Goal: Task Accomplishment & Management: Complete application form

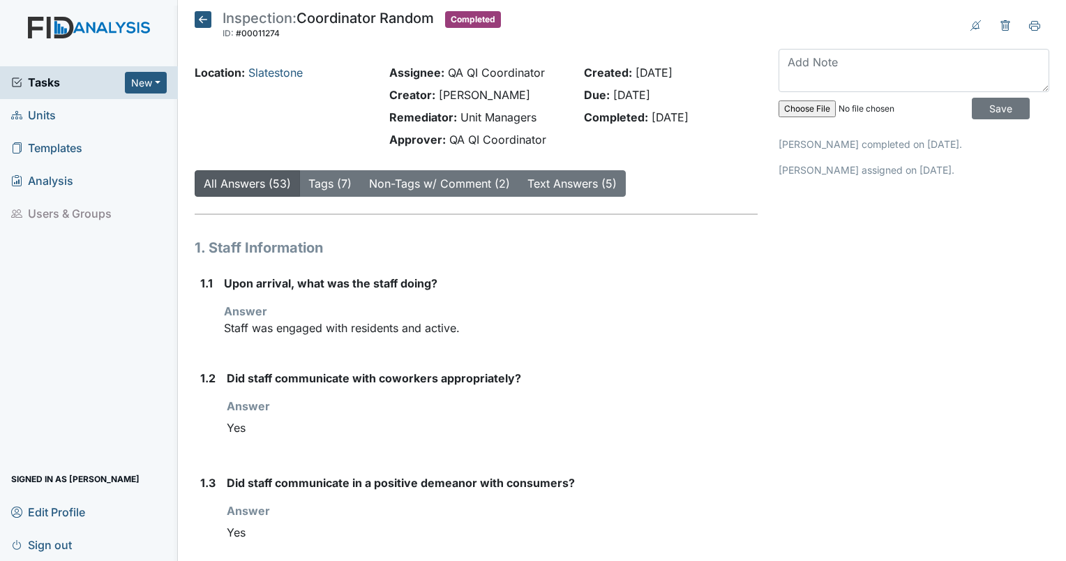
click at [56, 118] on link "Units" at bounding box center [89, 115] width 178 height 33
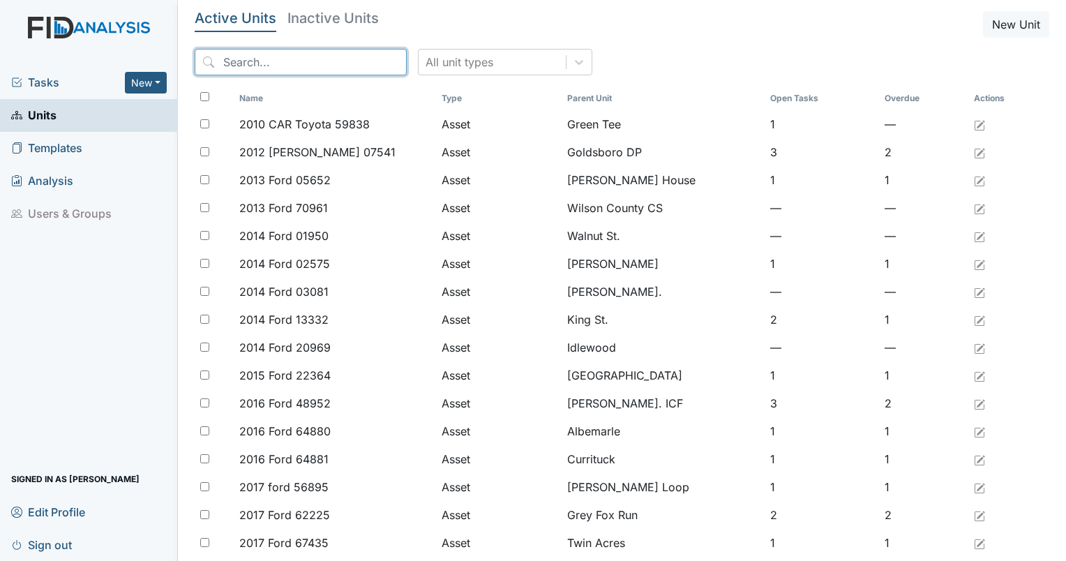
click at [255, 54] on input "search" at bounding box center [301, 62] width 212 height 27
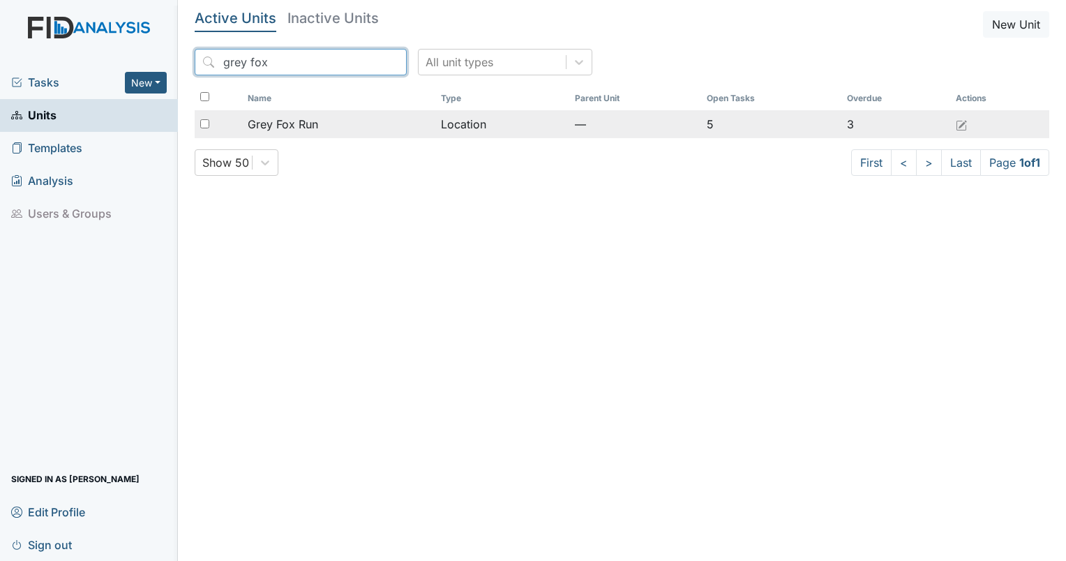
type input "grey fox"
click at [290, 114] on td "Grey Fox Run" at bounding box center [338, 124] width 193 height 28
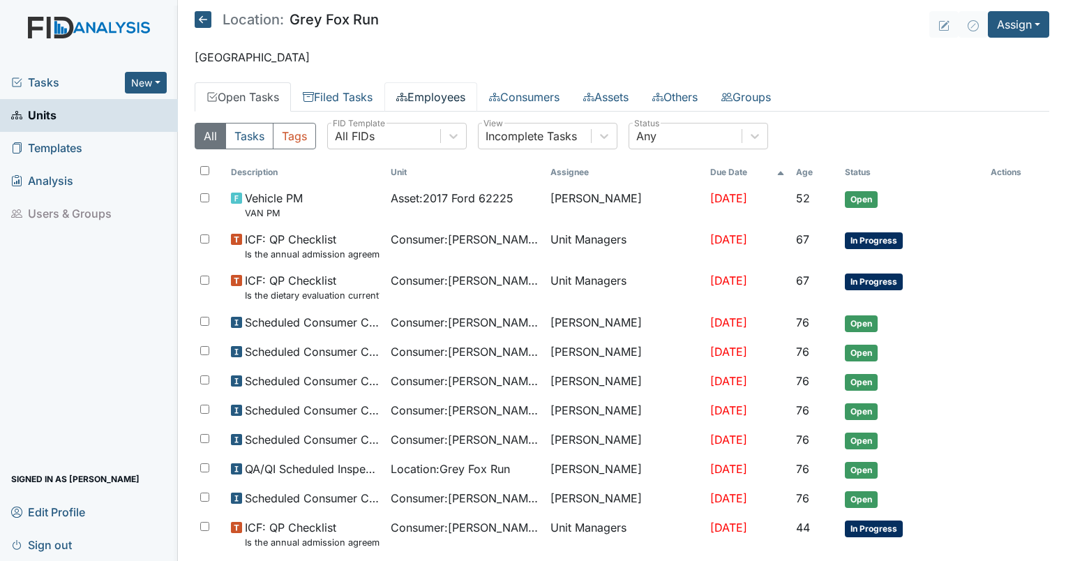
click at [426, 96] on link "Employees" at bounding box center [430, 96] width 93 height 29
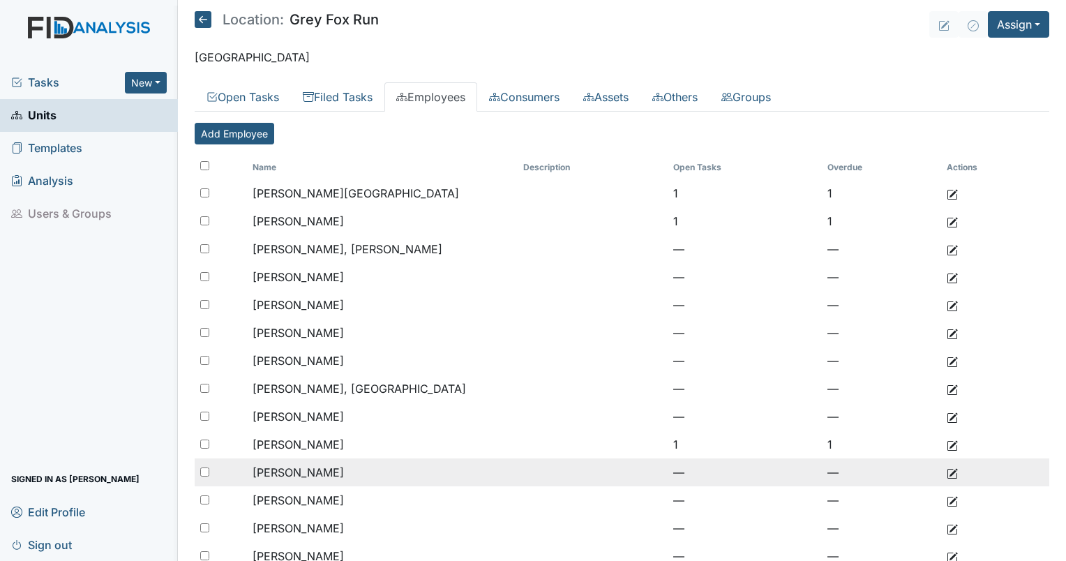
click at [318, 480] on td "Rector, Kimberly" at bounding box center [382, 472] width 271 height 28
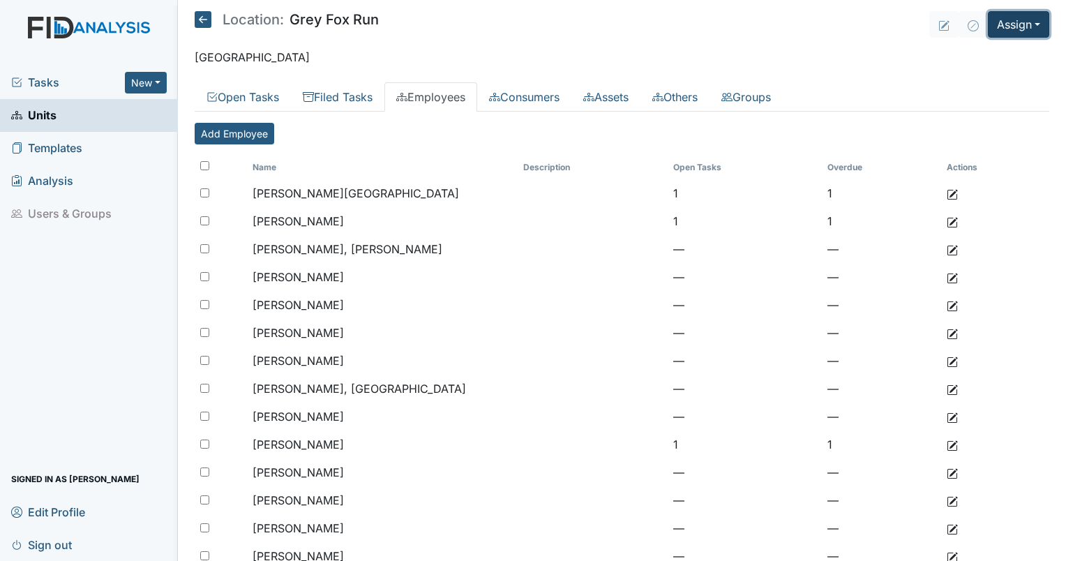
click at [999, 34] on button "Assign" at bounding box center [1018, 24] width 61 height 27
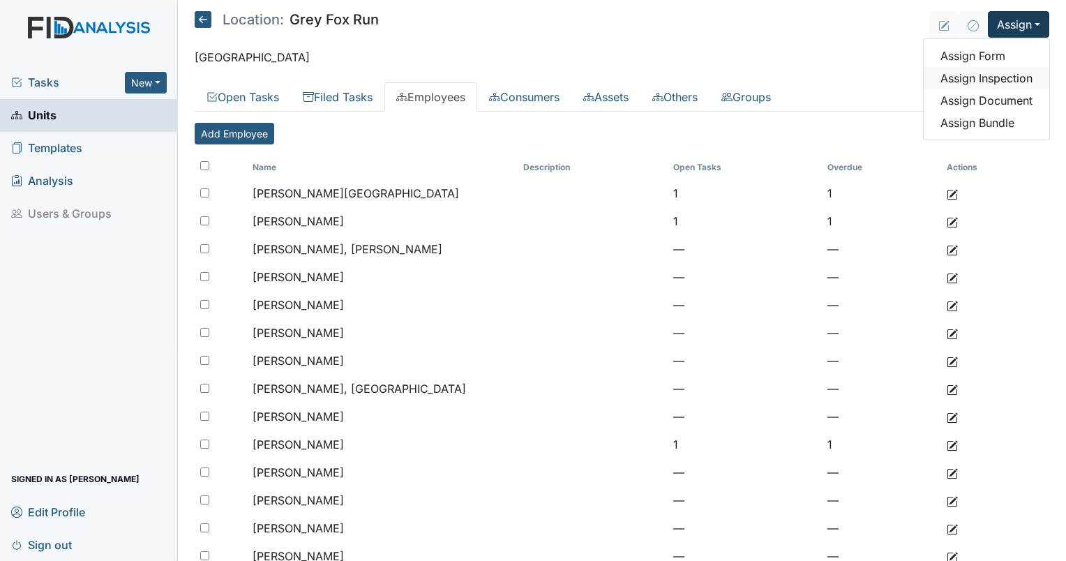
click at [977, 83] on link "Assign Inspection" at bounding box center [987, 78] width 126 height 22
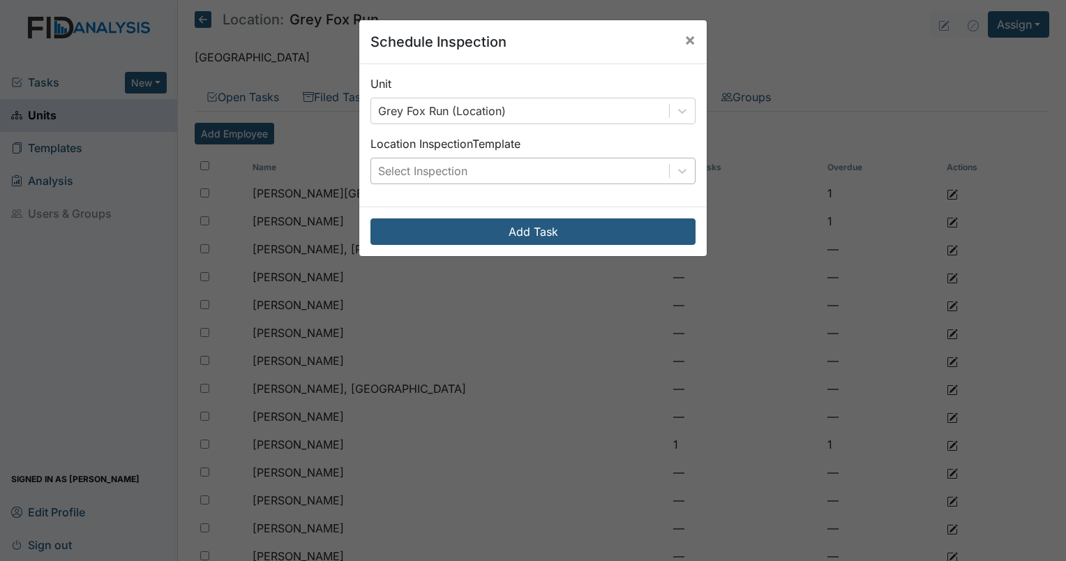
click at [474, 168] on div "Select Inspection" at bounding box center [520, 170] width 298 height 25
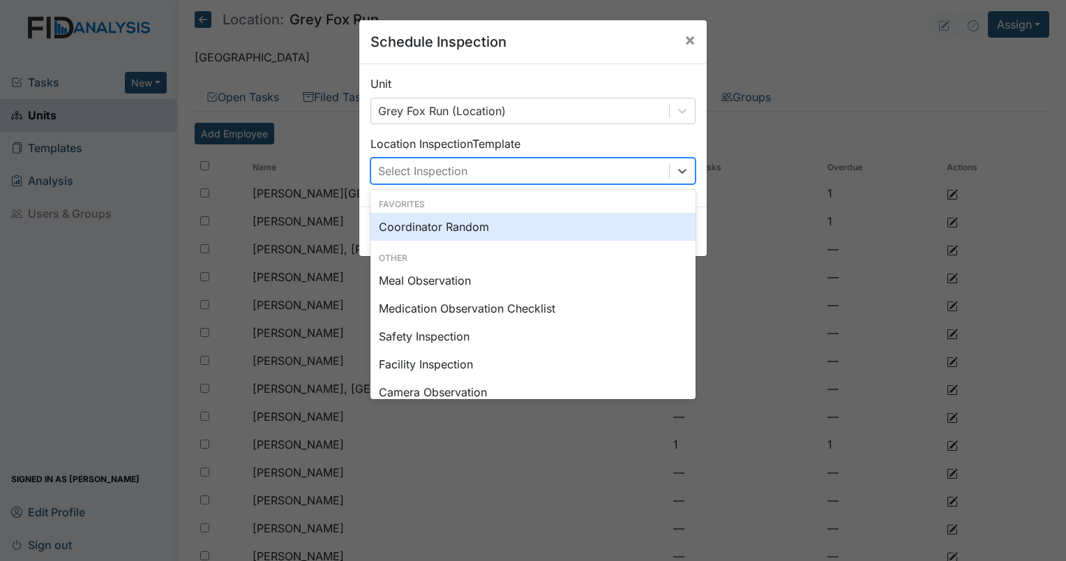
click at [460, 237] on div "Coordinator Random" at bounding box center [532, 227] width 325 height 28
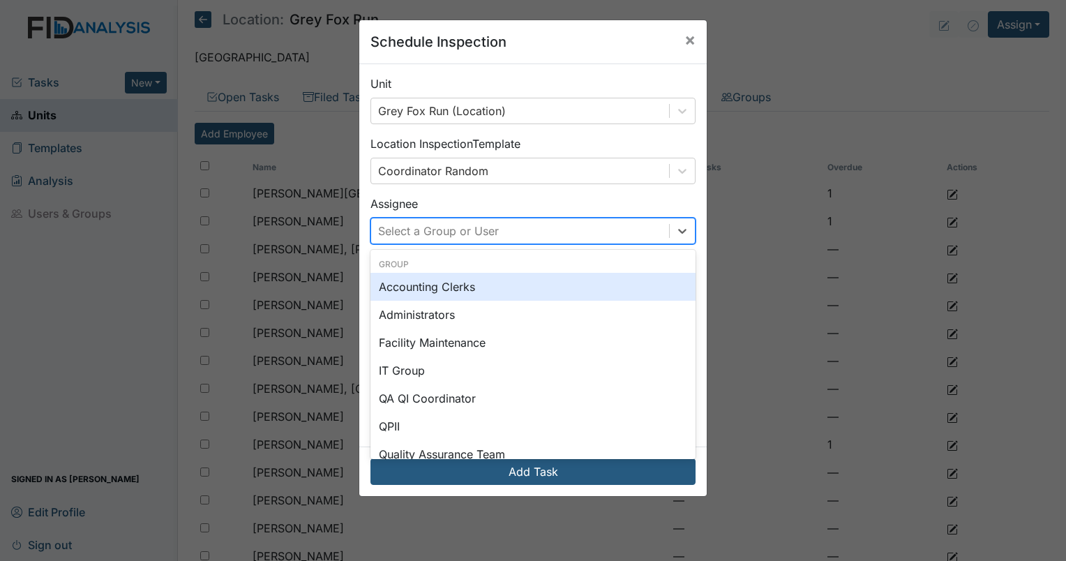
click at [434, 232] on div "Select a Group or User" at bounding box center [438, 231] width 121 height 17
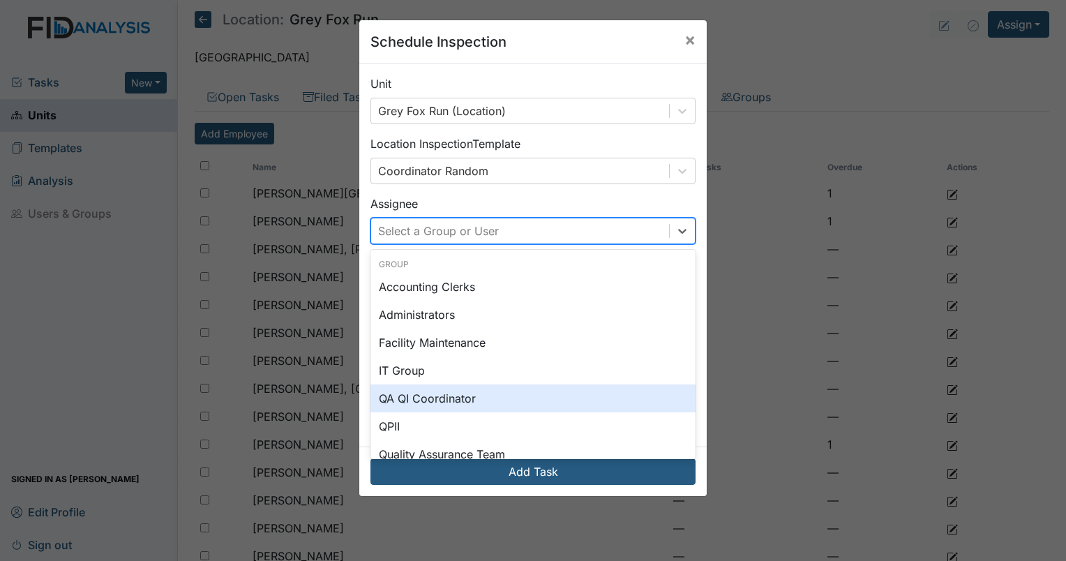
click at [451, 388] on div "QA QI Coordinator" at bounding box center [532, 398] width 325 height 28
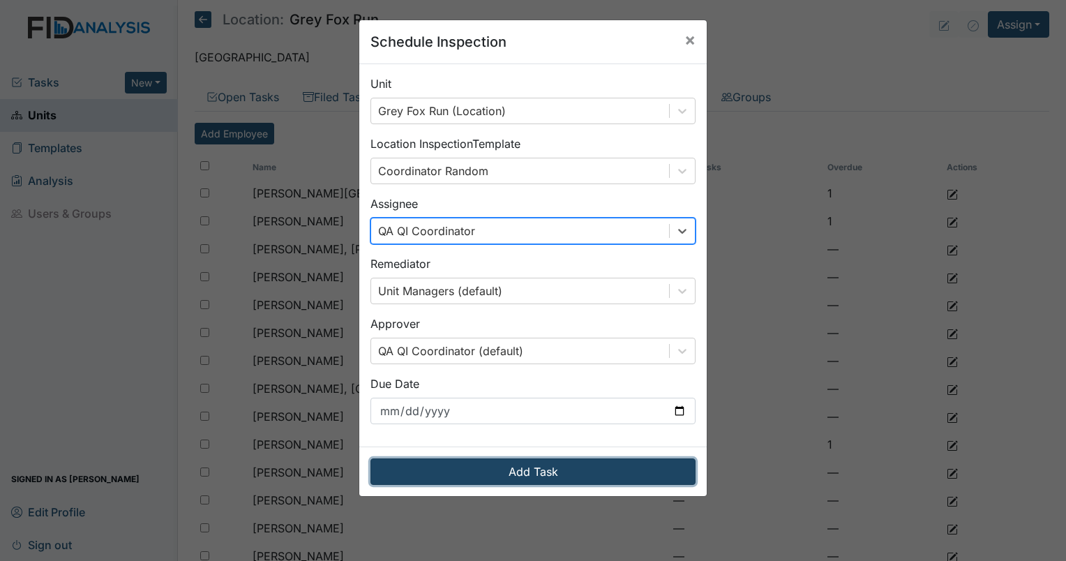
click at [529, 458] on button "Add Task" at bounding box center [532, 471] width 325 height 27
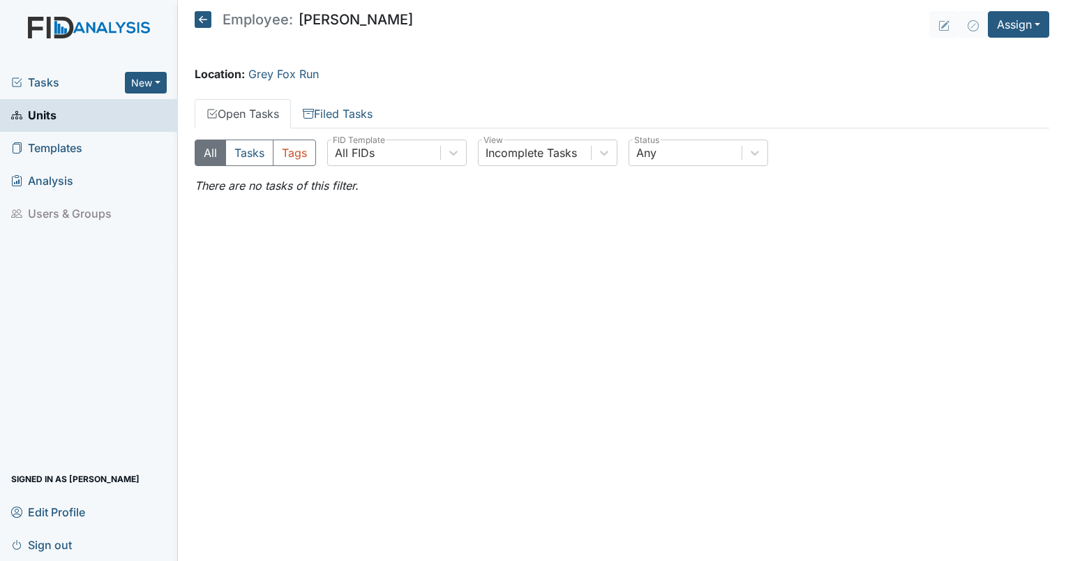
drag, startPoint x: 0, startPoint y: 0, endPoint x: 318, endPoint y: 480, distance: 575.8
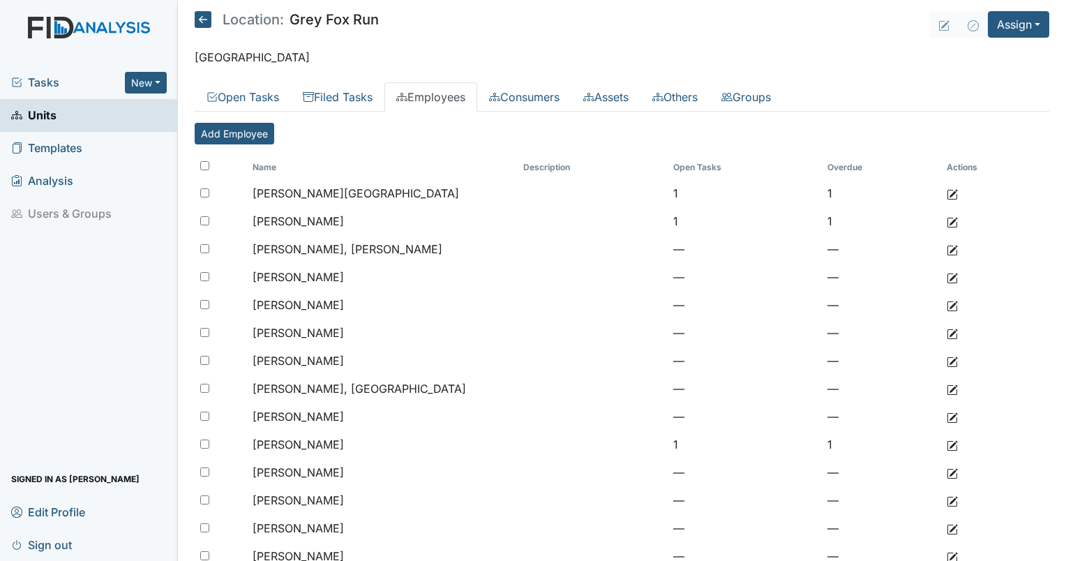
click at [444, 104] on link "Employees" at bounding box center [430, 96] width 93 height 29
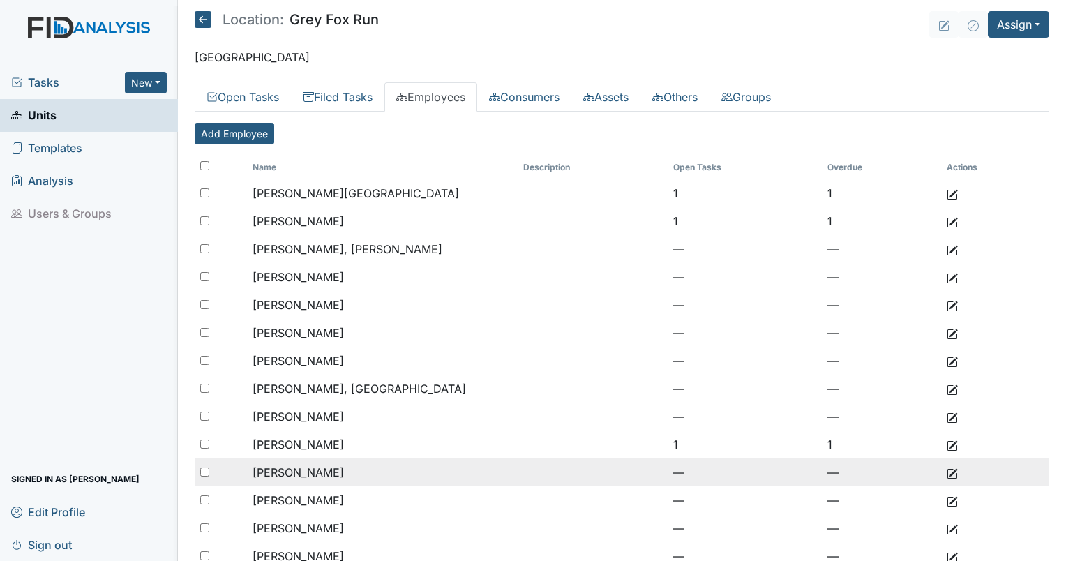
click at [329, 473] on span "Rector, Kimberly" at bounding box center [298, 472] width 91 height 14
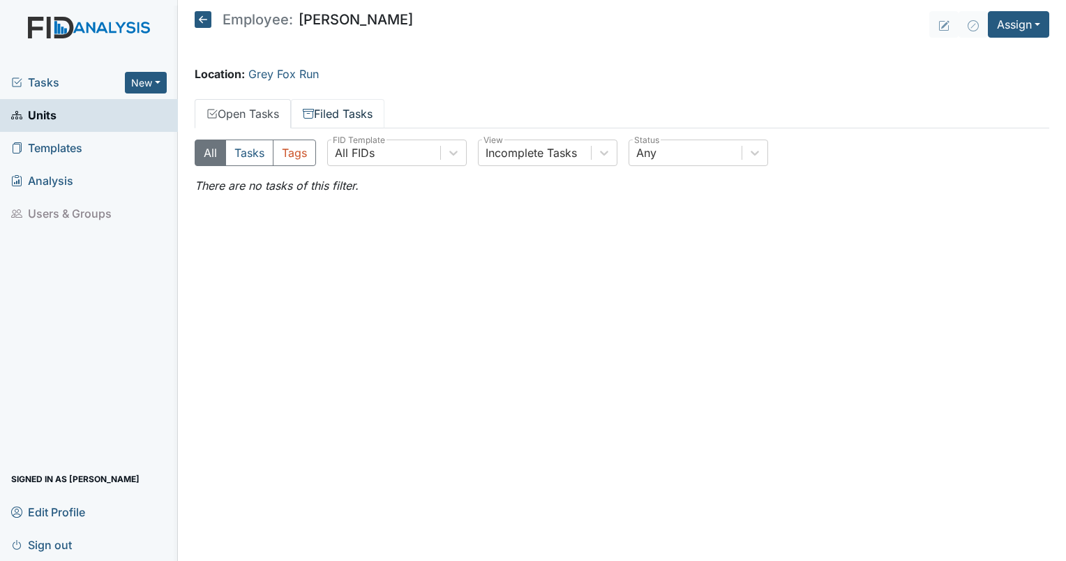
click at [340, 116] on link "Filed Tasks" at bounding box center [337, 113] width 93 height 29
click at [232, 115] on link "Open Tasks" at bounding box center [243, 113] width 96 height 29
click at [20, 89] on span "Tasks" at bounding box center [68, 82] width 114 height 17
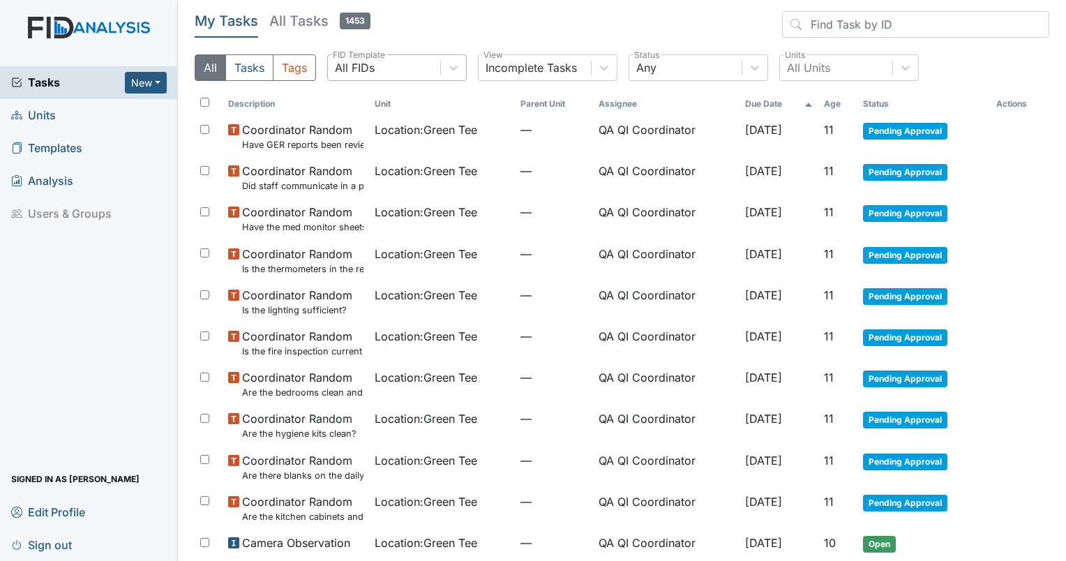
click at [372, 64] on div "All FIDs" at bounding box center [355, 67] width 40 height 17
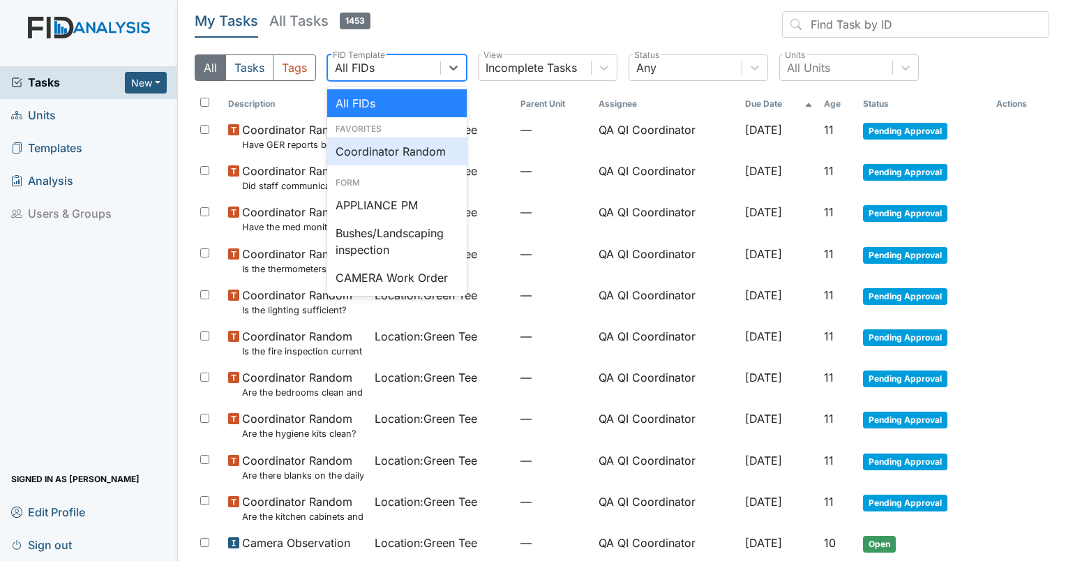
click at [363, 156] on div "Coordinator Random" at bounding box center [397, 151] width 140 height 28
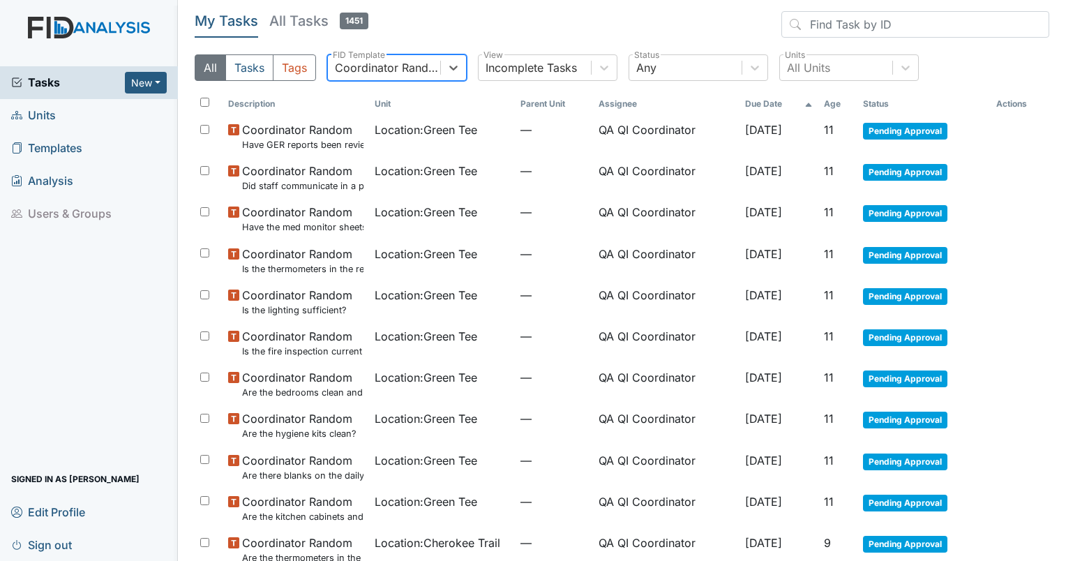
click at [834, 109] on th "Age" at bounding box center [837, 104] width 39 height 24
click at [834, 109] on th "Age" at bounding box center [831, 104] width 51 height 24
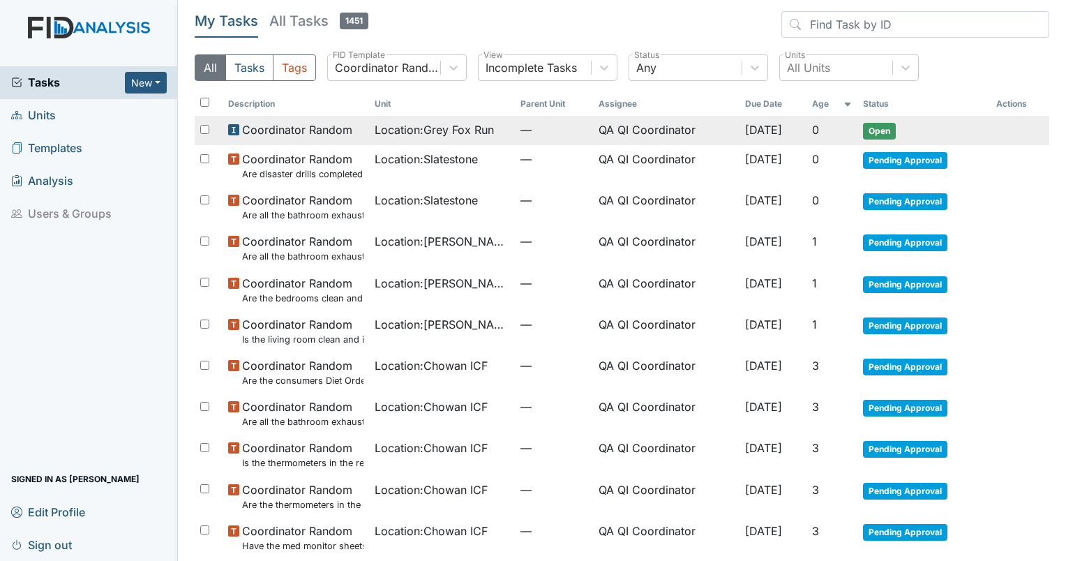
click at [429, 123] on span "Location : Grey Fox Run" at bounding box center [434, 129] width 119 height 17
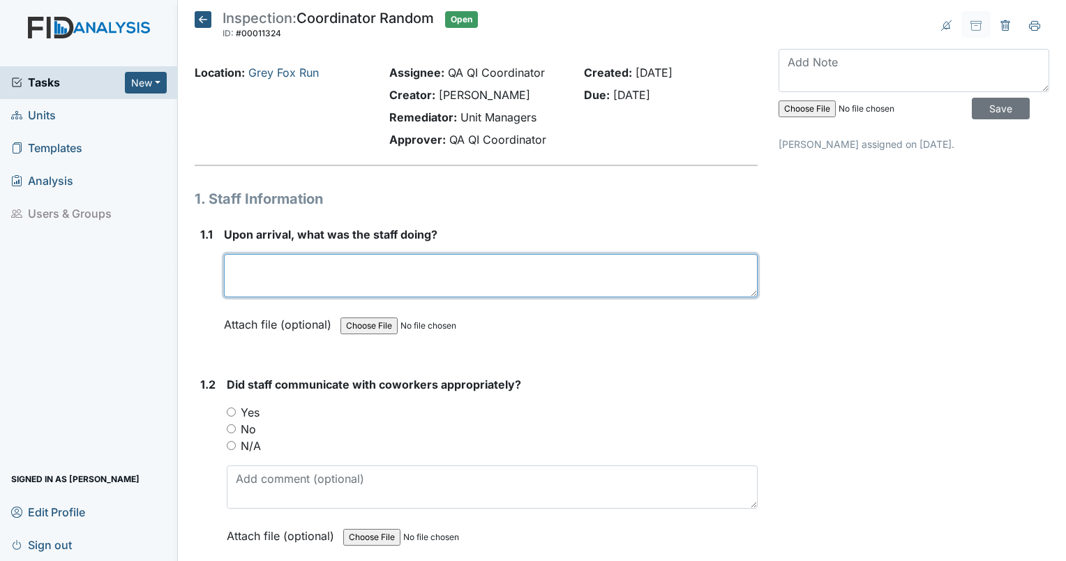
click at [294, 263] on textarea at bounding box center [491, 275] width 534 height 43
type textarea "Staff was getting ready for the day program."
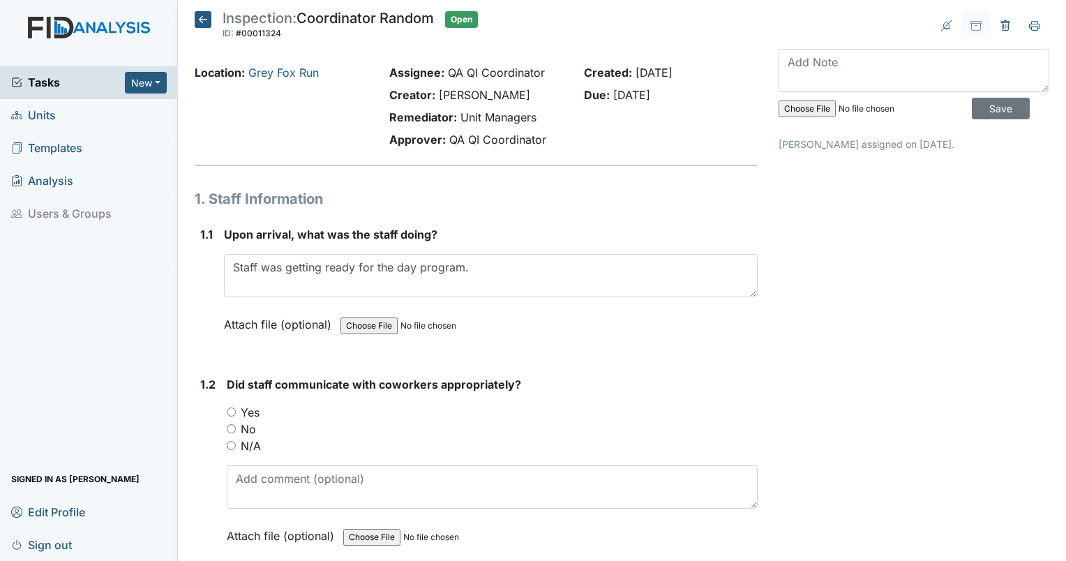
click at [232, 412] on input "Yes" at bounding box center [231, 411] width 9 height 9
radio input "true"
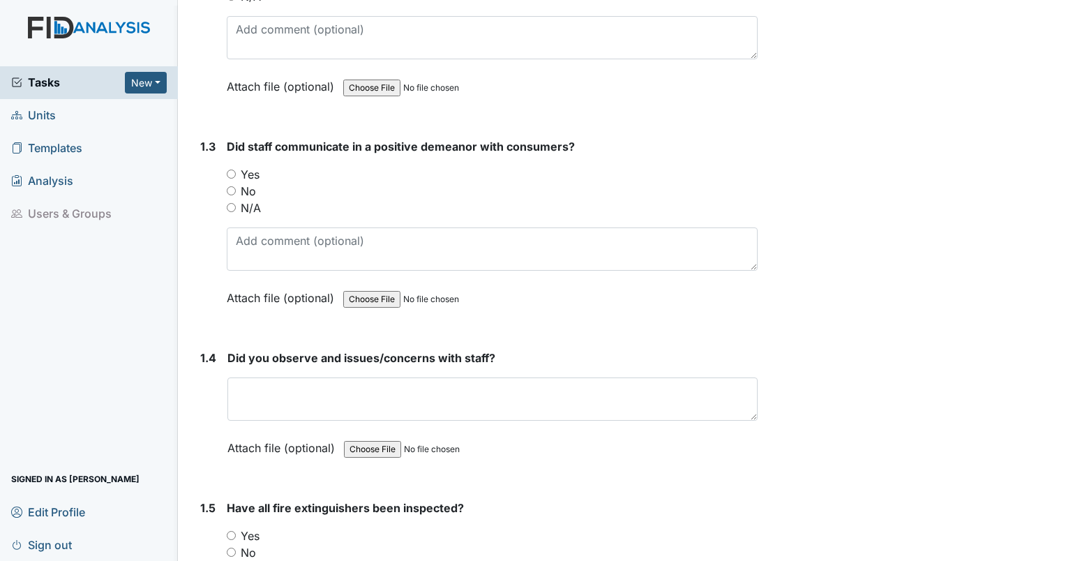
scroll to position [462, 0]
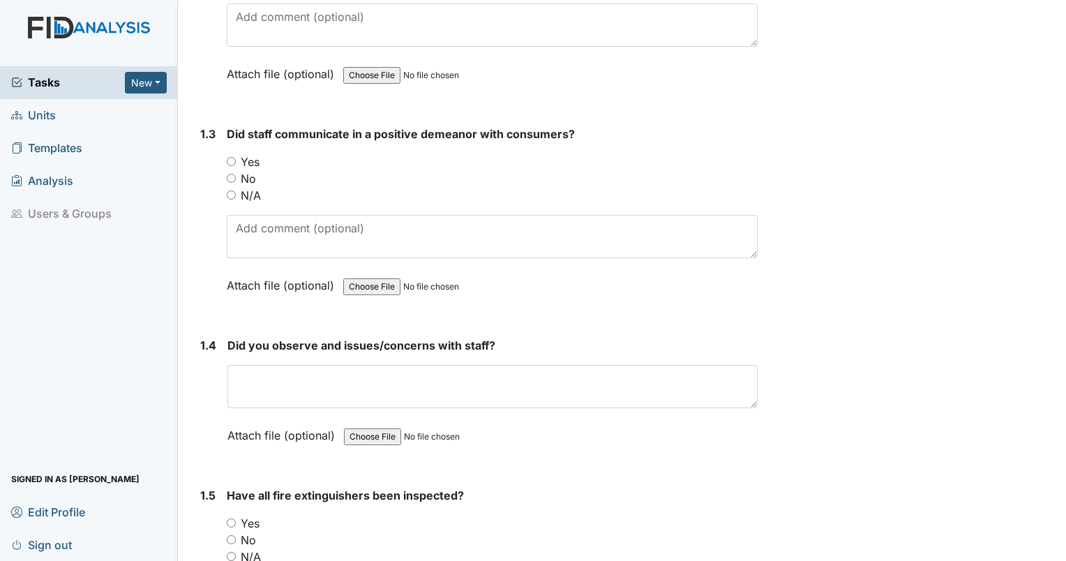
click at [234, 159] on input "Yes" at bounding box center [231, 161] width 9 height 9
radio input "true"
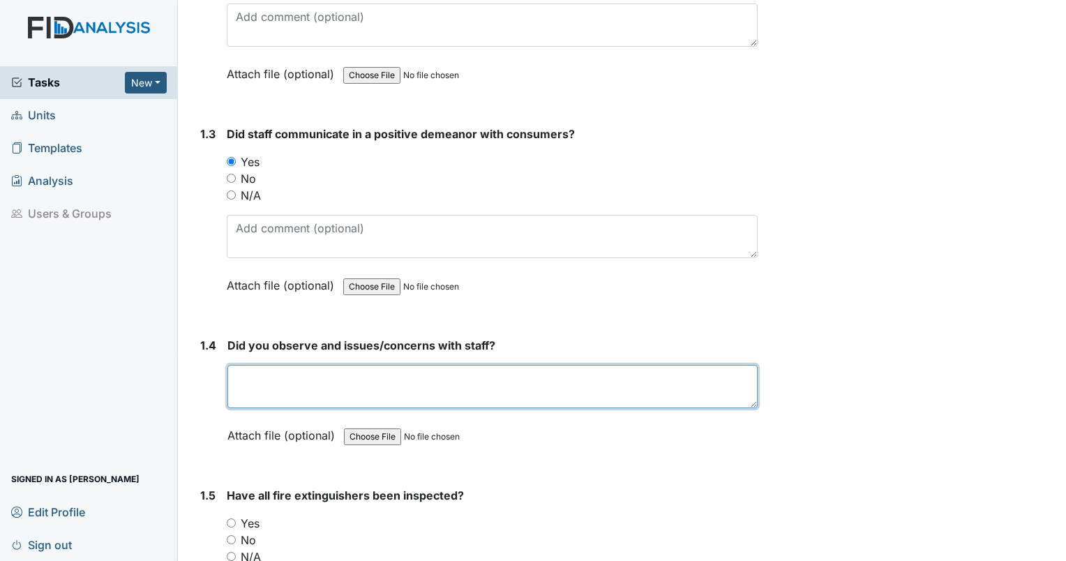
click at [276, 382] on textarea at bounding box center [492, 386] width 530 height 43
type textarea "none at all."
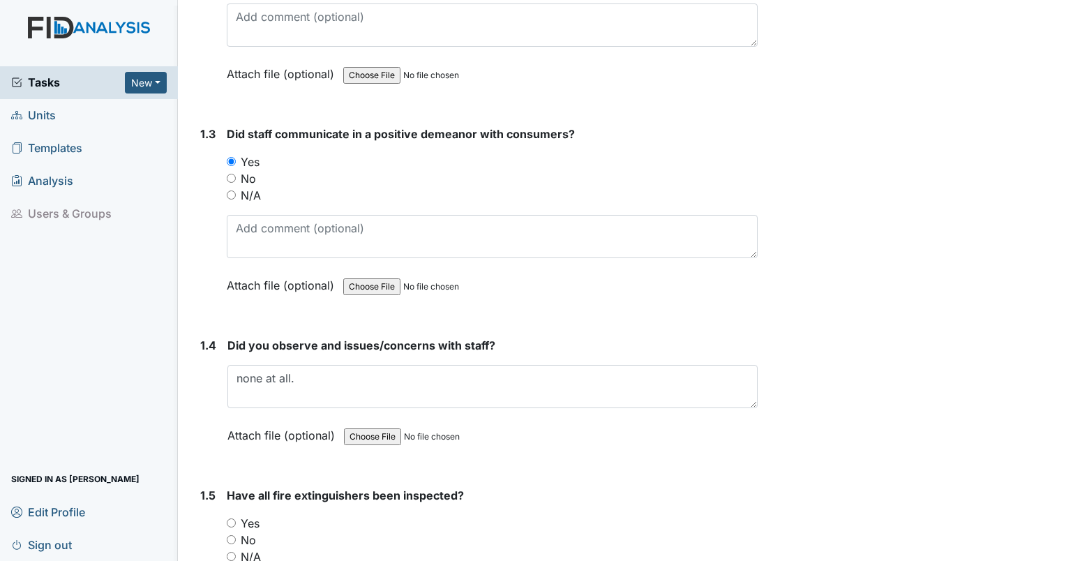
click at [232, 518] on input "Yes" at bounding box center [231, 522] width 9 height 9
radio input "true"
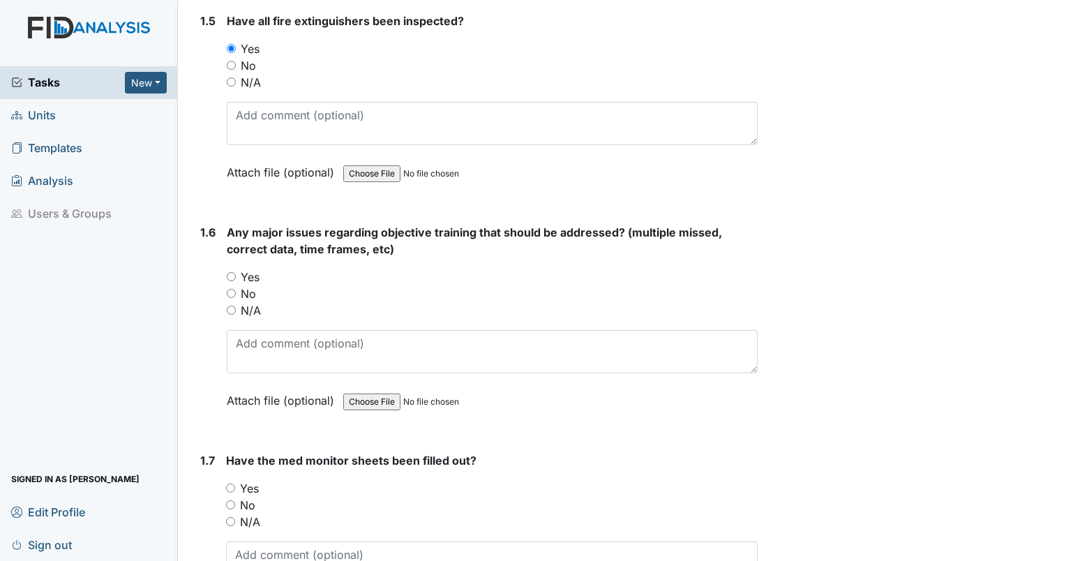
scroll to position [0, 0]
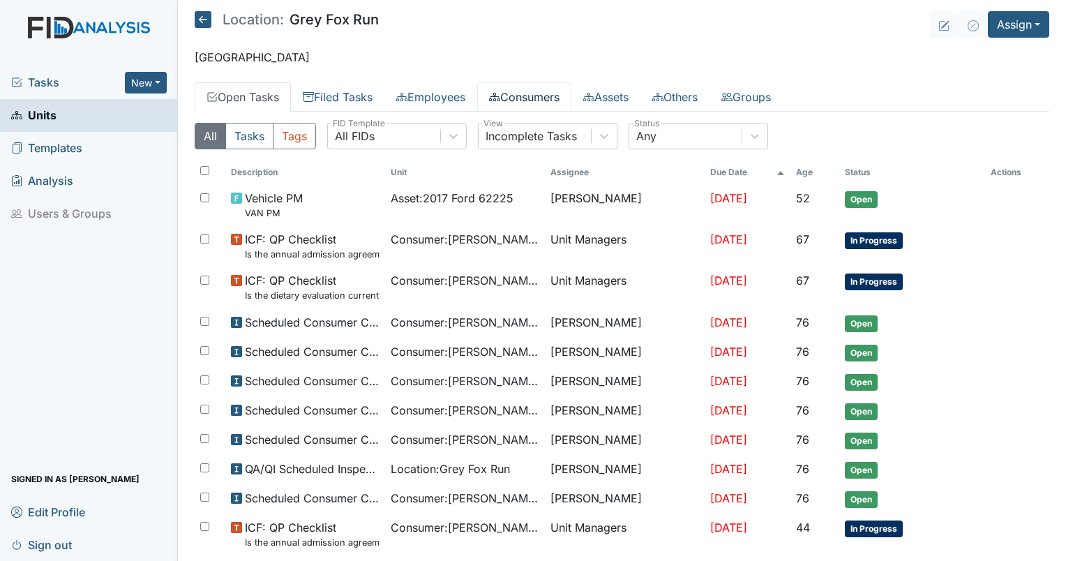
click at [531, 105] on link "Consumers" at bounding box center [524, 96] width 94 height 29
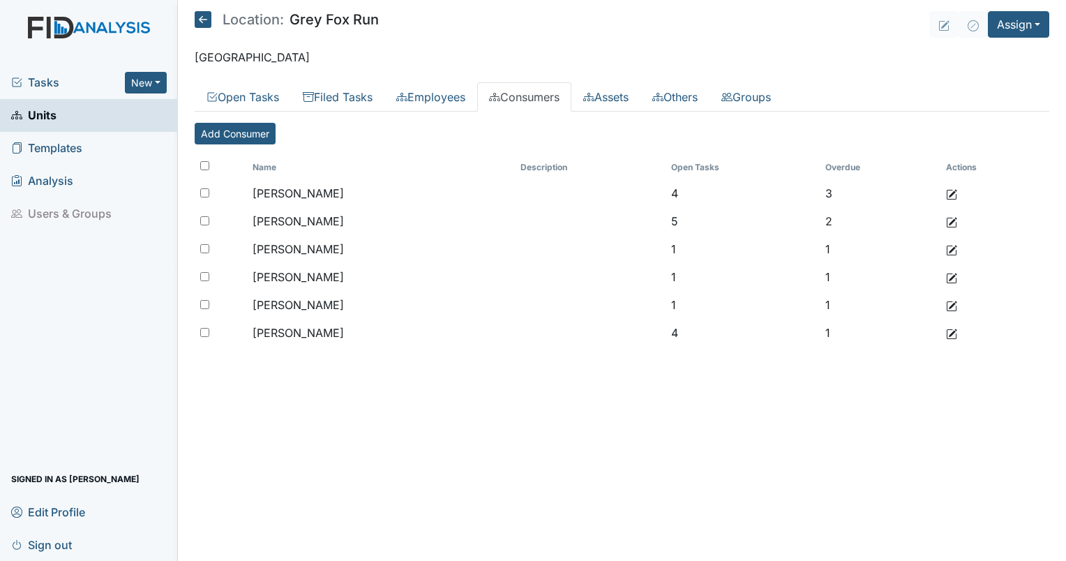
click at [450, 394] on main "Location: Grey Fox Run Assign Assign Form Assign Inspection Assign Document Ass…" at bounding box center [622, 280] width 888 height 561
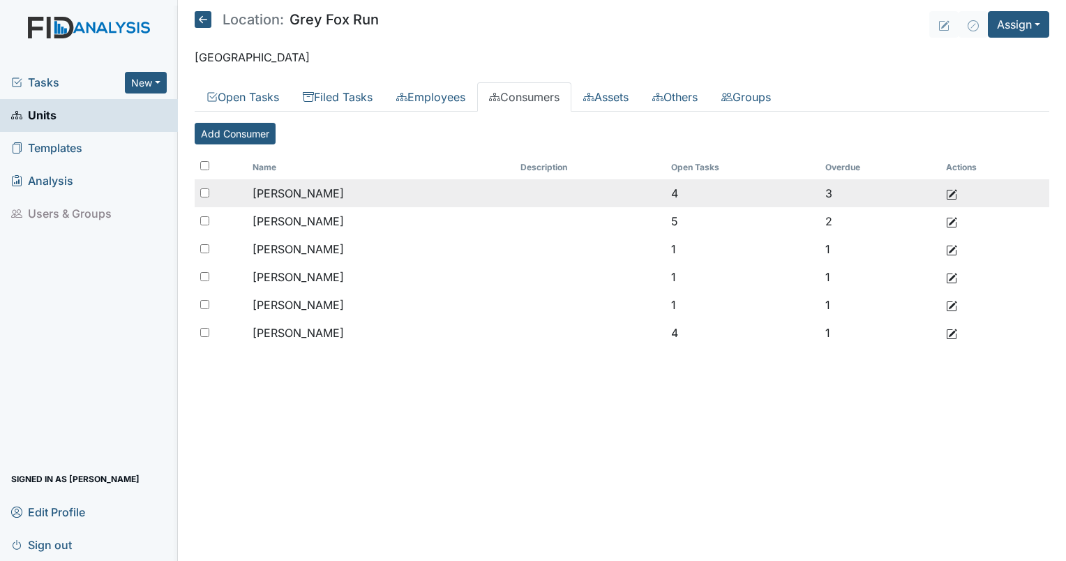
click at [287, 200] on td "Clark, Bruce" at bounding box center [380, 193] width 267 height 28
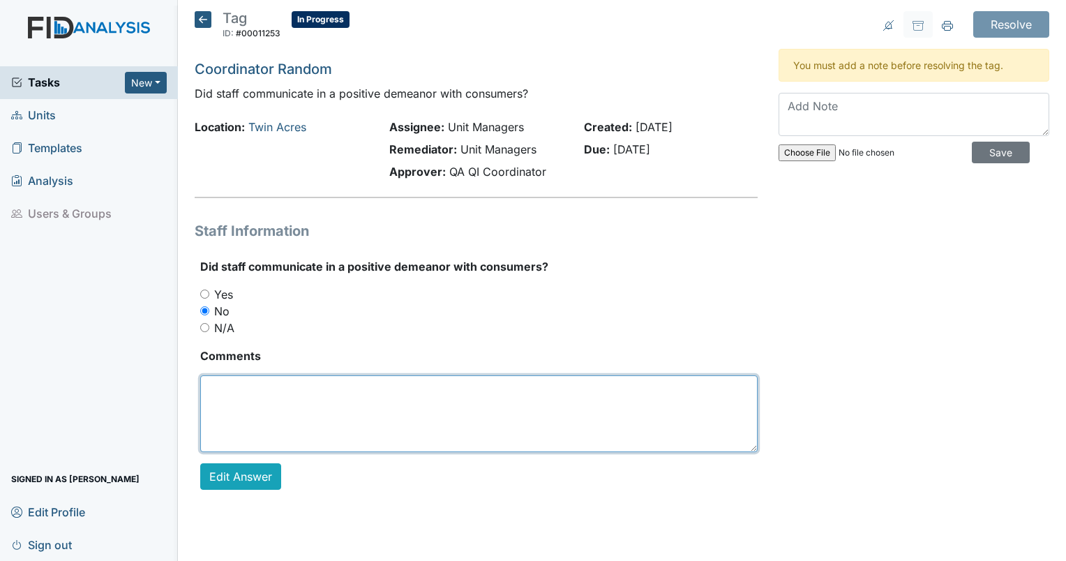
click at [273, 400] on textarea at bounding box center [478, 413] width 557 height 77
click at [327, 413] on textarea at bounding box center [478, 413] width 557 height 77
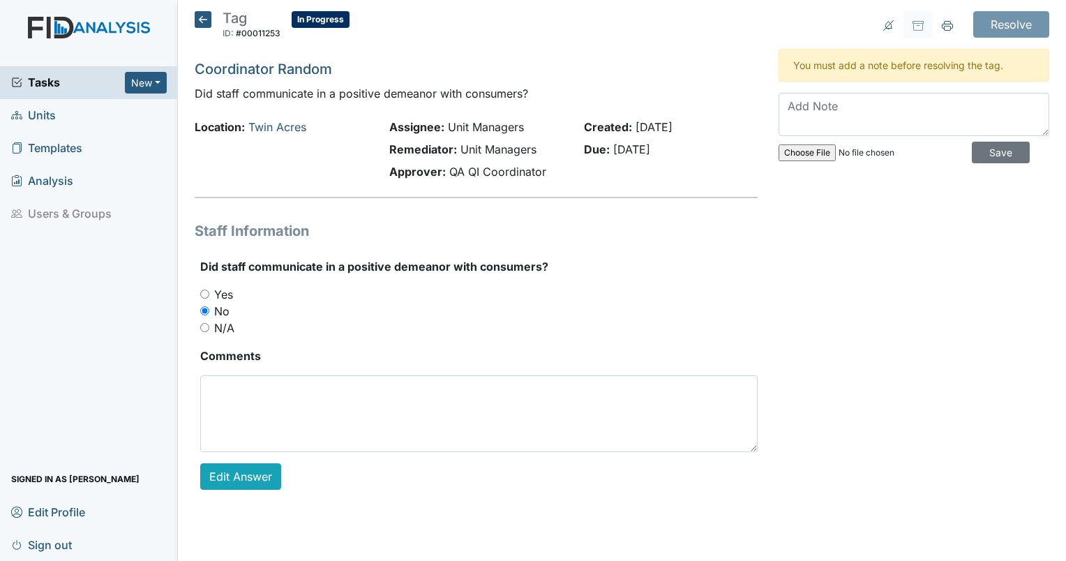
click at [36, 120] on span "Units" at bounding box center [33, 116] width 45 height 22
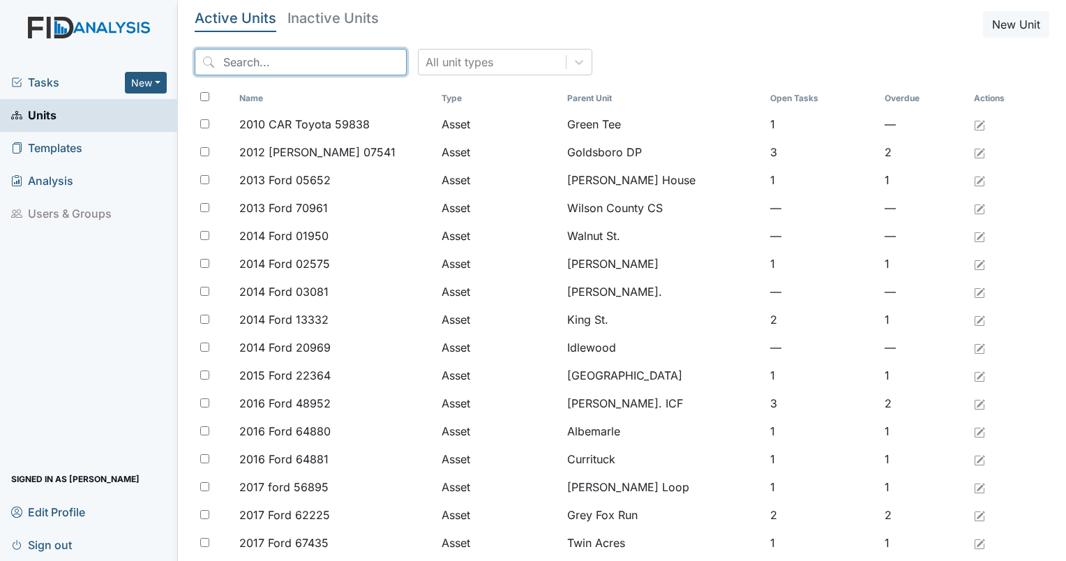
click at [317, 64] on input "search" at bounding box center [301, 62] width 212 height 27
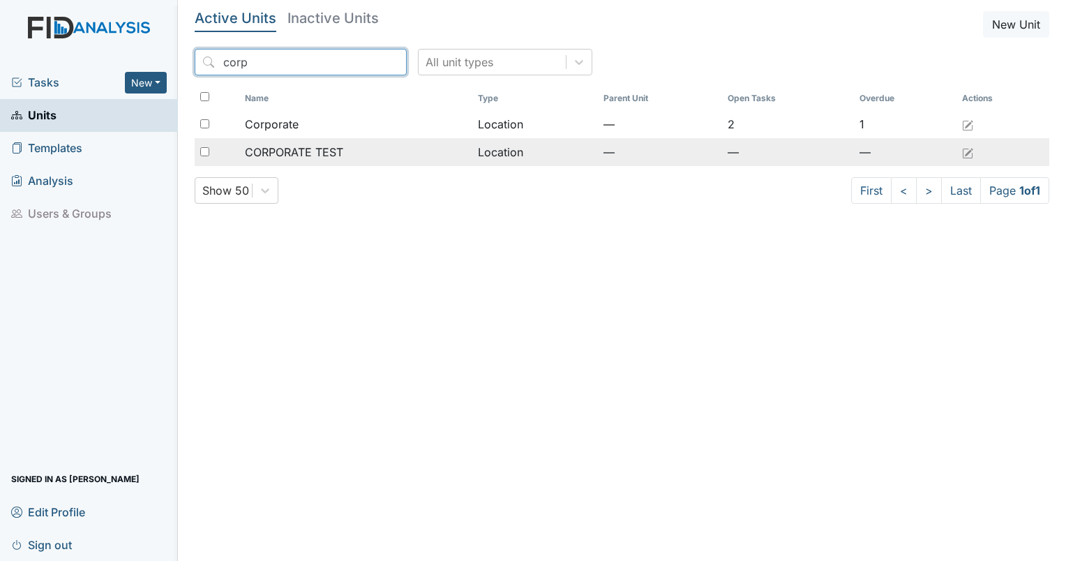
type input "corp"
click at [270, 156] on span "CORPORATE TEST" at bounding box center [294, 152] width 98 height 17
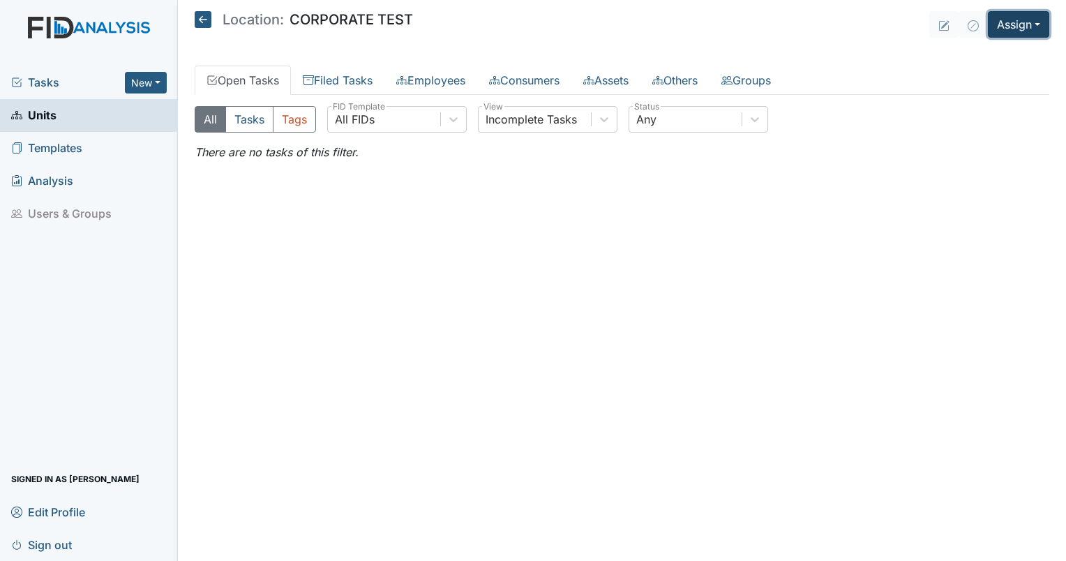
click at [1018, 33] on button "Assign" at bounding box center [1018, 24] width 61 height 27
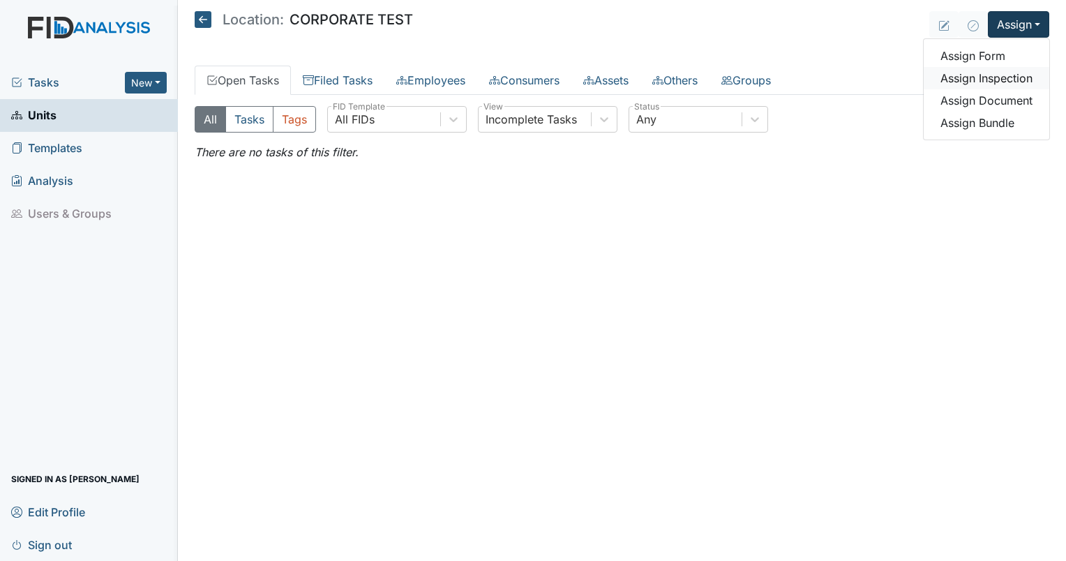
click at [993, 84] on link "Assign Inspection" at bounding box center [987, 78] width 126 height 22
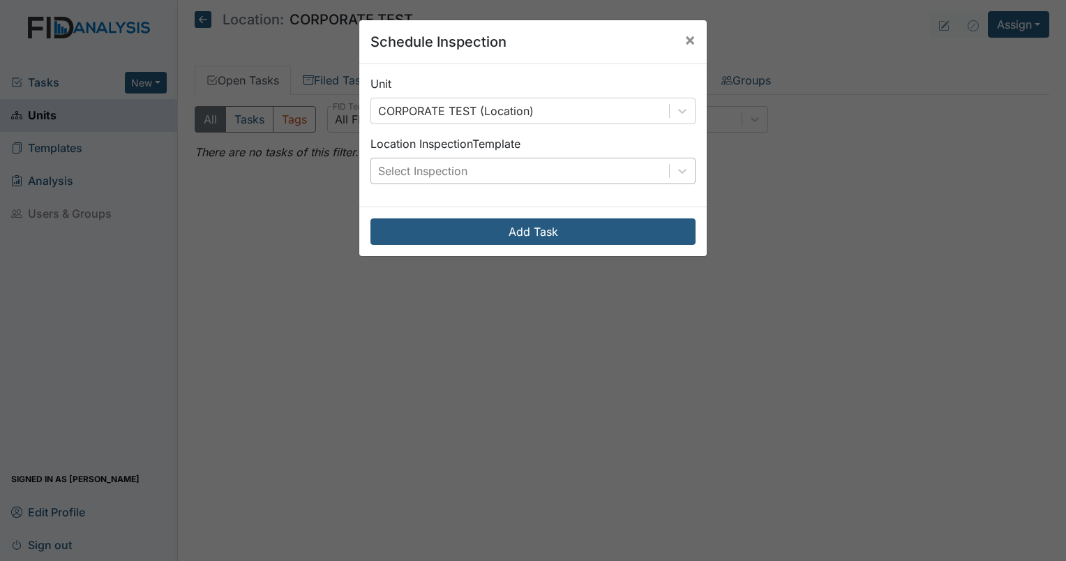
click at [450, 178] on div "Select Inspection" at bounding box center [422, 171] width 89 height 17
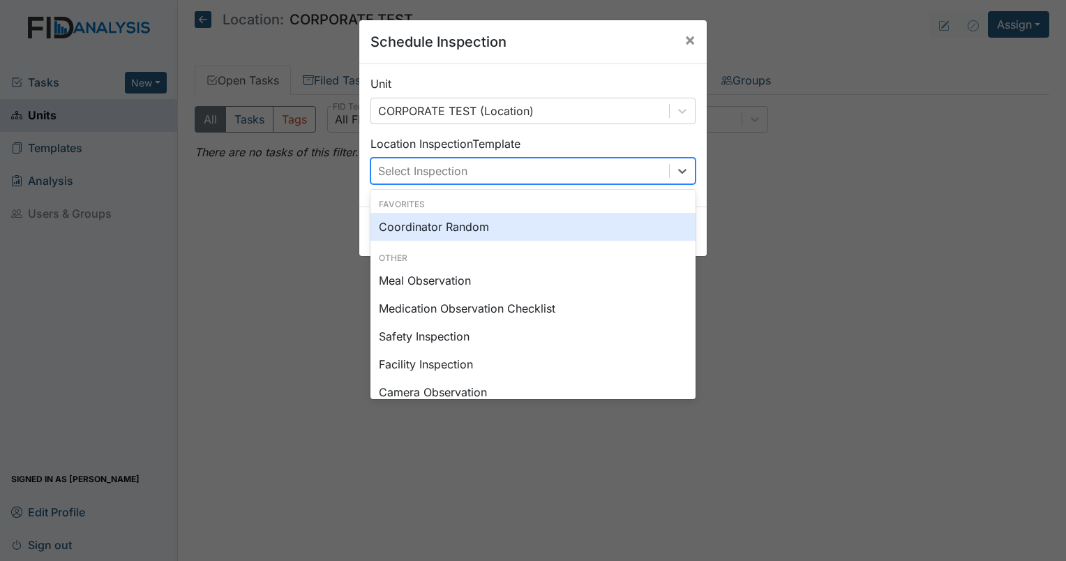
click at [434, 226] on div "Coordinator Random" at bounding box center [532, 227] width 325 height 28
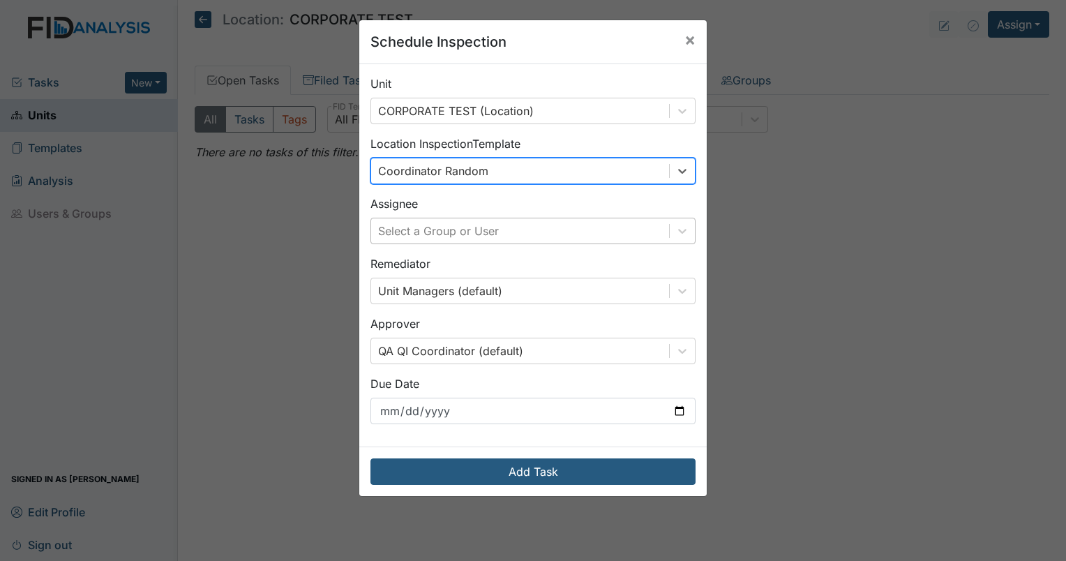
click at [449, 236] on div "Select a Group or User" at bounding box center [438, 231] width 121 height 17
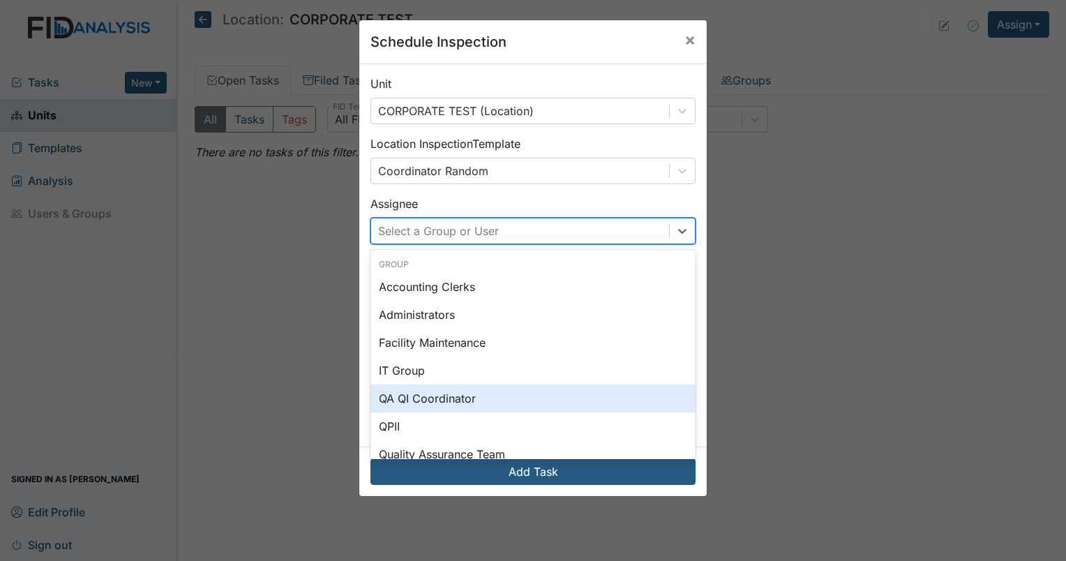
click at [430, 391] on div "QA QI Coordinator" at bounding box center [532, 398] width 325 height 28
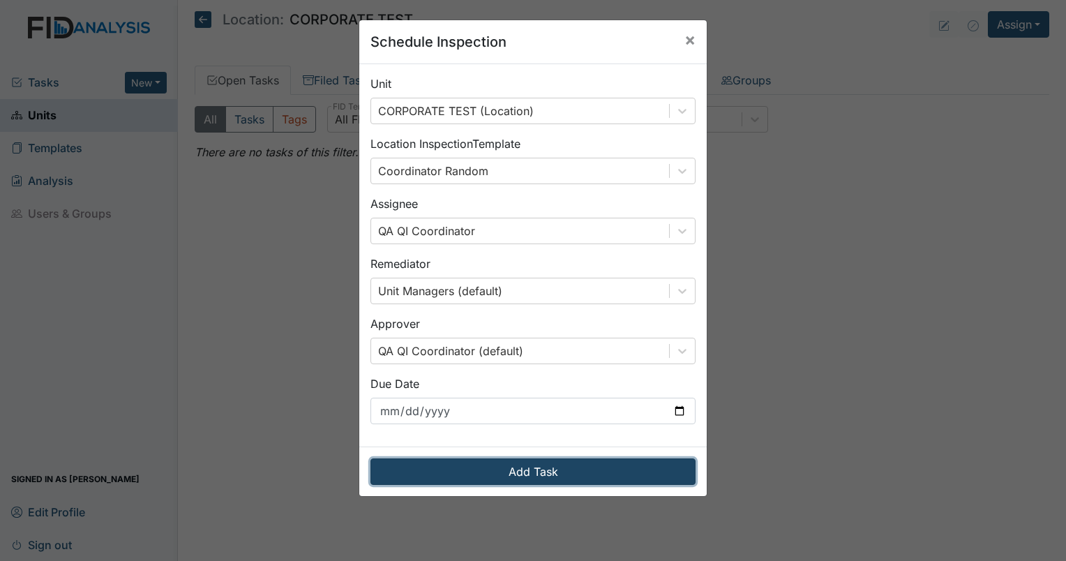
click at [518, 469] on button "Add Task" at bounding box center [532, 471] width 325 height 27
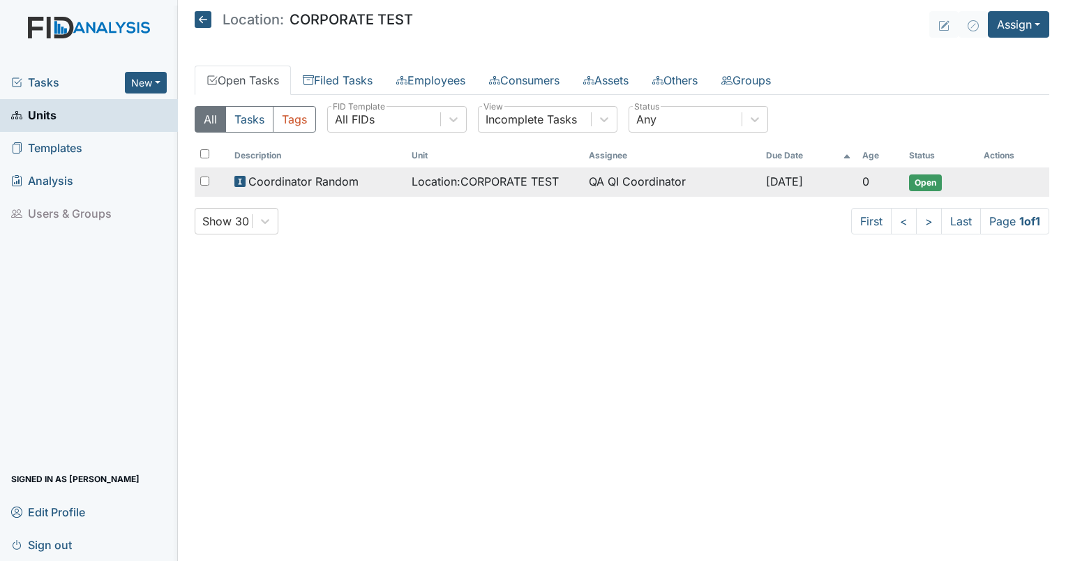
click at [446, 171] on td "Location : CORPORATE TEST" at bounding box center [494, 181] width 177 height 29
click at [250, 181] on span "Coordinator Random" at bounding box center [303, 181] width 110 height 17
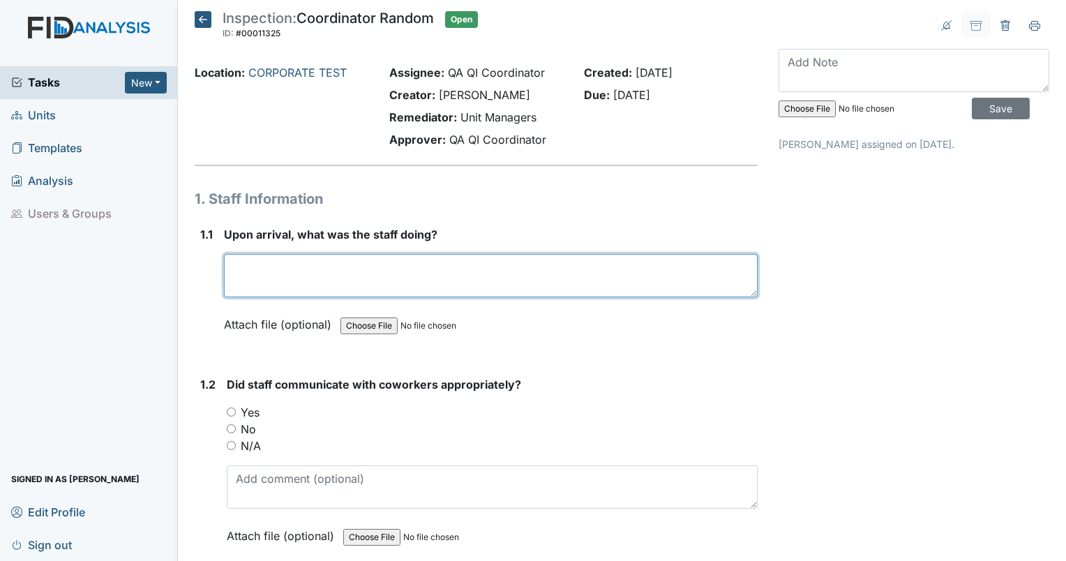
click at [384, 284] on textarea at bounding box center [491, 275] width 534 height 43
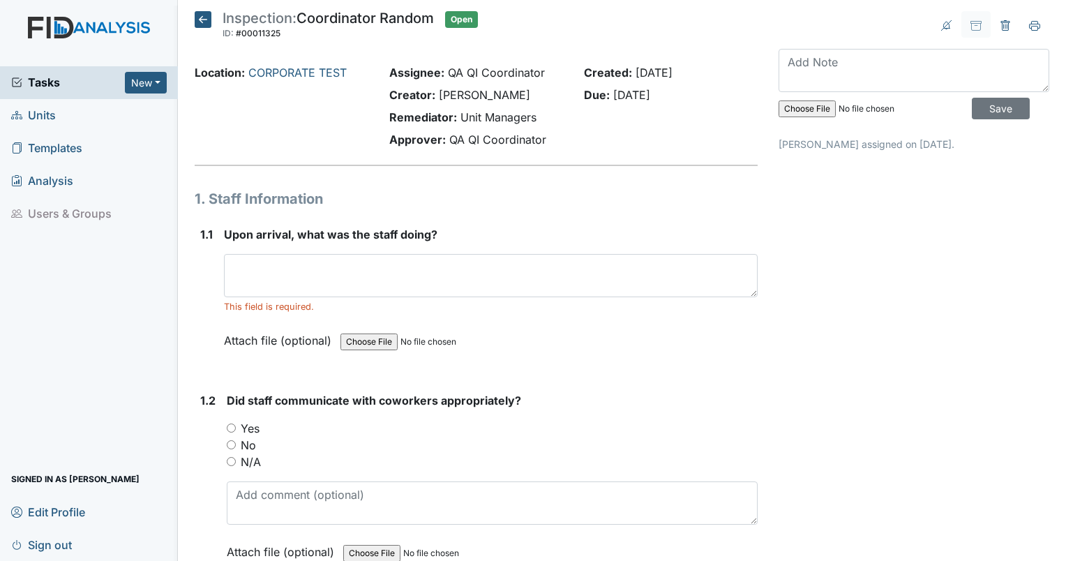
drag, startPoint x: 543, startPoint y: 135, endPoint x: 709, endPoint y: 96, distance: 171.4
click at [709, 96] on div "Location: CORPORATE TEST Assignee: QA QI Coordinator Creator: Shane Miller Reme…" at bounding box center [476, 108] width 584 height 89
click at [709, 96] on div "Due: Sep 20, 2025" at bounding box center [671, 94] width 174 height 17
drag, startPoint x: 721, startPoint y: 135, endPoint x: 184, endPoint y: 75, distance: 540.5
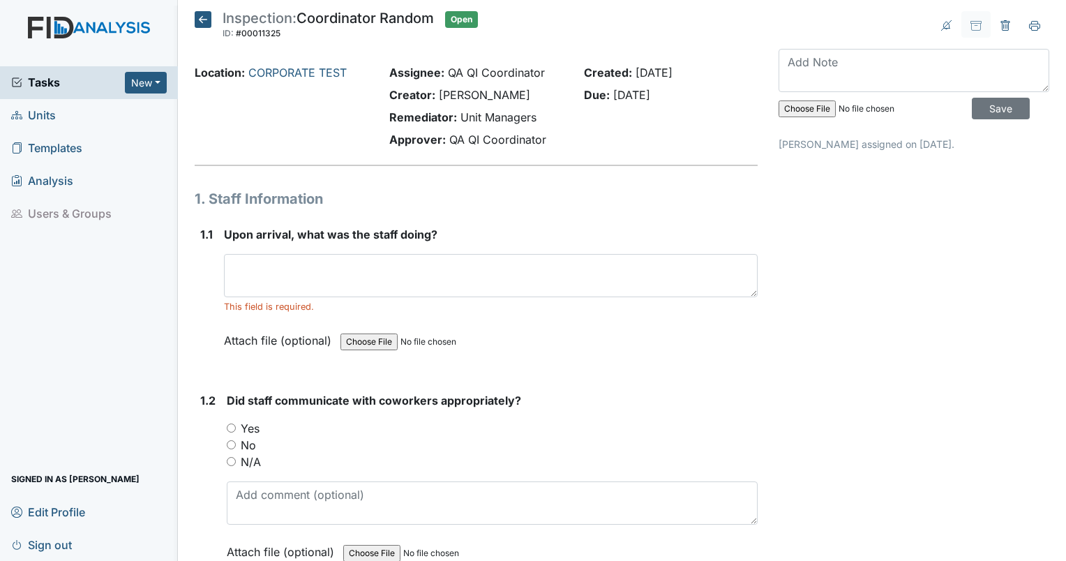
click at [184, 75] on div "Location: CORPORATE TEST Assignee: QA QI Coordinator Creator: Shane Miller Reme…" at bounding box center [476, 108] width 584 height 89
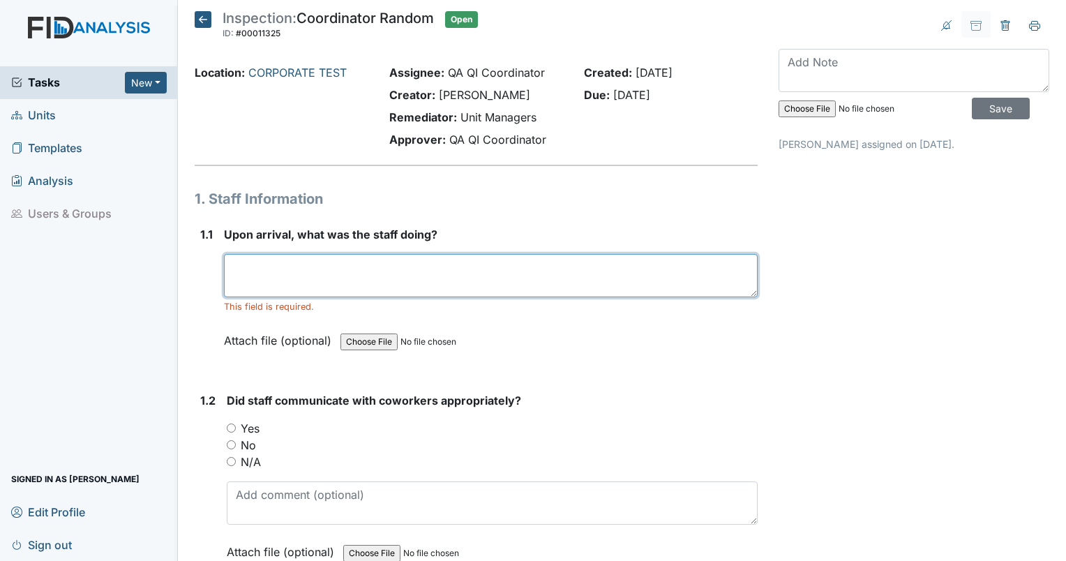
click at [257, 285] on textarea at bounding box center [491, 275] width 534 height 43
type textarea "this is a test comment."
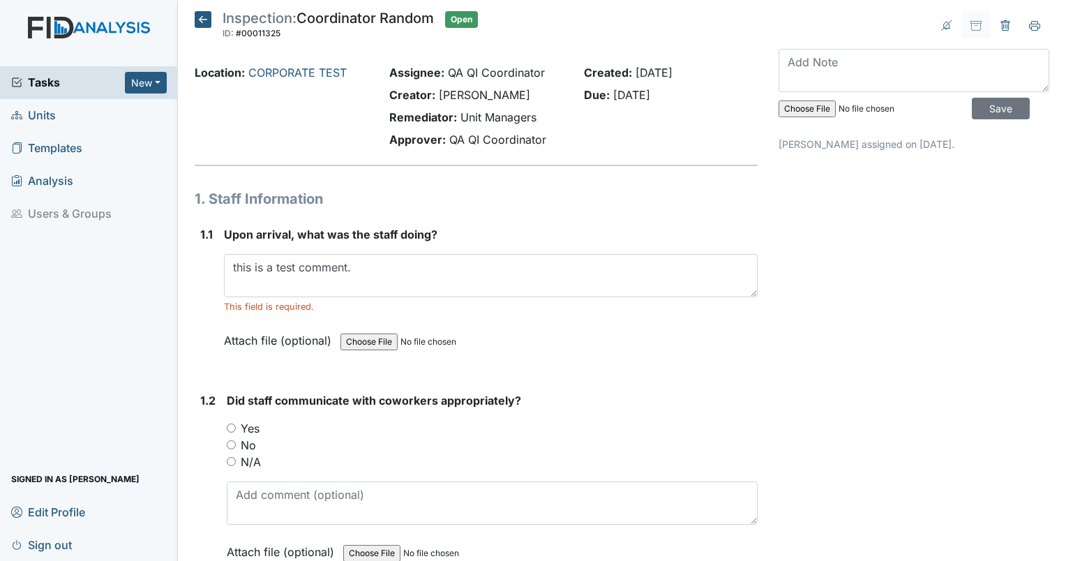
click at [237, 441] on div "No" at bounding box center [492, 445] width 531 height 17
click at [235, 441] on input "No" at bounding box center [231, 444] width 9 height 9
radio input "true"
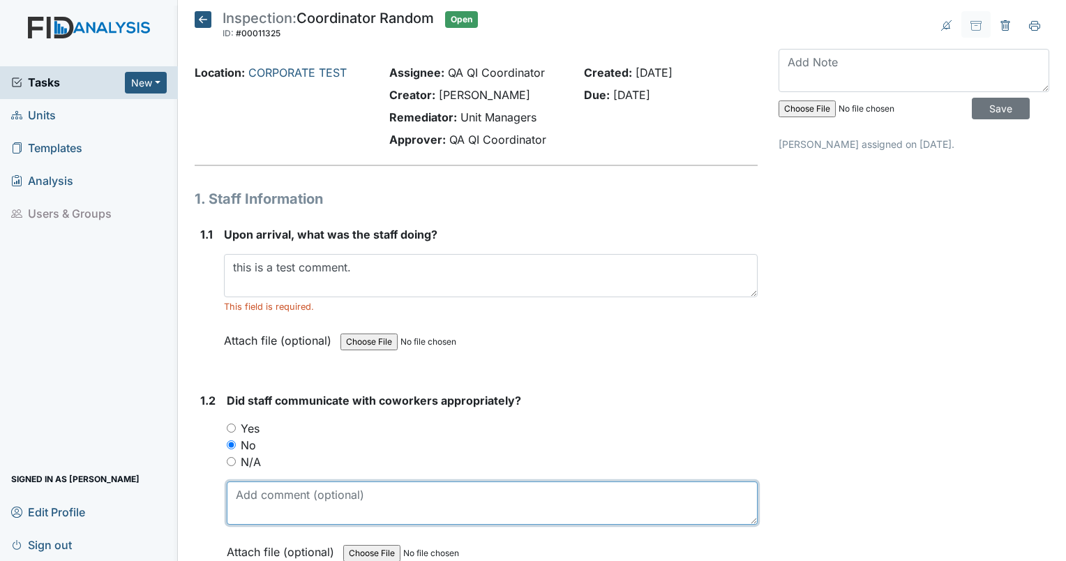
click at [251, 512] on textarea at bounding box center [492, 502] width 531 height 43
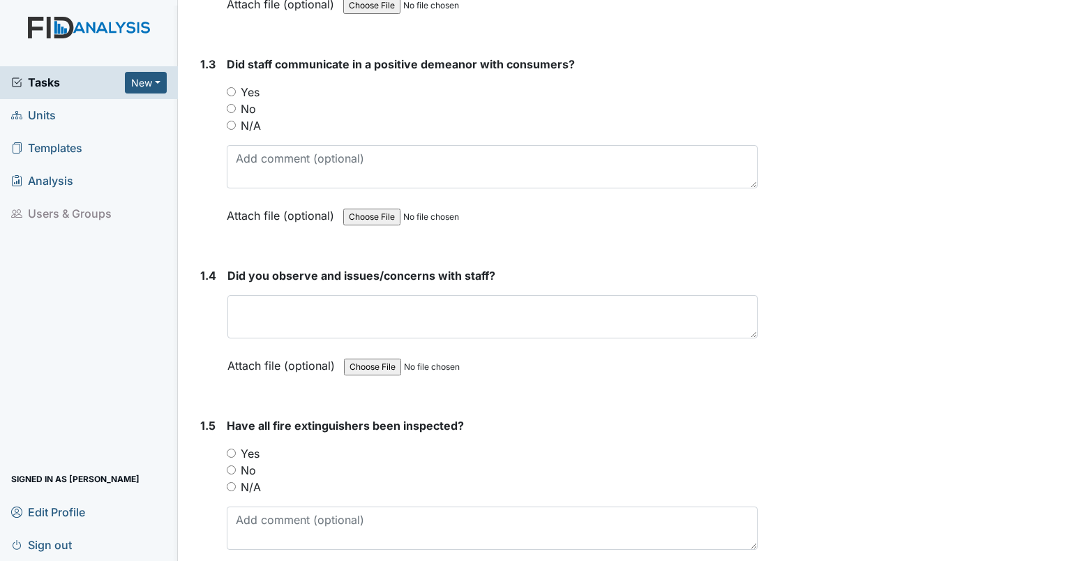
scroll to position [584, 0]
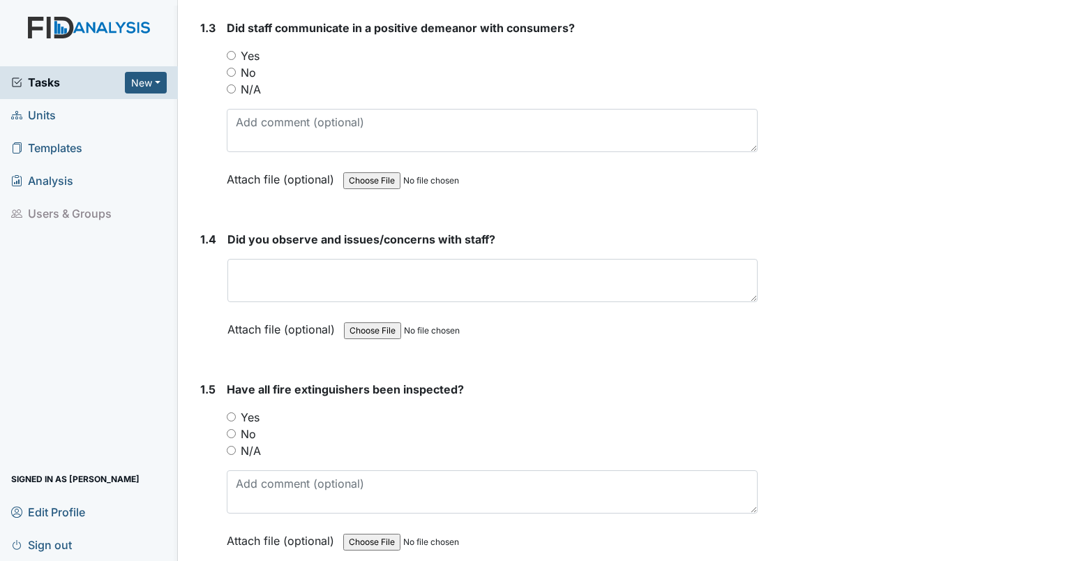
type textarea "staff were test comment."
click at [229, 71] on input "No" at bounding box center [231, 72] width 9 height 9
radio input "true"
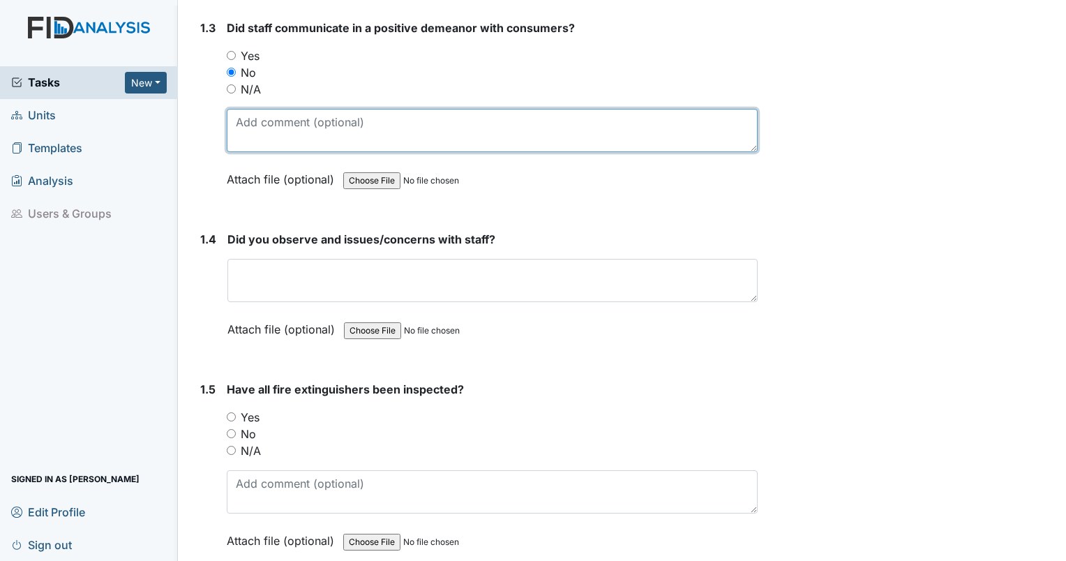
click at [246, 126] on textarea at bounding box center [492, 130] width 531 height 43
type textarea "staff communicated in test comment."
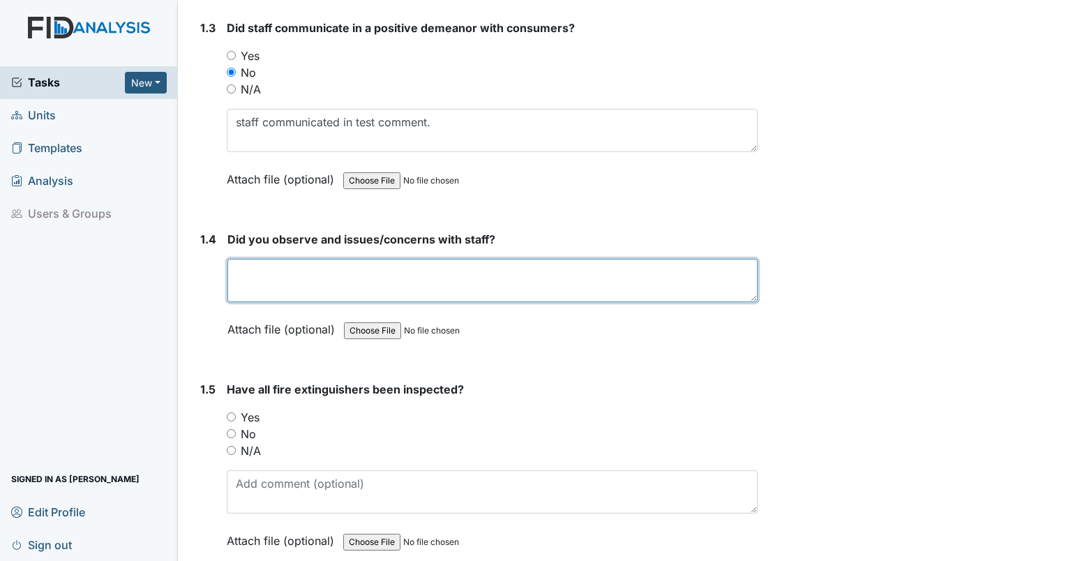
click at [259, 259] on textarea at bounding box center [492, 280] width 530 height 43
type textarea "I did. Test comment."
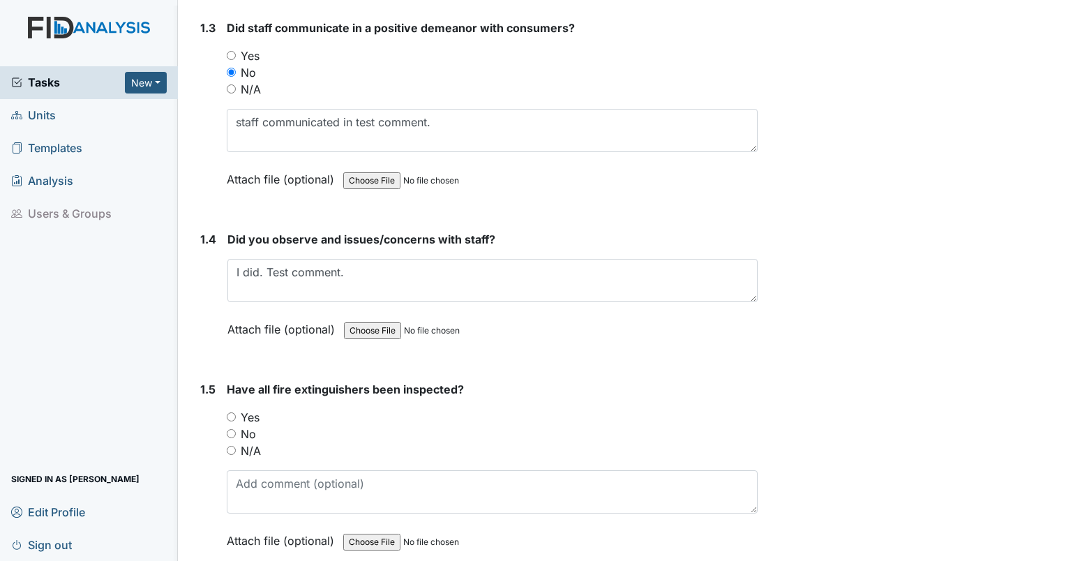
click at [229, 430] on input "No" at bounding box center [231, 433] width 9 height 9
radio input "true"
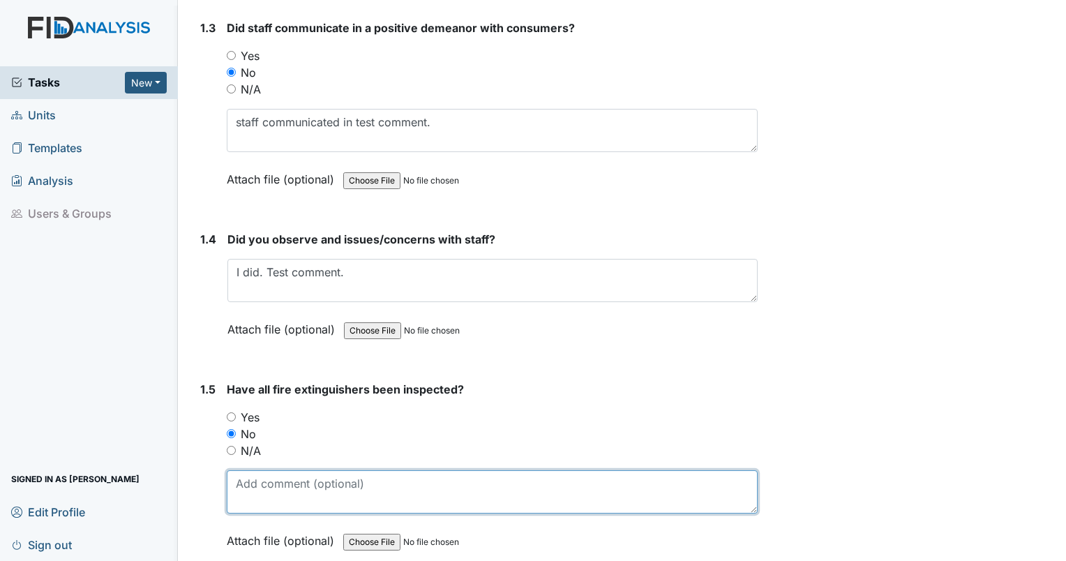
click at [255, 494] on textarea at bounding box center [492, 491] width 531 height 43
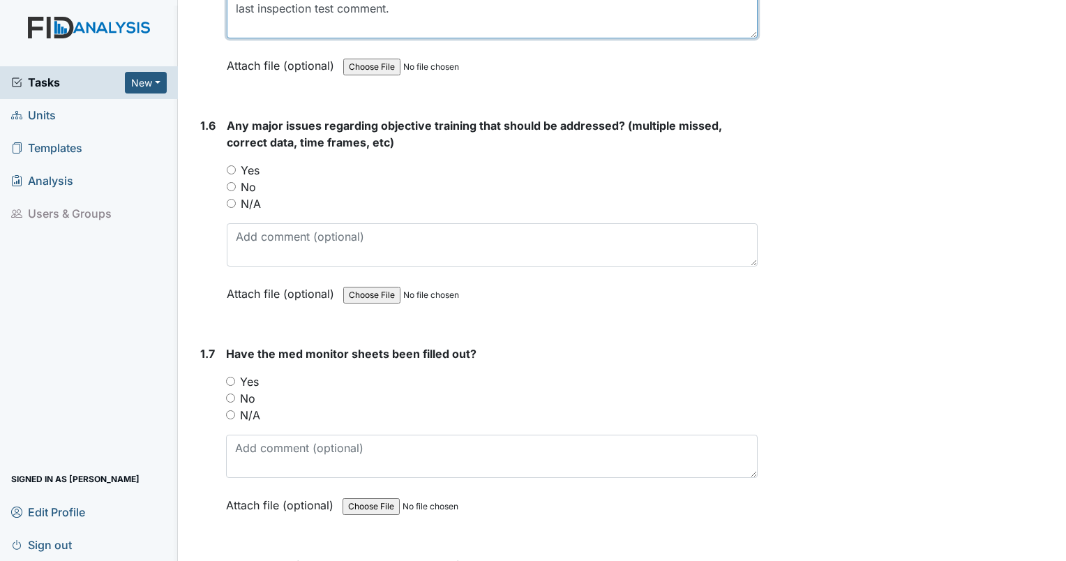
scroll to position [1071, 0]
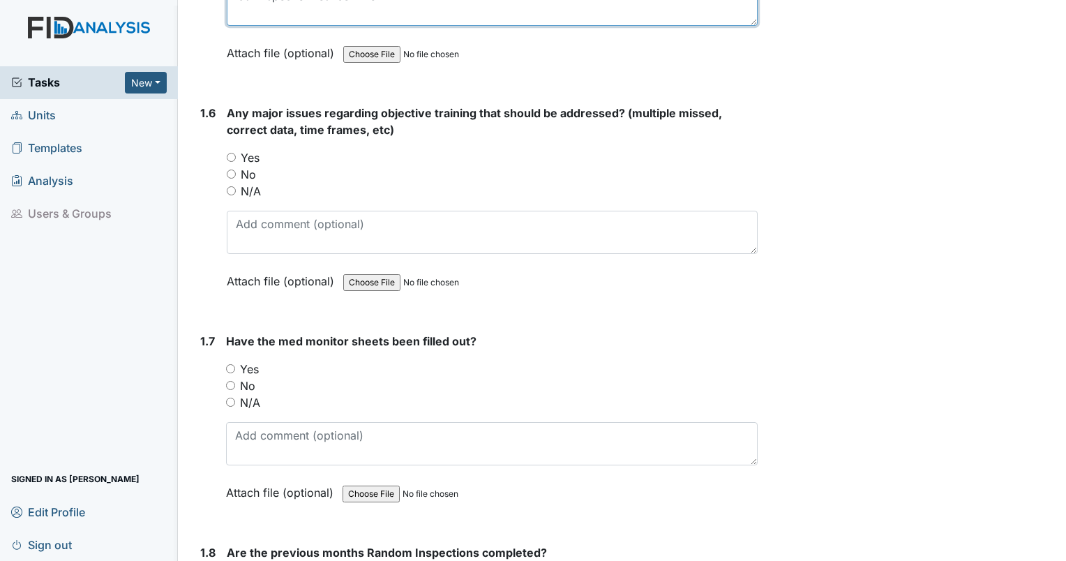
type textarea "last inspection test comment."
click at [229, 153] on input "Yes" at bounding box center [231, 157] width 9 height 9
radio input "true"
click at [247, 203] on div "Any major issues regarding objective training that should be addressed? (multip…" at bounding box center [492, 202] width 531 height 195
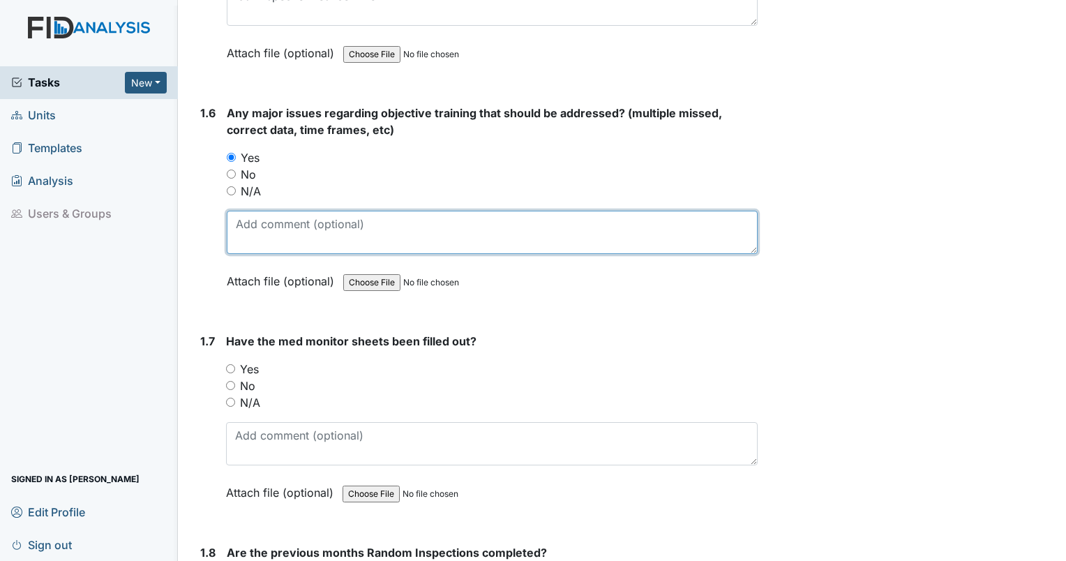
click at [247, 213] on textarea at bounding box center [492, 232] width 531 height 43
type textarea "multiple test comments. testing comment now."
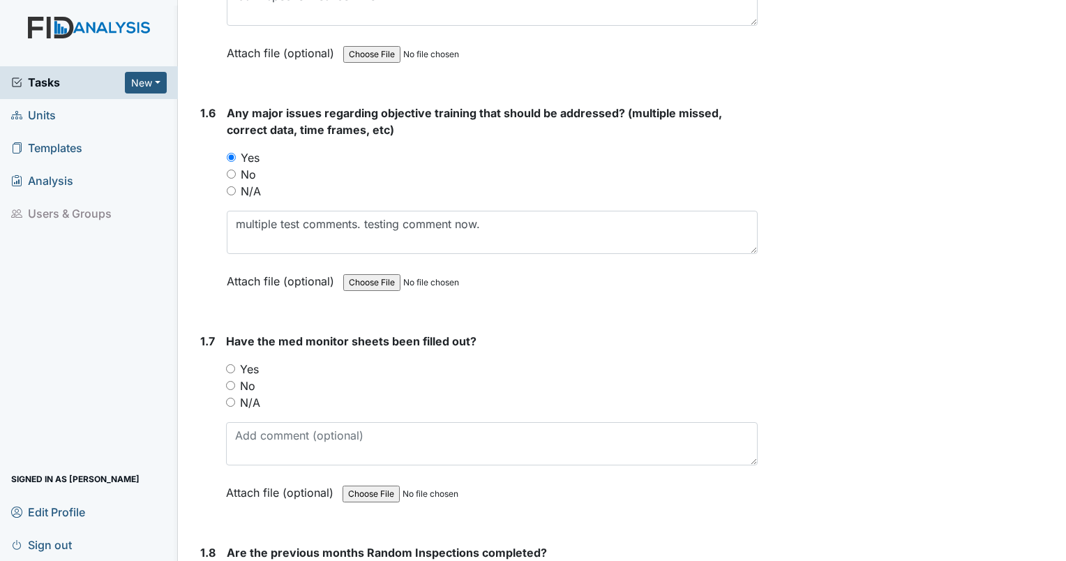
click at [232, 381] on input "No" at bounding box center [230, 385] width 9 height 9
radio input "true"
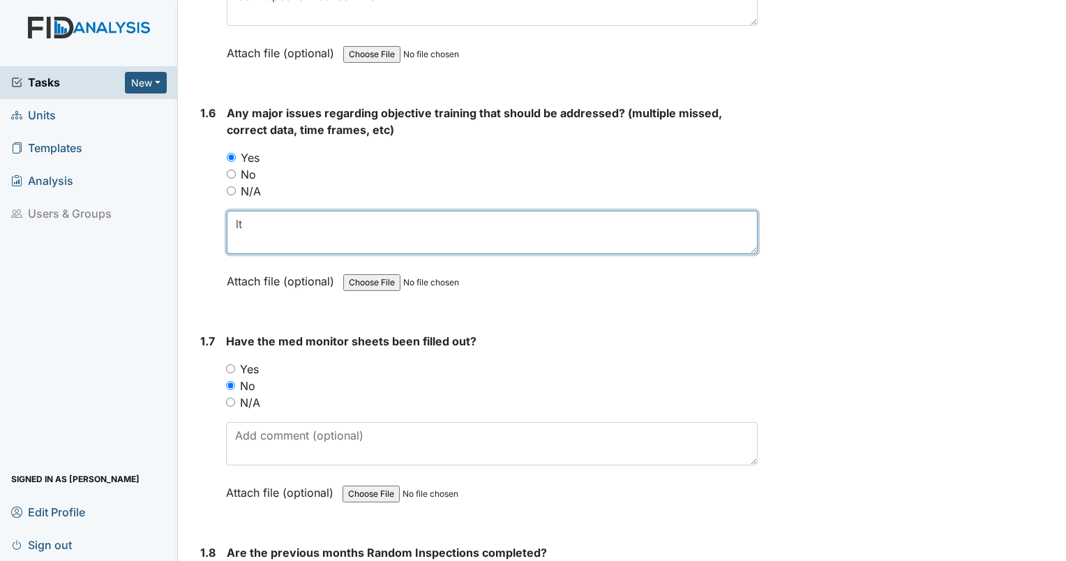
type textarea "l"
drag, startPoint x: 442, startPoint y: 223, endPoint x: 223, endPoint y: 234, distance: 219.3
click at [223, 234] on div "1.6 Any major issues regarding objective training that should be addressed? (mu…" at bounding box center [476, 208] width 563 height 206
type textarea "test comment about objective training."
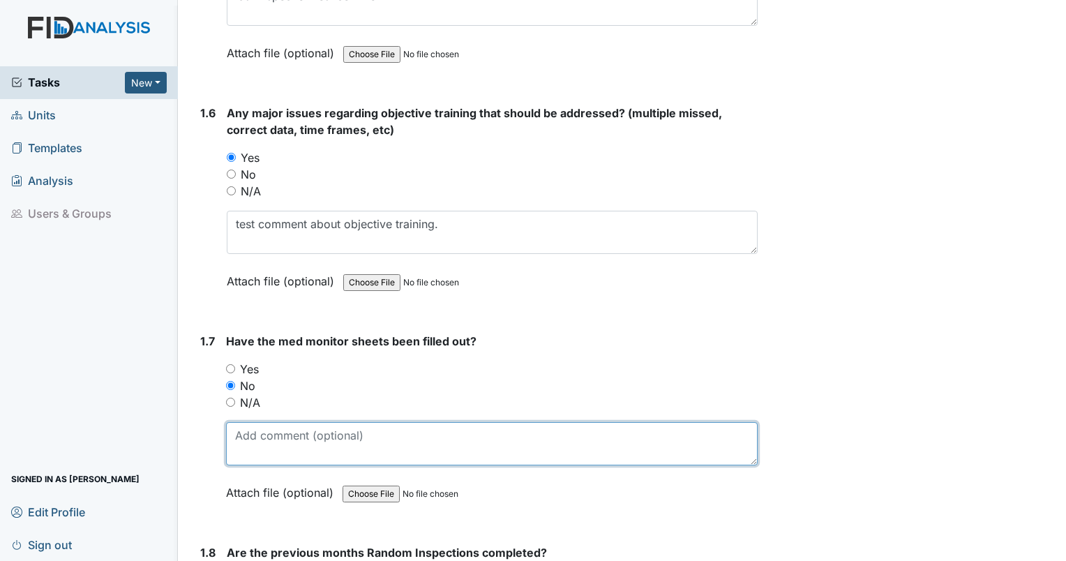
click at [239, 427] on textarea at bounding box center [492, 443] width 532 height 43
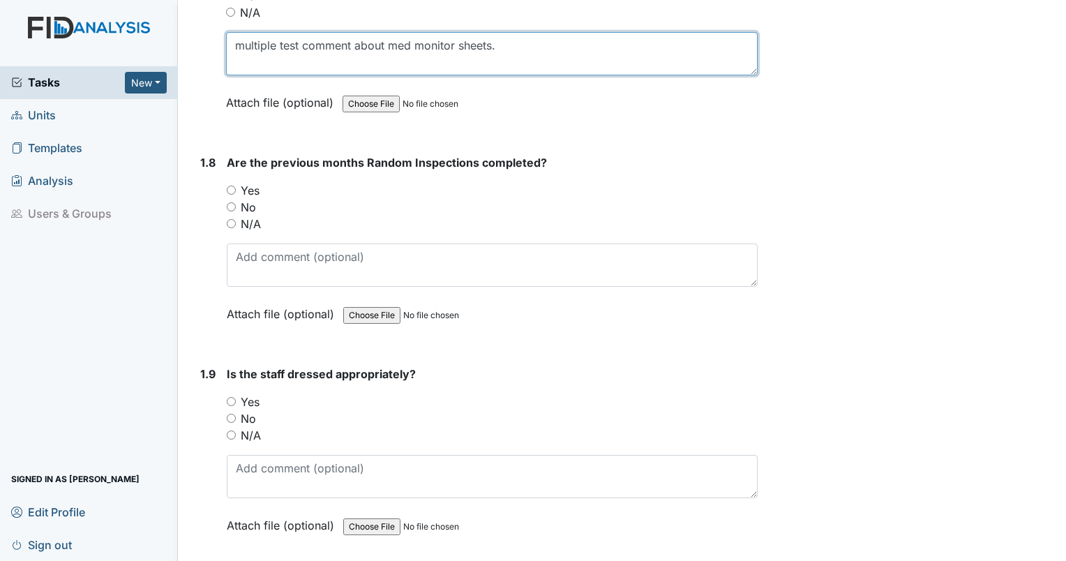
scroll to position [1498, 0]
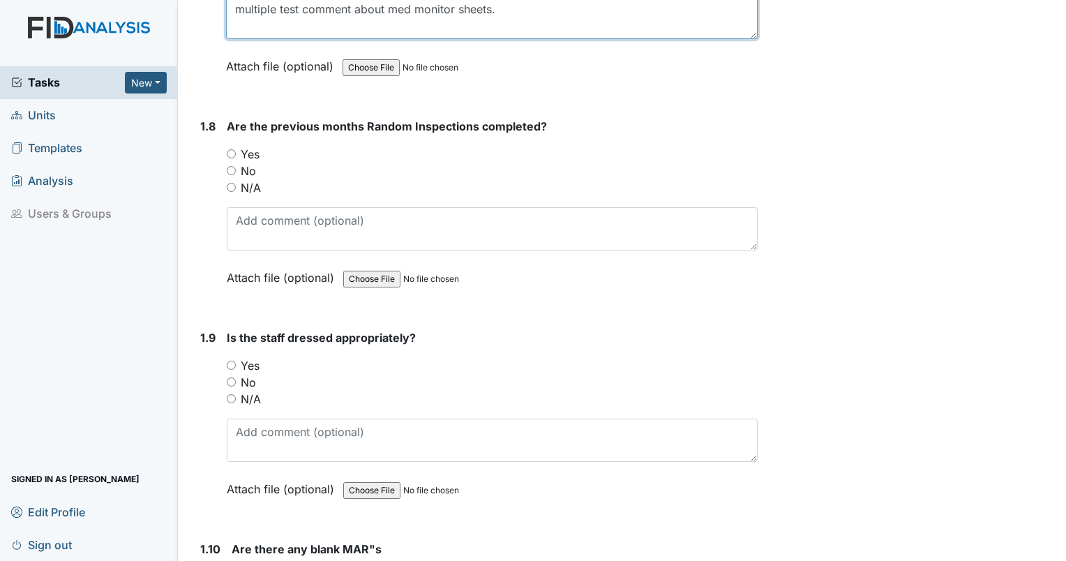
type textarea "multiple test comment about med monitor sheets."
click at [232, 166] on input "No" at bounding box center [231, 170] width 9 height 9
radio input "true"
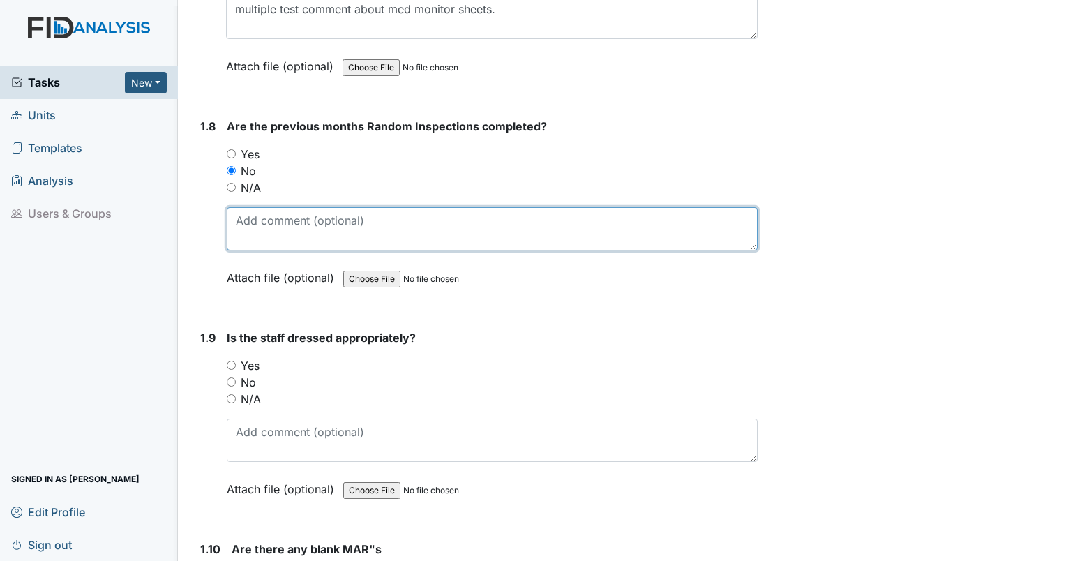
click at [250, 219] on textarea at bounding box center [492, 228] width 531 height 43
type textarea "random inspections test comment."
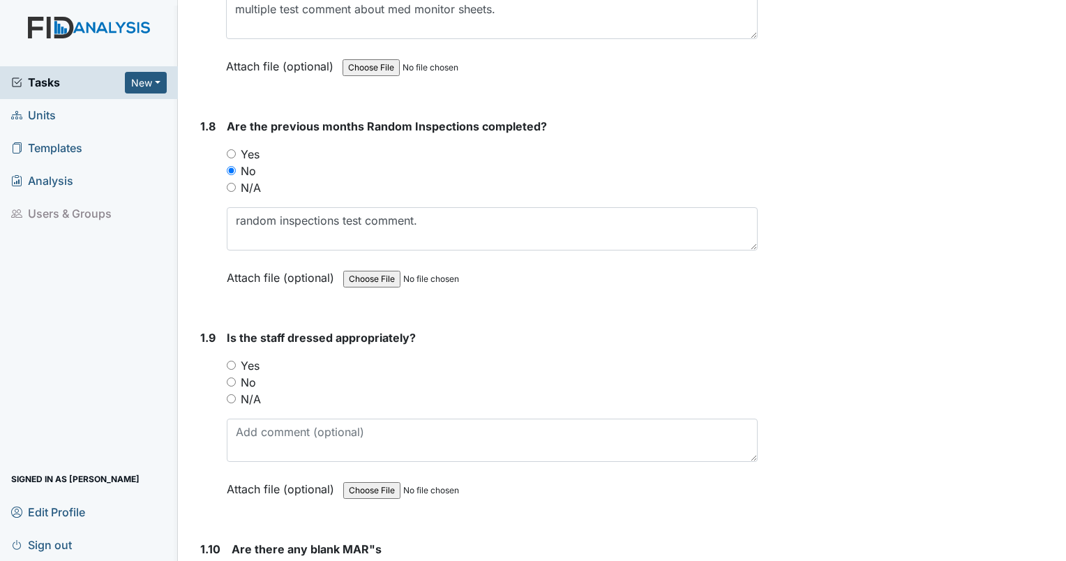
click at [227, 377] on input "No" at bounding box center [231, 381] width 9 height 9
radio input "true"
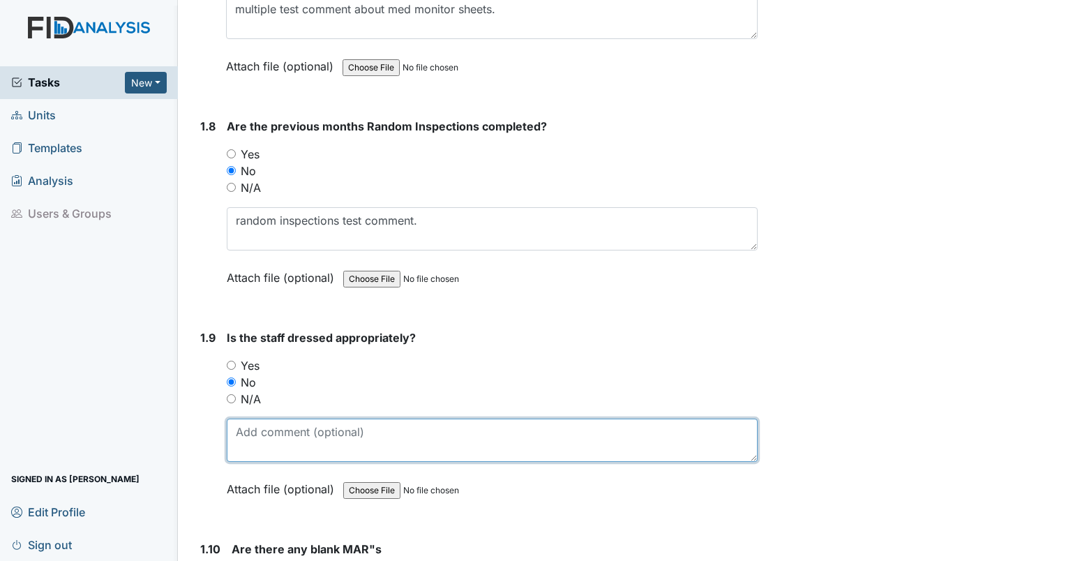
click at [257, 434] on textarea at bounding box center [492, 440] width 531 height 43
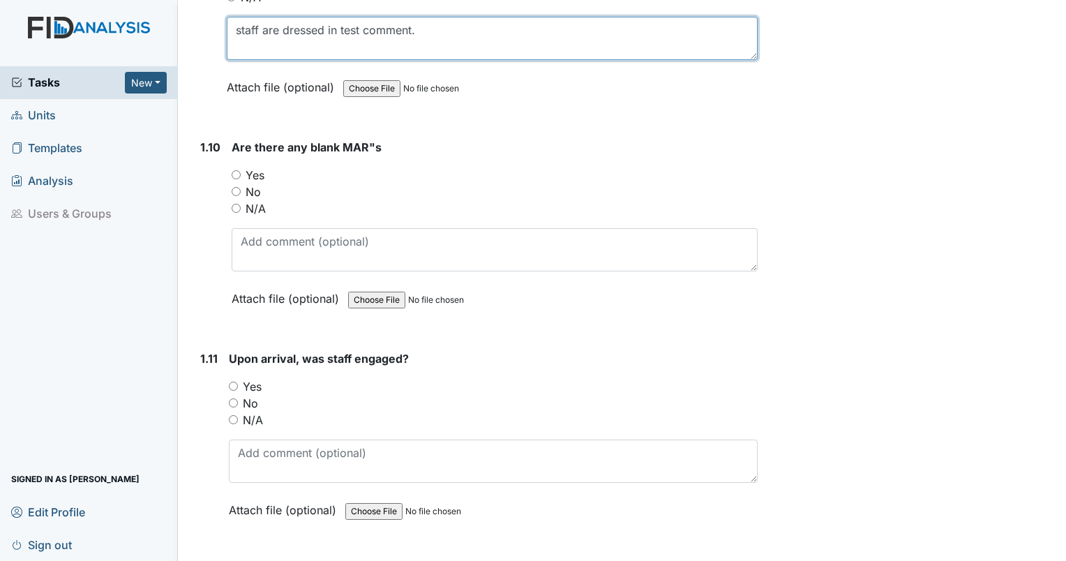
scroll to position [1911, 0]
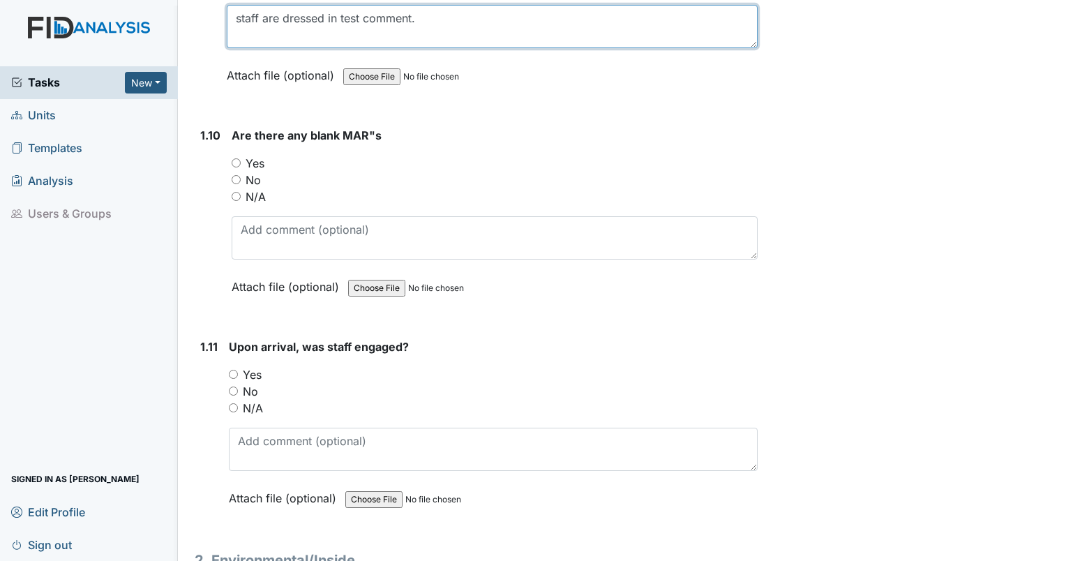
type textarea "staff are dressed in test comment."
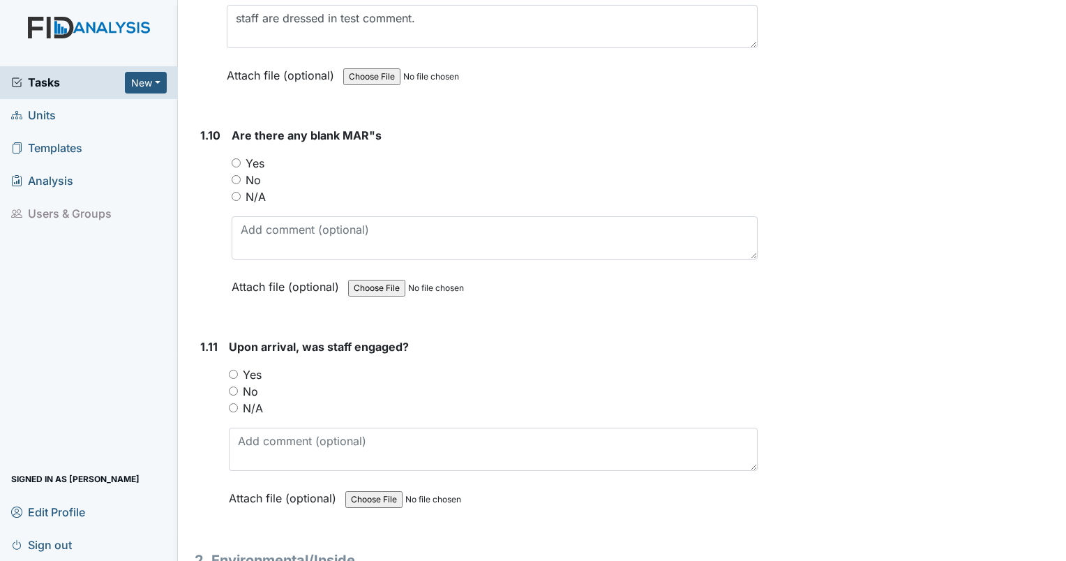
click at [234, 176] on input "No" at bounding box center [236, 179] width 9 height 9
radio input "true"
click at [234, 155] on div "Yes" at bounding box center [495, 163] width 526 height 17
click at [237, 162] on div "Yes" at bounding box center [495, 163] width 526 height 17
click at [236, 158] on input "Yes" at bounding box center [236, 162] width 9 height 9
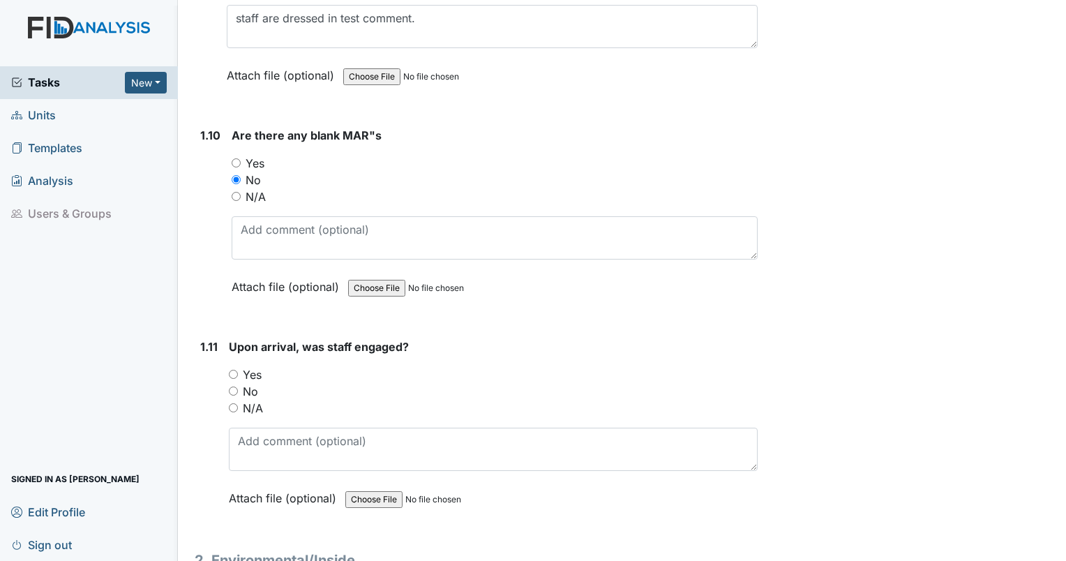
radio input "true"
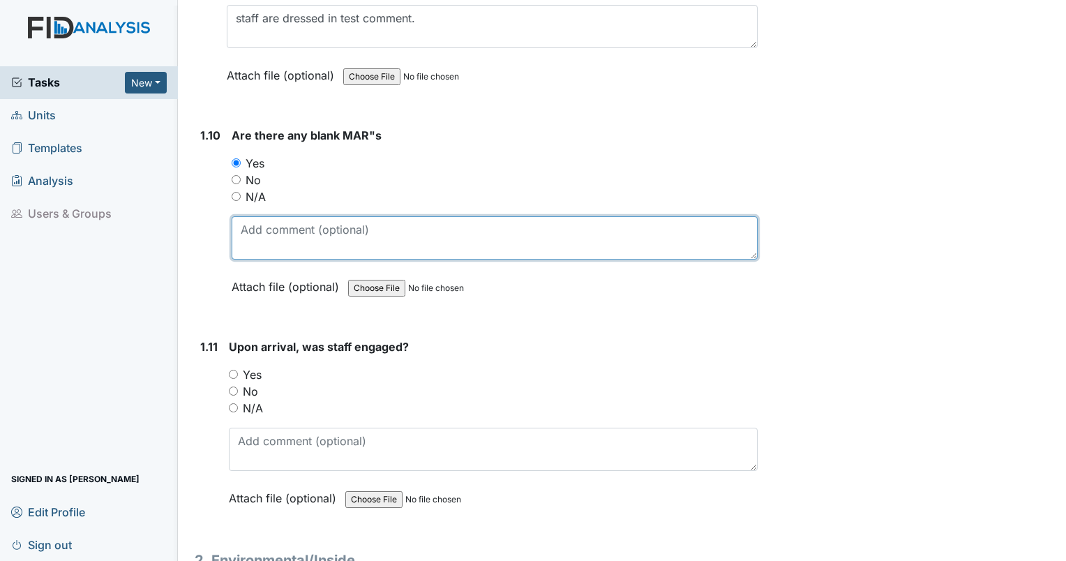
click at [262, 243] on textarea at bounding box center [495, 237] width 526 height 43
type textarea "MARS are test comment."
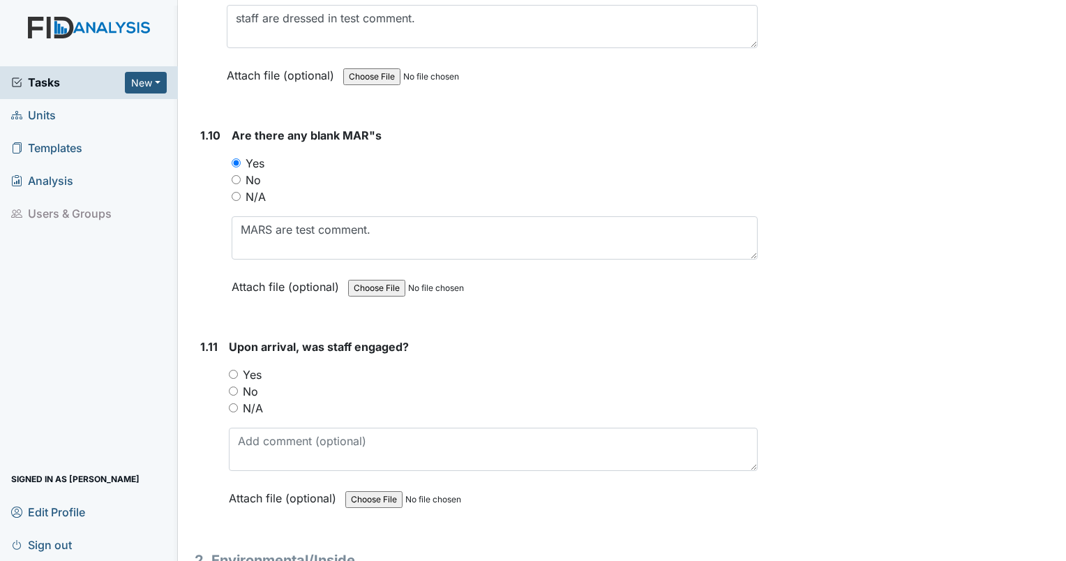
click at [232, 386] on input "No" at bounding box center [233, 390] width 9 height 9
radio input "true"
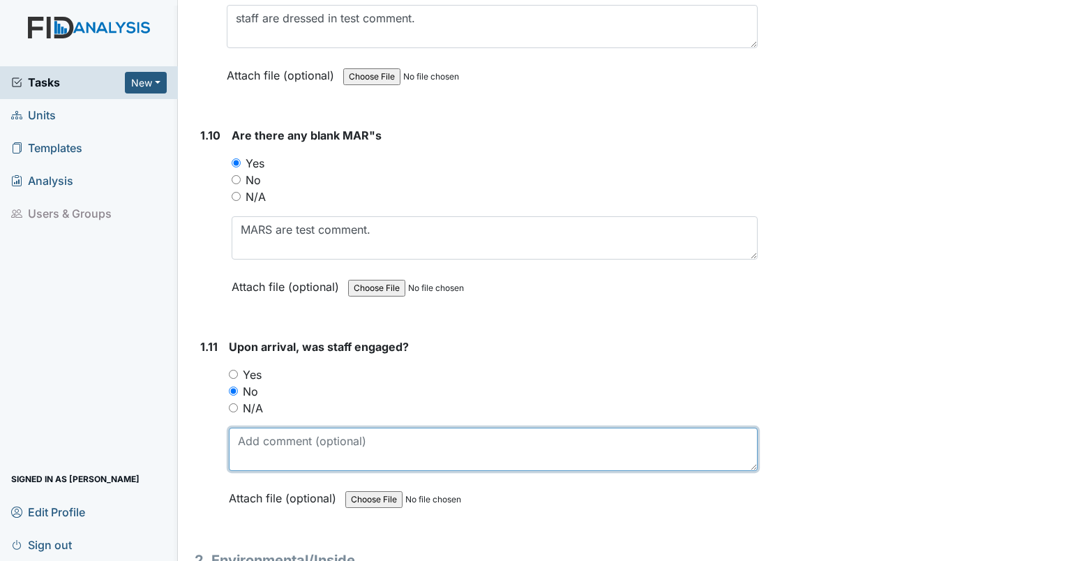
click at [238, 433] on textarea at bounding box center [493, 449] width 529 height 43
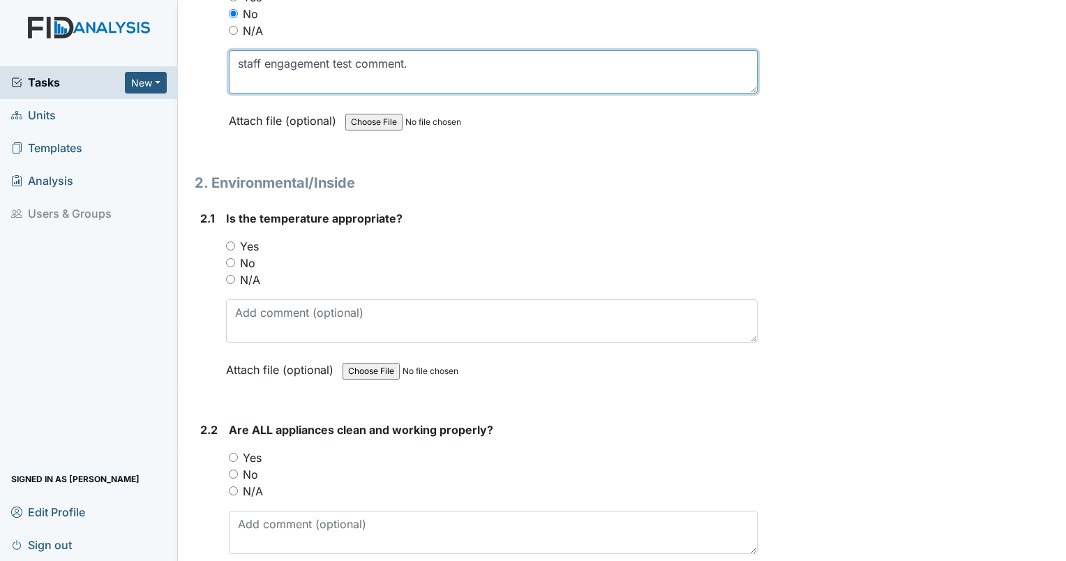
scroll to position [2326, 0]
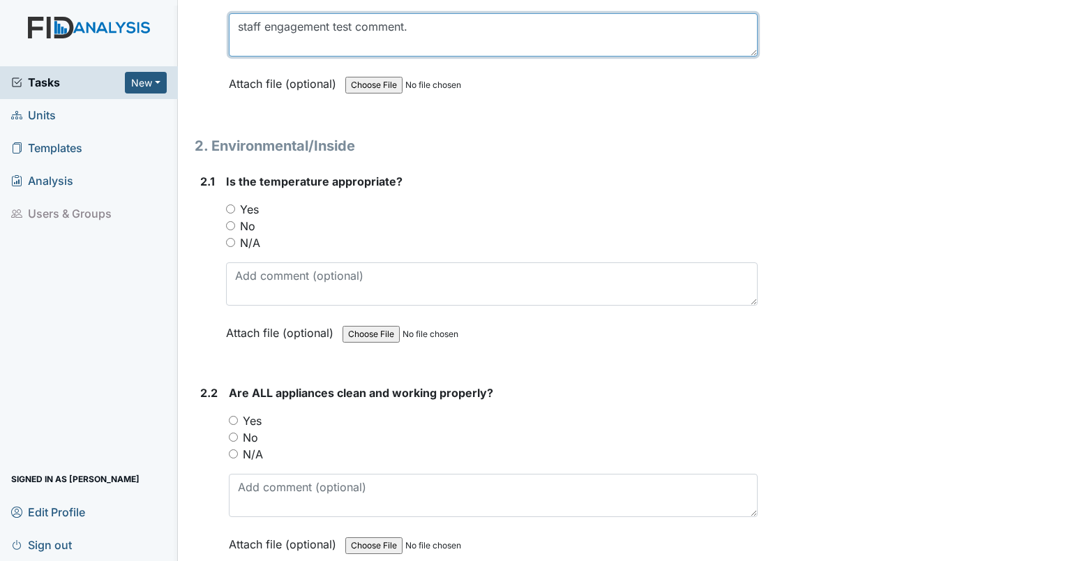
type textarea "staff engagement test comment."
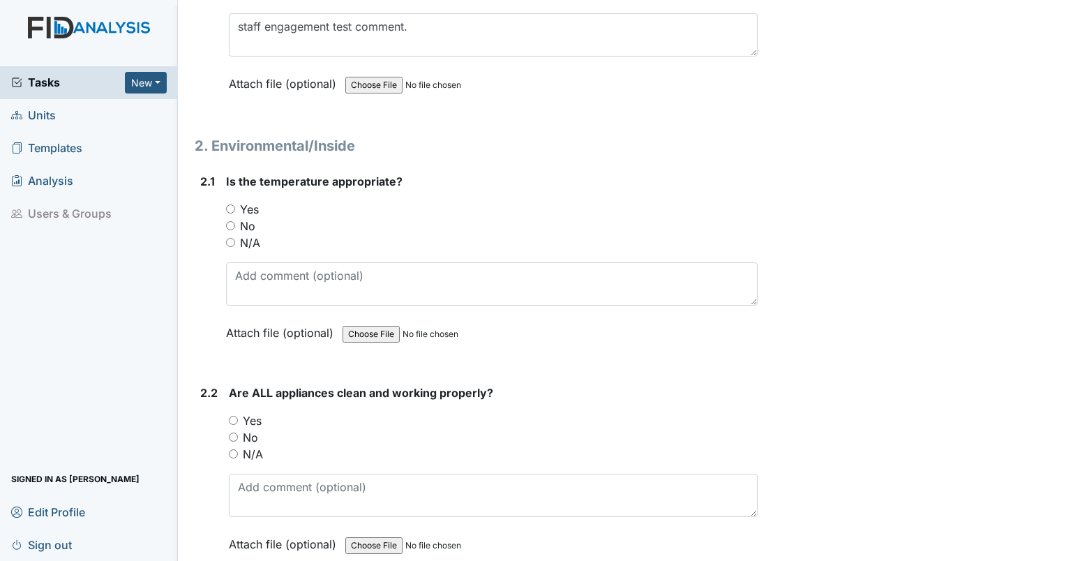
click at [227, 221] on input "No" at bounding box center [230, 225] width 9 height 9
radio input "true"
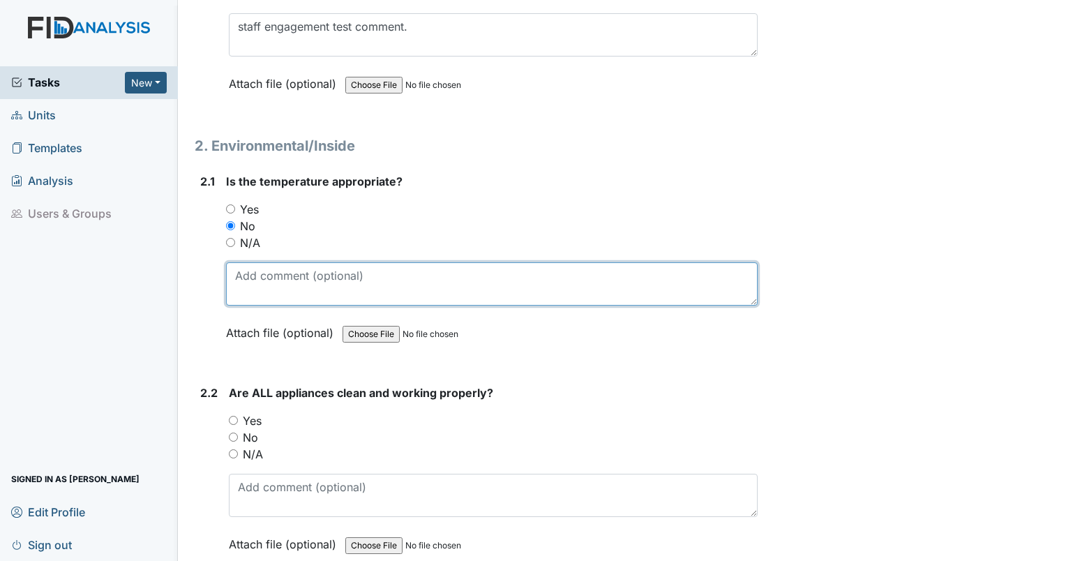
click at [248, 274] on textarea at bounding box center [492, 283] width 532 height 43
type textarea "temperature in the home test comment."
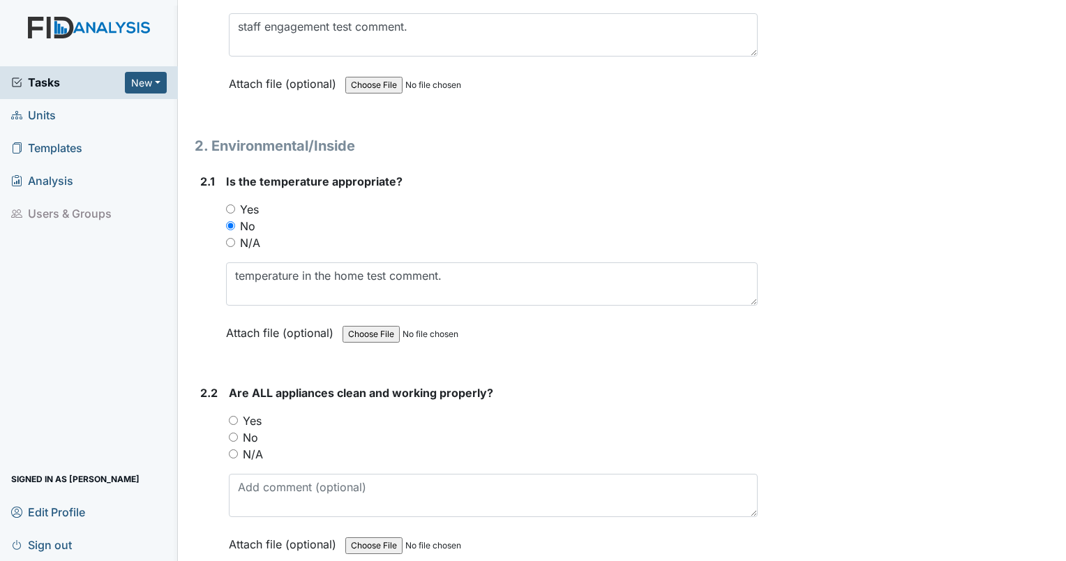
click at [233, 432] on input "No" at bounding box center [233, 436] width 9 height 9
radio input "true"
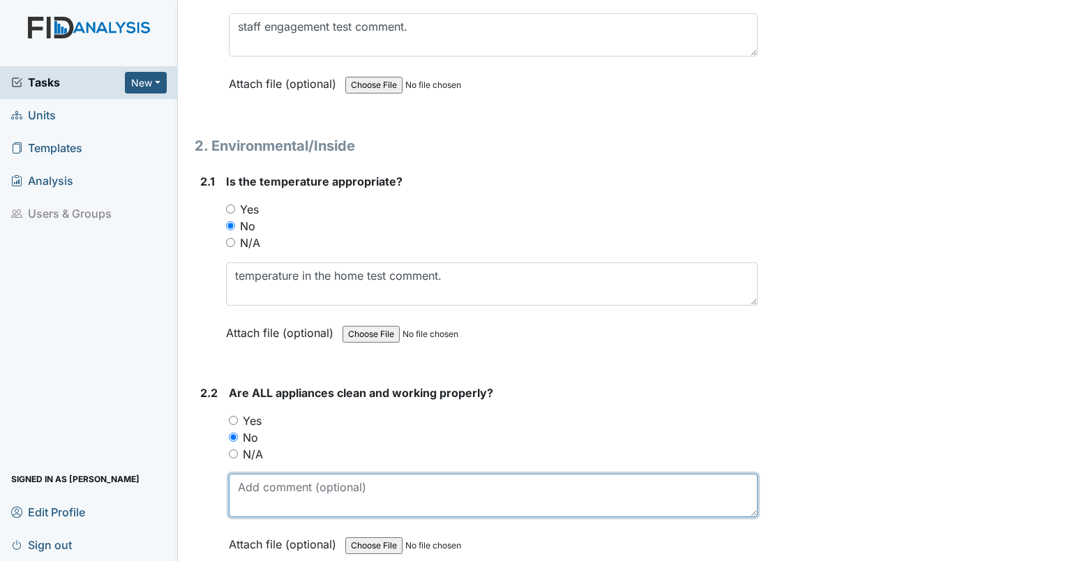
click at [256, 497] on textarea at bounding box center [493, 495] width 529 height 43
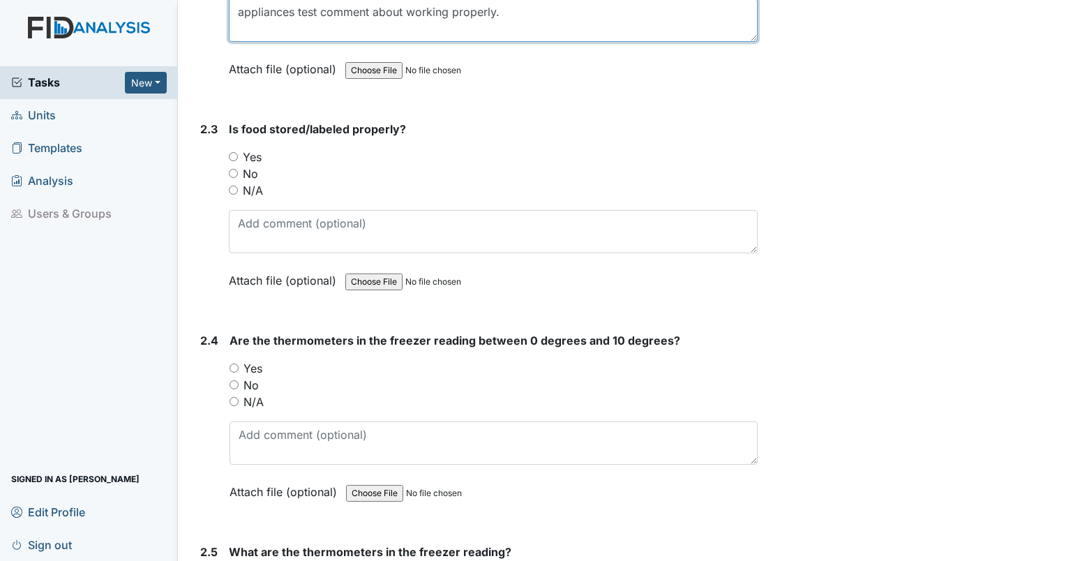
scroll to position [2825, 0]
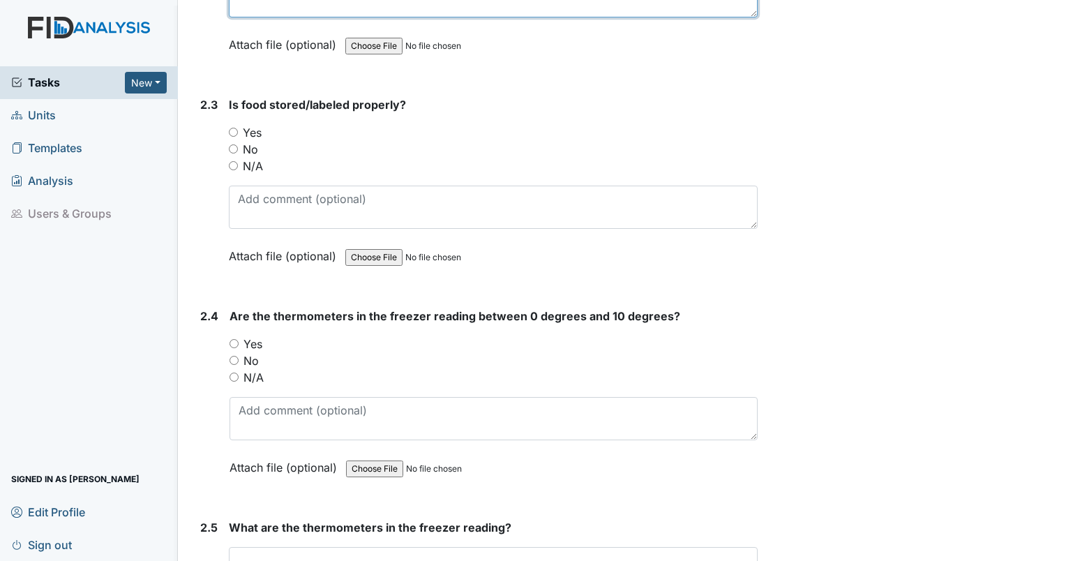
type textarea "appliances test comment about working properly."
click at [229, 144] on input "No" at bounding box center [233, 148] width 9 height 9
radio input "true"
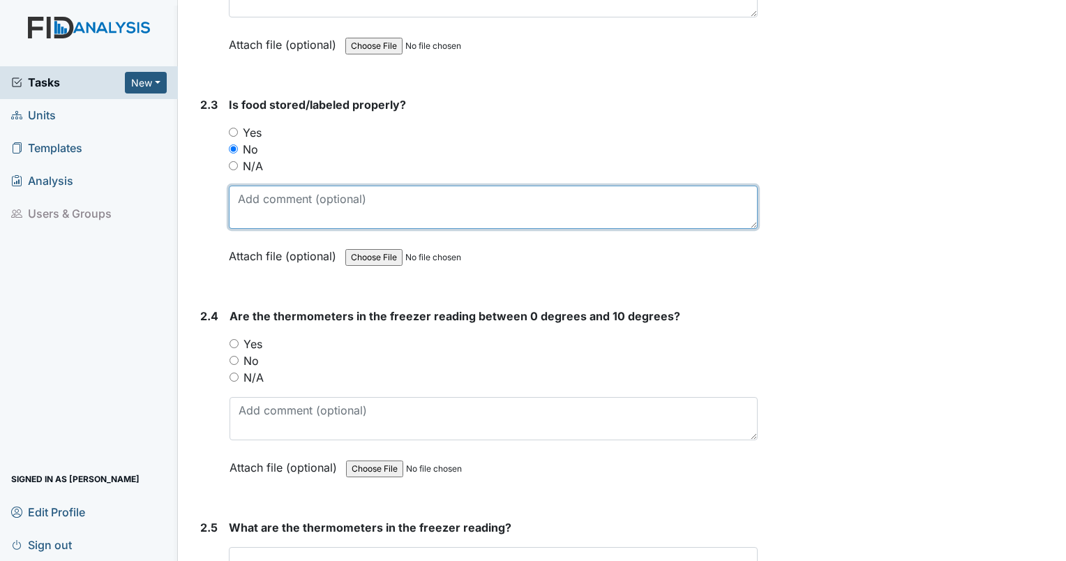
click at [246, 190] on textarea at bounding box center [493, 207] width 529 height 43
type textarea "food stored/labeled improperly test comment."
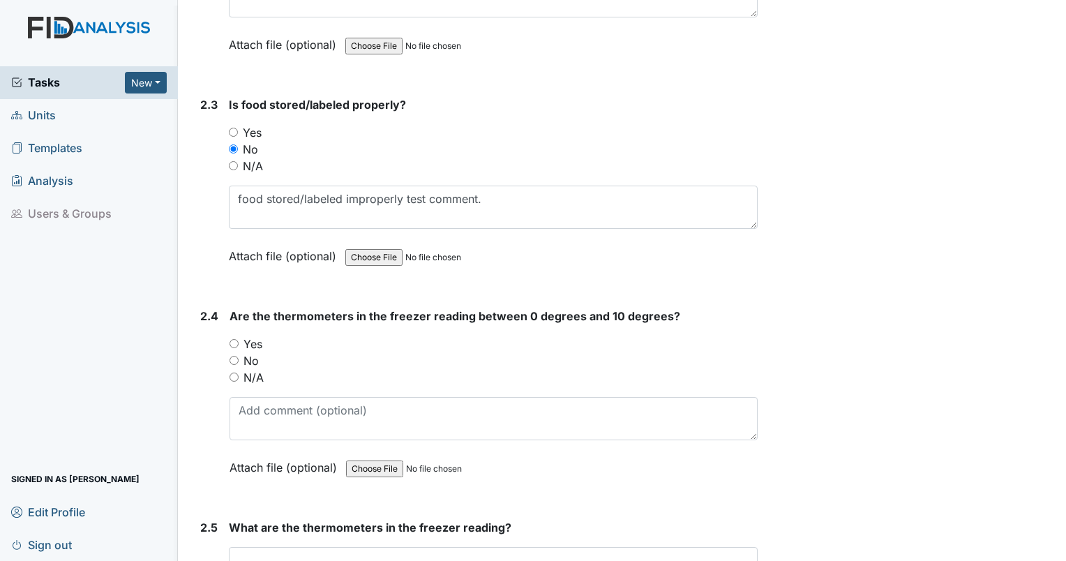
click at [230, 356] on input "No" at bounding box center [233, 360] width 9 height 9
radio input "true"
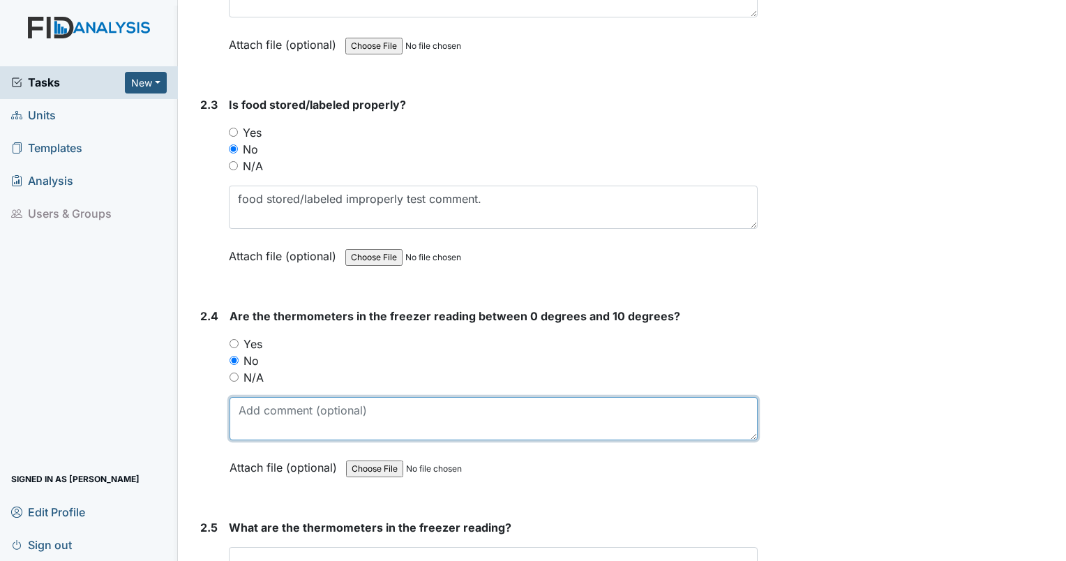
click at [258, 407] on textarea at bounding box center [493, 418] width 528 height 43
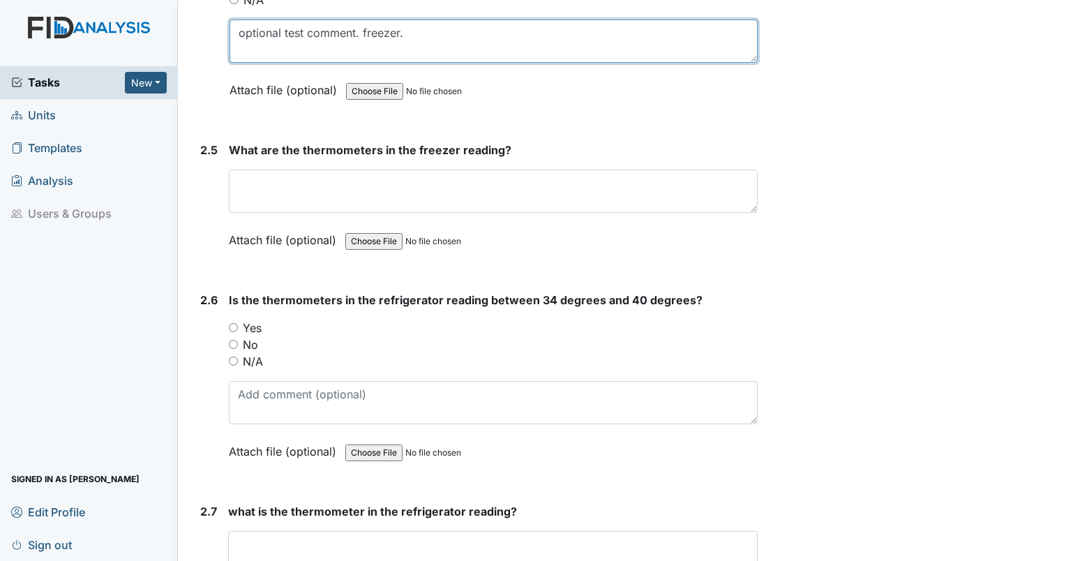
scroll to position [3227, 0]
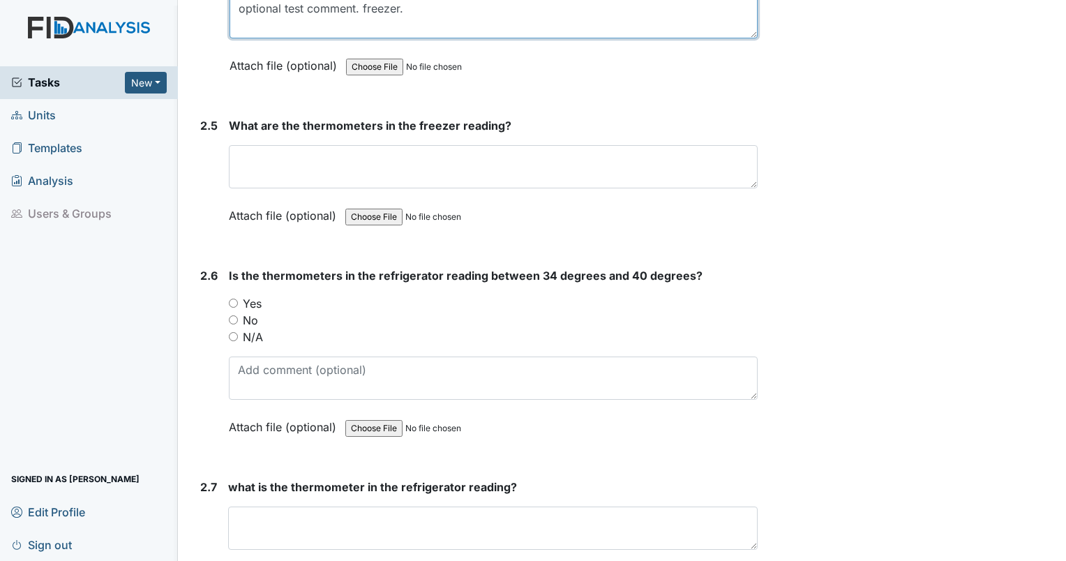
type textarea "optional test comment. freezer."
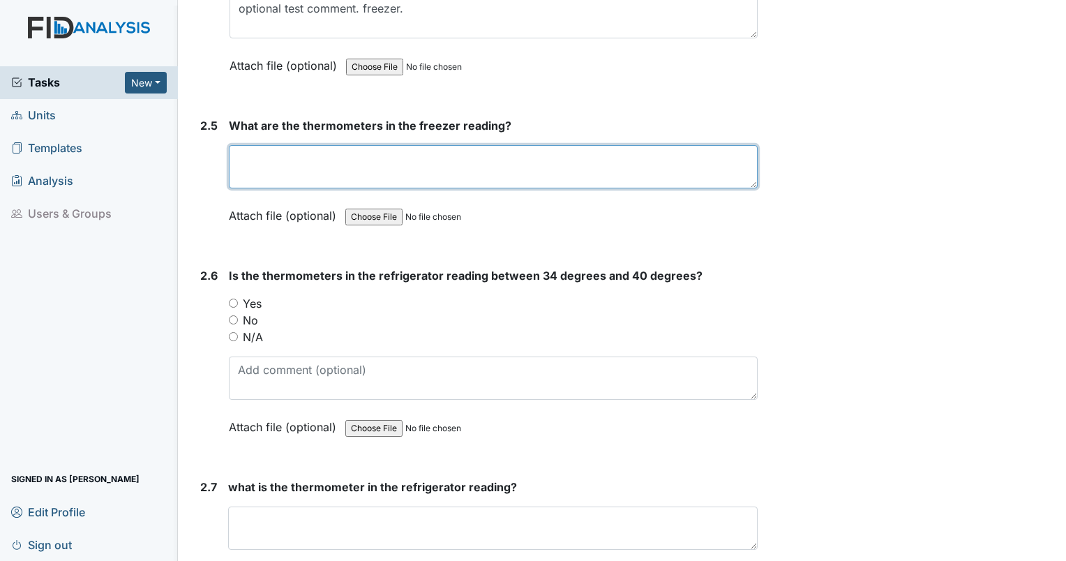
click at [325, 145] on textarea at bounding box center [493, 166] width 529 height 43
type textarea "freezer reading test comment."
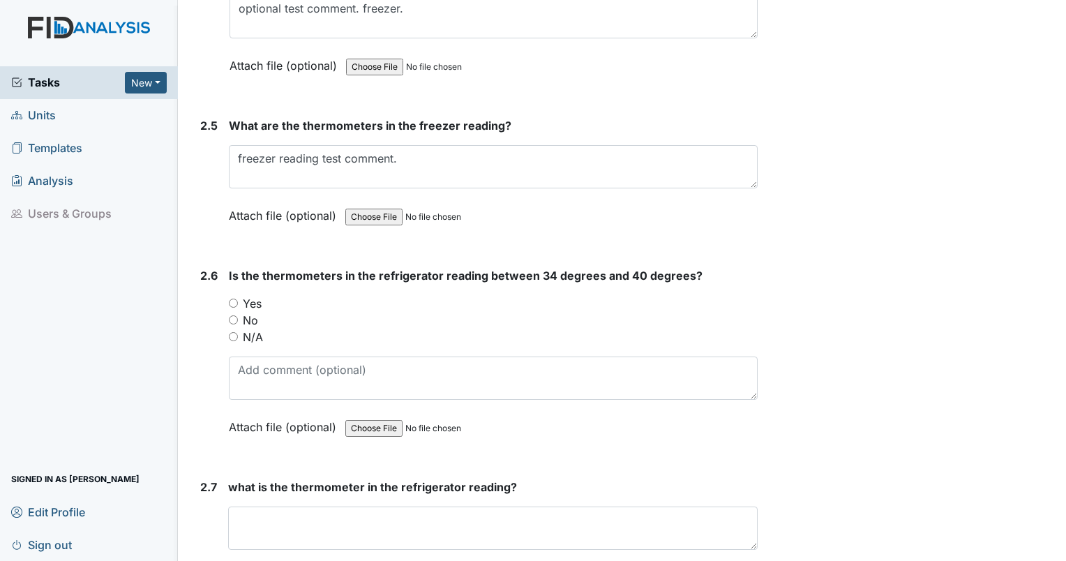
click at [229, 315] on input "No" at bounding box center [233, 319] width 9 height 9
radio input "true"
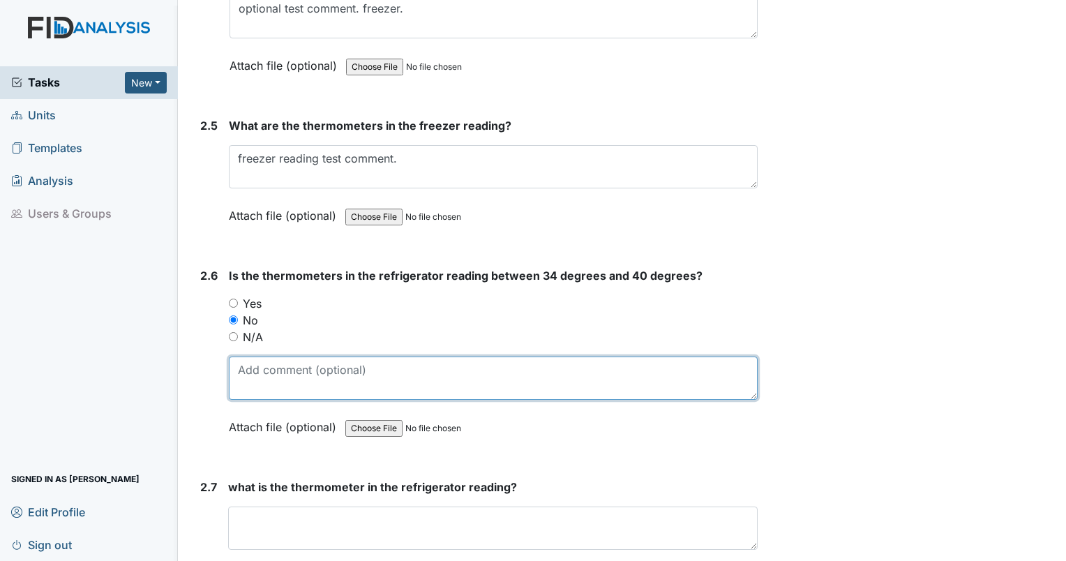
click at [242, 356] on textarea at bounding box center [493, 377] width 529 height 43
type textarea "Are* the thermometers test comment."
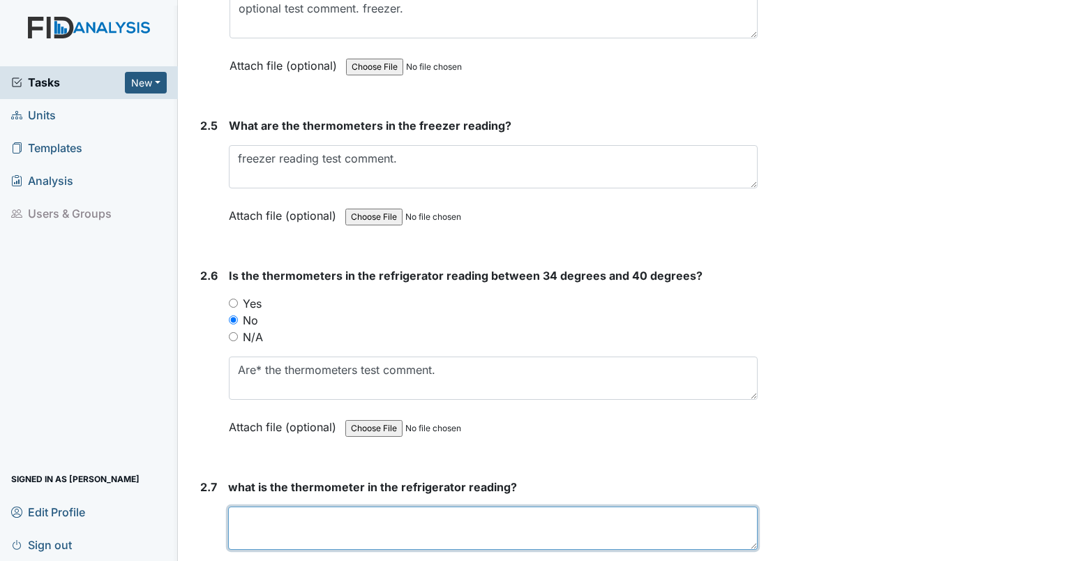
click at [240, 511] on textarea at bounding box center [492, 527] width 529 height 43
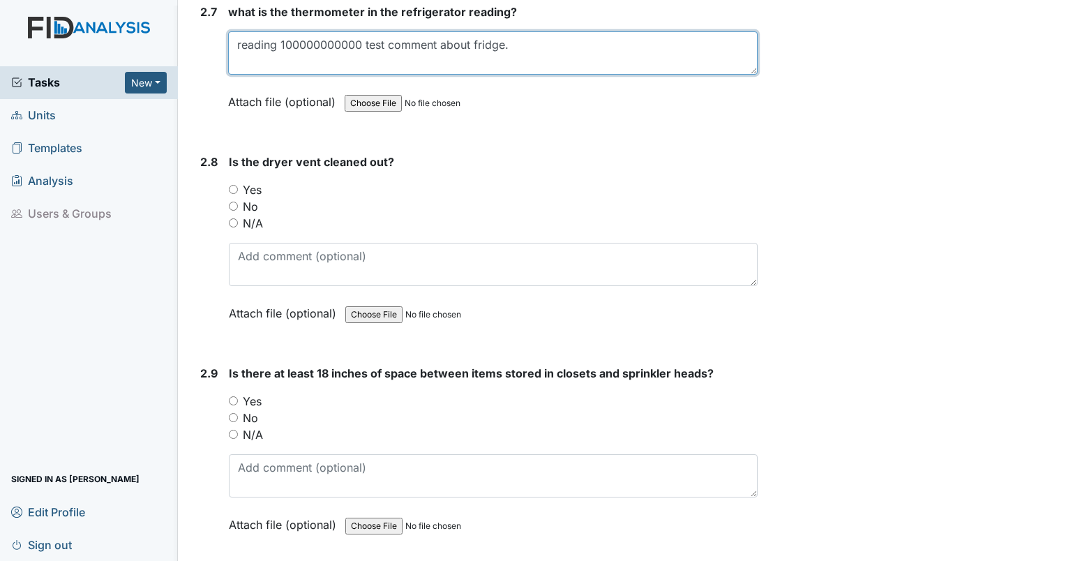
scroll to position [3738, 0]
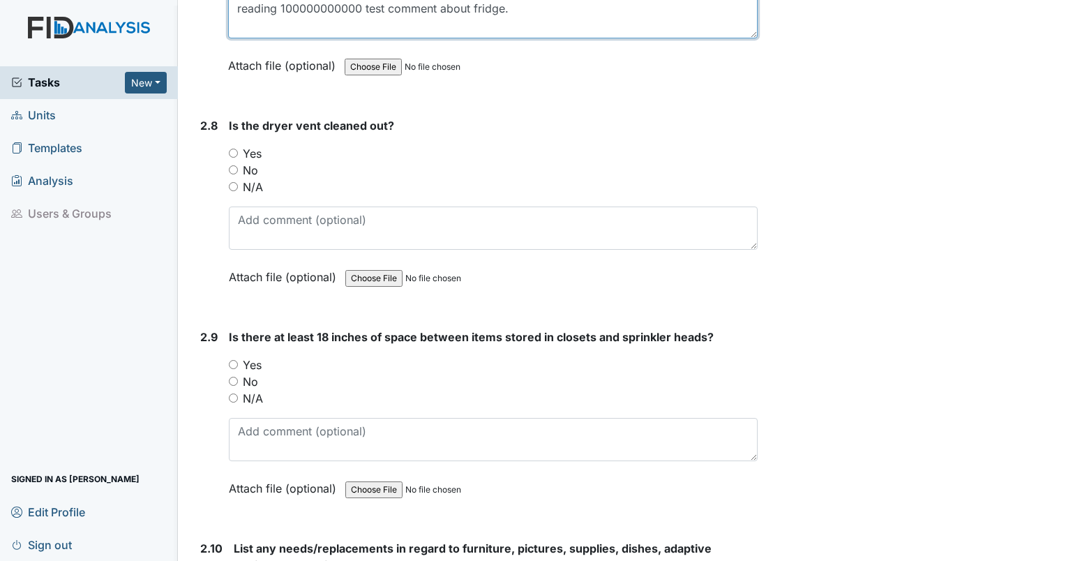
type textarea "reading 100000000000 test comment about fridge."
click at [232, 165] on input "No" at bounding box center [233, 169] width 9 height 9
radio input "true"
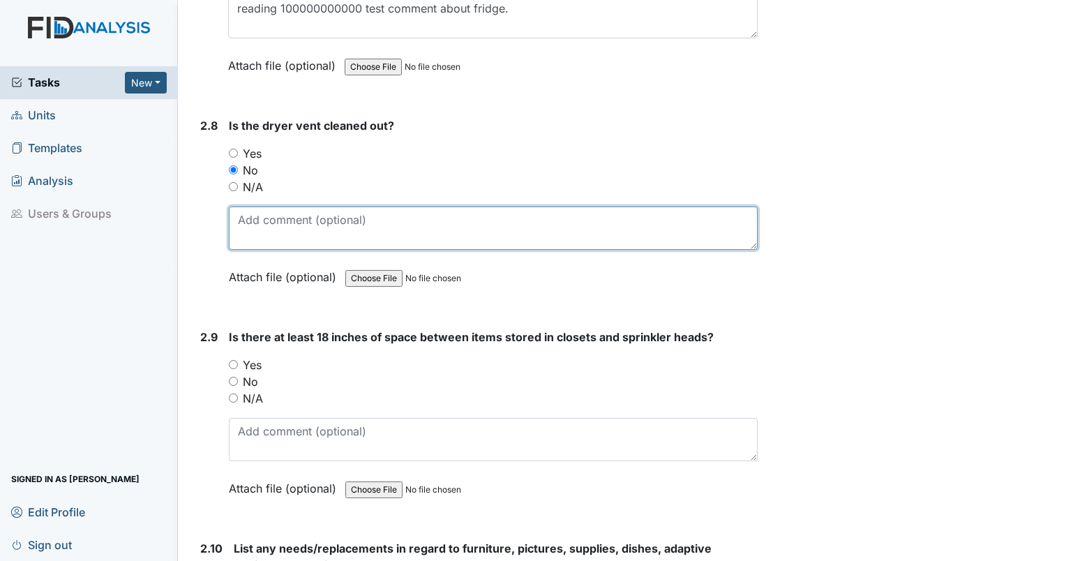
click at [247, 209] on textarea at bounding box center [493, 227] width 529 height 43
type textarea "dryer vent test comment."
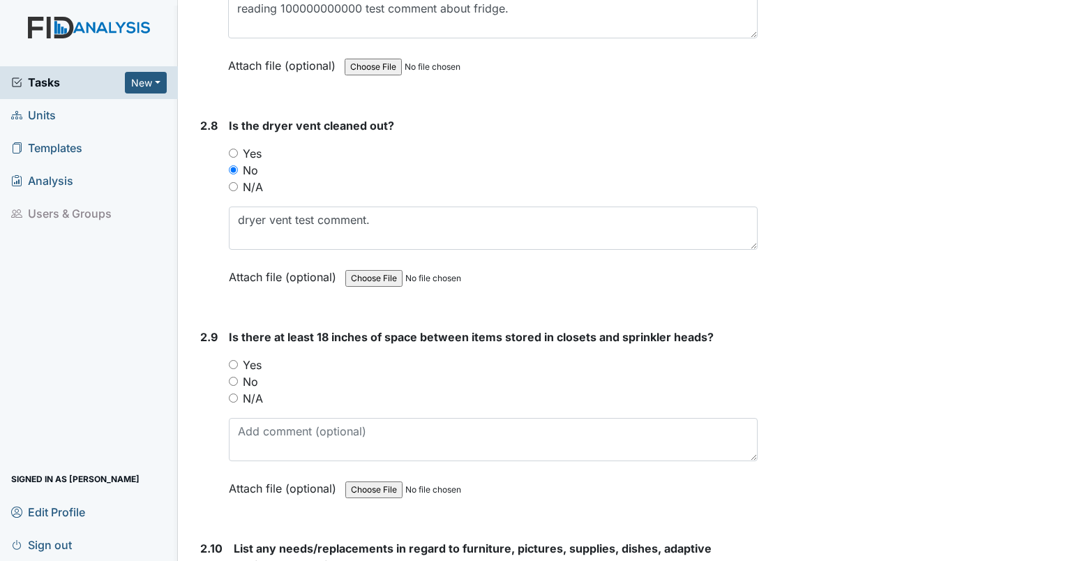
click at [235, 377] on input "No" at bounding box center [233, 381] width 9 height 9
radio input "true"
click at [245, 458] on div "Is there at least 18 inches of space between items stored in closets and sprink…" at bounding box center [493, 418] width 529 height 178
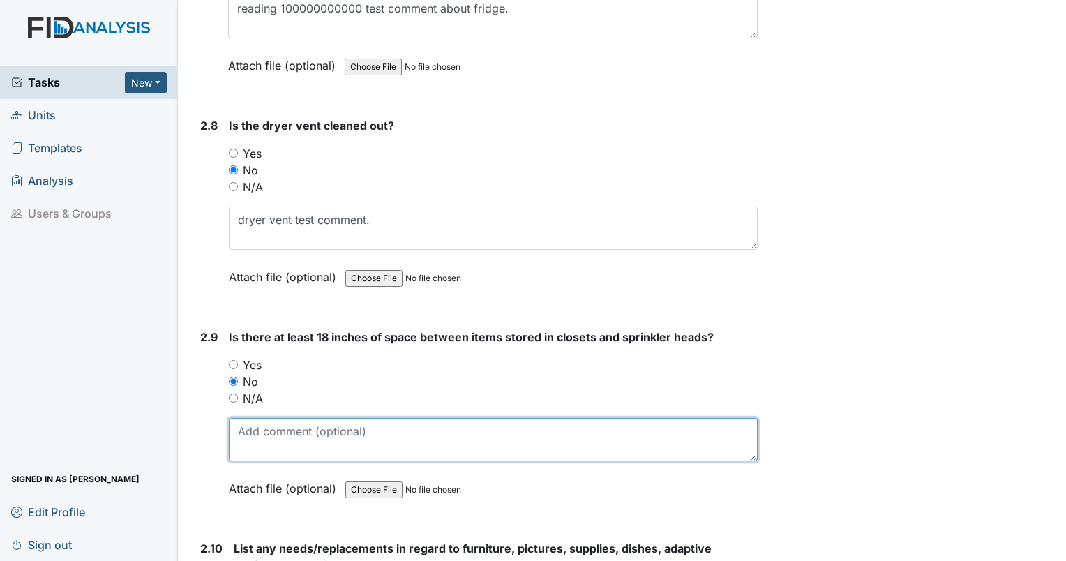
click at [251, 440] on textarea at bounding box center [493, 439] width 529 height 43
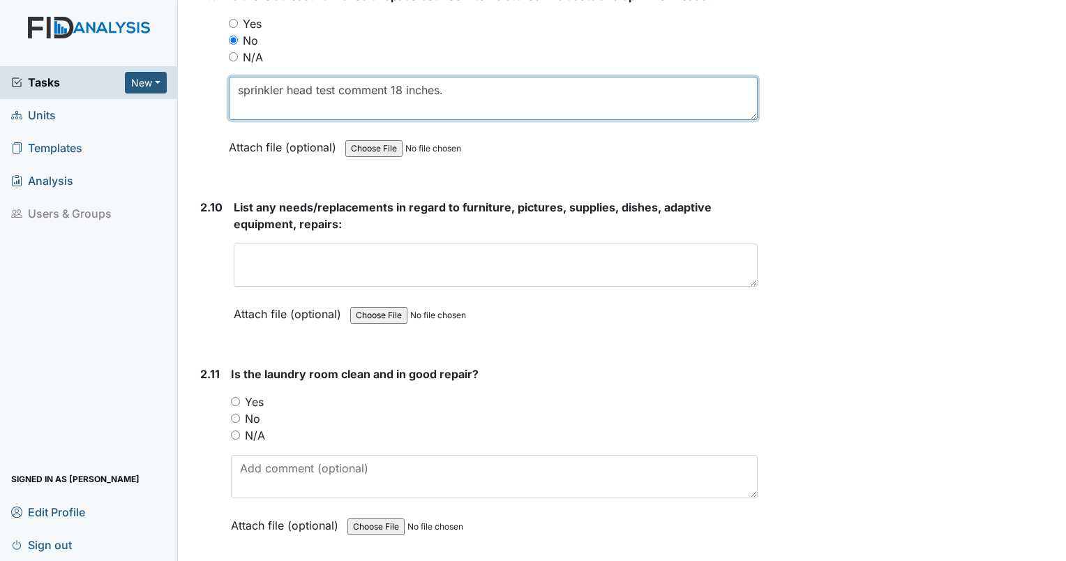
scroll to position [4189, 0]
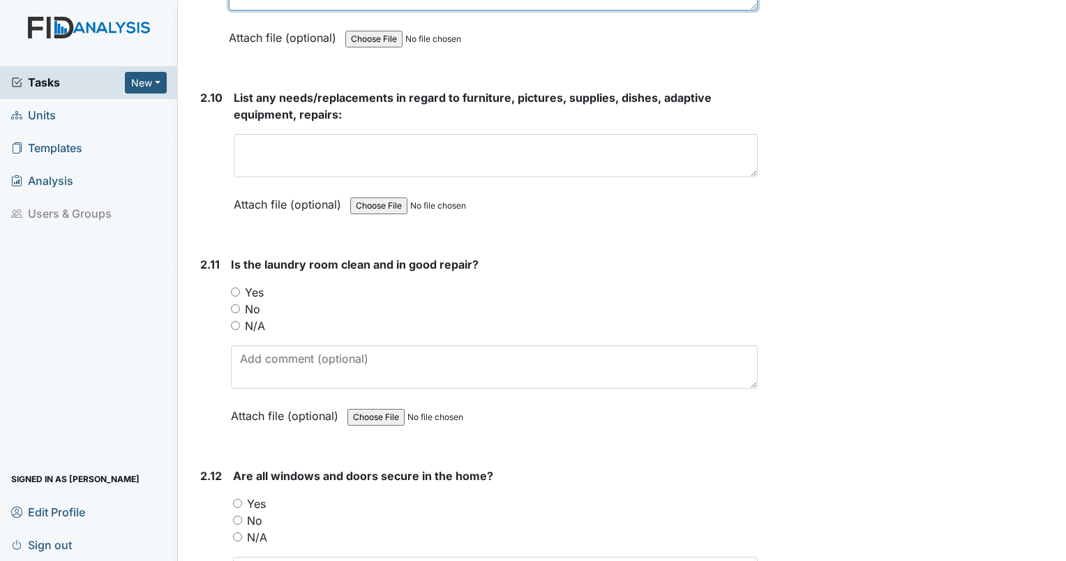
type textarea "sprinkler head test comment 18 inches."
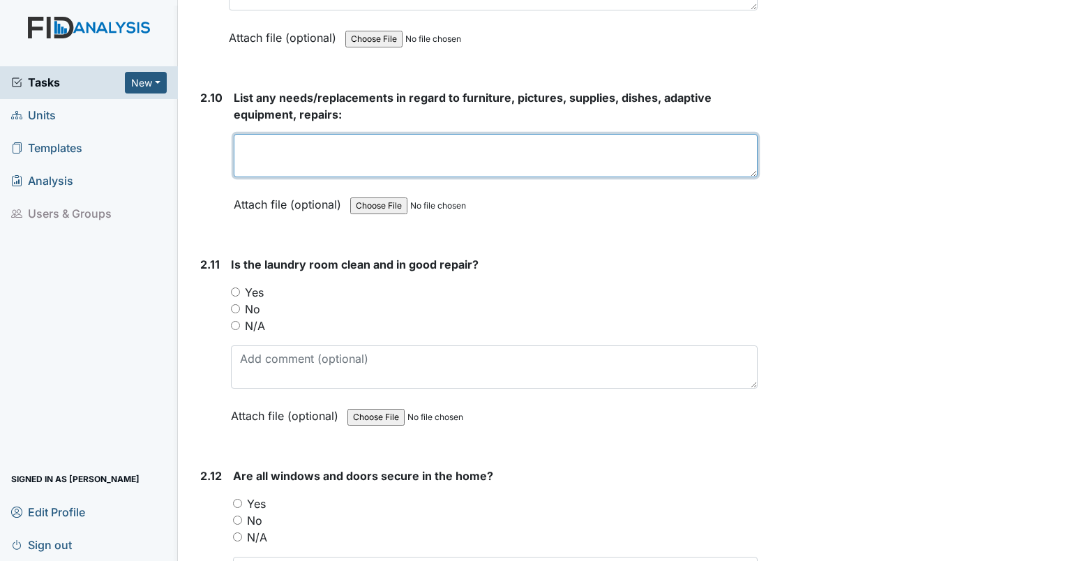
click at [329, 156] on textarea at bounding box center [496, 155] width 524 height 43
type textarea "furniture, pictures, dishes, adaptive equipment test comment."
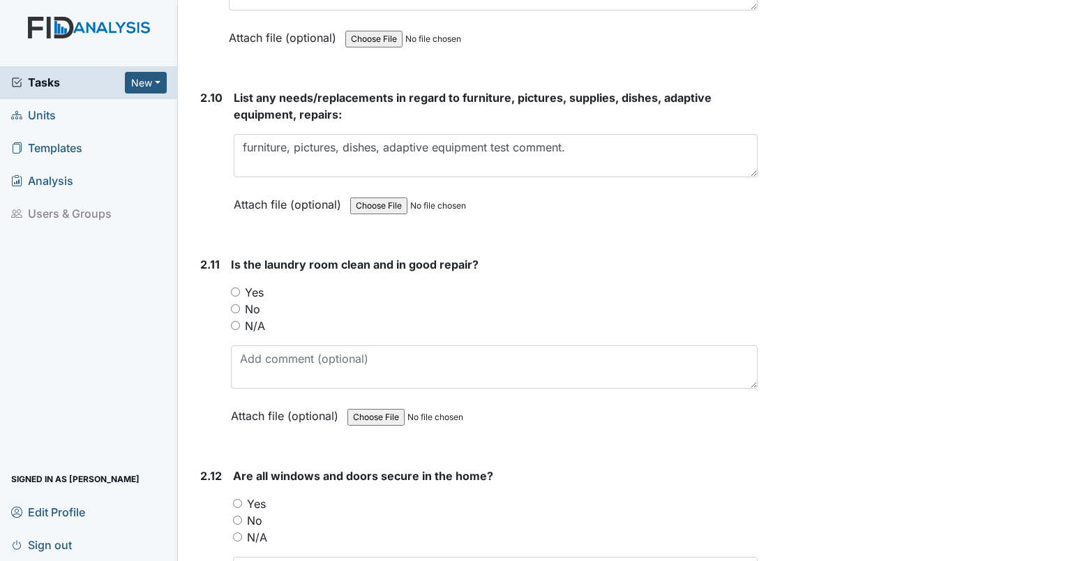
click at [233, 304] on input "No" at bounding box center [235, 308] width 9 height 9
radio input "true"
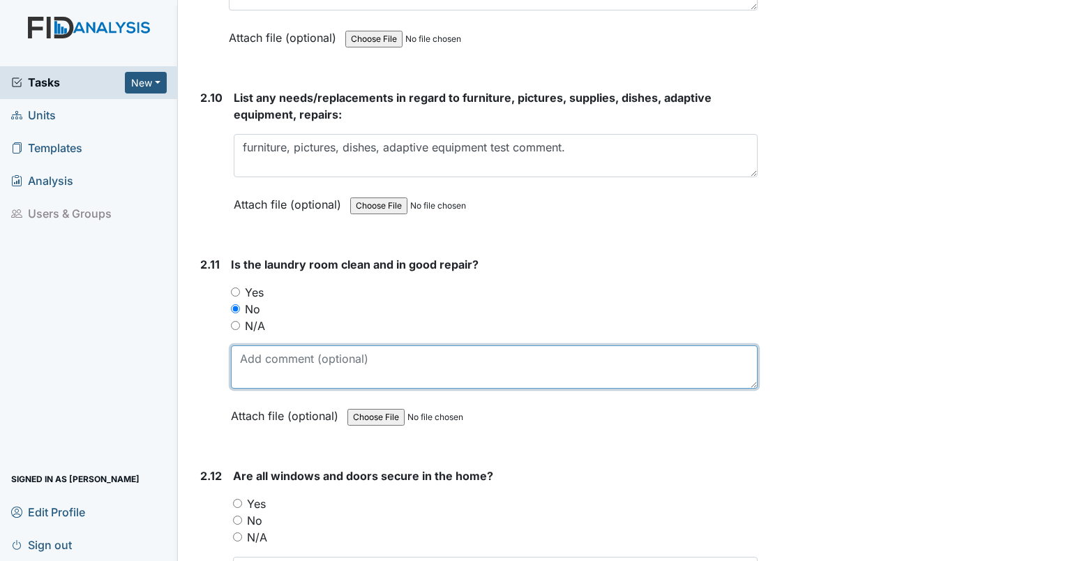
click at [240, 355] on textarea at bounding box center [494, 366] width 527 height 43
type textarea "this is a laundry room test comment."
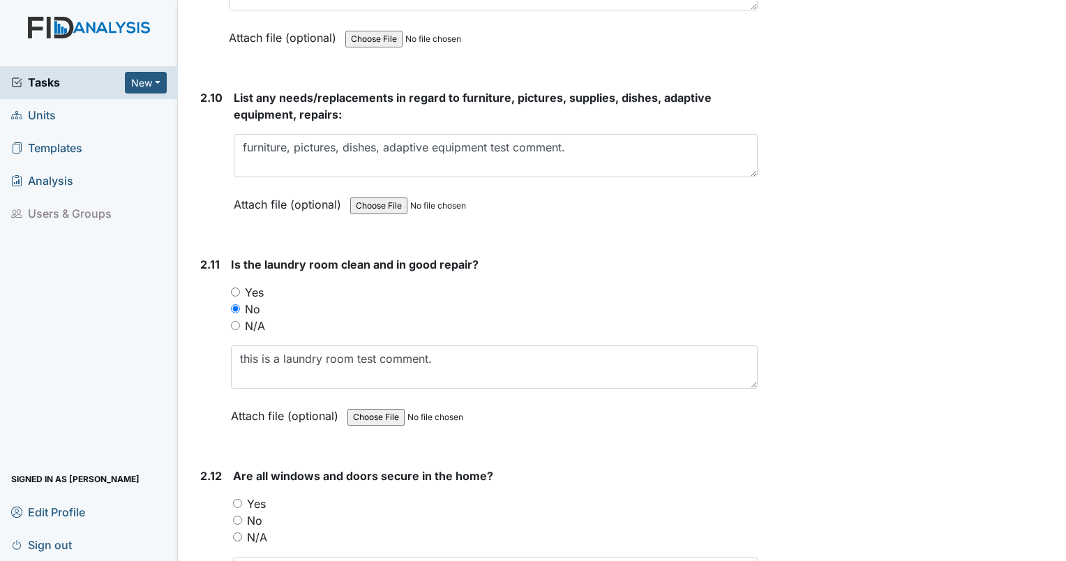
click at [234, 515] on input "No" at bounding box center [237, 519] width 9 height 9
radio input "true"
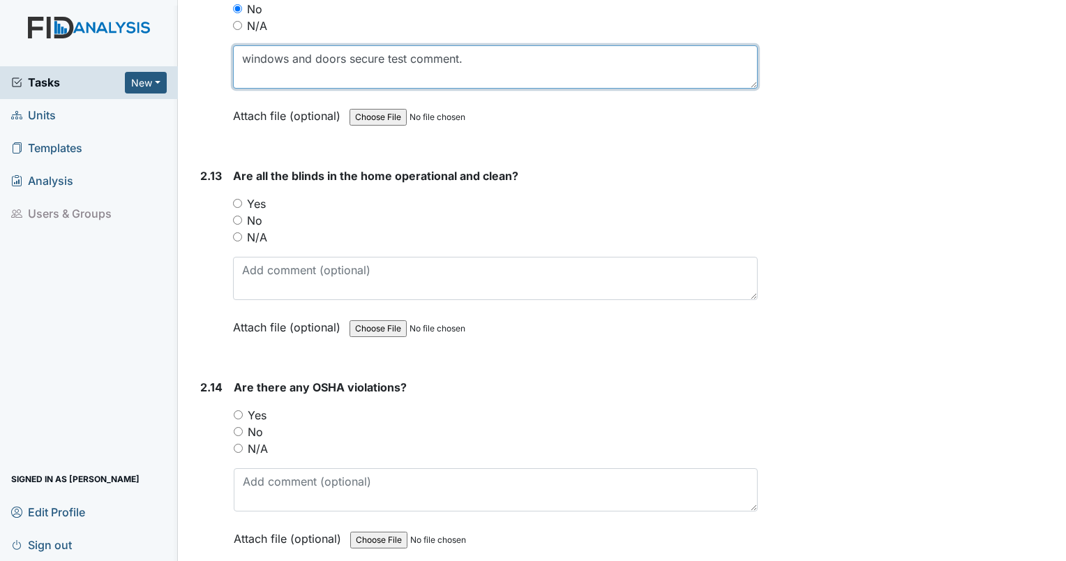
scroll to position [4688, 0]
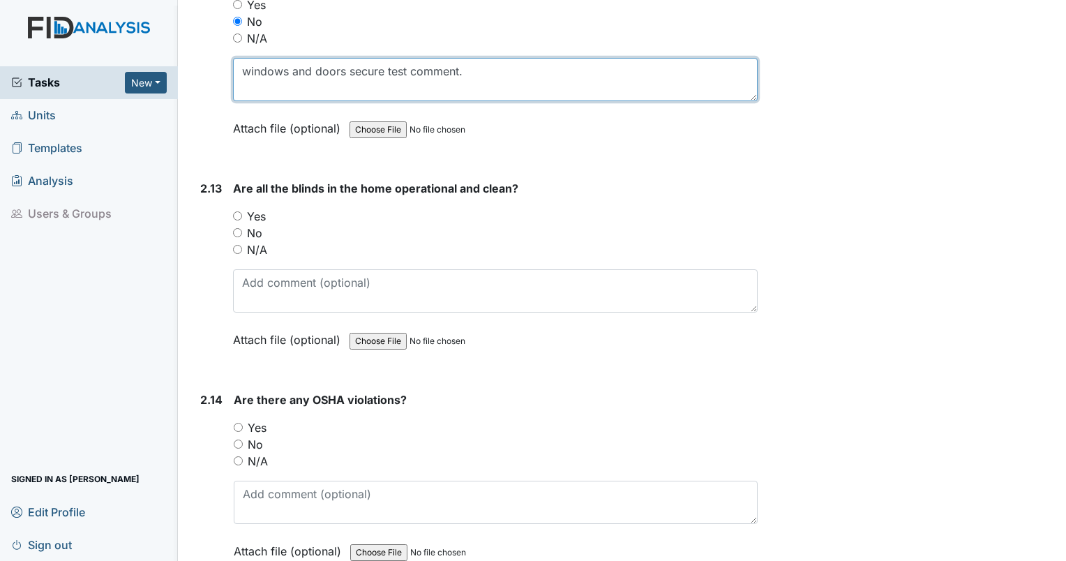
type textarea "windows and doors secure test comment."
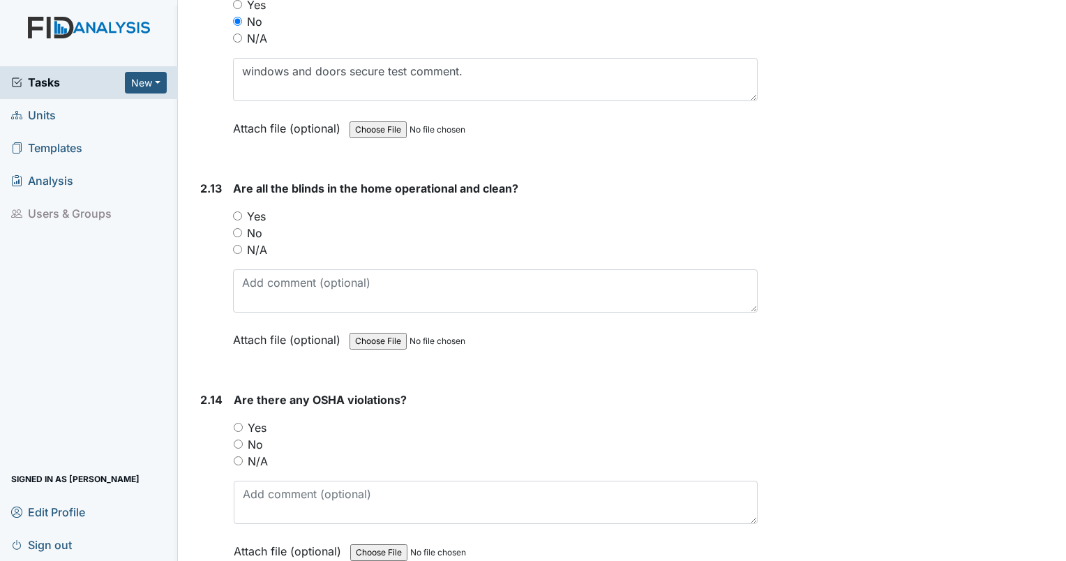
click at [237, 228] on input "No" at bounding box center [237, 232] width 9 height 9
radio input "true"
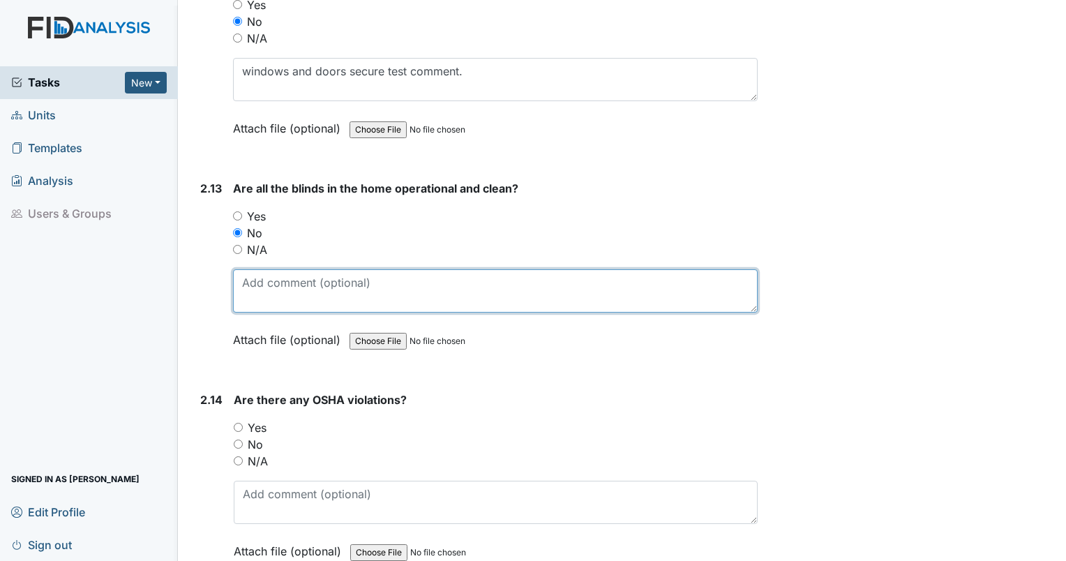
click at [250, 269] on textarea at bounding box center [495, 290] width 525 height 43
type textarea "blinds are operational test comment."
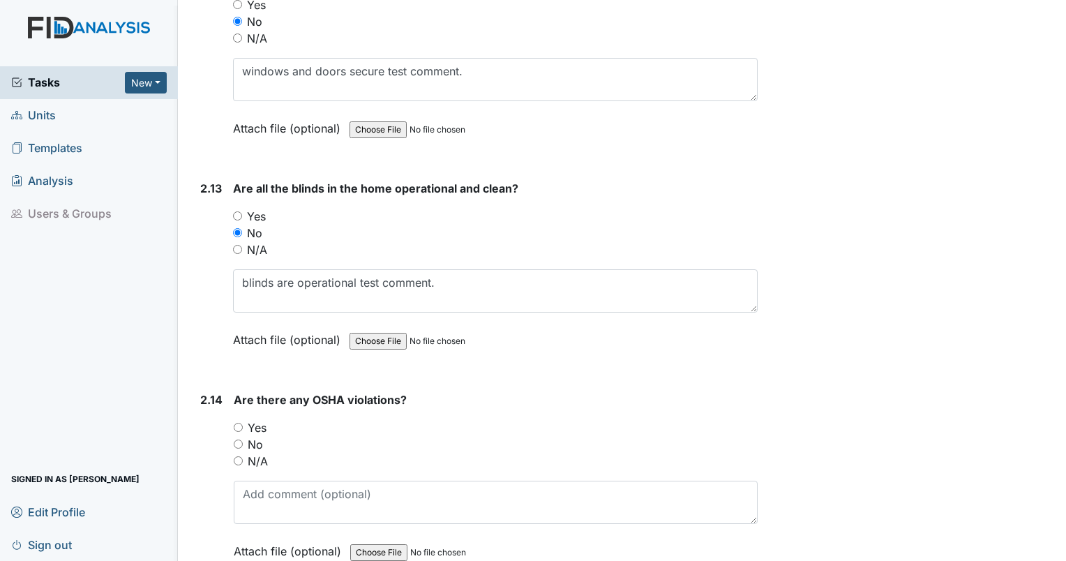
click at [237, 423] on input "Yes" at bounding box center [238, 427] width 9 height 9
radio input "true"
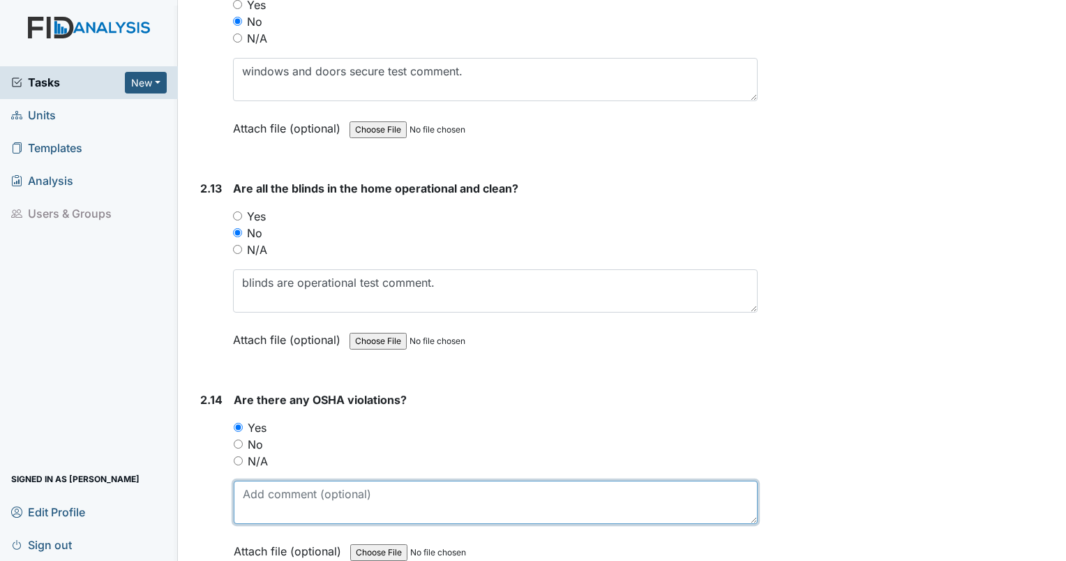
click at [252, 481] on textarea at bounding box center [496, 502] width 524 height 43
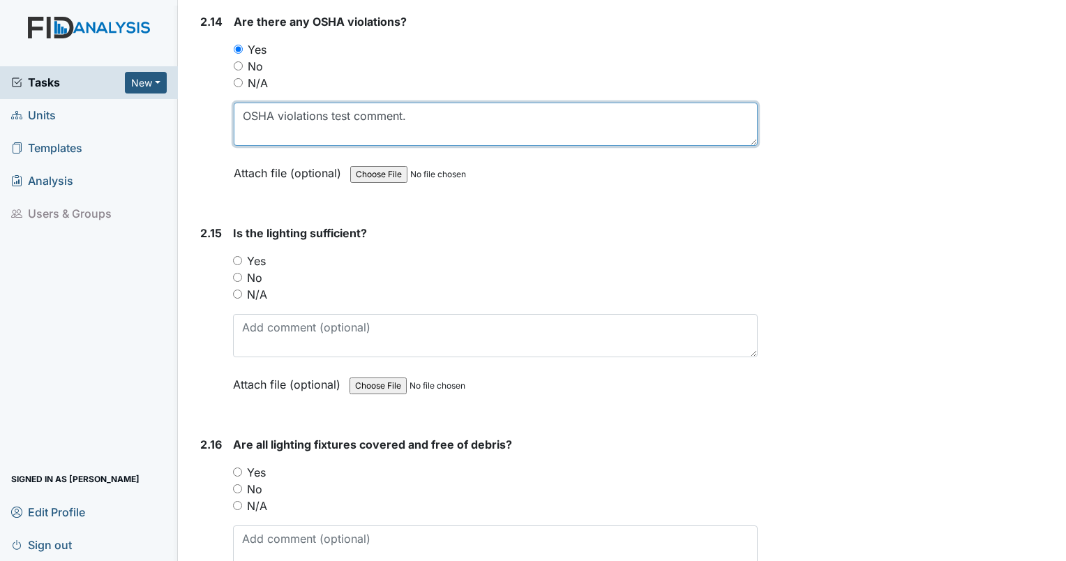
scroll to position [5089, 0]
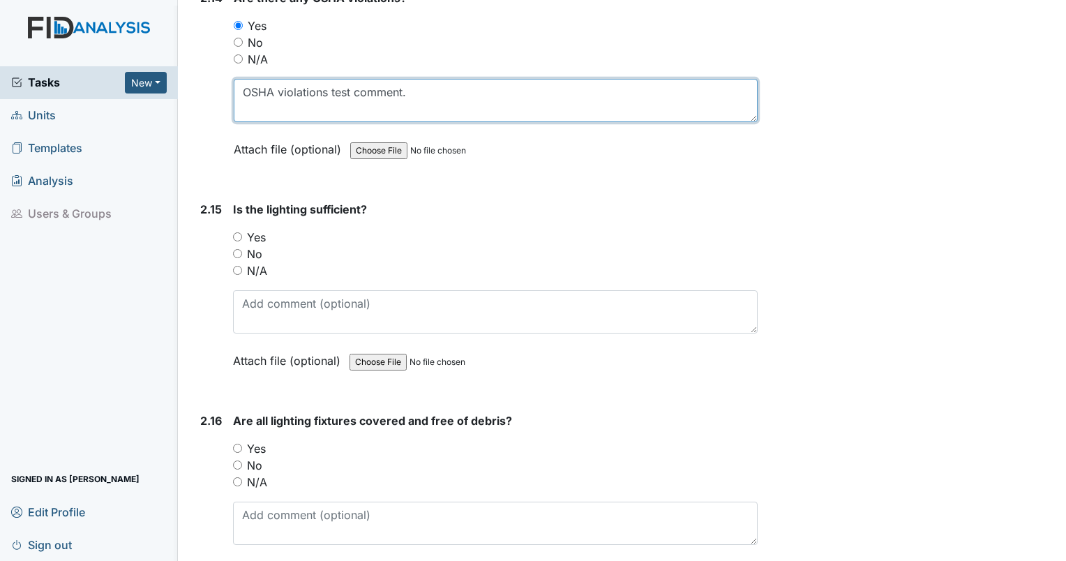
type textarea "OSHA violations test comment."
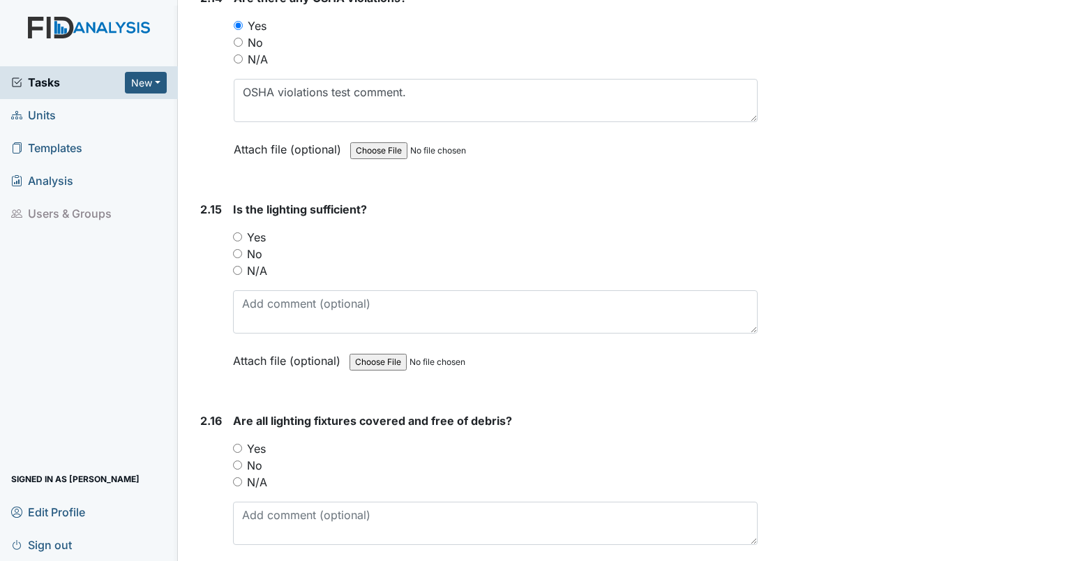
click at [241, 249] on input "No" at bounding box center [237, 253] width 9 height 9
radio input "true"
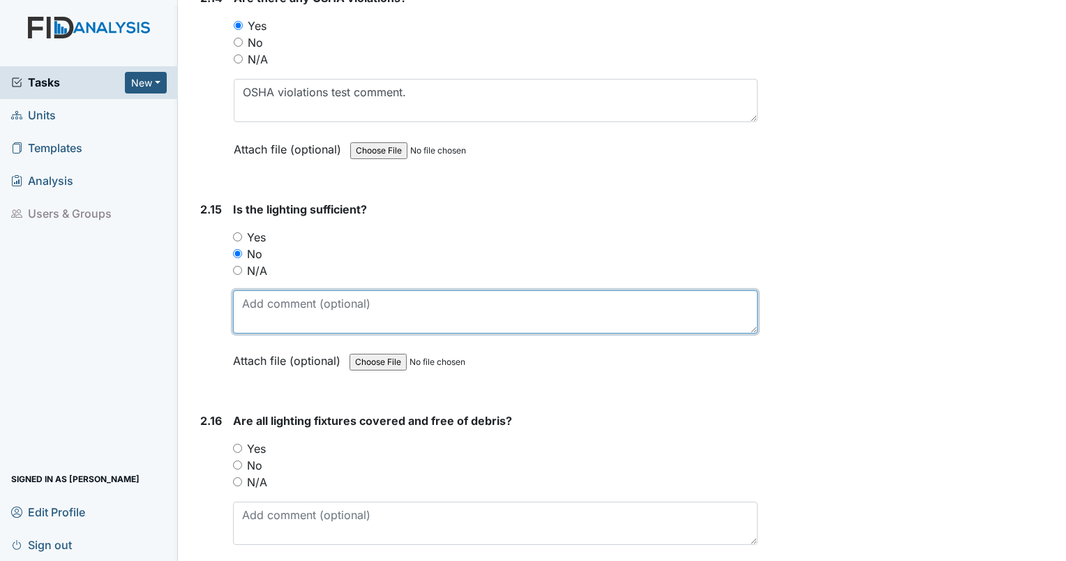
click at [251, 290] on textarea at bounding box center [495, 311] width 525 height 43
type textarea "insufficient lighting test comment."
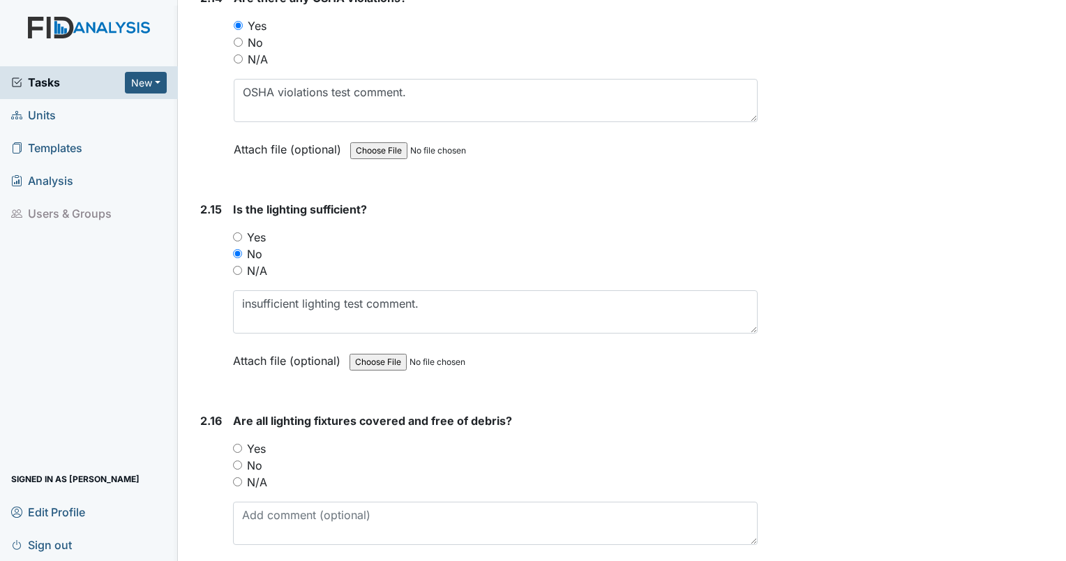
click at [235, 460] on input "No" at bounding box center [237, 464] width 9 height 9
radio input "true"
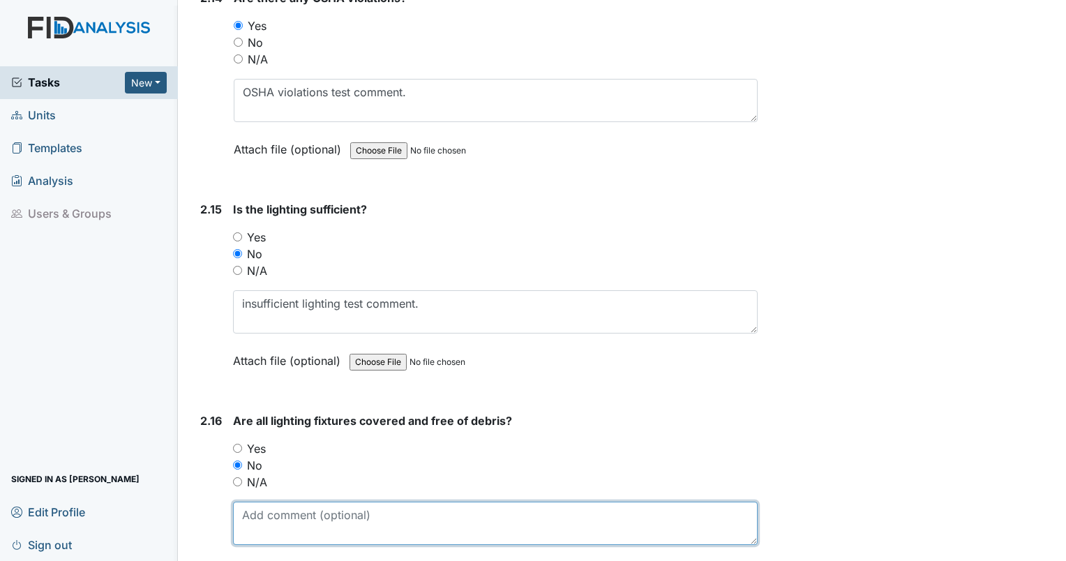
click at [262, 502] on textarea at bounding box center [495, 523] width 525 height 43
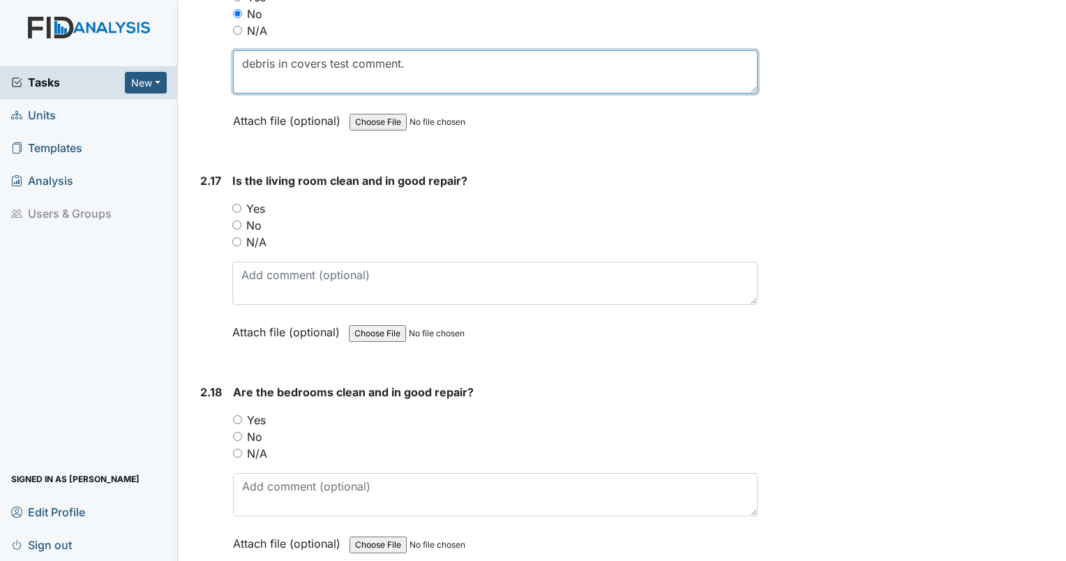
scroll to position [5553, 0]
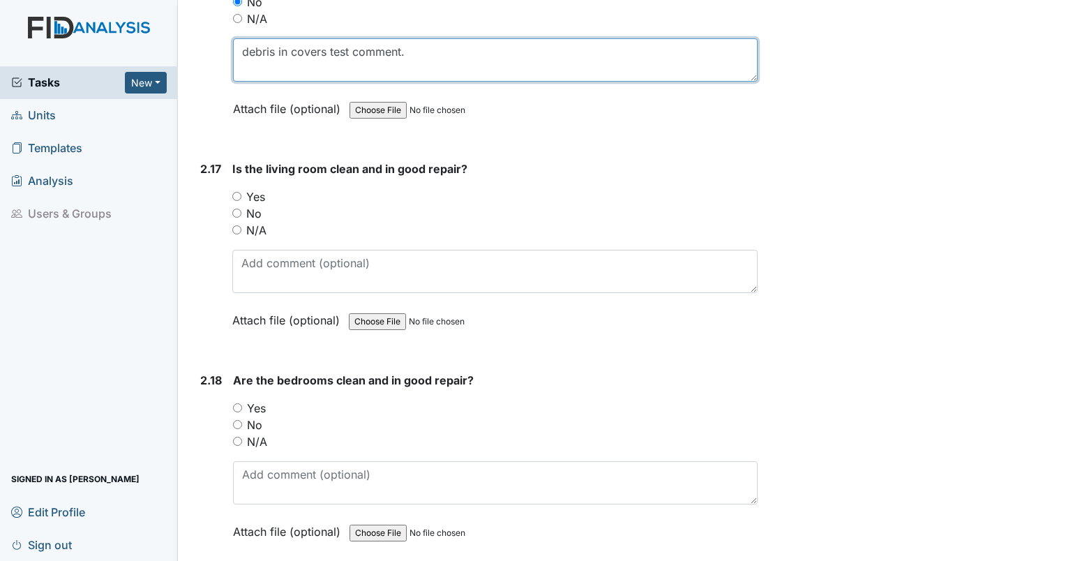
type textarea "debris in covers test comment."
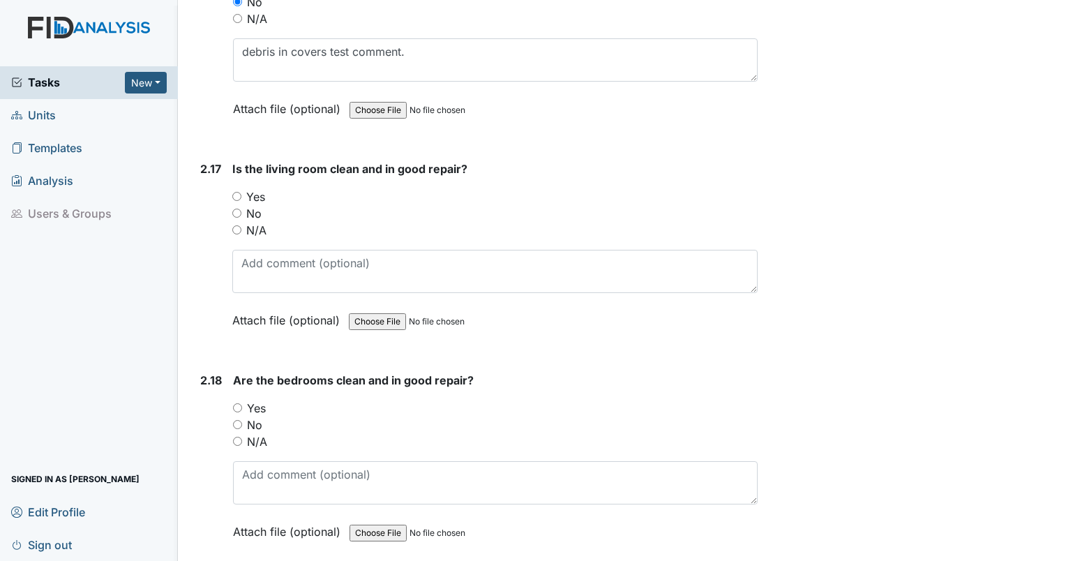
click at [237, 209] on input "No" at bounding box center [236, 213] width 9 height 9
radio input "true"
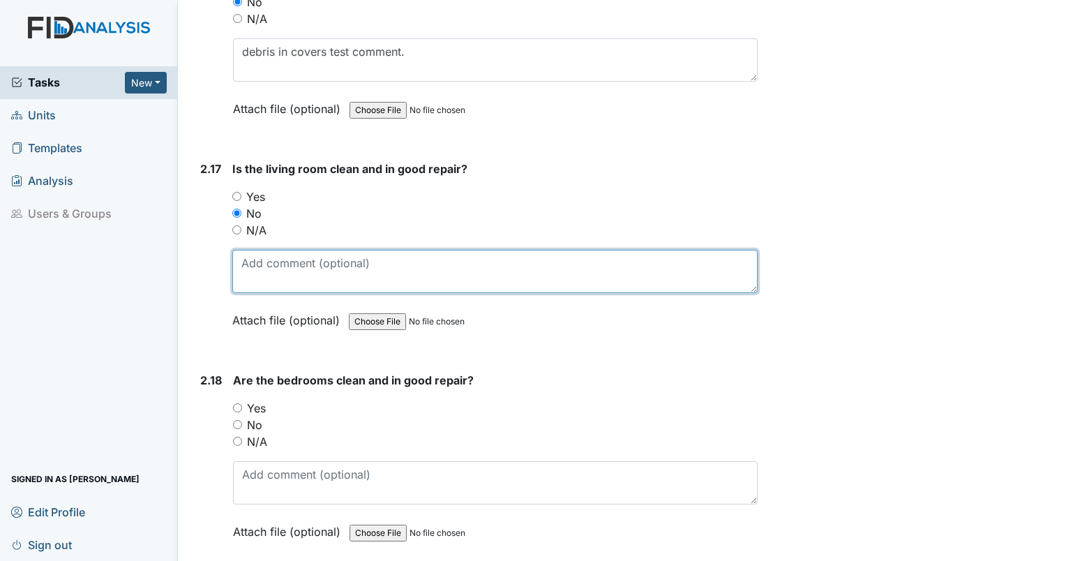
click at [251, 250] on textarea at bounding box center [494, 271] width 525 height 43
type textarea "living room clean test comment."
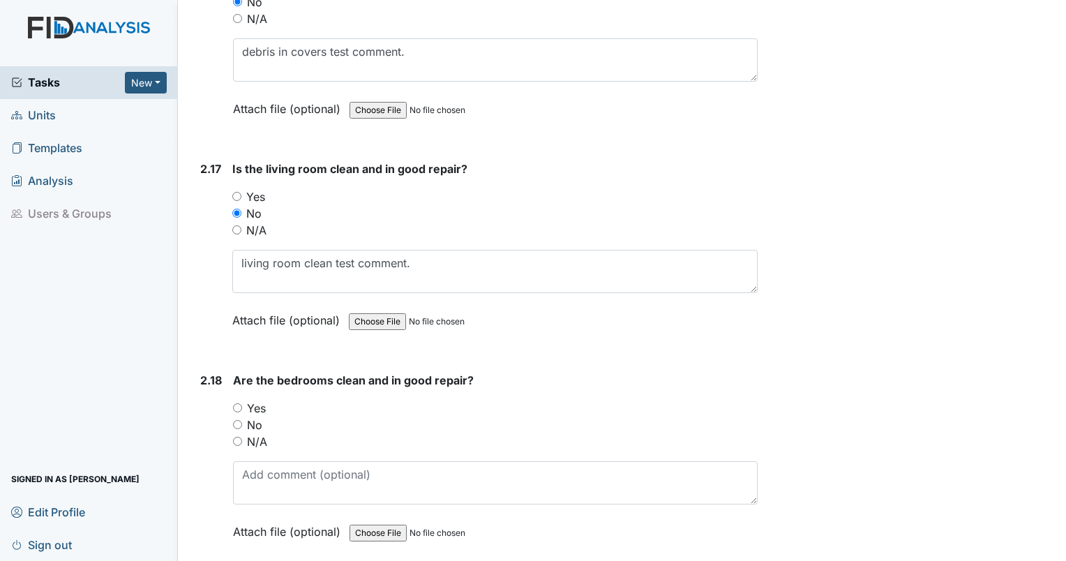
click at [239, 420] on input "No" at bounding box center [237, 424] width 9 height 9
radio input "true"
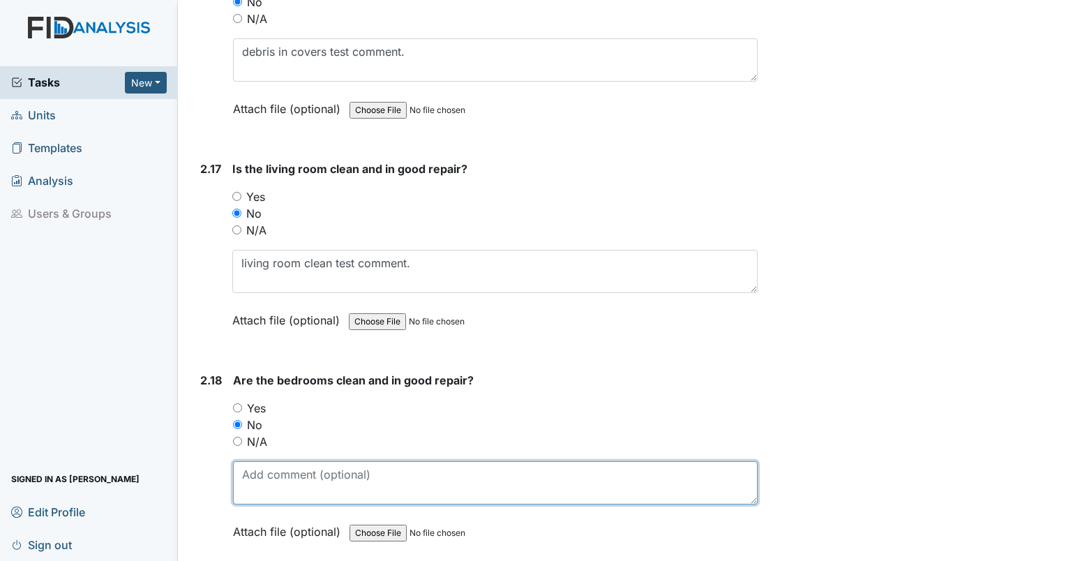
click at [243, 461] on textarea at bounding box center [495, 482] width 525 height 43
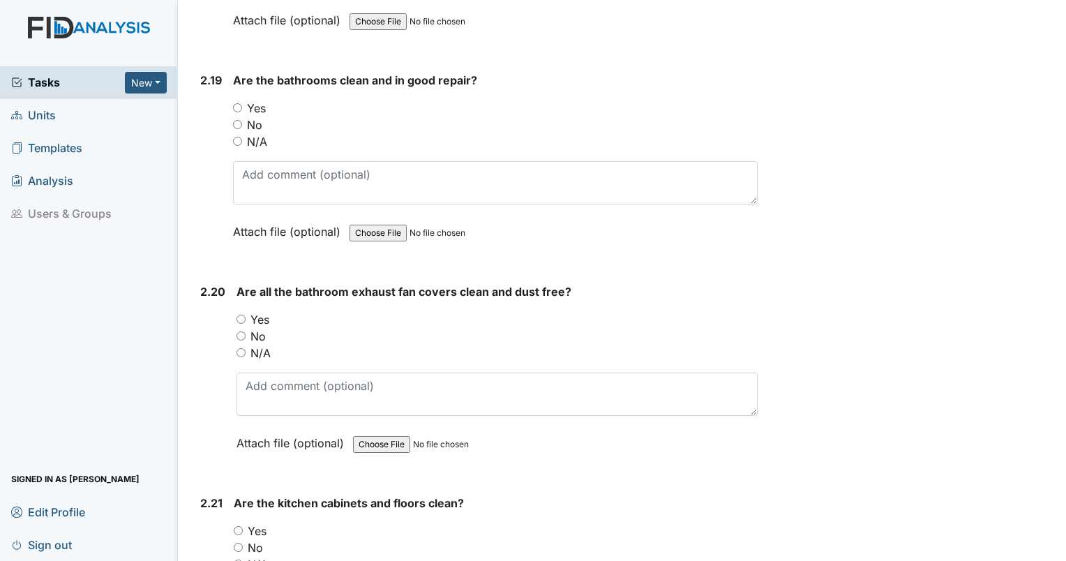
scroll to position [6113, 0]
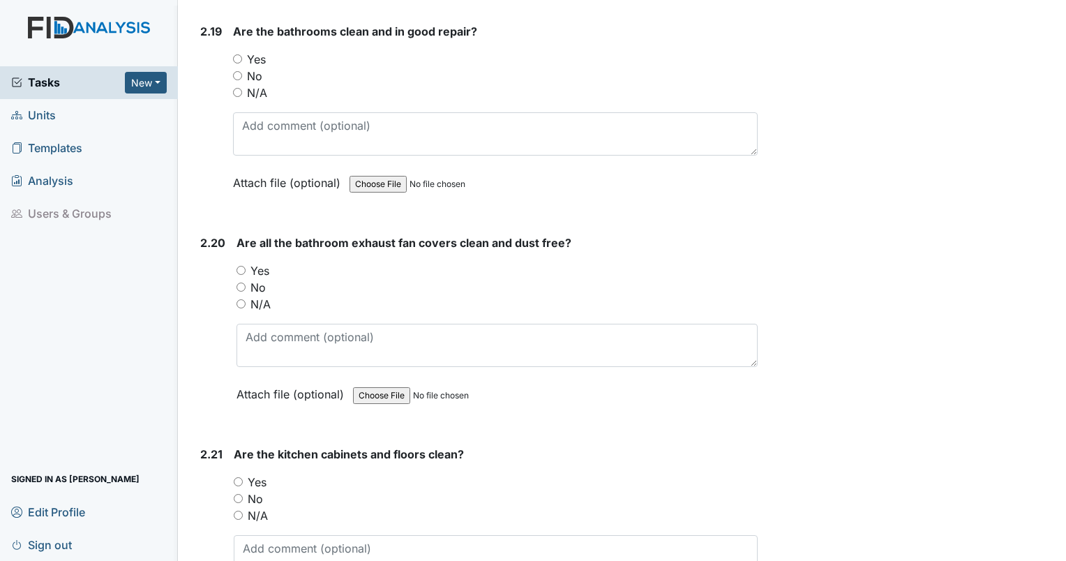
type textarea "(1) test (2) test (3) test (4) test (5) test comments about bedrooms."
click at [240, 71] on input "No" at bounding box center [237, 75] width 9 height 9
radio input "true"
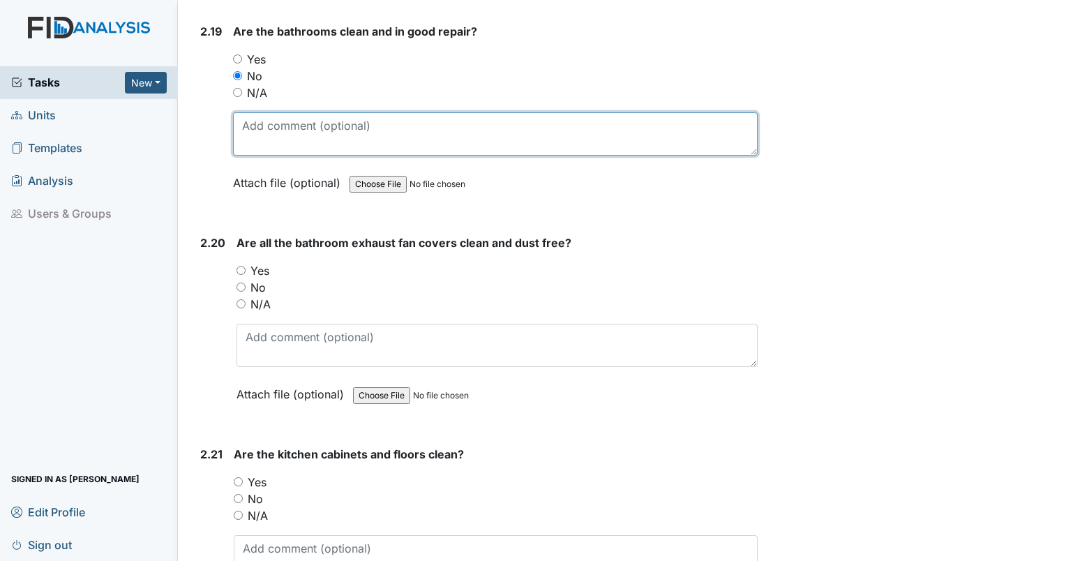
click at [247, 112] on textarea at bounding box center [495, 133] width 525 height 43
type textarea "bathrooms clean and in good repair test comment."
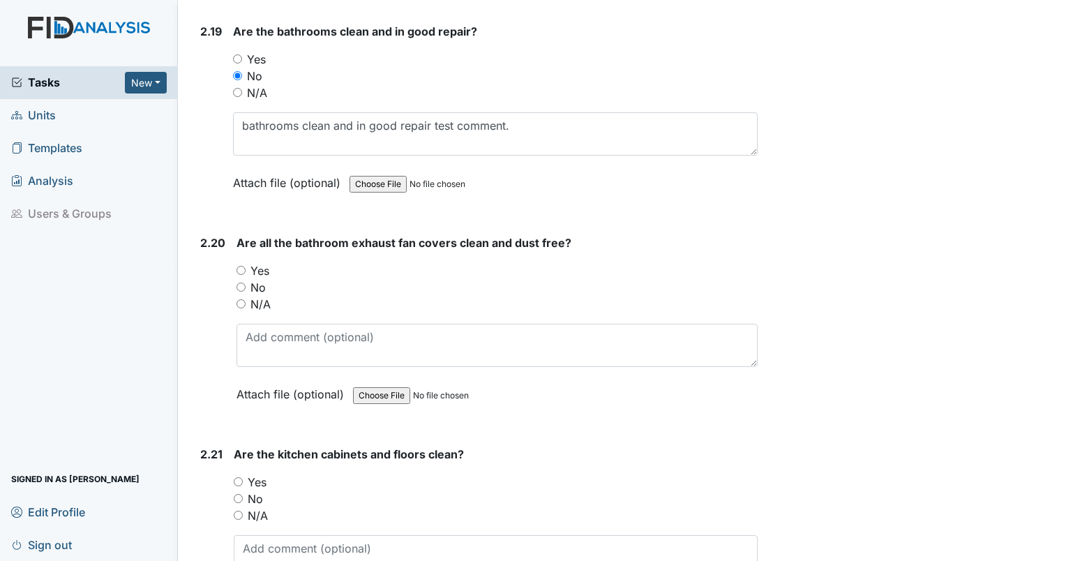
click at [239, 283] on input "No" at bounding box center [240, 287] width 9 height 9
radio input "true"
click at [262, 347] on div "Are all the bathroom exhaust fan covers clean and dust free? You must select on…" at bounding box center [496, 323] width 521 height 178
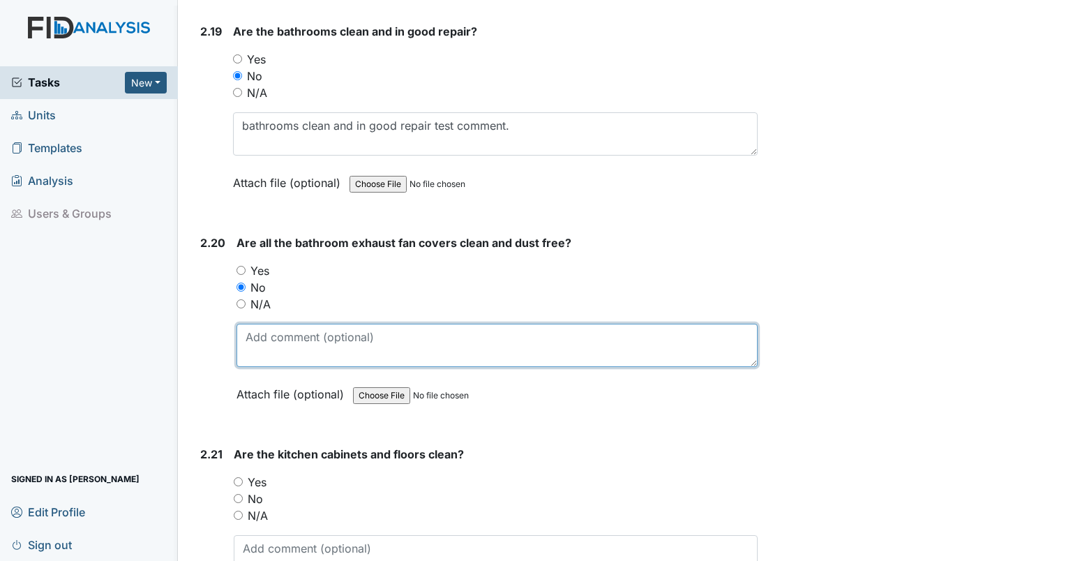
click at [262, 341] on textarea at bounding box center [496, 345] width 521 height 43
type textarea "staff bath exhaust cover dust."
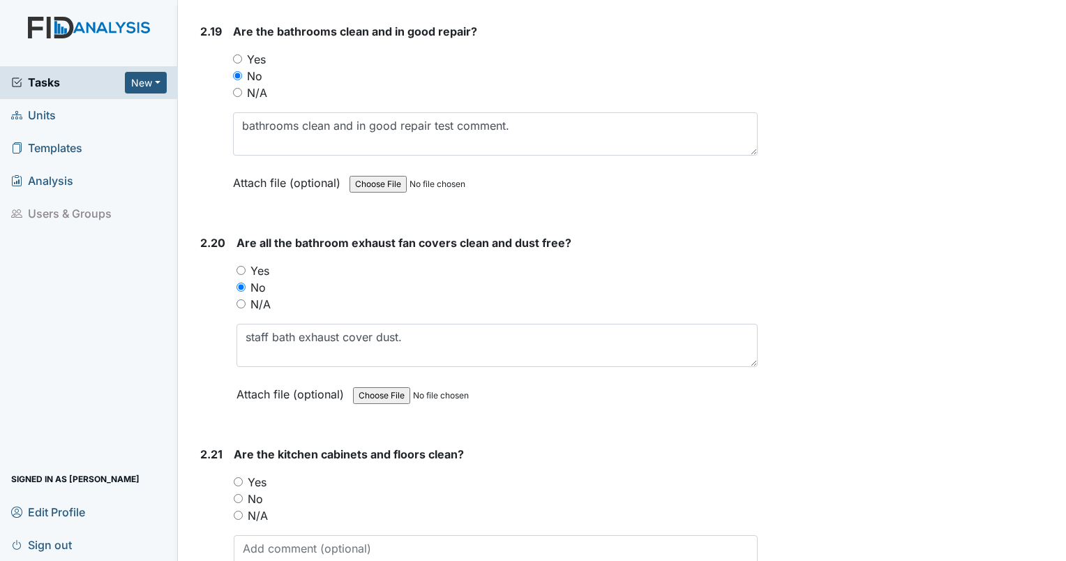
click at [237, 494] on input "No" at bounding box center [238, 498] width 9 height 9
radio input "true"
click at [254, 535] on textarea at bounding box center [496, 556] width 524 height 43
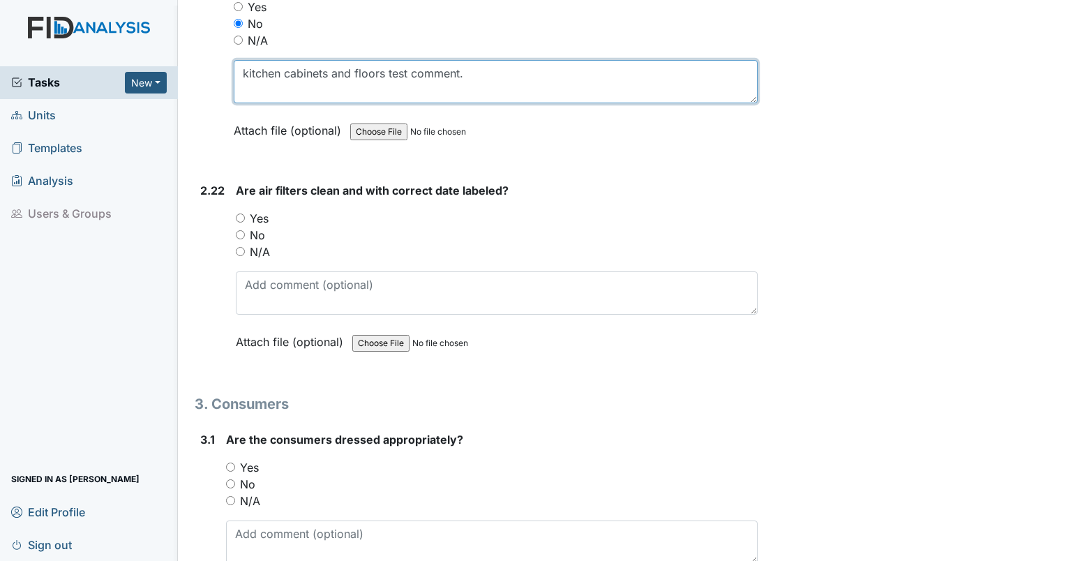
scroll to position [6612, 0]
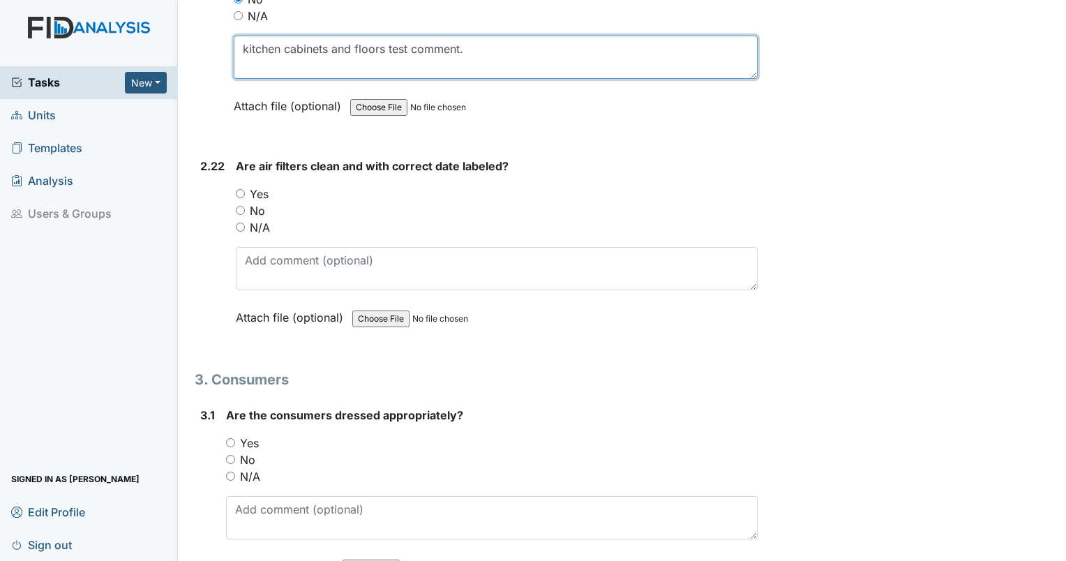
type textarea "kitchen cabinets and floors test comment."
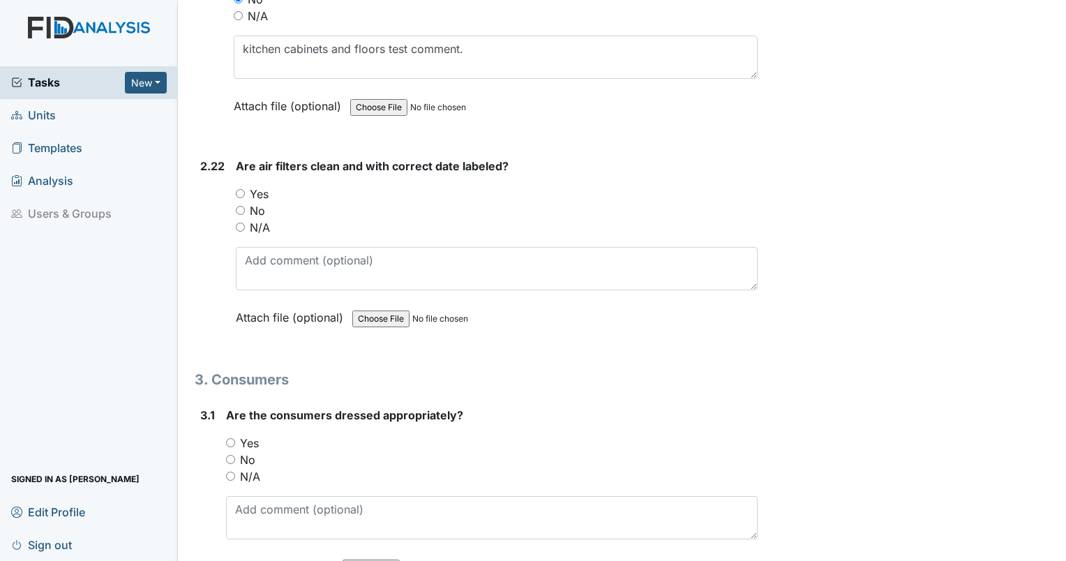
click at [241, 206] on input "No" at bounding box center [240, 210] width 9 height 9
radio input "true"
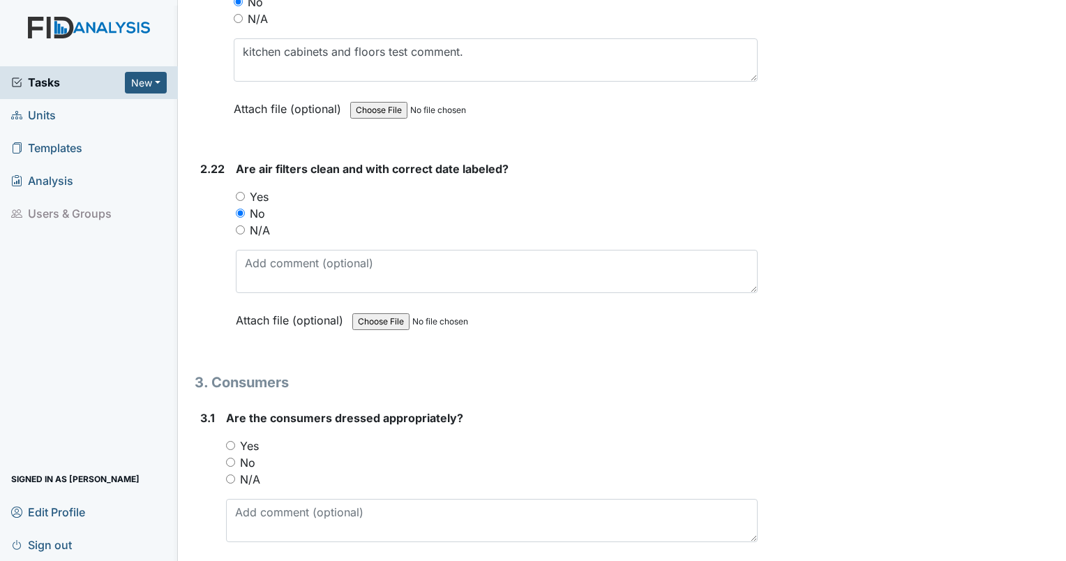
scroll to position [6609, 0]
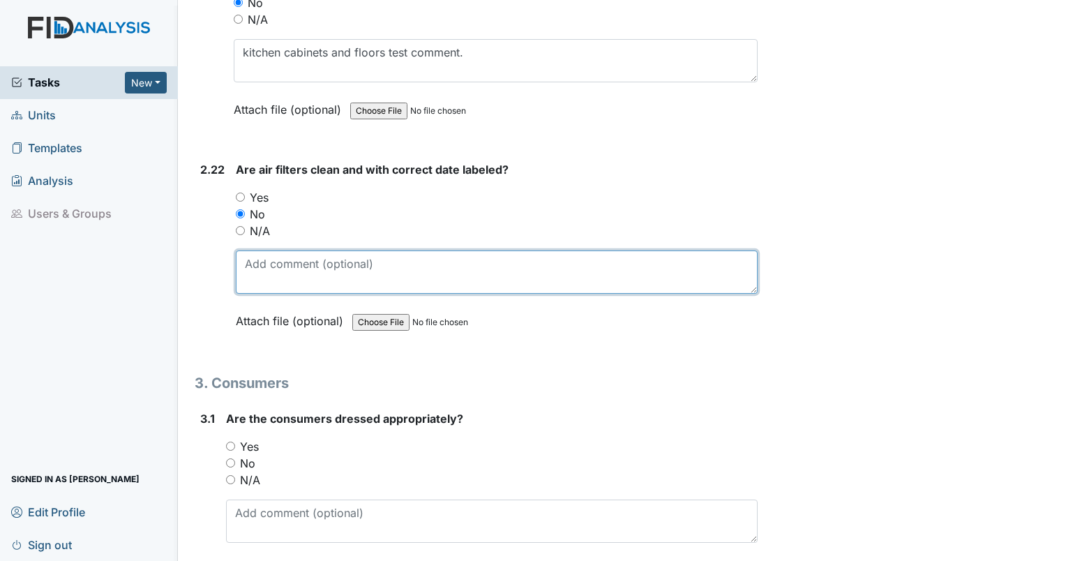
click at [257, 258] on textarea at bounding box center [497, 271] width 522 height 43
type textarea "air filters backwards test comment."
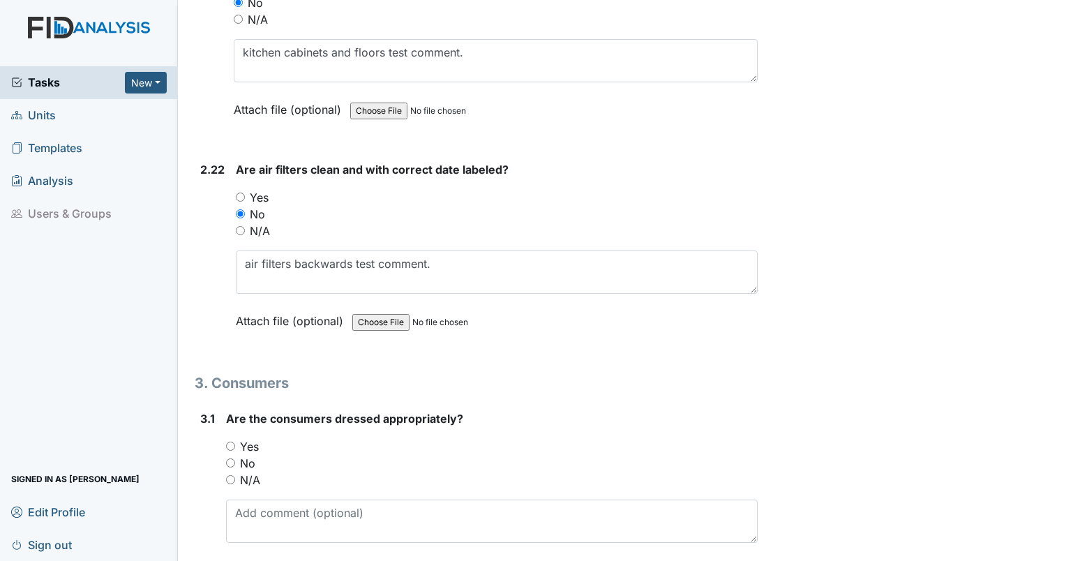
click at [234, 455] on div "No" at bounding box center [492, 463] width 532 height 17
drag, startPoint x: 228, startPoint y: 442, endPoint x: 234, endPoint y: 432, distance: 11.0
click at [234, 455] on div "No" at bounding box center [492, 463] width 532 height 17
click at [232, 458] on input "No" at bounding box center [230, 462] width 9 height 9
radio input "true"
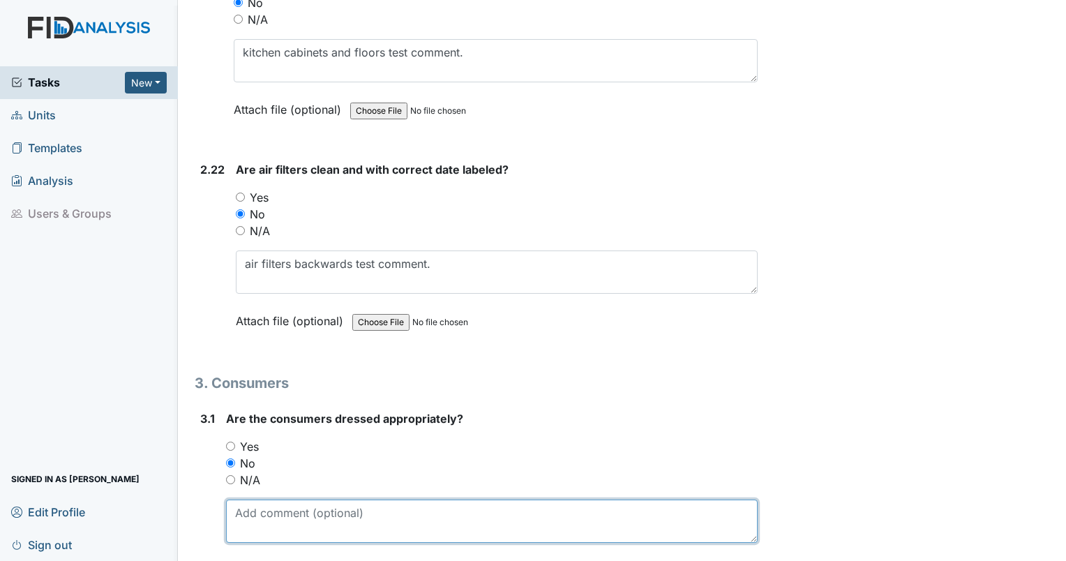
click at [241, 509] on textarea at bounding box center [492, 520] width 532 height 43
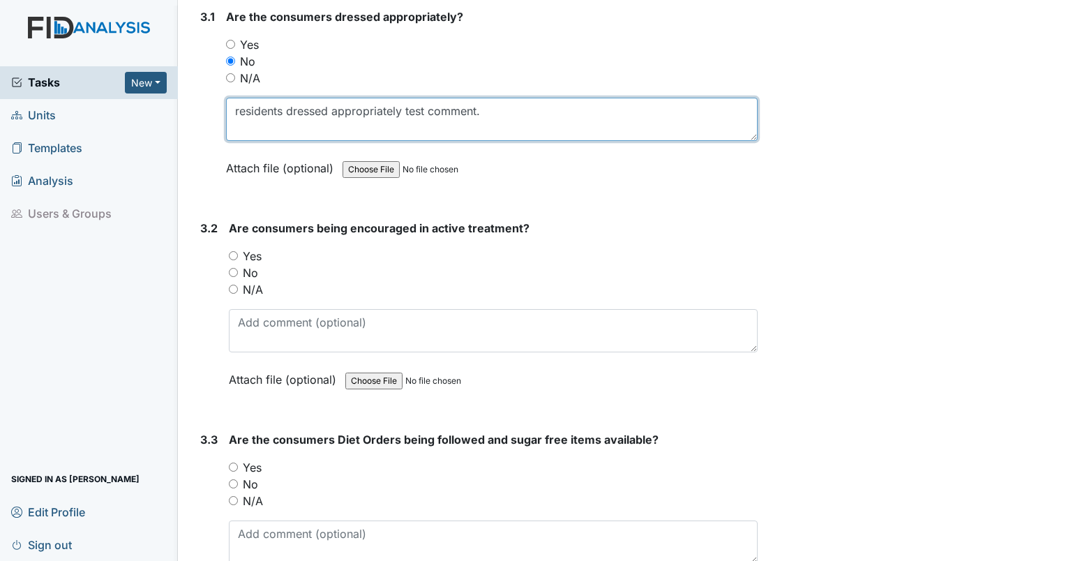
scroll to position [7034, 0]
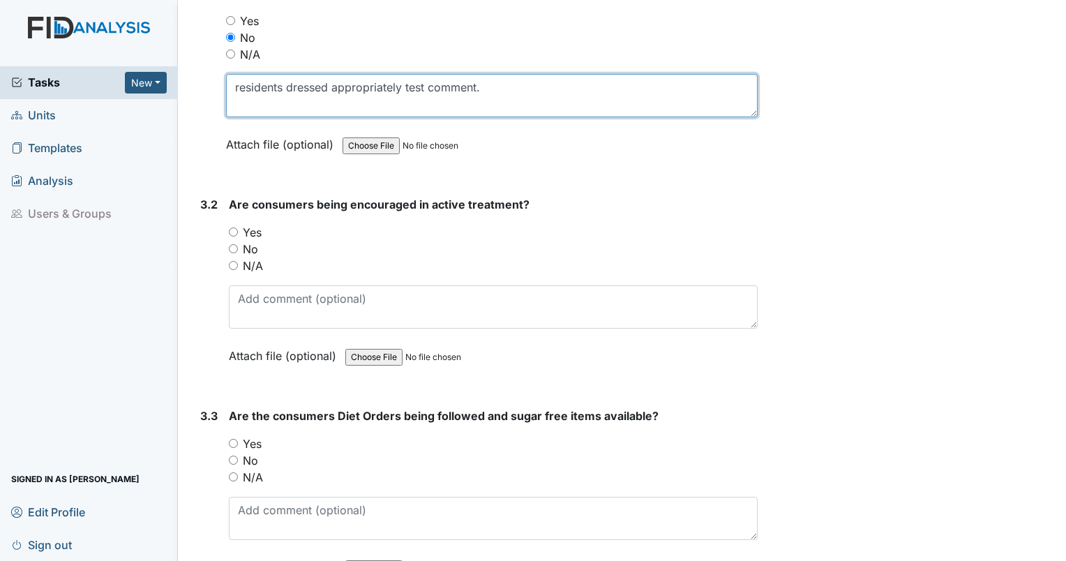
type textarea "residents dressed appropriately test comment."
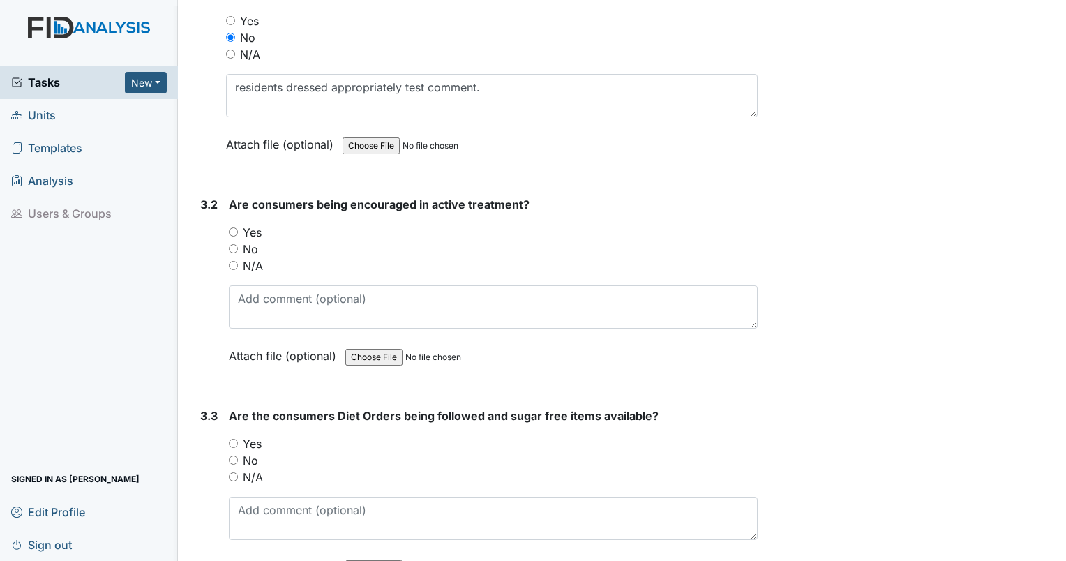
click at [232, 244] on input "No" at bounding box center [233, 248] width 9 height 9
radio input "true"
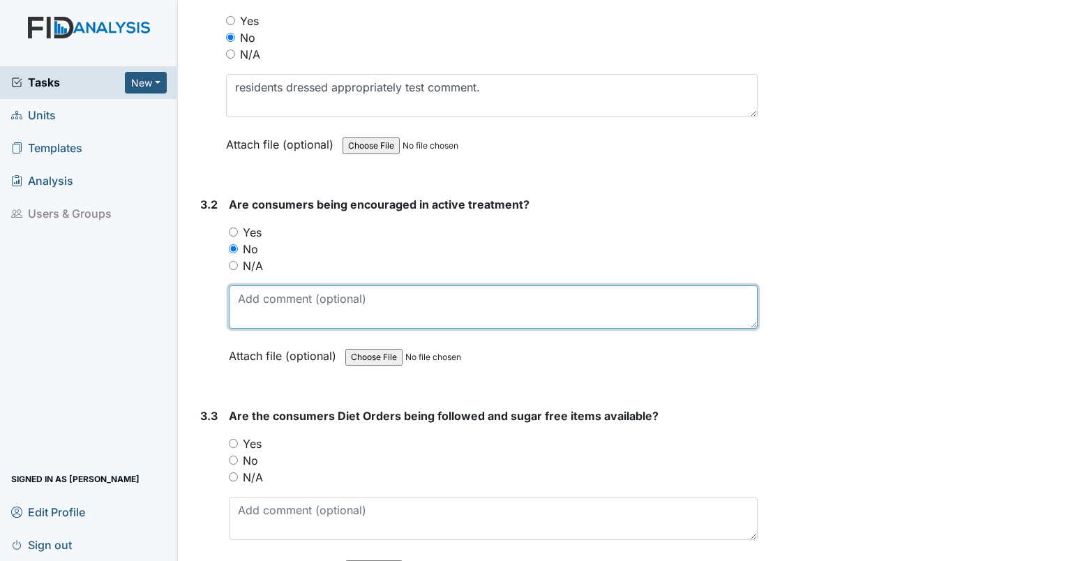
click at [257, 285] on textarea at bounding box center [493, 306] width 529 height 43
type textarea "active treatment test comment."
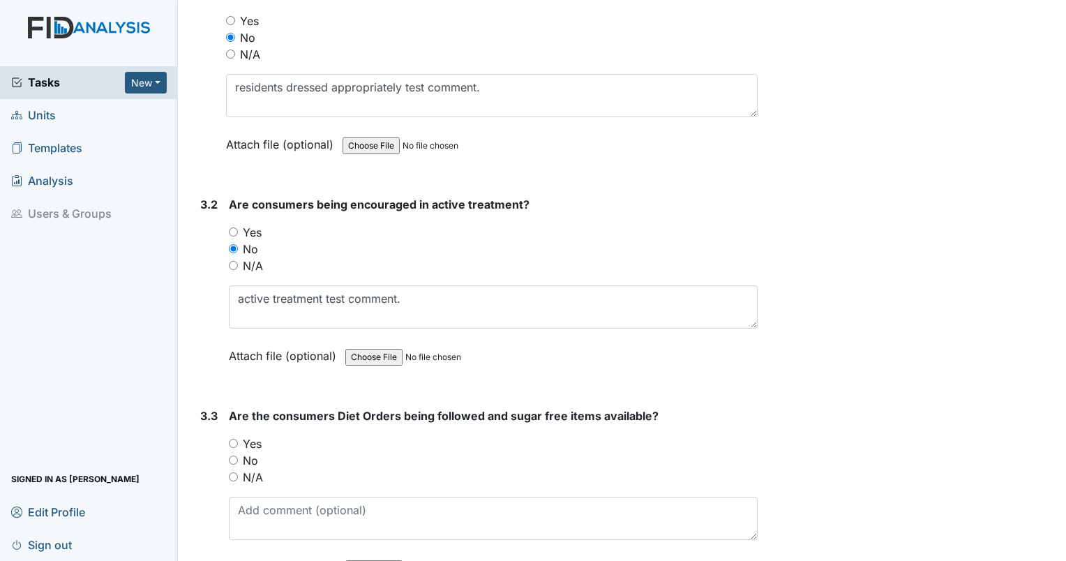
click at [232, 456] on input "No" at bounding box center [233, 460] width 9 height 9
radio input "true"
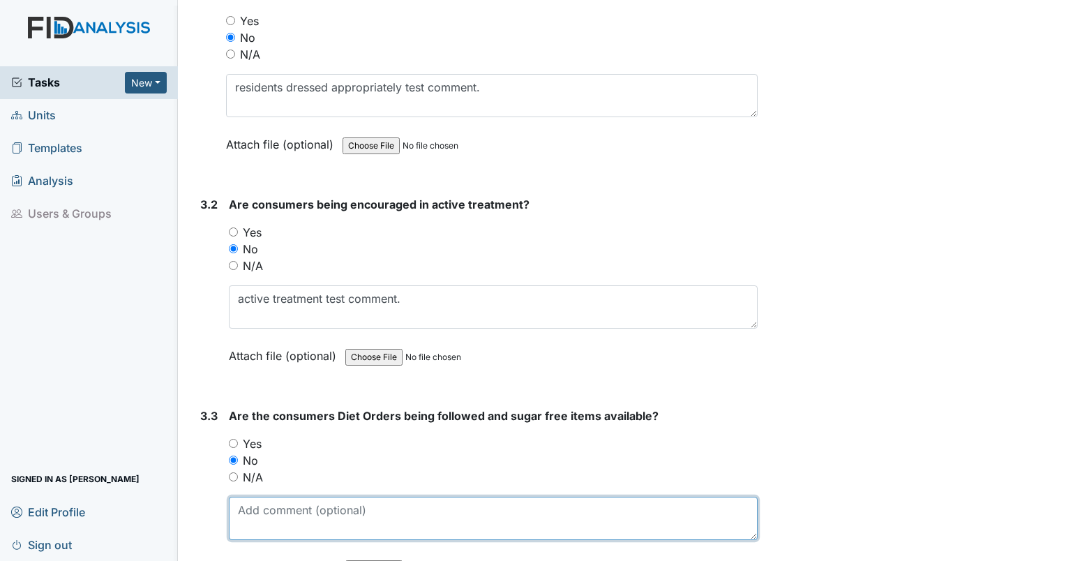
click at [259, 497] on textarea at bounding box center [493, 518] width 529 height 43
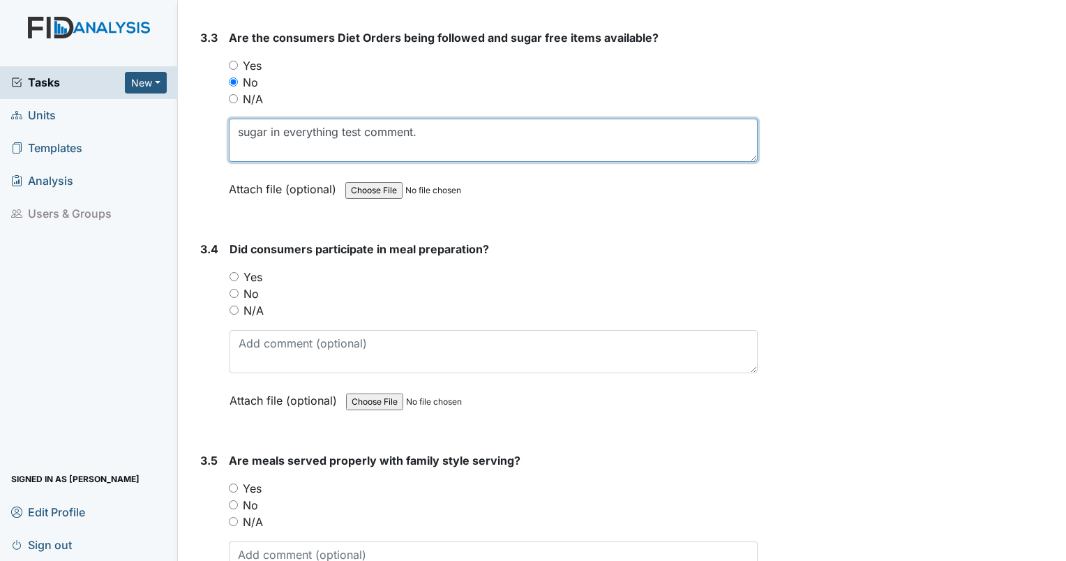
scroll to position [7509, 0]
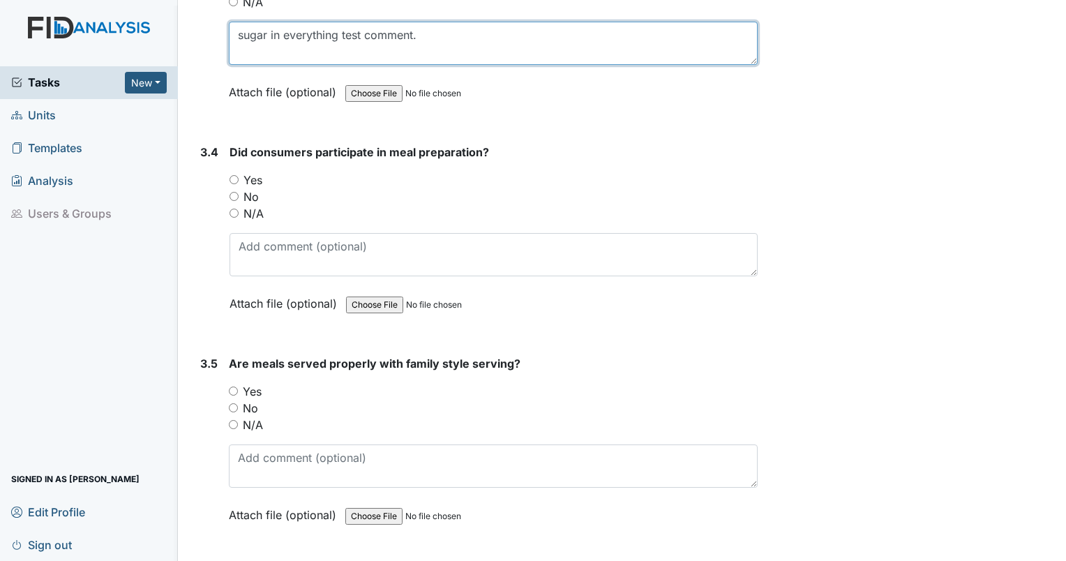
type textarea "sugar in everything test comment."
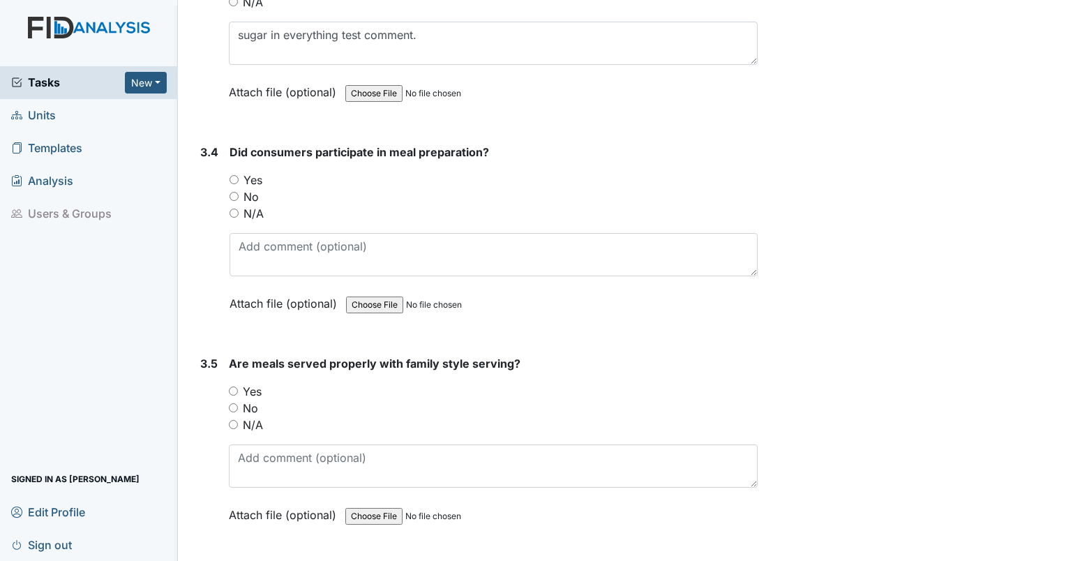
click at [231, 192] on input "No" at bounding box center [233, 196] width 9 height 9
radio input "true"
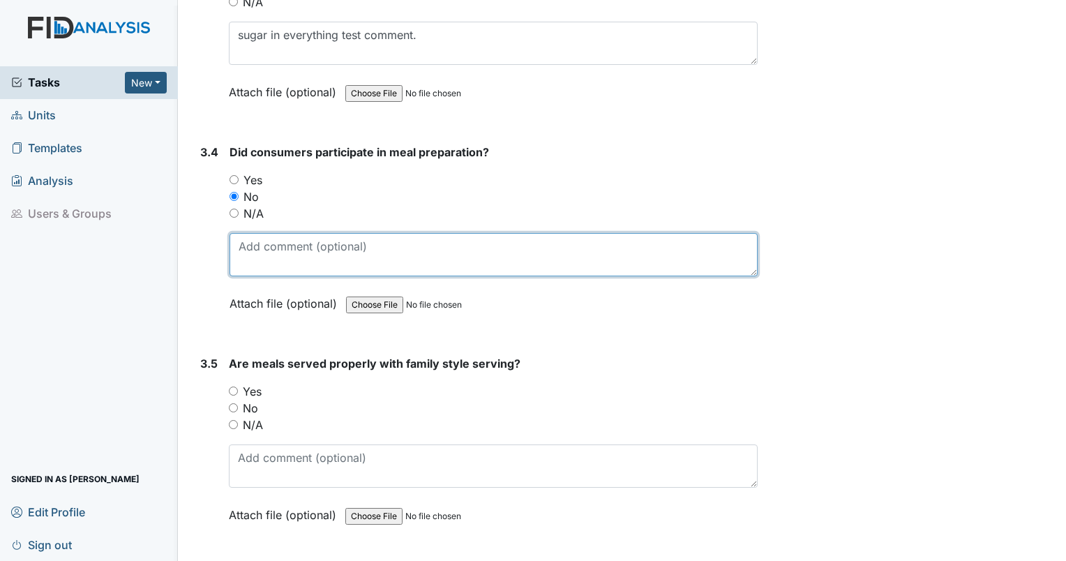
click at [254, 233] on textarea at bounding box center [493, 254] width 528 height 43
type textarea "meal preparation test comment."
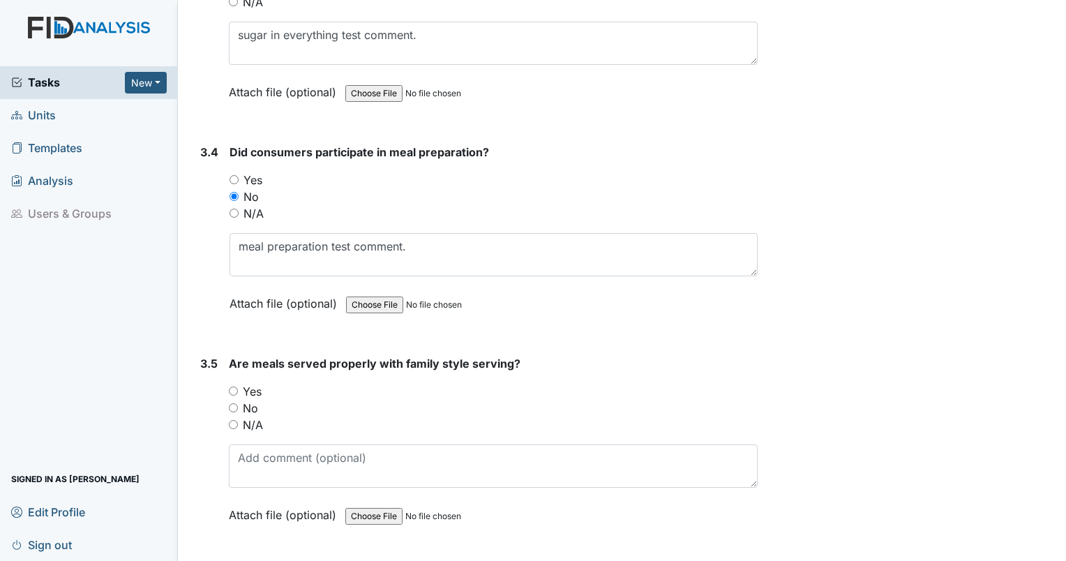
click at [231, 403] on input "No" at bounding box center [233, 407] width 9 height 9
radio input "true"
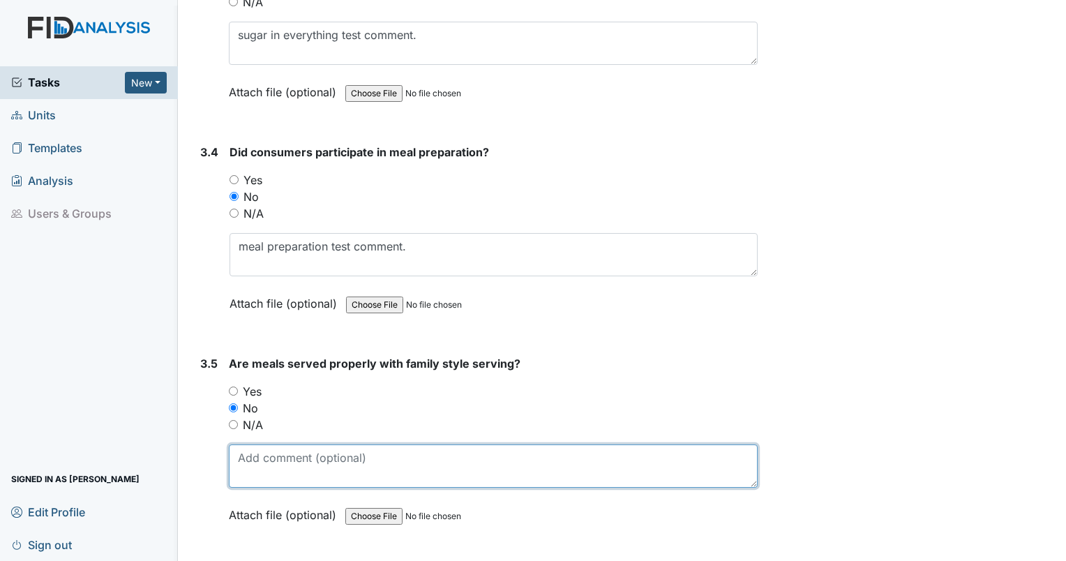
click at [250, 446] on textarea at bounding box center [493, 465] width 529 height 43
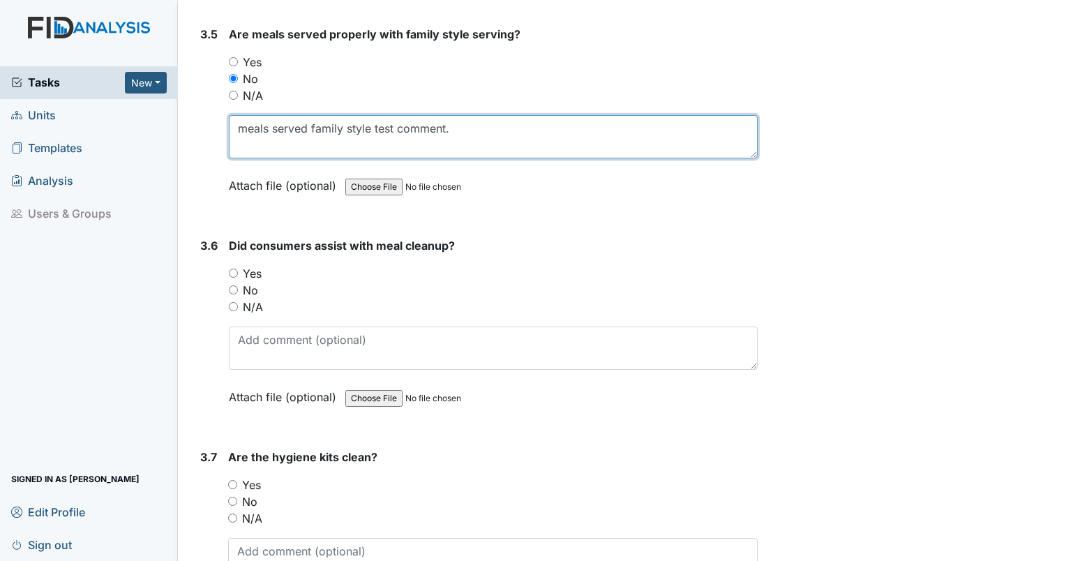
scroll to position [7850, 0]
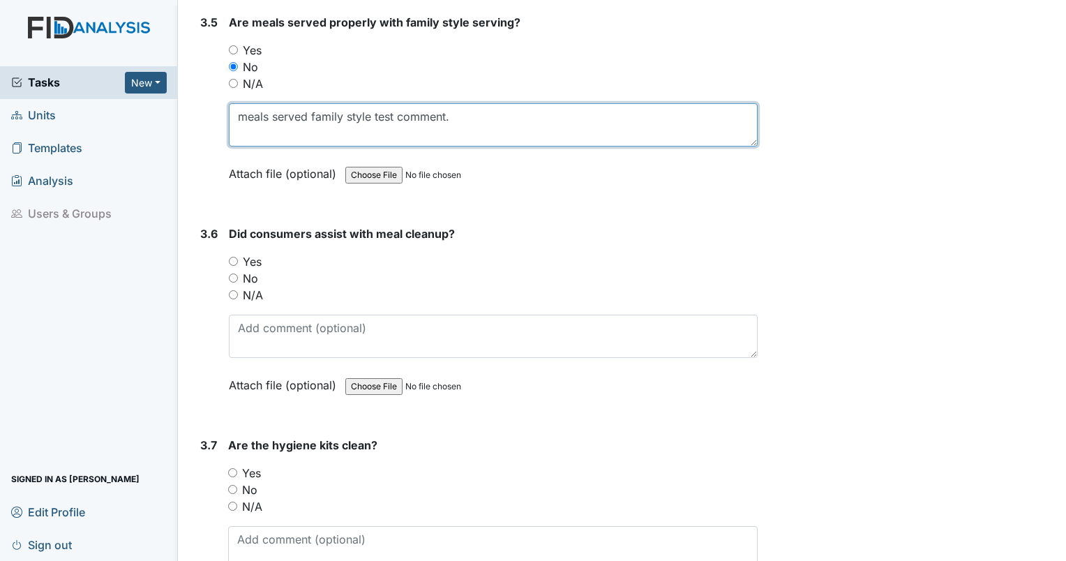
type textarea "meals served family style test comment."
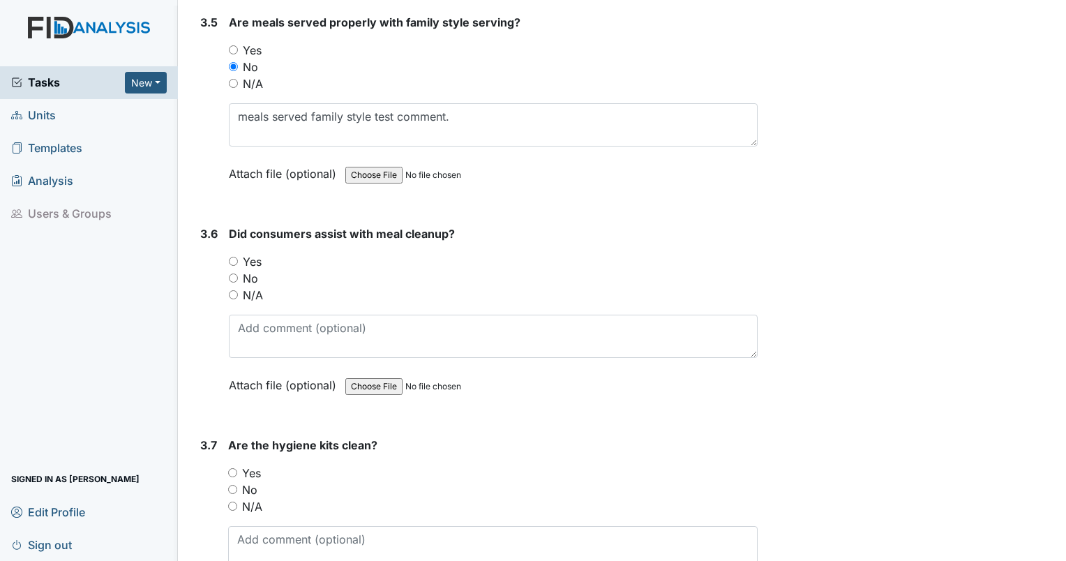
click at [232, 273] on input "No" at bounding box center [233, 277] width 9 height 9
radio input "true"
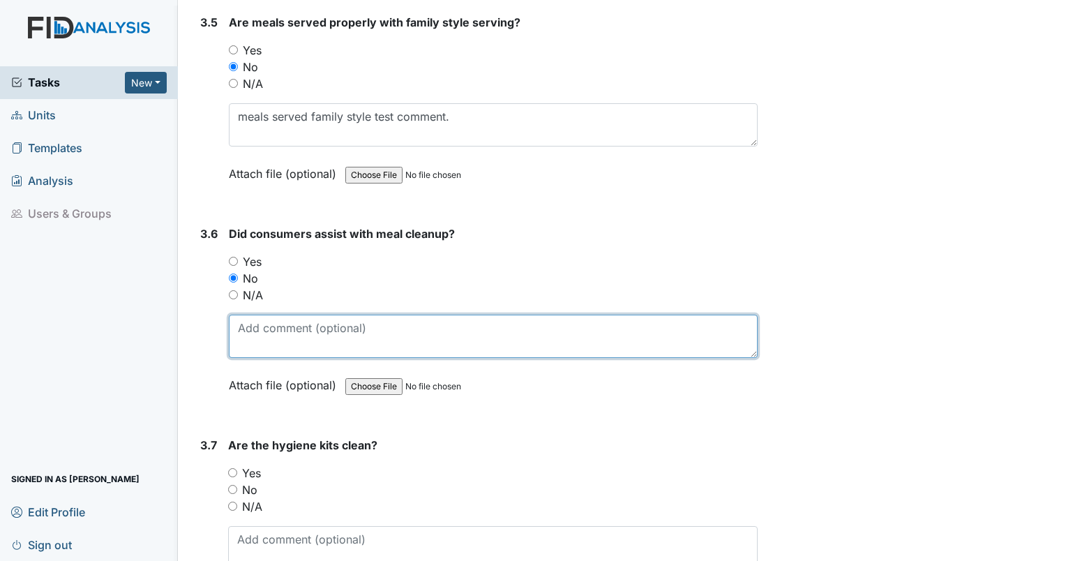
click at [240, 315] on textarea at bounding box center [493, 336] width 529 height 43
type textarea "meals cleanup test comment"
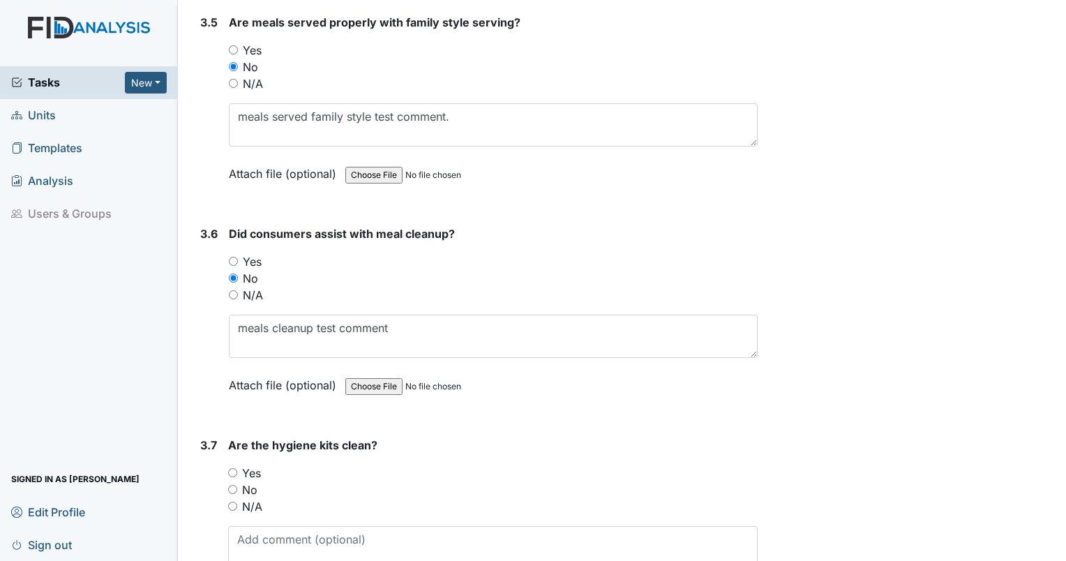
click at [234, 485] on input "No" at bounding box center [232, 489] width 9 height 9
radio input "true"
click at [234, 485] on input "No" at bounding box center [232, 489] width 9 height 9
click at [240, 526] on textarea at bounding box center [492, 547] width 529 height 43
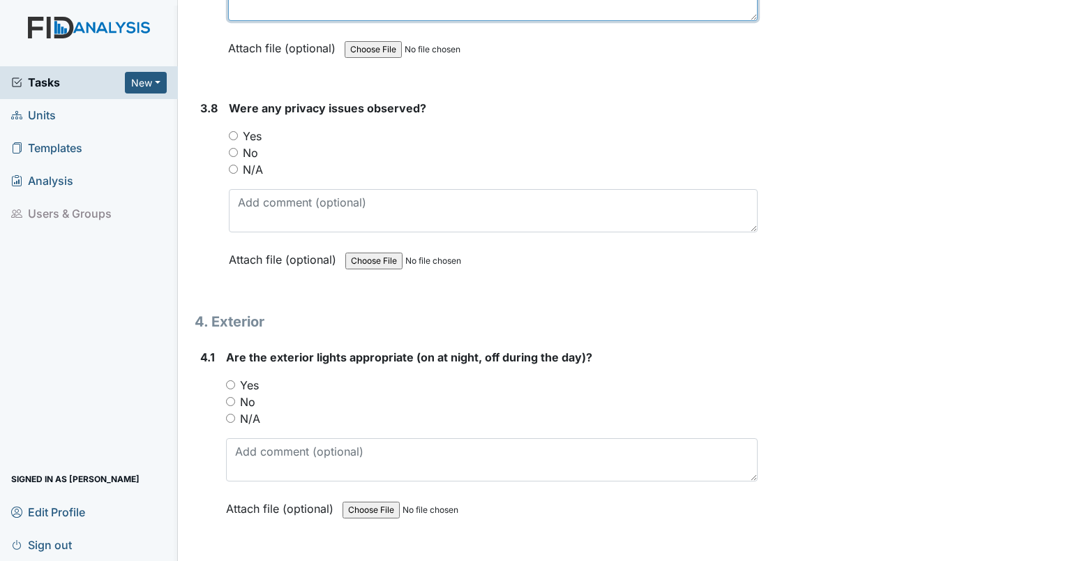
scroll to position [8435, 0]
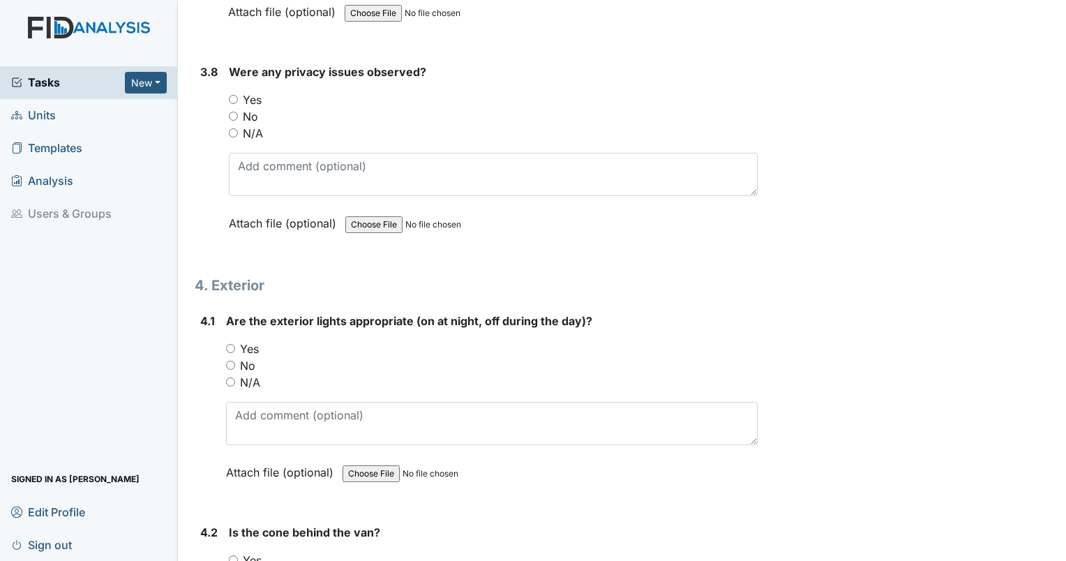
type textarea "hygiene kit test comment"
click at [232, 112] on input "No" at bounding box center [233, 116] width 9 height 9
radio input "true"
click at [234, 95] on input "Yes" at bounding box center [233, 99] width 9 height 9
radio input "true"
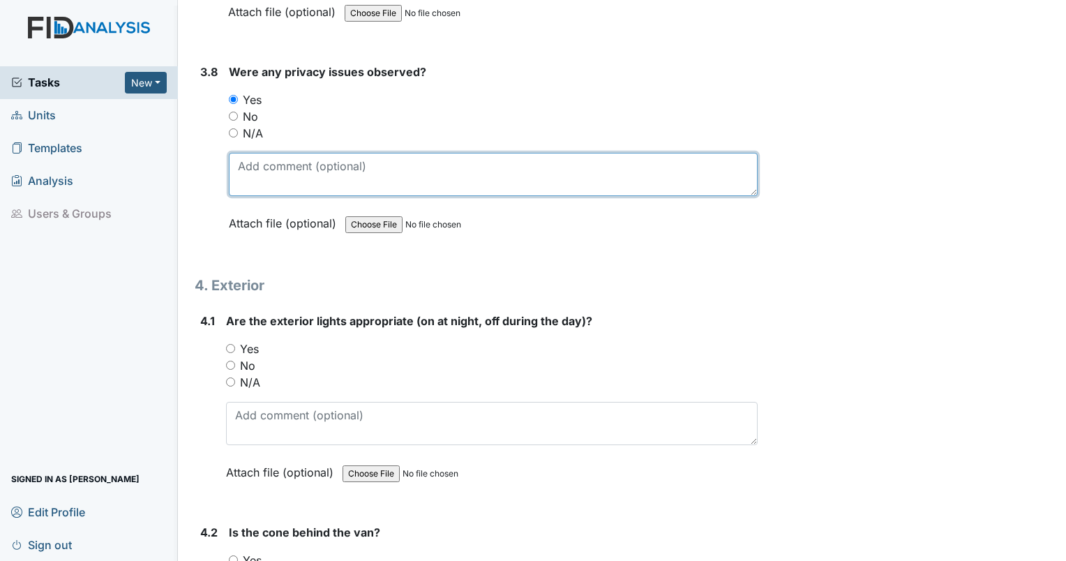
click at [253, 153] on textarea at bounding box center [493, 174] width 529 height 43
type textarea "privacy issue test comments. this is a test comment with and without punctuation"
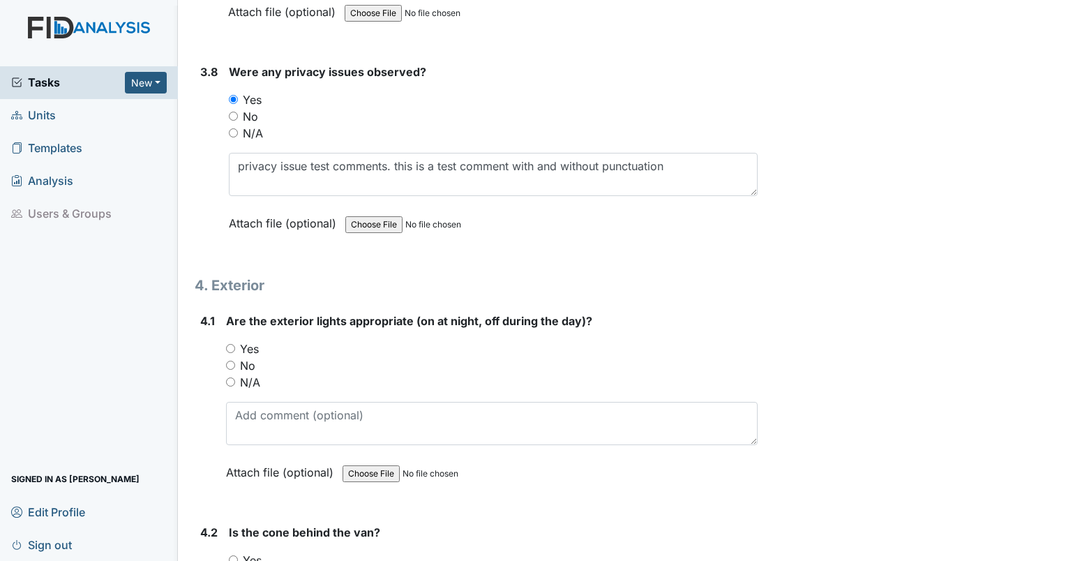
click at [226, 361] on input "No" at bounding box center [230, 365] width 9 height 9
radio input "true"
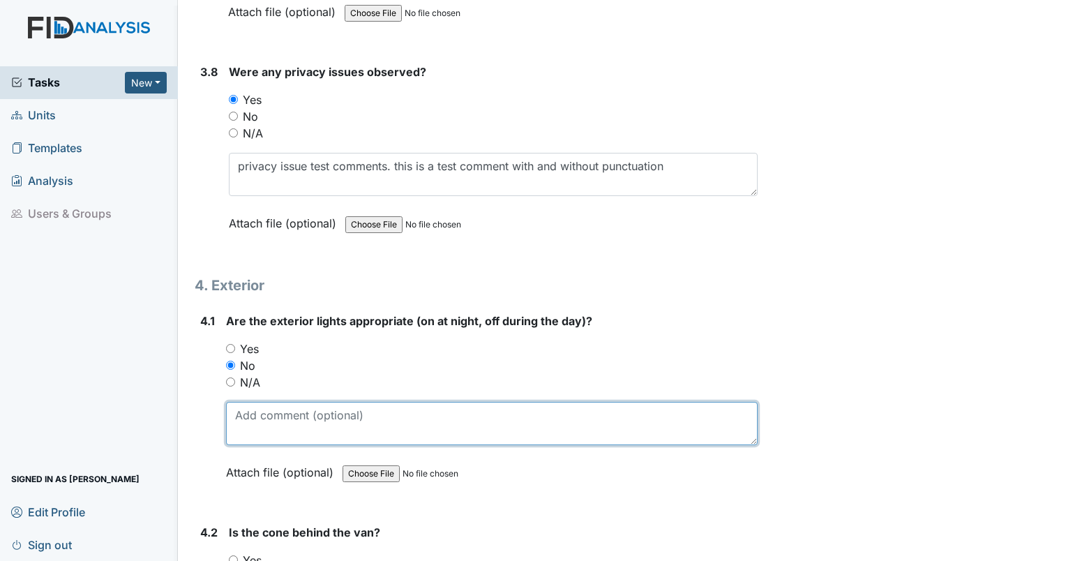
click at [240, 402] on textarea at bounding box center [492, 423] width 532 height 43
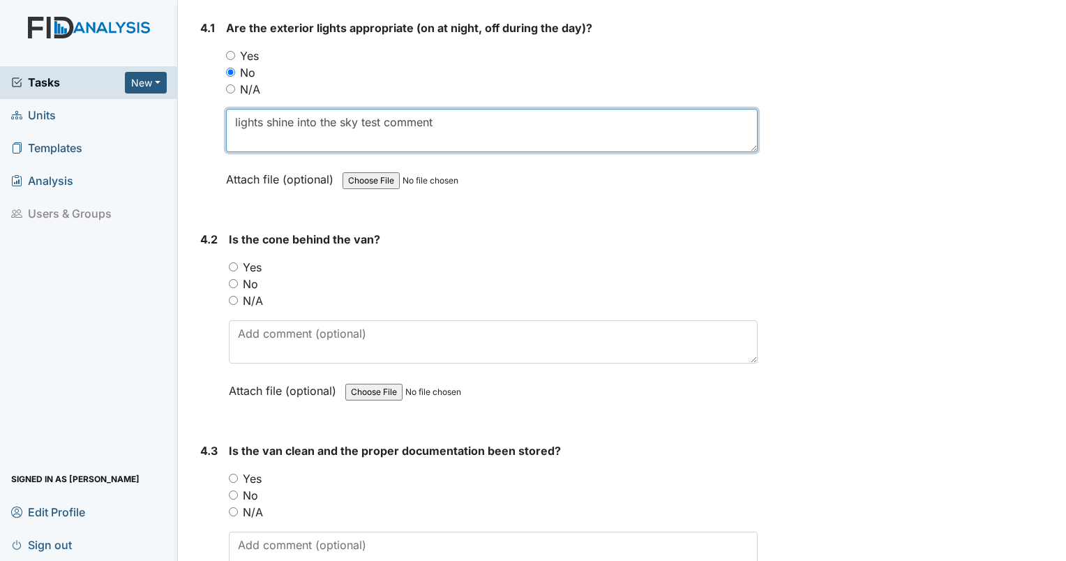
scroll to position [8764, 0]
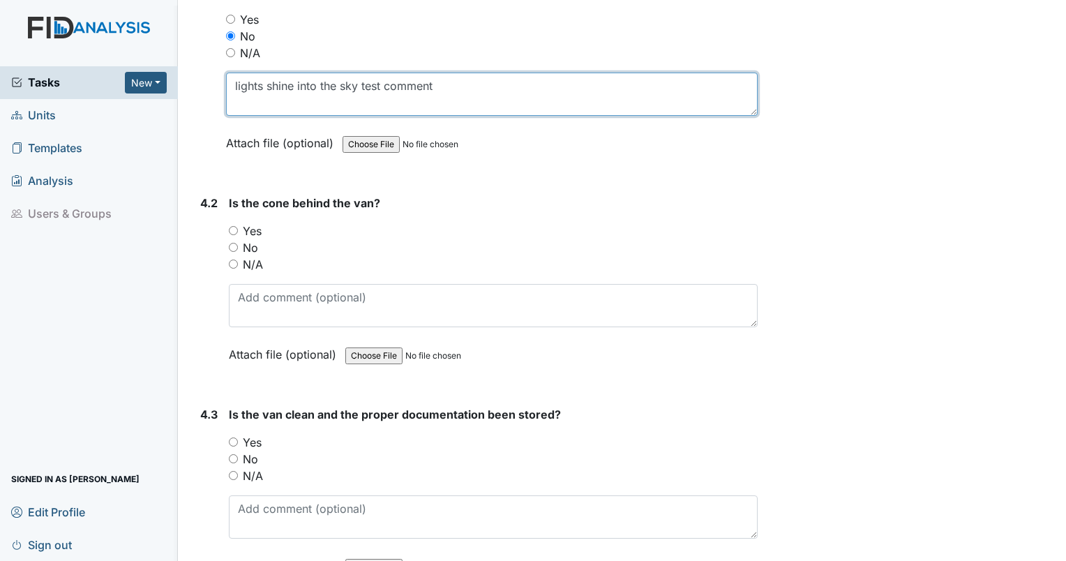
type textarea "lights shine into the sky test comment"
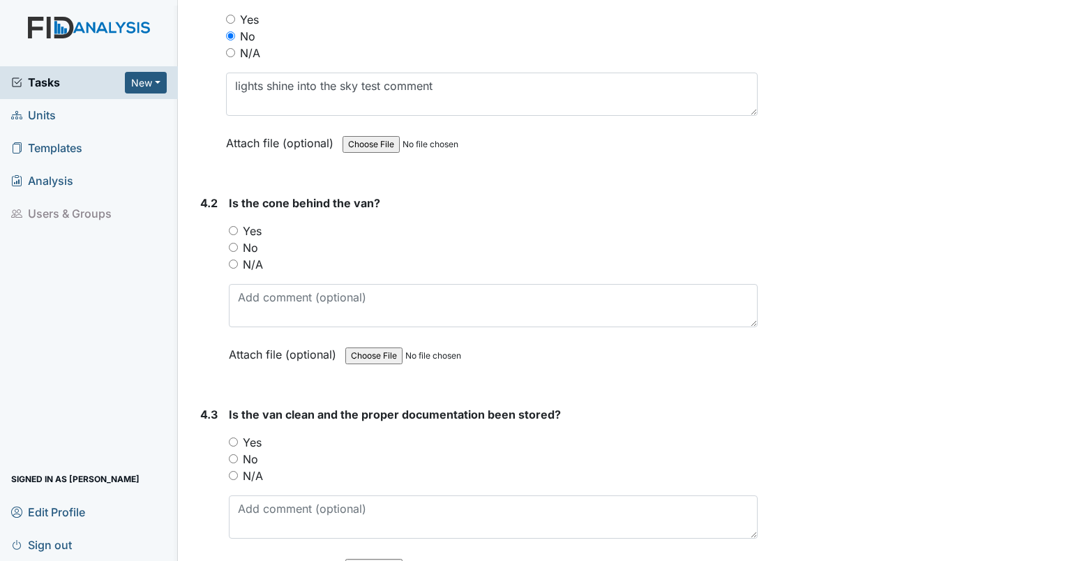
click at [234, 243] on input "No" at bounding box center [233, 247] width 9 height 9
radio input "true"
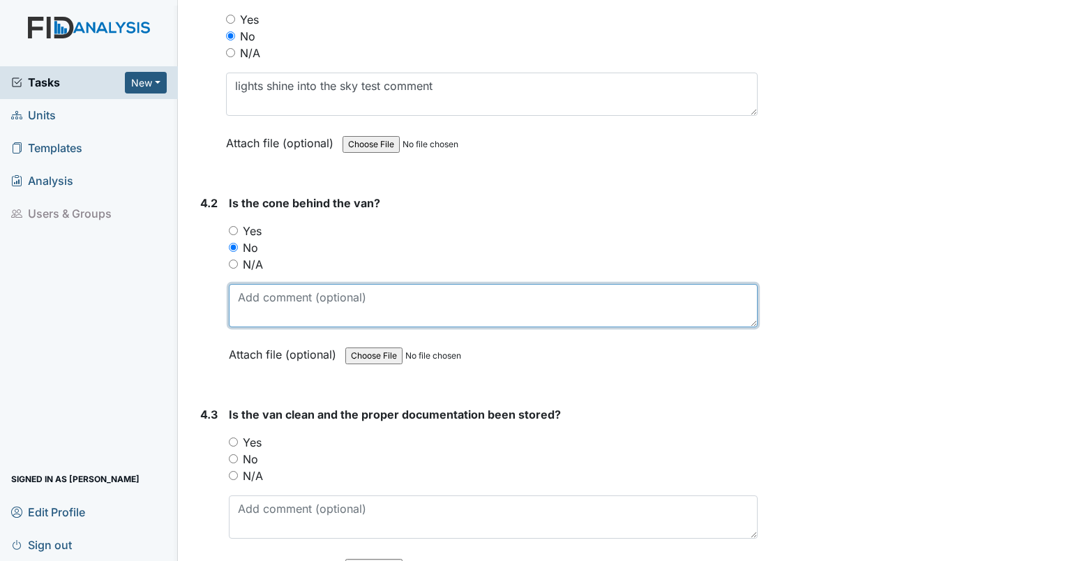
click at [241, 284] on textarea at bounding box center [493, 305] width 529 height 43
type textarea "van and cone test comment"
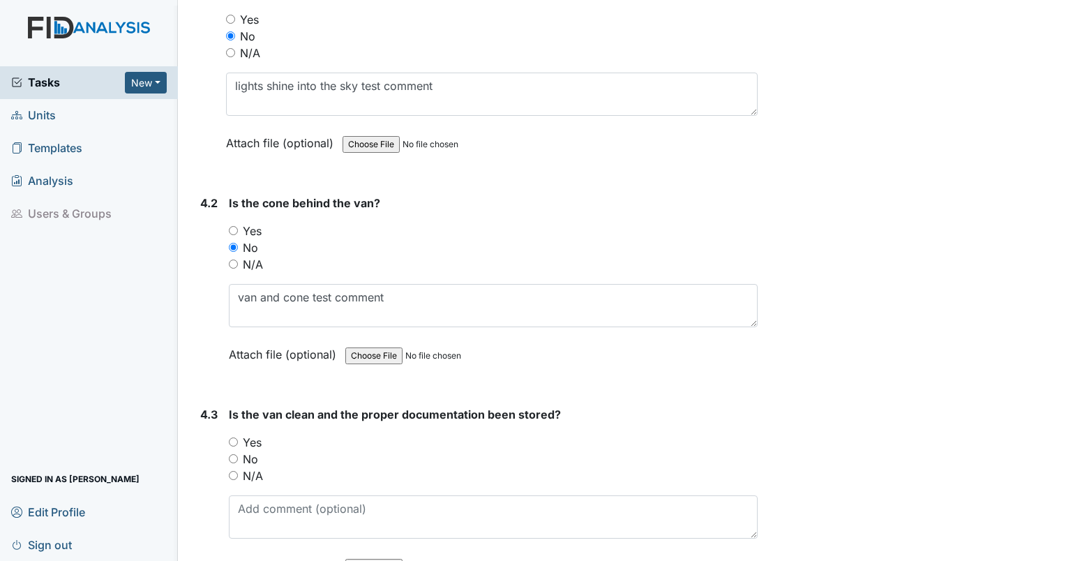
click at [229, 454] on input "No" at bounding box center [233, 458] width 9 height 9
radio input "true"
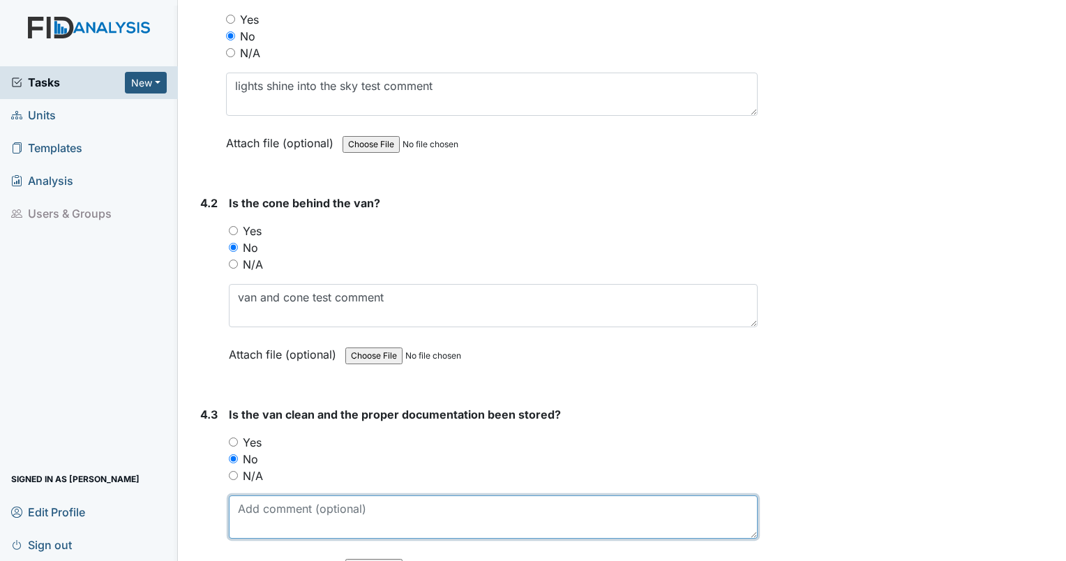
click at [258, 502] on textarea at bounding box center [493, 516] width 529 height 43
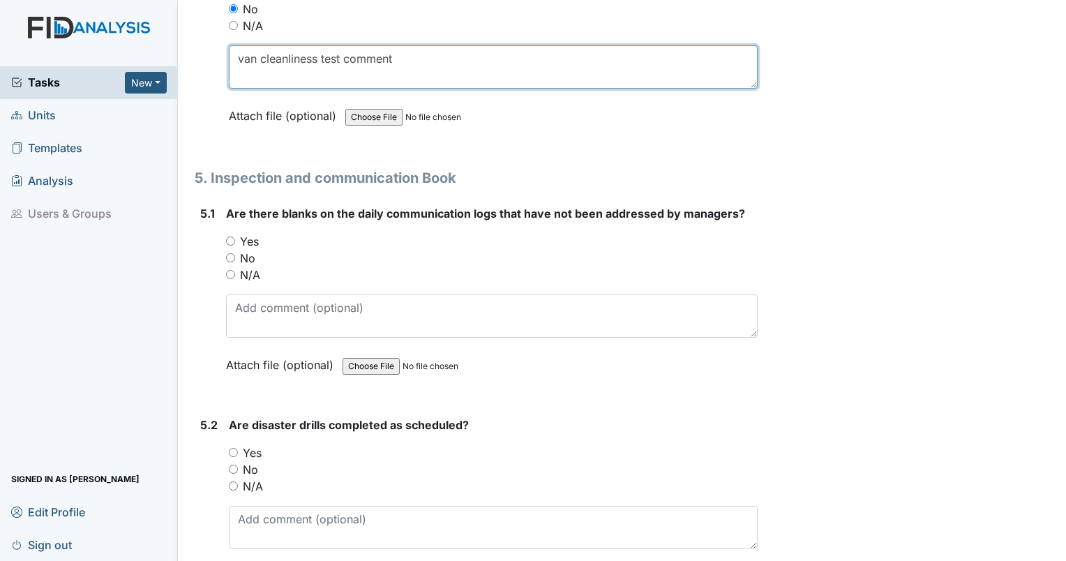
scroll to position [9202, 0]
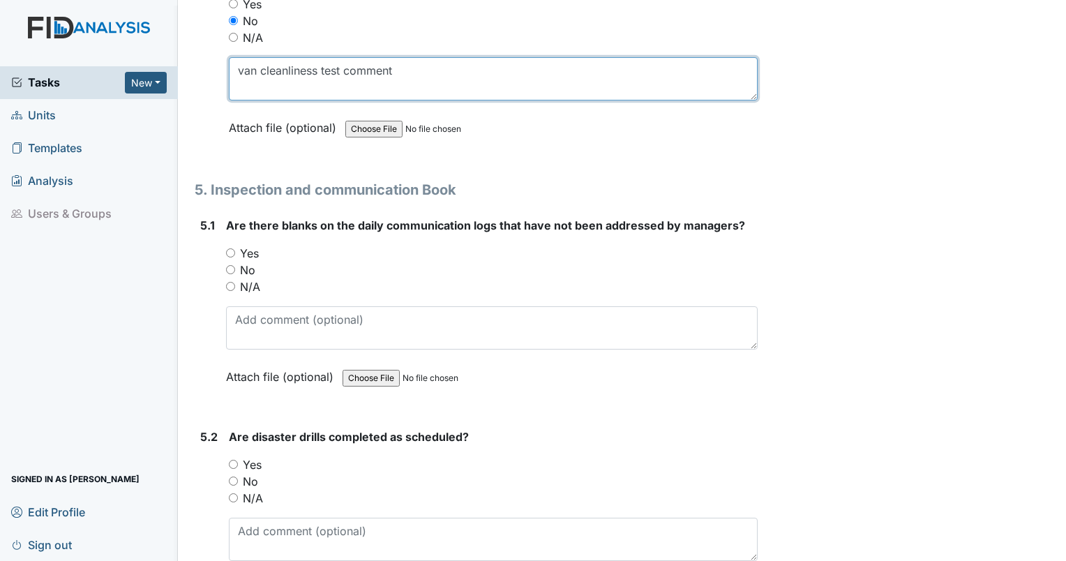
type textarea "van cleanliness test comment"
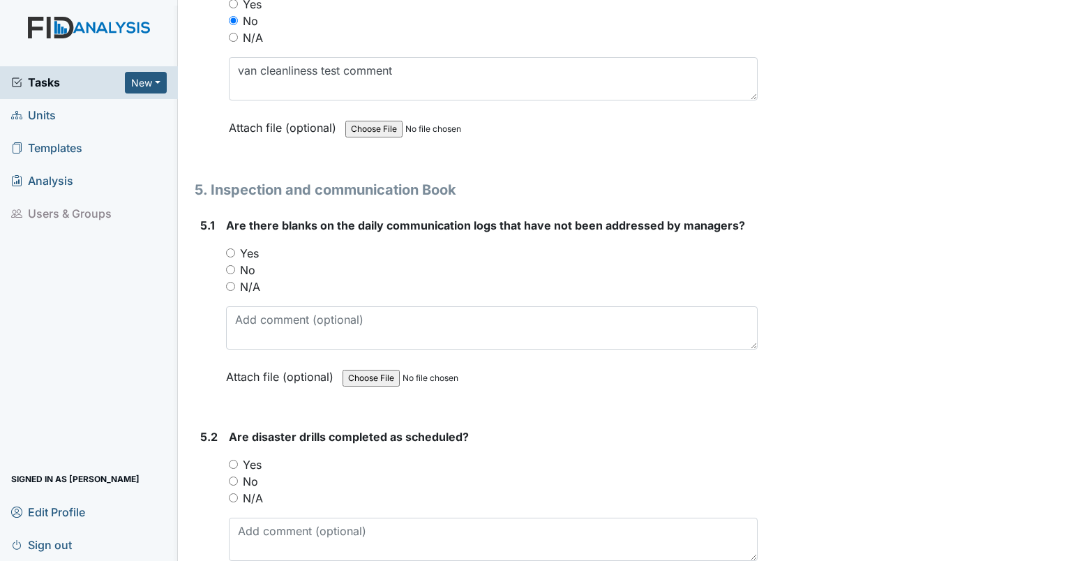
click at [226, 248] on input "Yes" at bounding box center [230, 252] width 9 height 9
radio input "true"
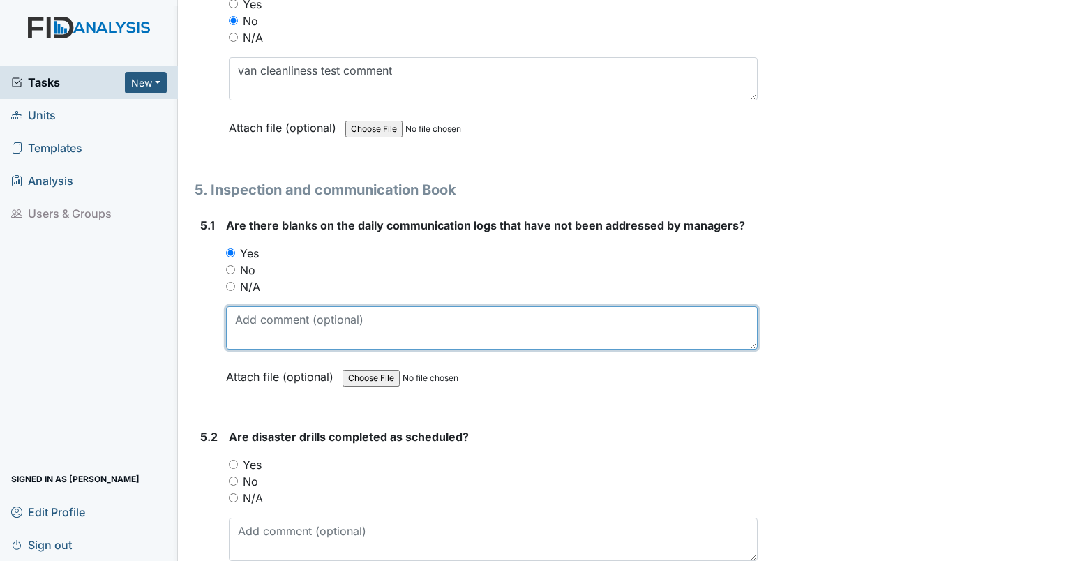
click at [257, 306] on textarea at bounding box center [492, 327] width 532 height 43
type textarea "daily communication log test comment"
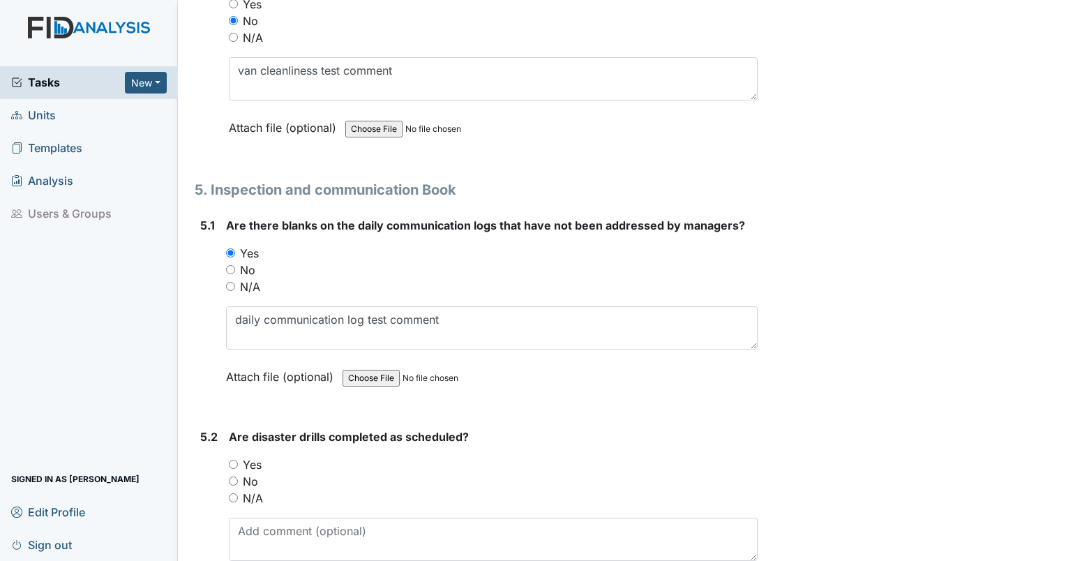
click at [234, 476] on input "No" at bounding box center [233, 480] width 9 height 9
radio input "true"
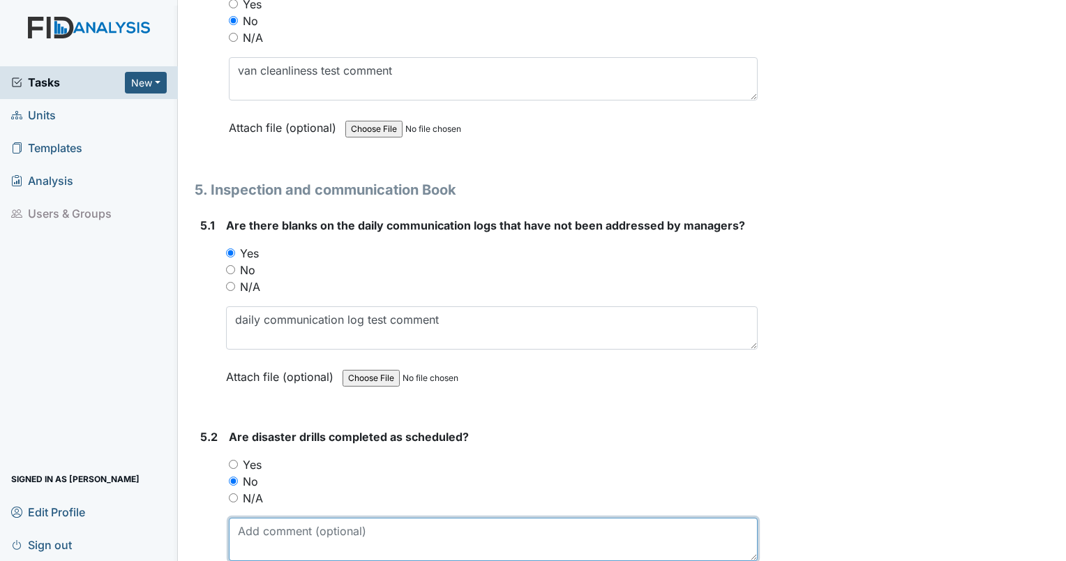
click at [249, 518] on textarea at bounding box center [493, 539] width 529 height 43
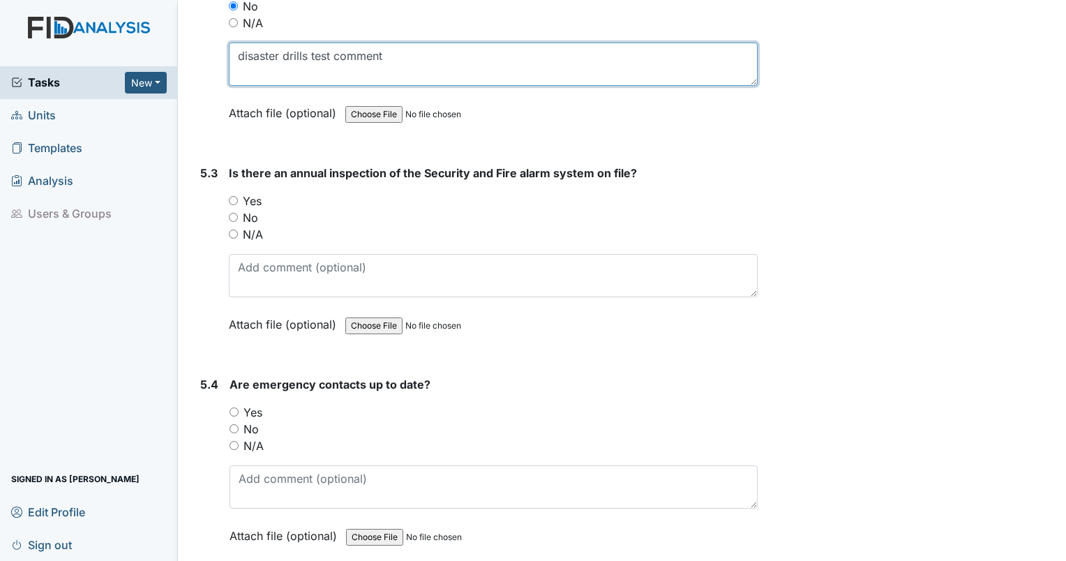
scroll to position [9702, 0]
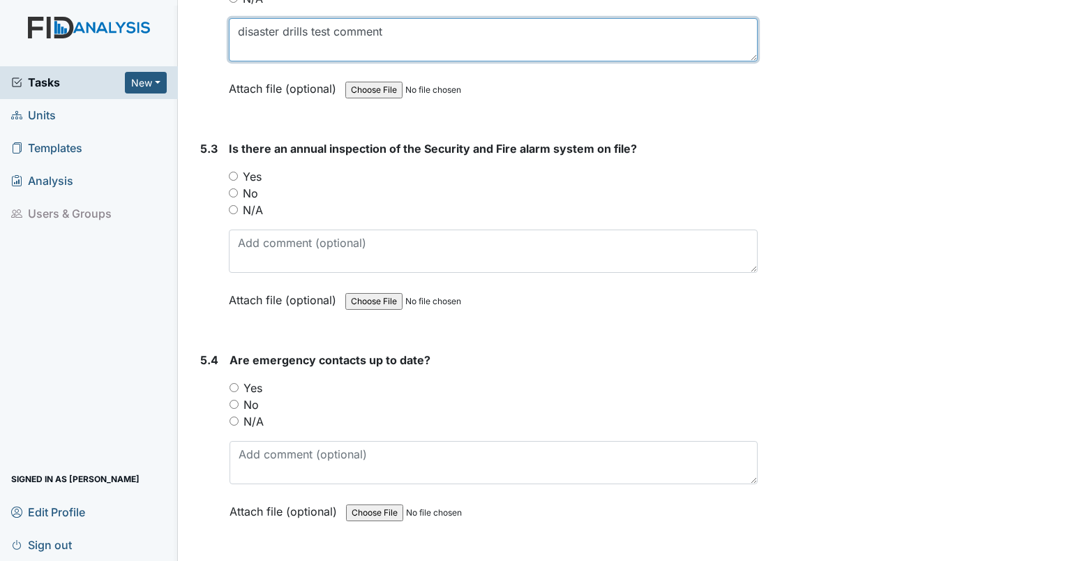
type textarea "disaster drills test comment"
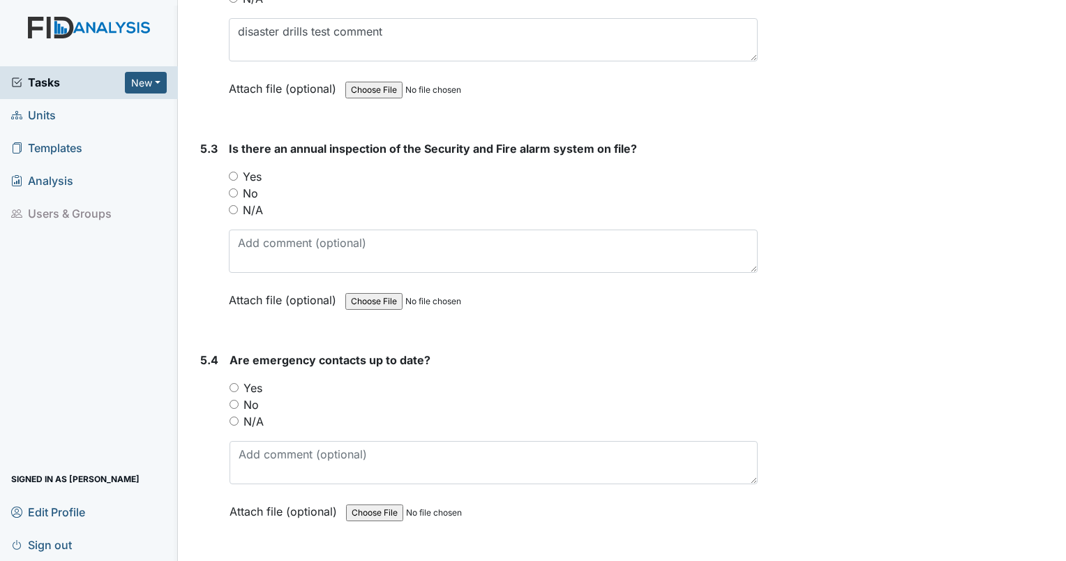
click at [236, 188] on input "No" at bounding box center [233, 192] width 9 height 9
radio input "true"
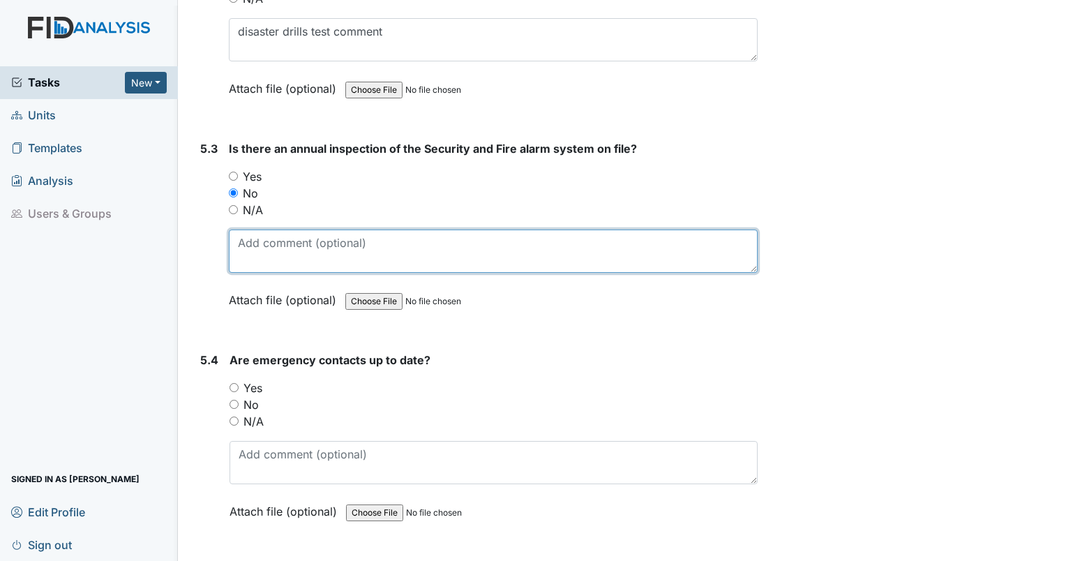
click at [247, 229] on textarea at bounding box center [493, 250] width 529 height 43
type textarea "security alarm test comment."
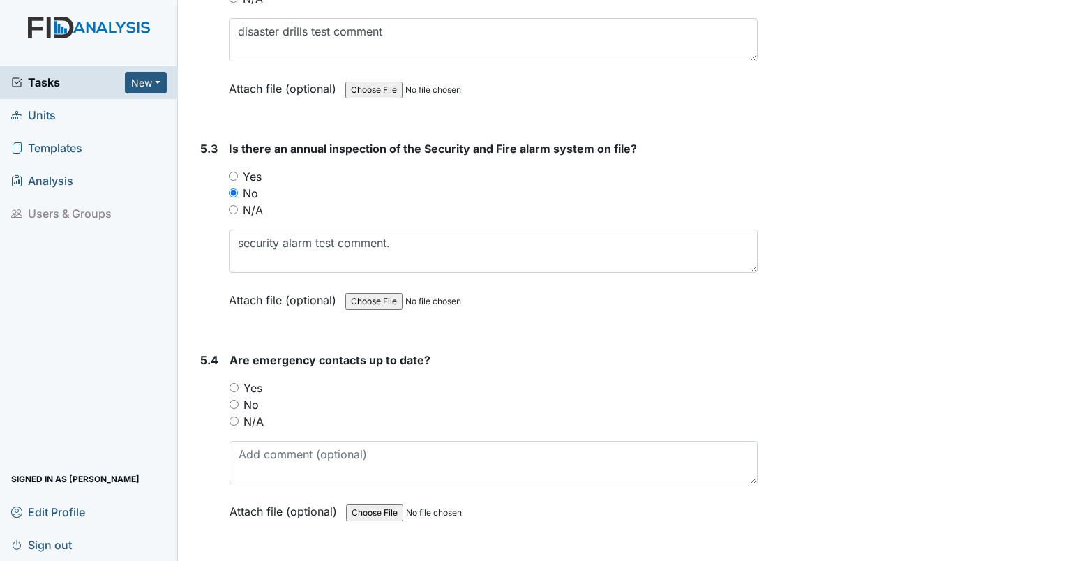
click at [232, 396] on div "No" at bounding box center [493, 404] width 528 height 17
click at [229, 400] on input "No" at bounding box center [233, 404] width 9 height 9
radio input "true"
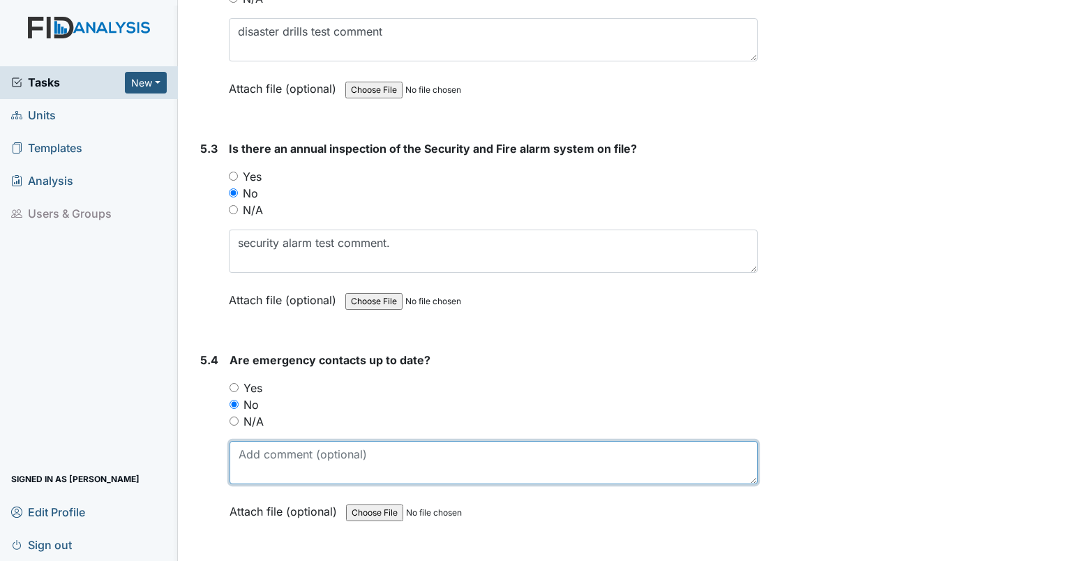
click at [248, 441] on textarea at bounding box center [493, 462] width 528 height 43
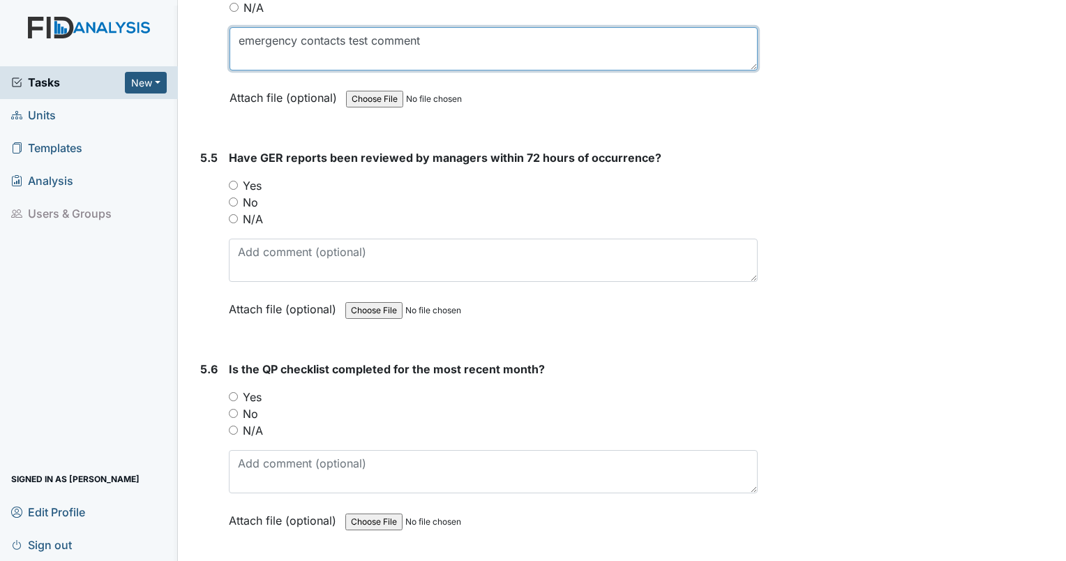
scroll to position [10055, 0]
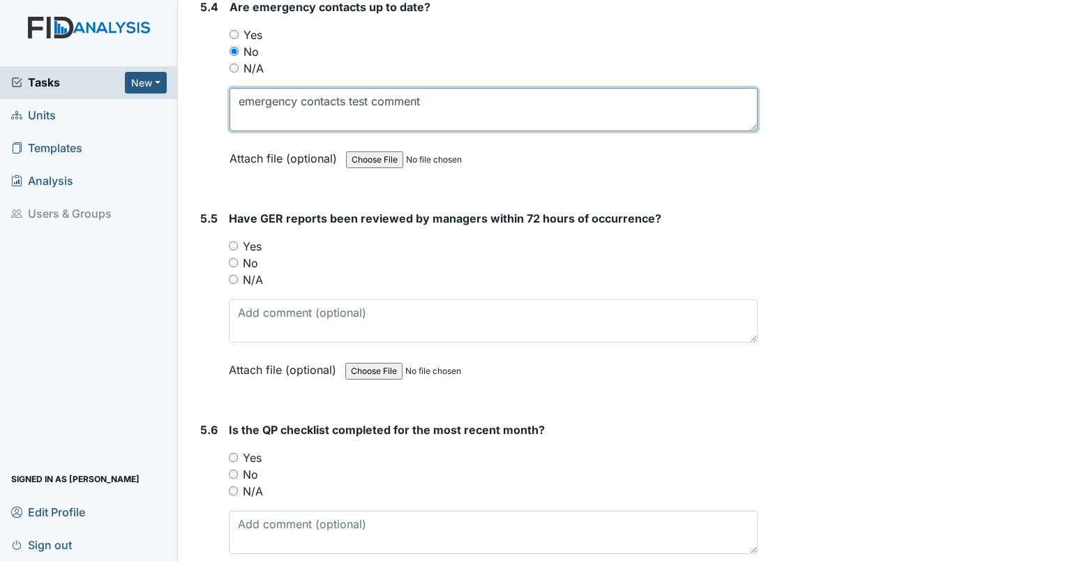
type textarea "emergency contacts test comment"
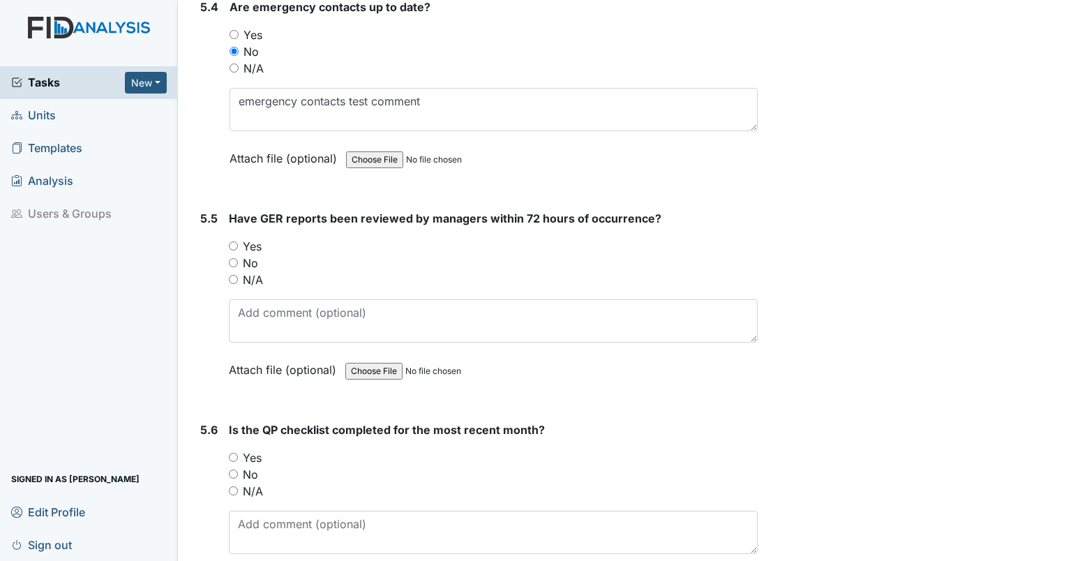
click at [232, 258] on input "No" at bounding box center [233, 262] width 9 height 9
radio input "true"
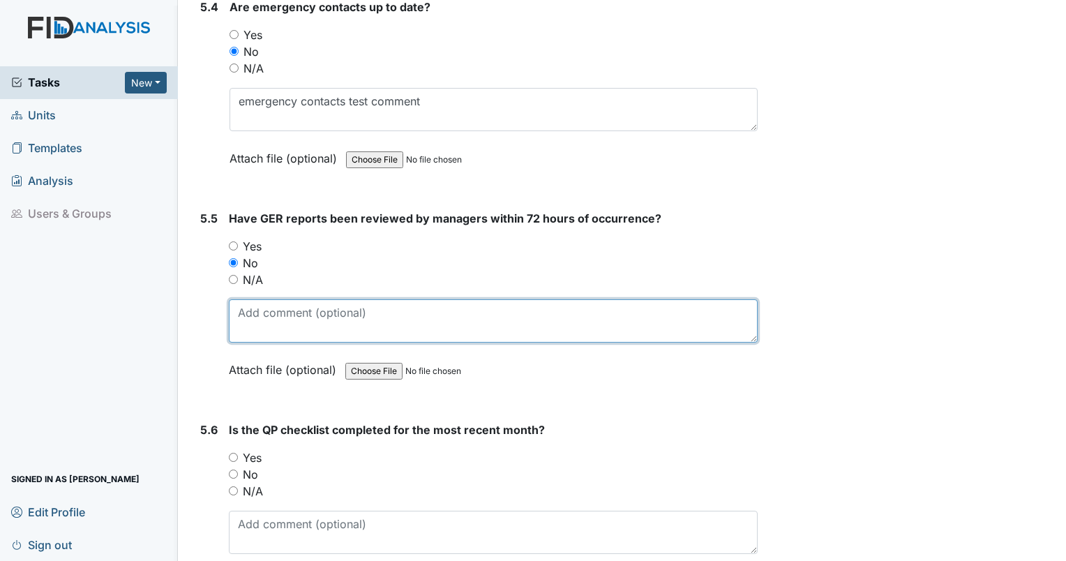
click at [249, 299] on textarea at bounding box center [493, 320] width 529 height 43
type textarea "GER REPORTS WITHIN72 HOURS TEST COMMENT"
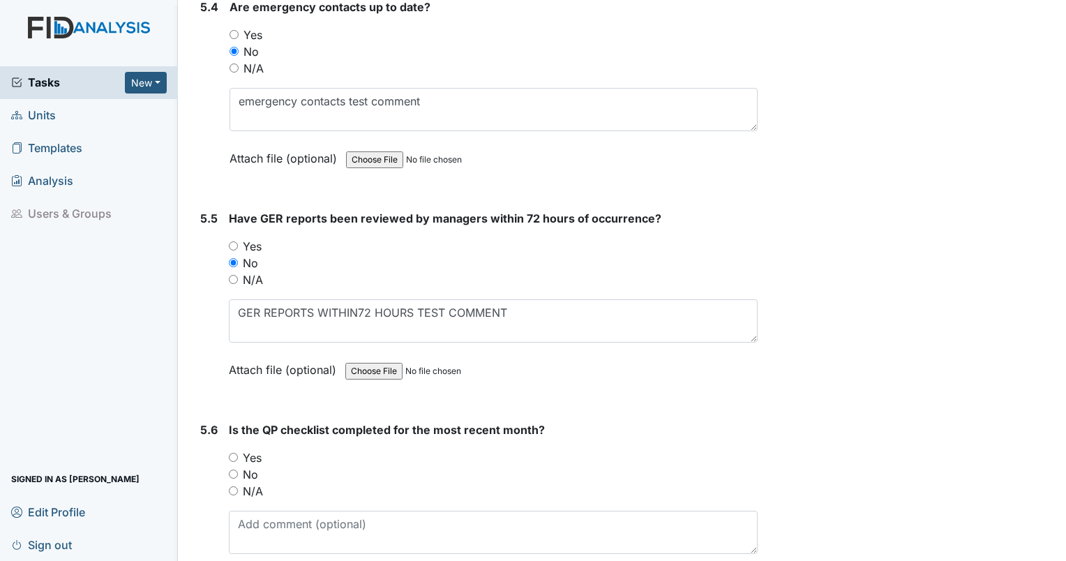
click at [236, 469] on input "No" at bounding box center [233, 473] width 9 height 9
radio input "true"
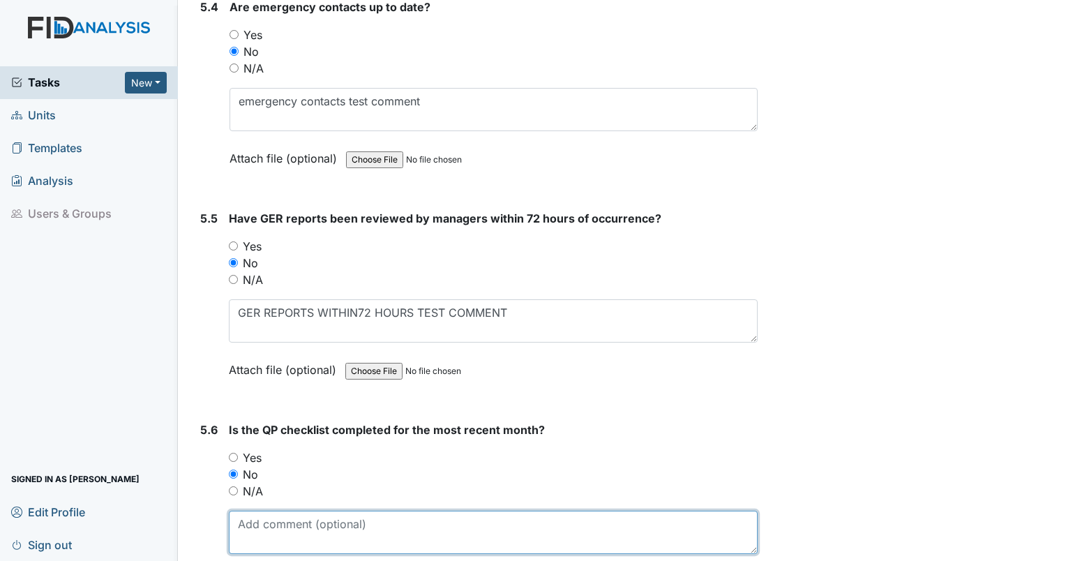
click at [254, 511] on textarea at bounding box center [493, 532] width 529 height 43
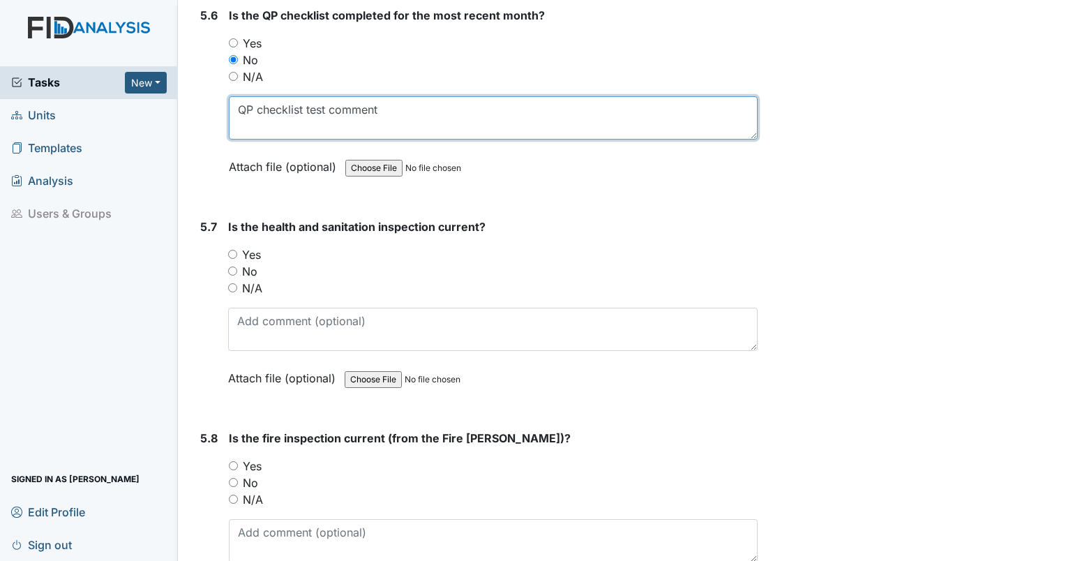
scroll to position [10493, 0]
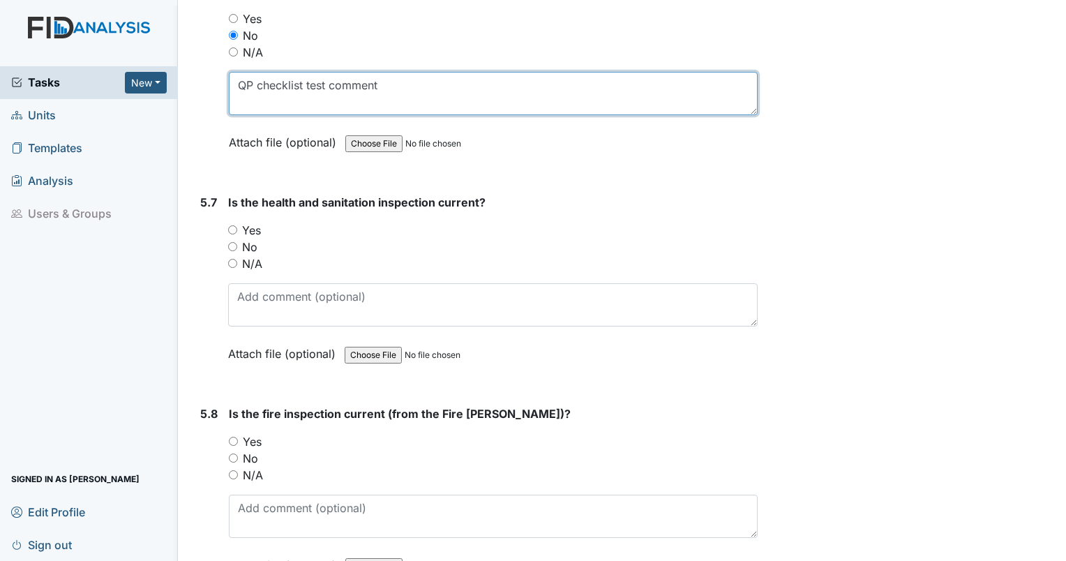
type textarea "QP checklist test comment"
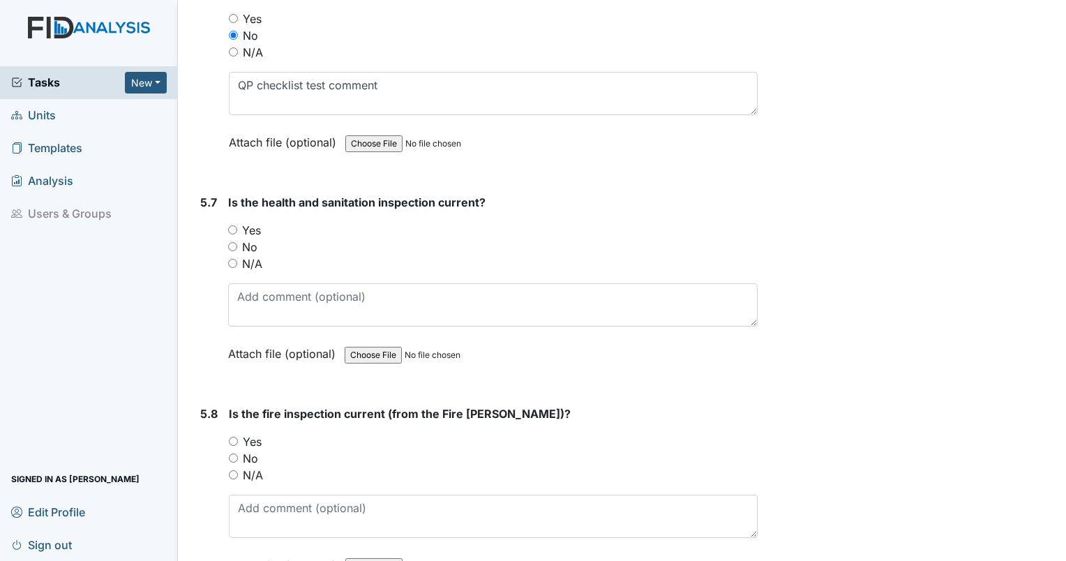
click at [237, 239] on div "No" at bounding box center [492, 247] width 529 height 17
click at [224, 215] on div "5.7 Is the health and sanitation inspection current? You must select one of the…" at bounding box center [476, 288] width 563 height 189
click at [226, 215] on div "5.7 Is the health and sanitation inspection current? You must select one of the…" at bounding box center [476, 288] width 563 height 189
click at [230, 239] on div "No" at bounding box center [492, 247] width 529 height 17
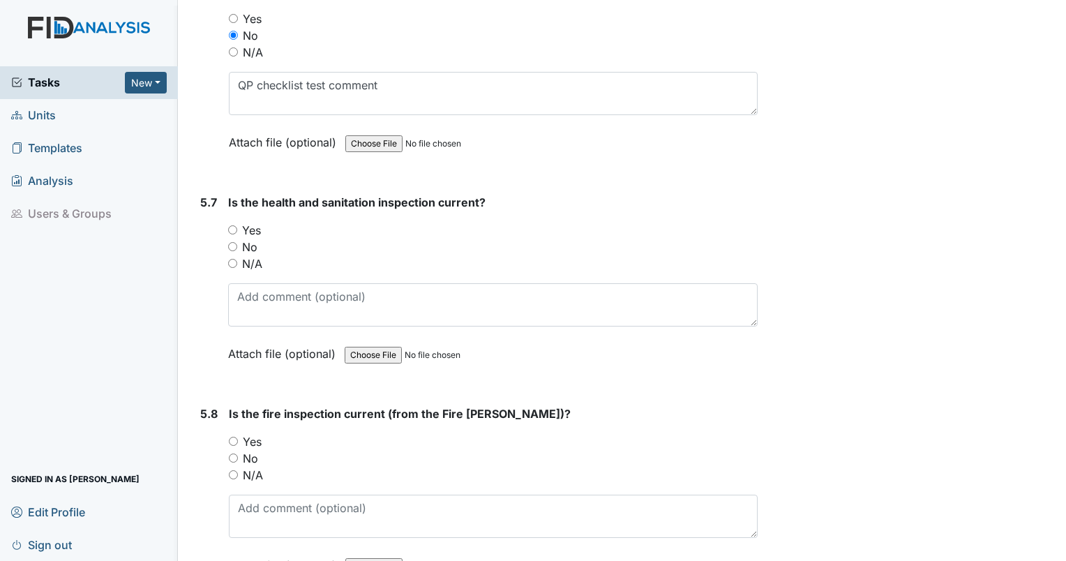
click at [231, 242] on input "No" at bounding box center [232, 246] width 9 height 9
radio input "true"
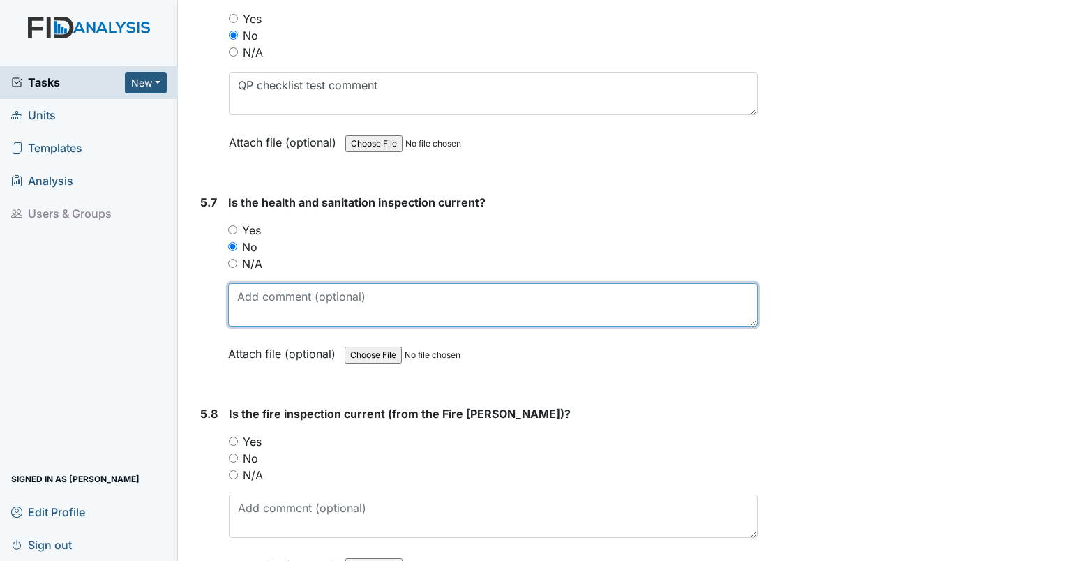
click at [241, 283] on textarea at bounding box center [492, 304] width 529 height 43
type textarea "health and sanitation test comment "this is a quote test comment""
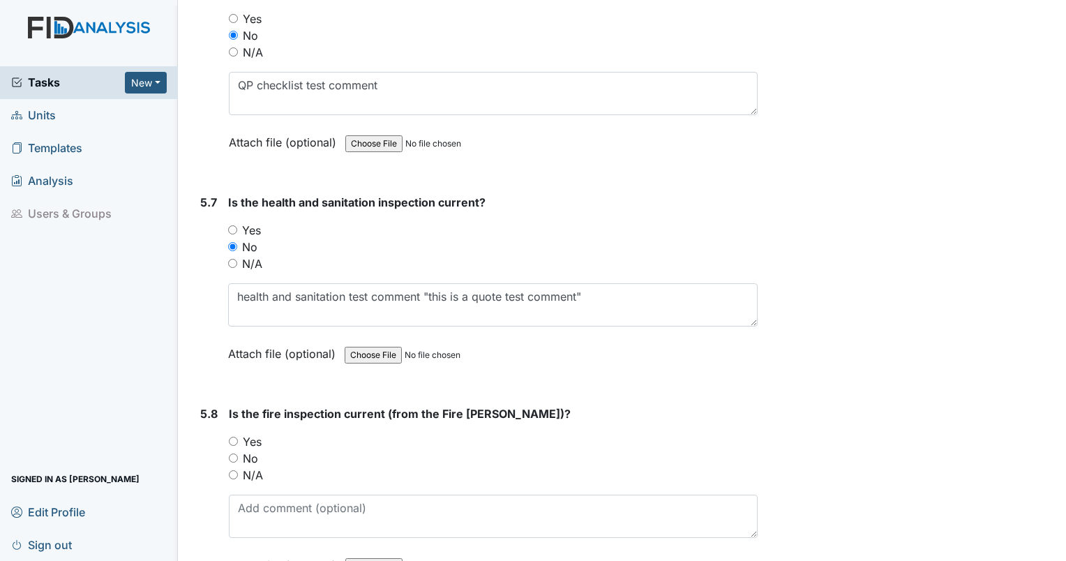
click at [231, 453] on input "No" at bounding box center [233, 457] width 9 height 9
radio input "true"
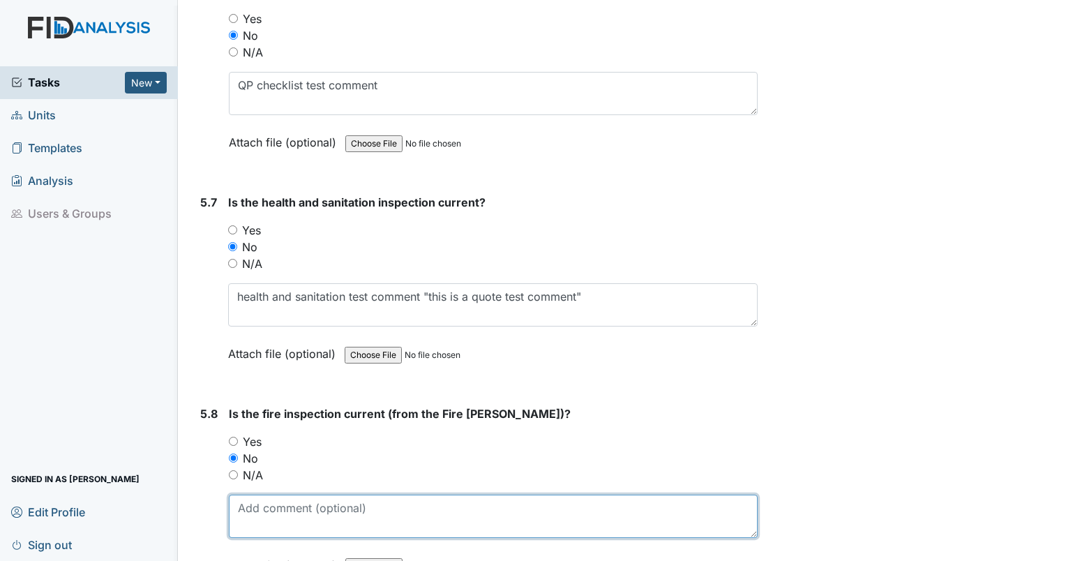
click at [259, 495] on textarea at bounding box center [493, 516] width 529 height 43
type textarea "t"
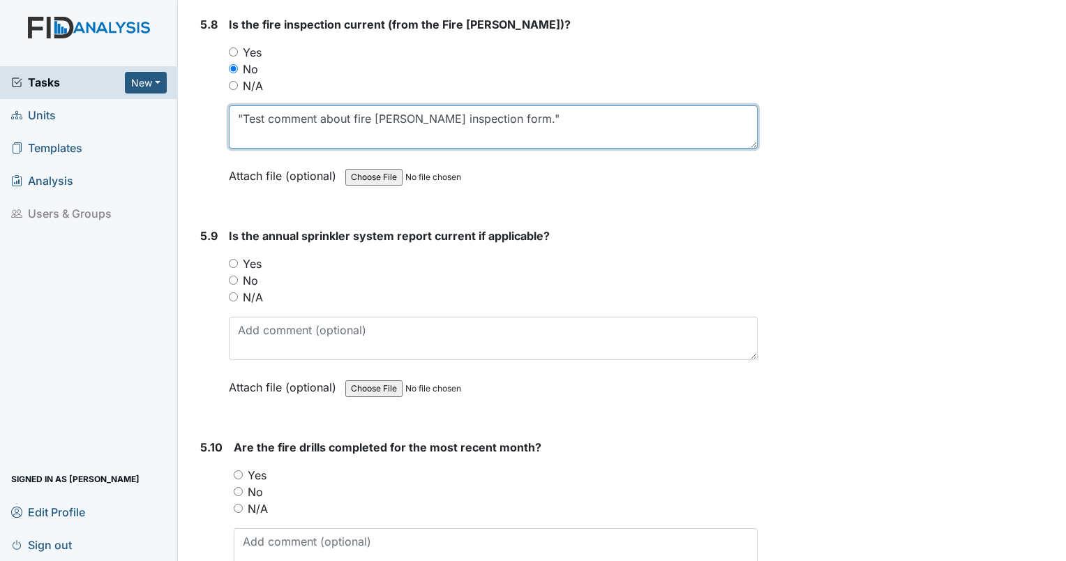
scroll to position [10895, 0]
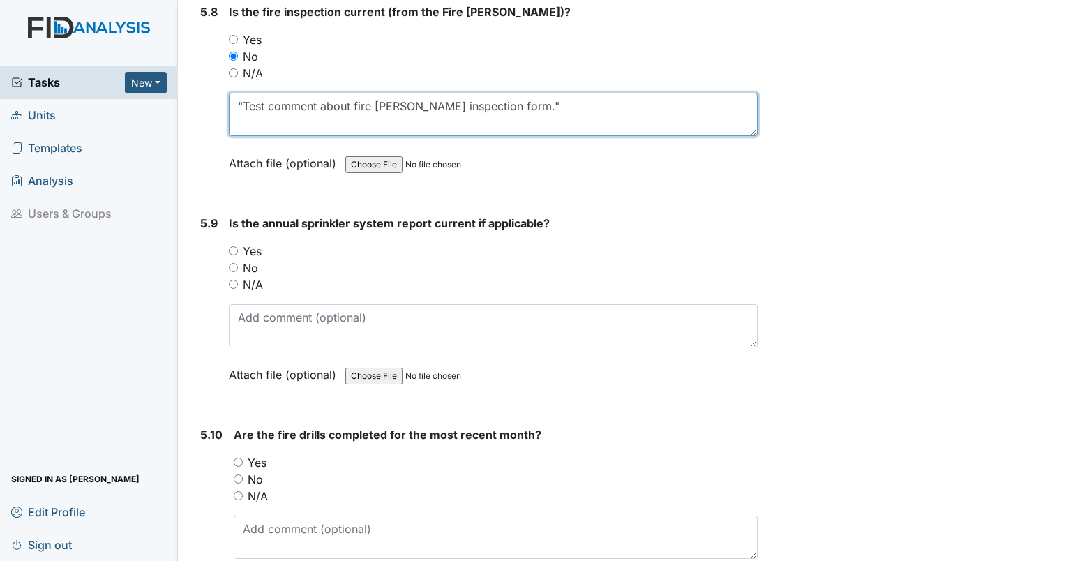
type textarea ""Test comment about fire marshall inspection form.""
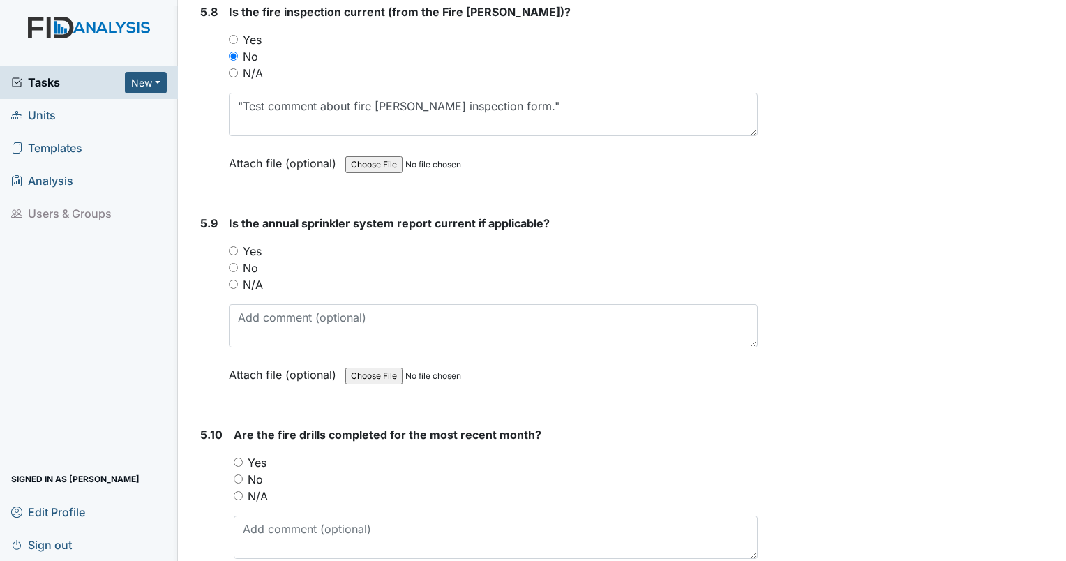
click at [221, 219] on div "5.9 Is the annual sprinkler system report current if applicable? You must selec…" at bounding box center [476, 309] width 563 height 189
click at [227, 232] on div "5.9 Is the annual sprinkler system report current if applicable? You must selec…" at bounding box center [476, 309] width 563 height 189
click at [229, 263] on input "No" at bounding box center [233, 267] width 9 height 9
radio input "true"
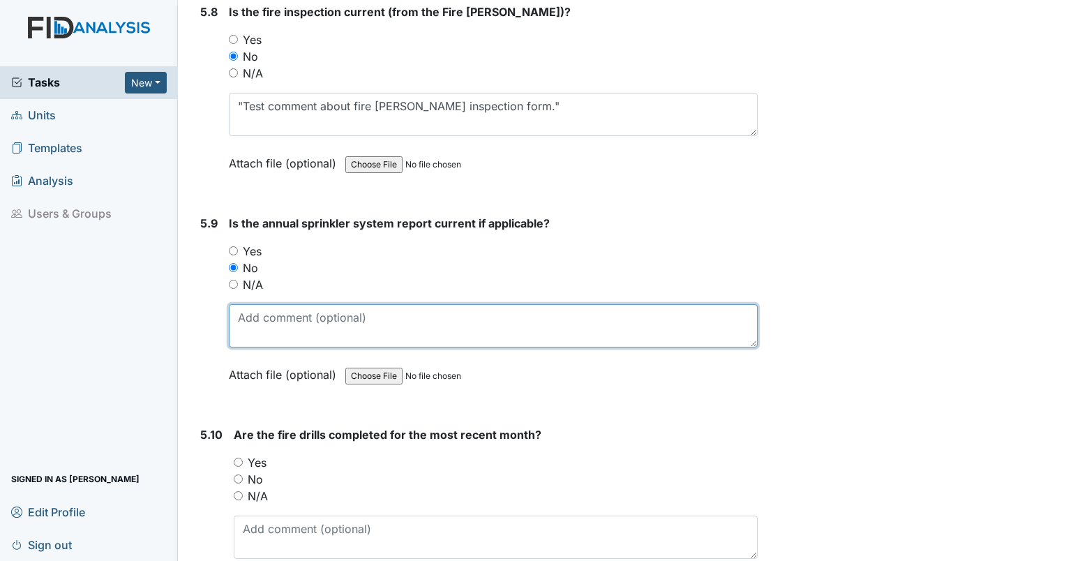
click at [242, 304] on textarea at bounding box center [493, 325] width 529 height 43
type textarea "no sprinkler test comment"
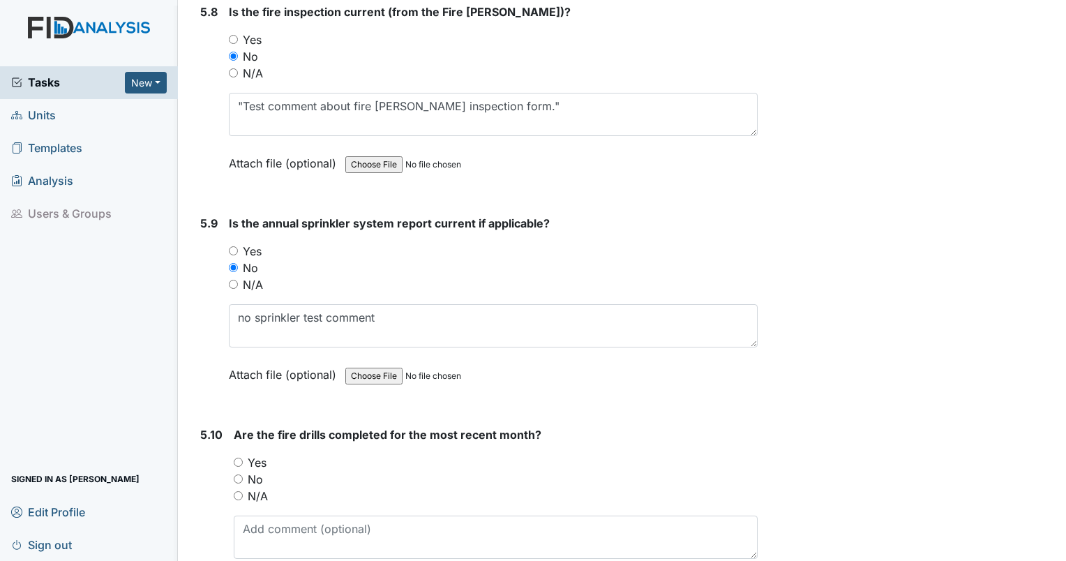
click at [239, 474] on input "No" at bounding box center [238, 478] width 9 height 9
radio input "true"
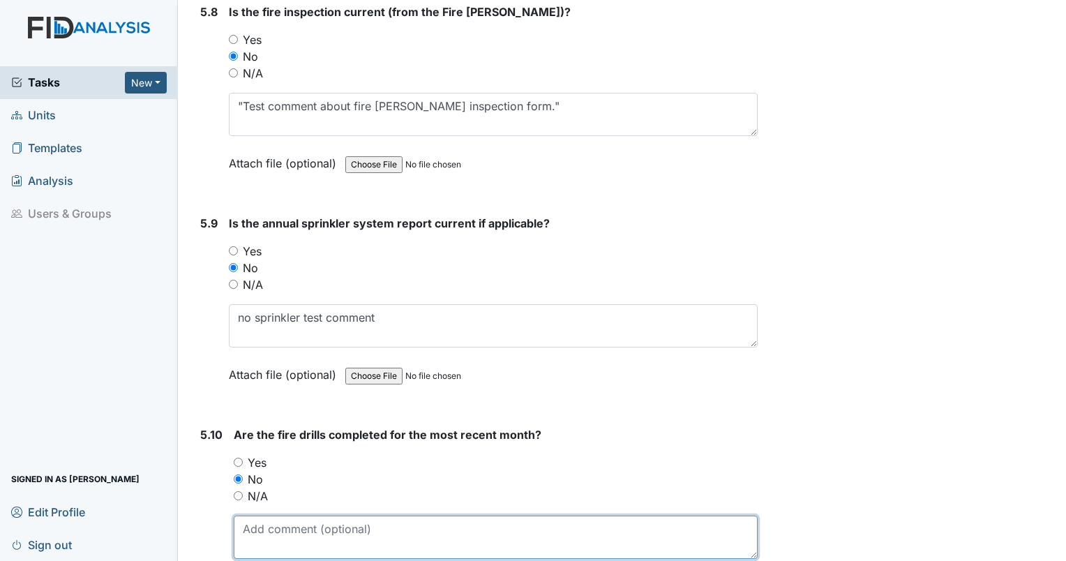
click at [262, 515] on textarea at bounding box center [496, 536] width 524 height 43
type textarea "fire drill test comment"
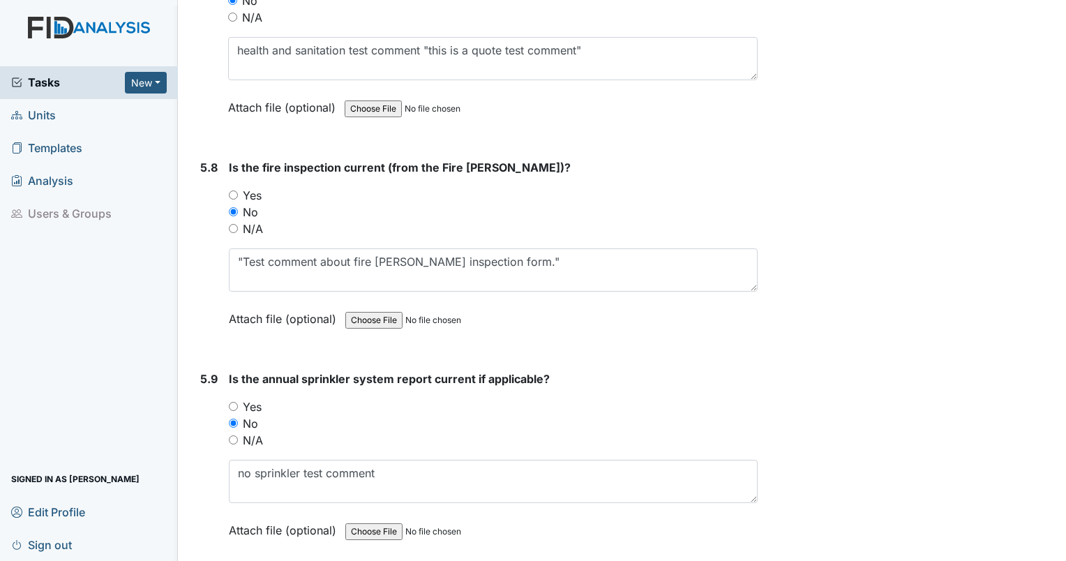
scroll to position [10971, 0]
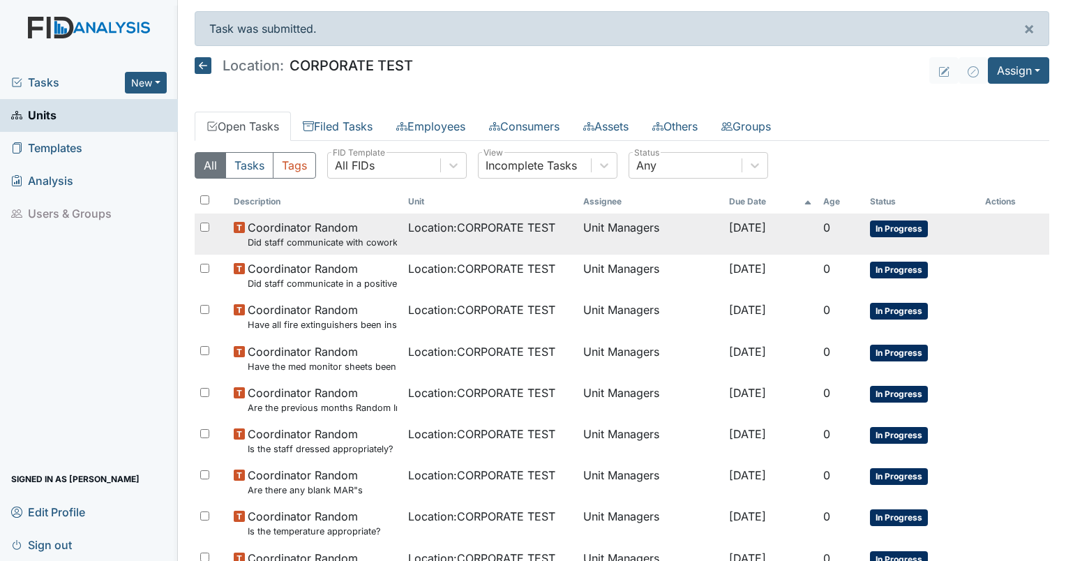
click at [489, 219] on span "Location : CORPORATE TEST" at bounding box center [481, 227] width 147 height 17
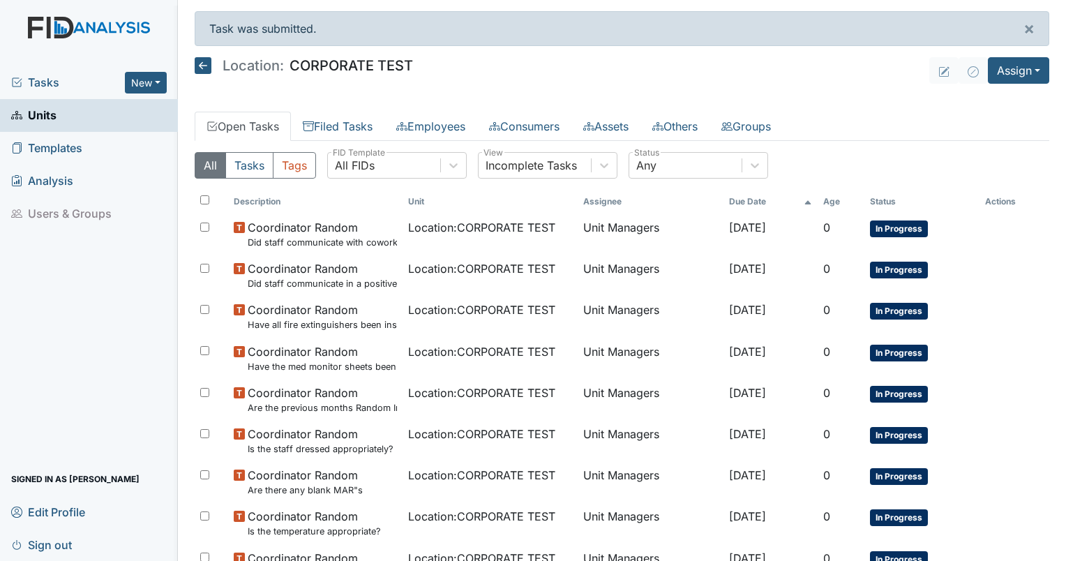
click at [827, 200] on th "Age" at bounding box center [841, 202] width 47 height 24
click at [827, 200] on th "Age" at bounding box center [834, 202] width 61 height 24
click at [579, 163] on div "Incomplete Tasks" at bounding box center [535, 165] width 112 height 25
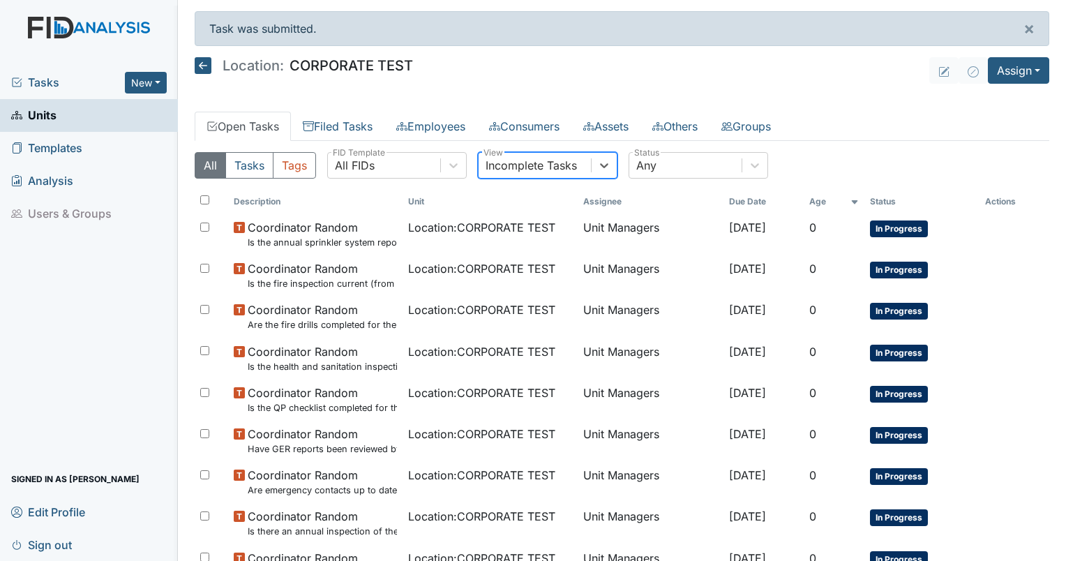
click at [575, 166] on div "Incomplete Tasks" at bounding box center [530, 165] width 91 height 17
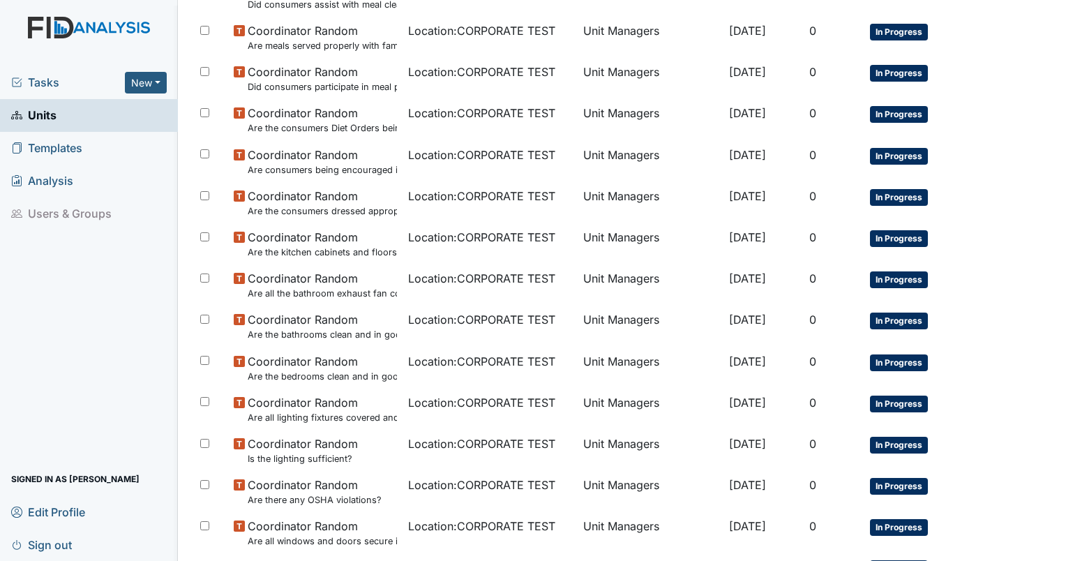
scroll to position [962, 0]
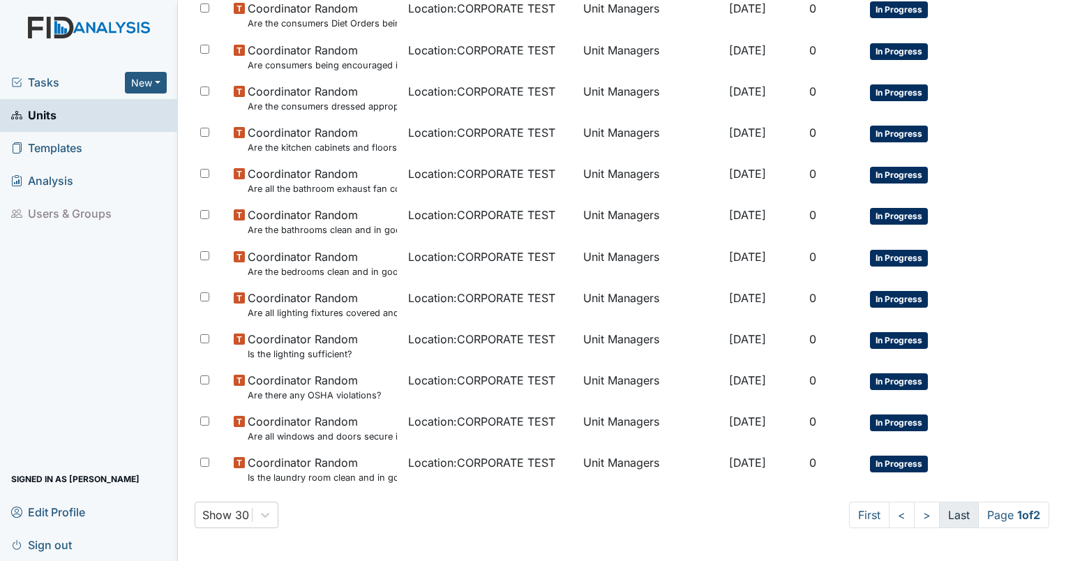
click at [939, 519] on link "Last" at bounding box center [959, 515] width 40 height 27
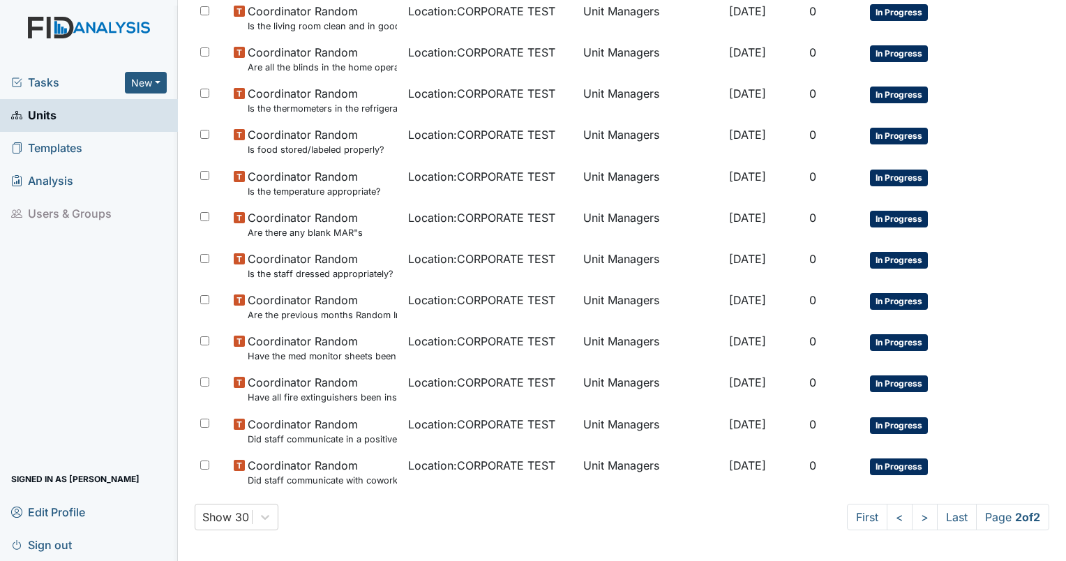
scroll to position [384, 0]
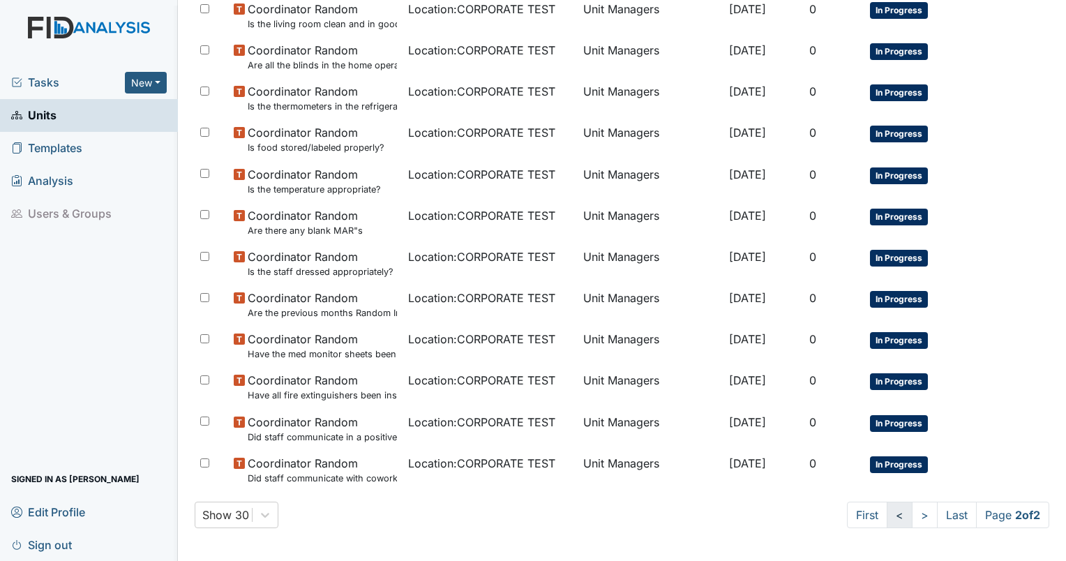
click at [893, 516] on link "<" at bounding box center [900, 515] width 26 height 27
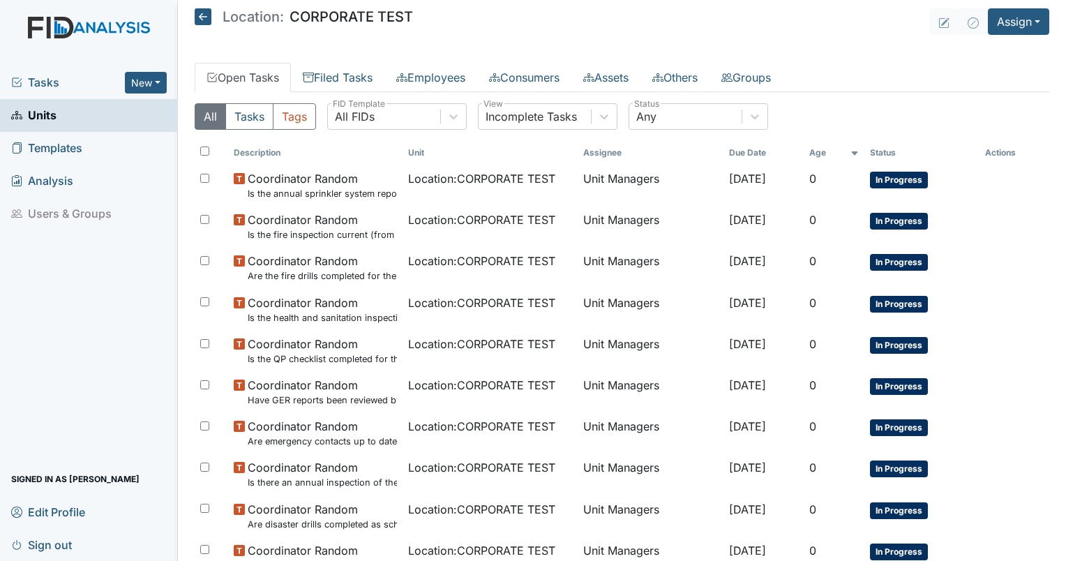
scroll to position [0, 0]
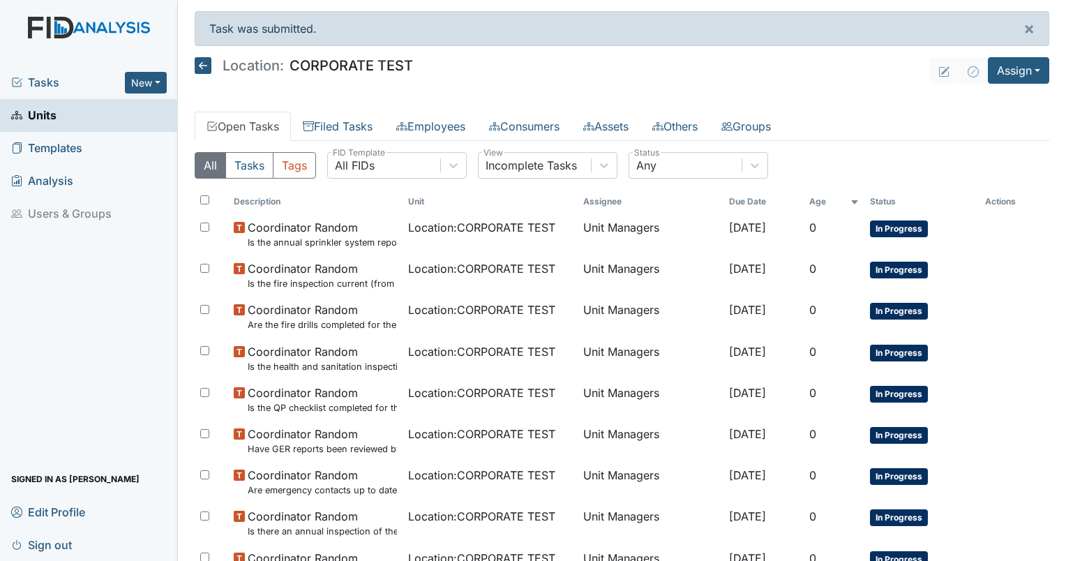
click at [828, 204] on th "Age" at bounding box center [834, 202] width 61 height 24
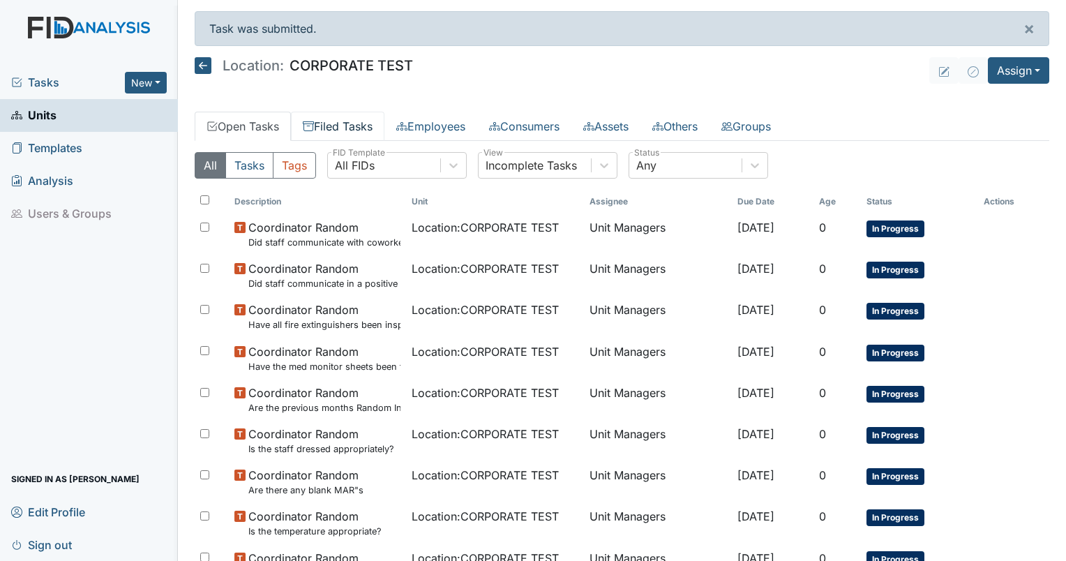
click at [342, 121] on link "Filed Tasks" at bounding box center [337, 126] width 93 height 29
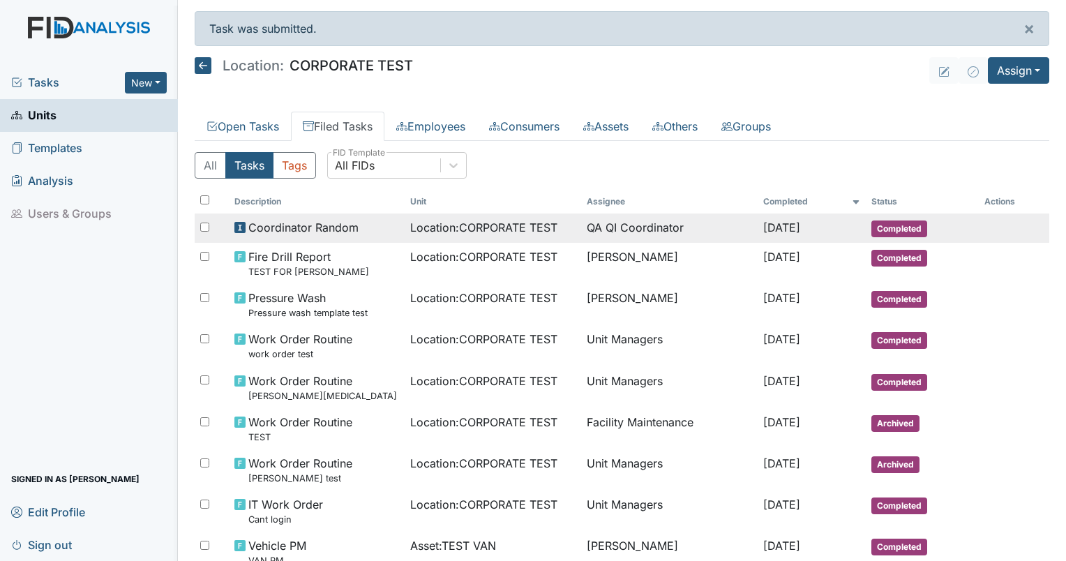
click at [536, 214] on td "Location : CORPORATE TEST" at bounding box center [493, 227] width 176 height 29
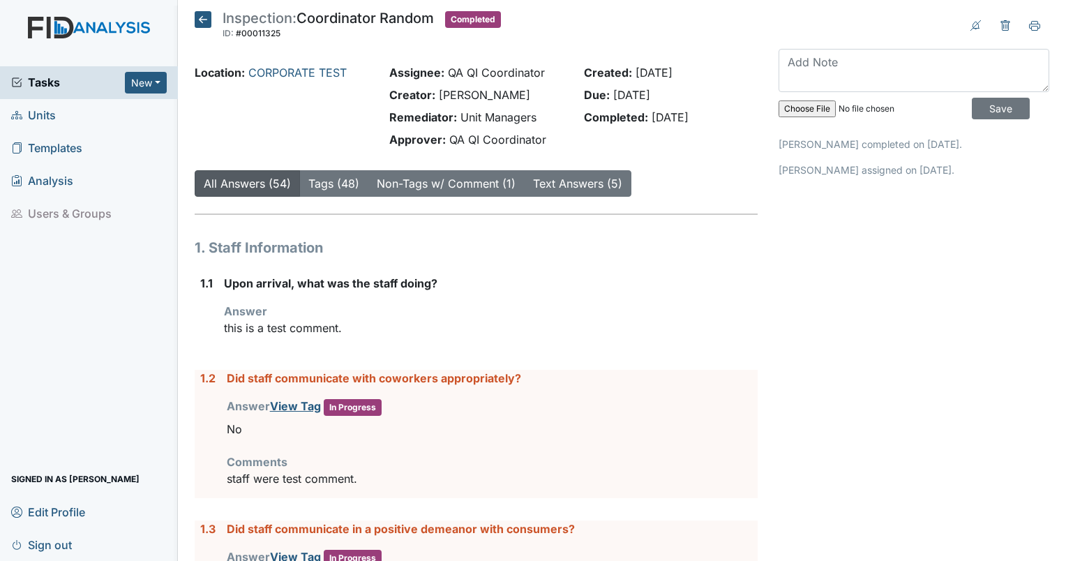
click at [47, 84] on span "Tasks" at bounding box center [68, 82] width 114 height 17
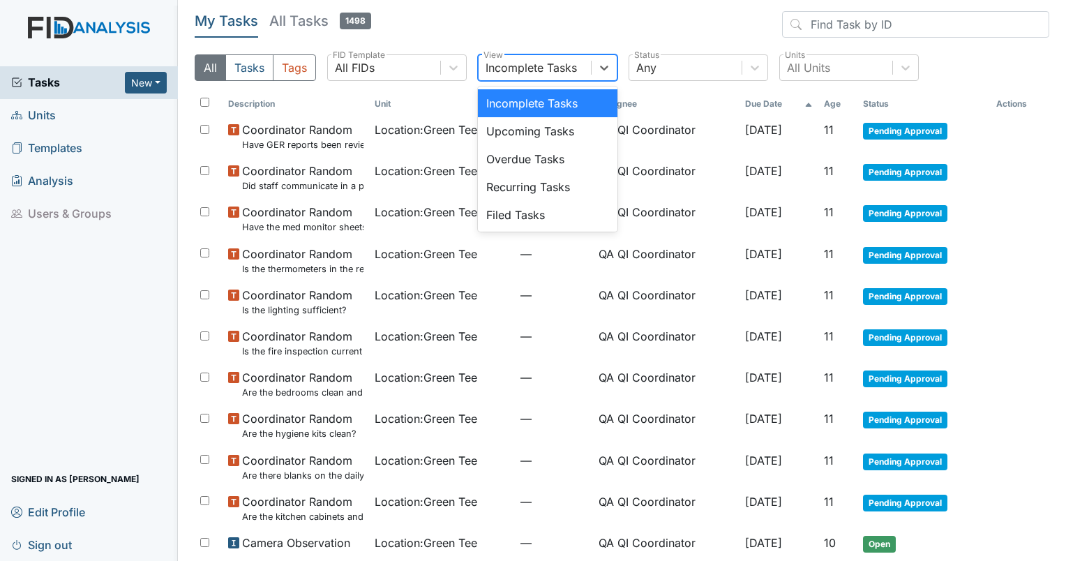
click at [508, 72] on div "Incomplete Tasks" at bounding box center [530, 67] width 91 height 17
click at [518, 213] on div "Filed Tasks" at bounding box center [548, 215] width 140 height 28
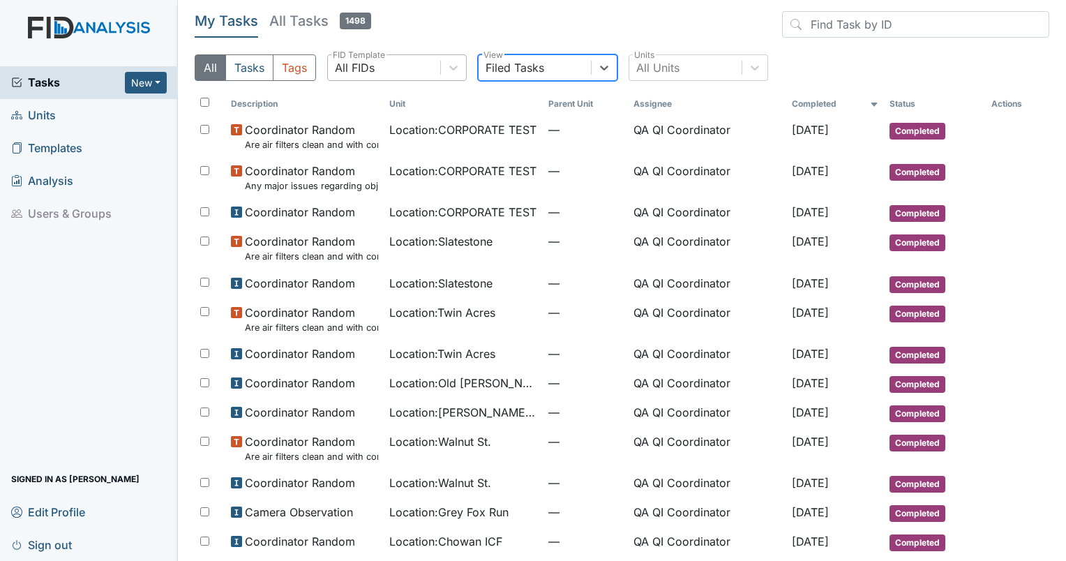
click at [385, 67] on div "All FIDs" at bounding box center [384, 67] width 112 height 25
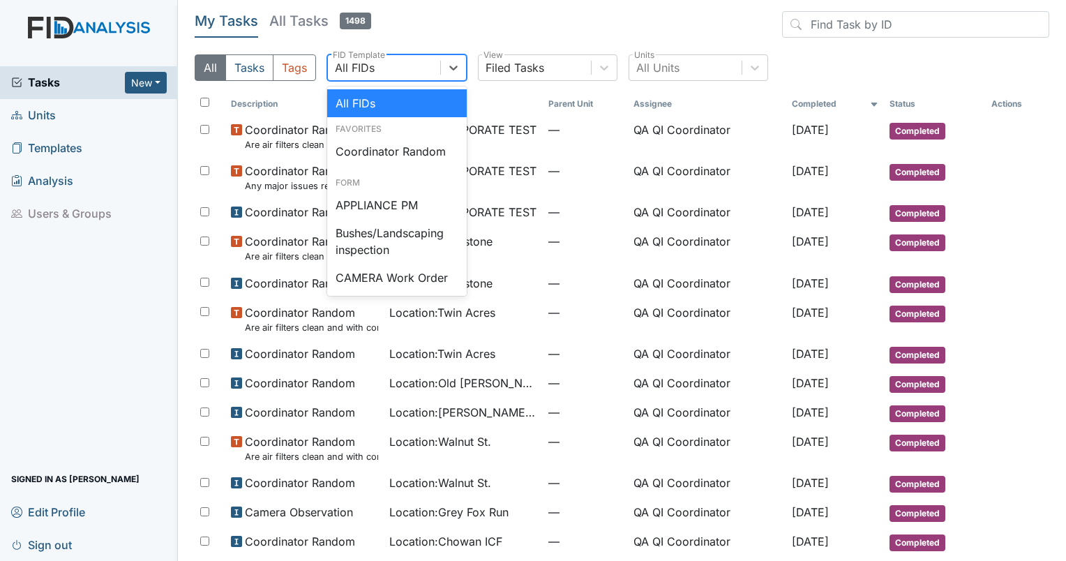
click at [391, 135] on div "Favorites Coordinator Random" at bounding box center [397, 144] width 140 height 54
click at [393, 156] on div "Coordinator Random" at bounding box center [397, 151] width 140 height 28
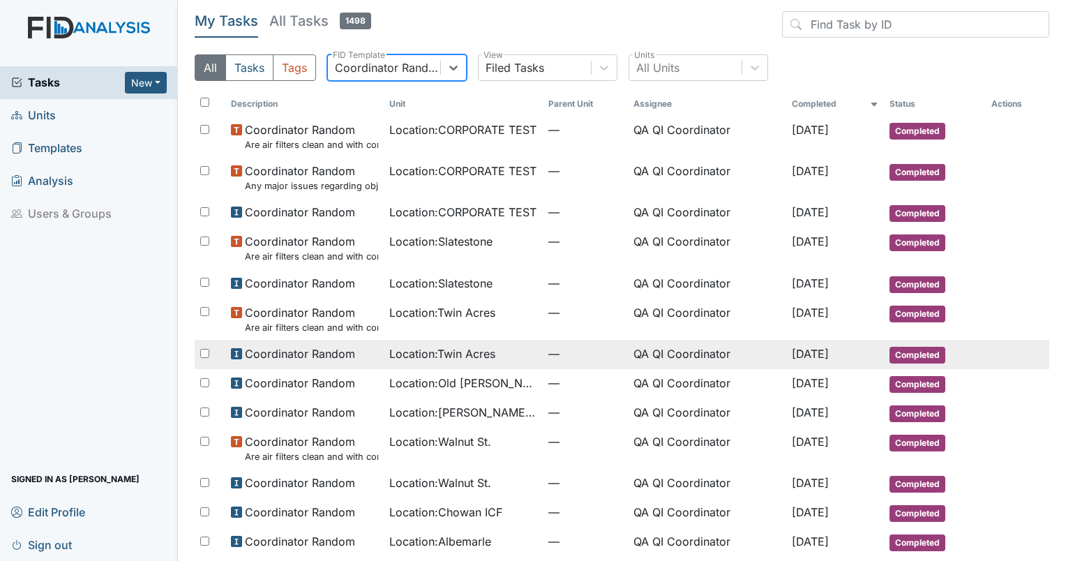
click at [467, 355] on span "Location : [GEOGRAPHIC_DATA]" at bounding box center [442, 353] width 106 height 17
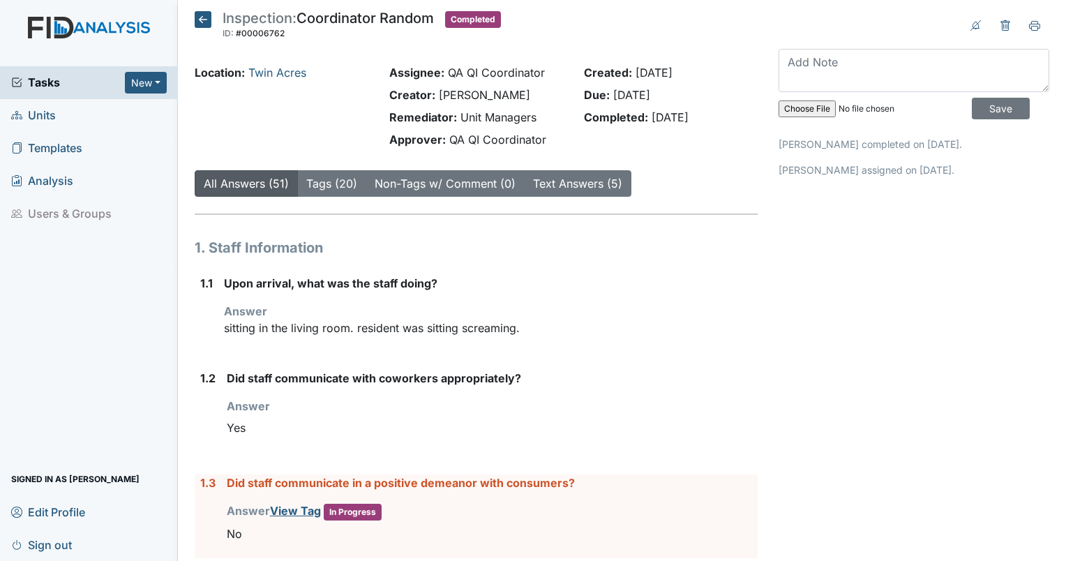
click at [658, 298] on div "Upon arrival, what was the staff doing? Answer sitting in the living room. resi…" at bounding box center [491, 311] width 534 height 73
click at [280, 75] on link "Twin Acres" at bounding box center [277, 73] width 58 height 14
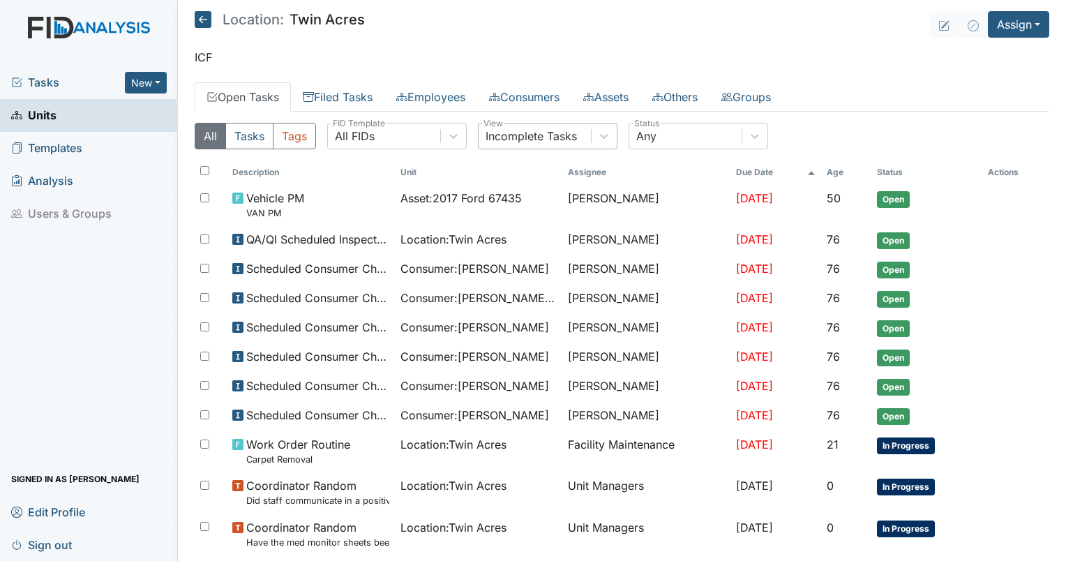
click at [497, 140] on div "Incomplete Tasks" at bounding box center [530, 136] width 91 height 17
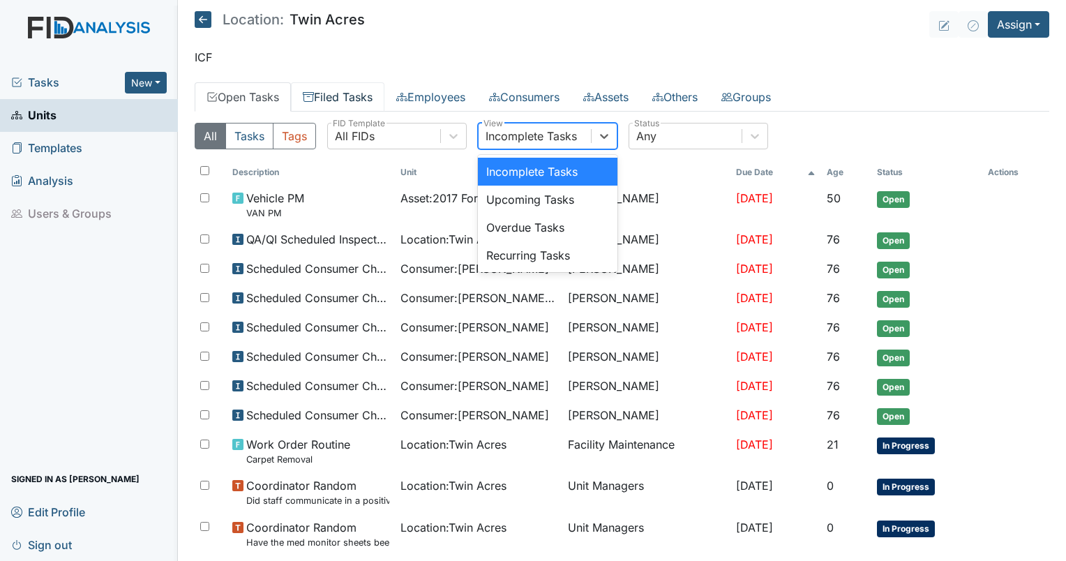
click at [330, 95] on link "Filed Tasks" at bounding box center [337, 96] width 93 height 29
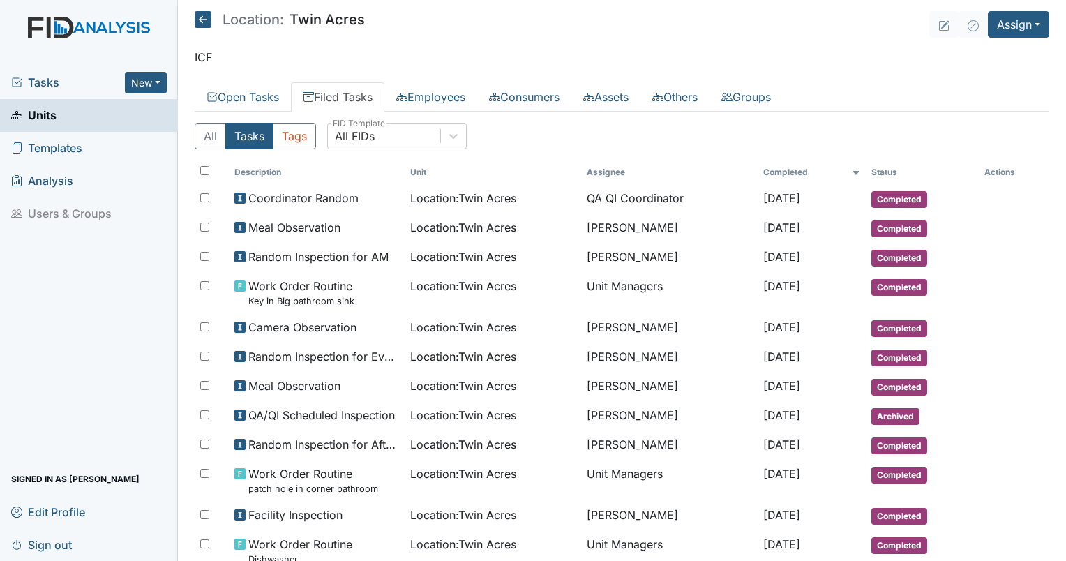
click at [361, 99] on link "Filed Tasks" at bounding box center [337, 96] width 93 height 29
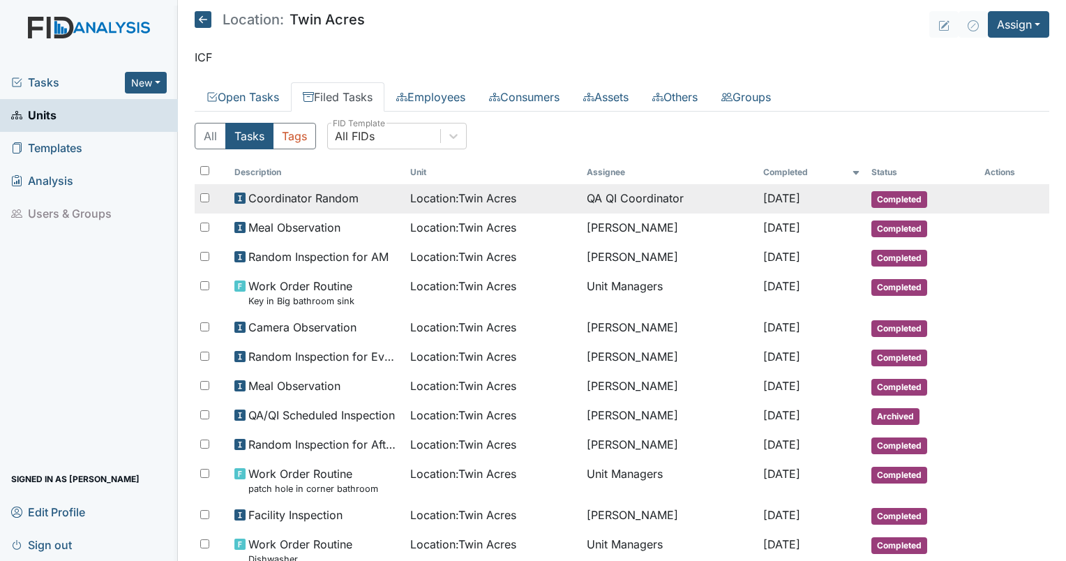
click at [452, 200] on span "Location : [GEOGRAPHIC_DATA]" at bounding box center [463, 198] width 106 height 17
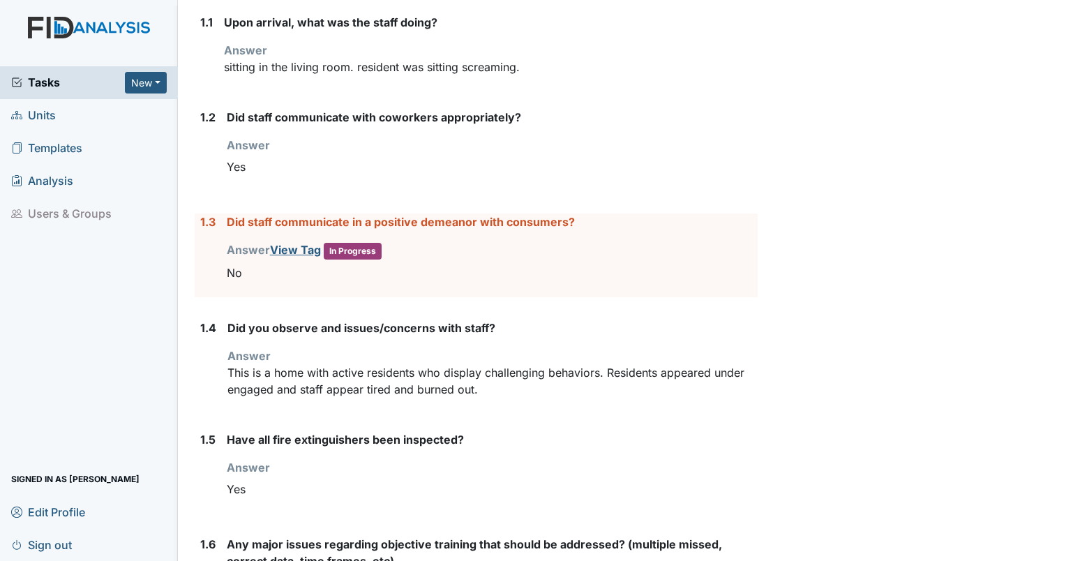
scroll to position [268, 0]
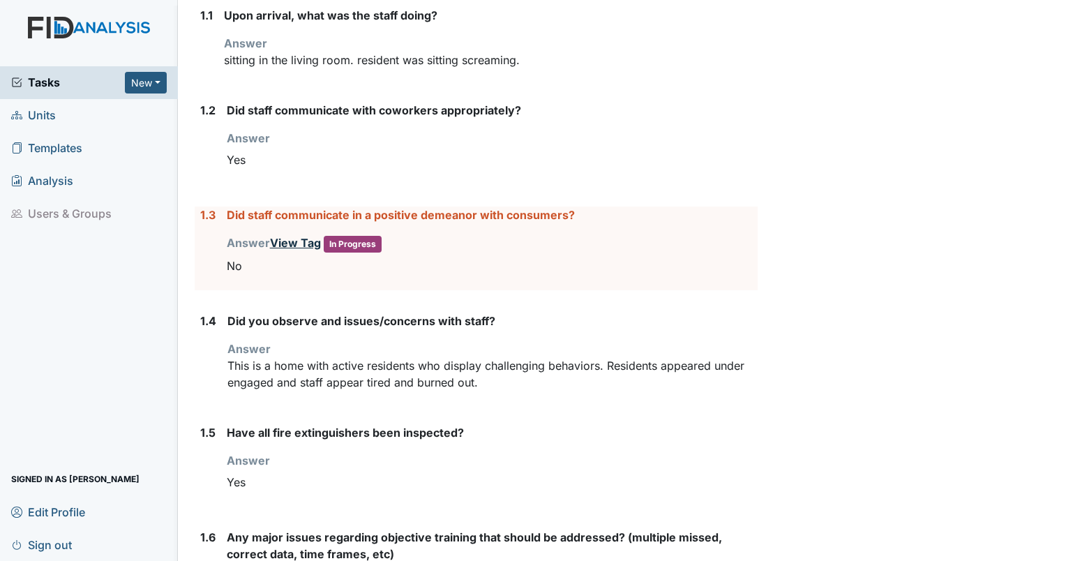
click at [283, 245] on link "View Tag" at bounding box center [295, 243] width 51 height 14
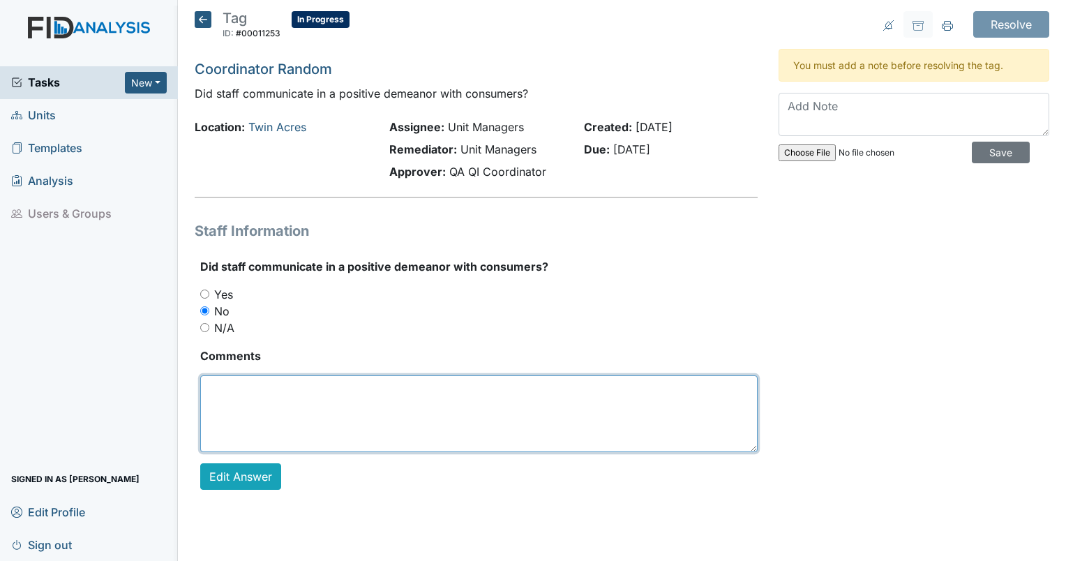
click at [305, 415] on textarea at bounding box center [478, 413] width 557 height 77
drag, startPoint x: 465, startPoint y: 389, endPoint x: 402, endPoint y: 382, distance: 63.1
click at [402, 382] on textarea "Staff was short with residents while giving meds." at bounding box center [478, 413] width 557 height 77
type textarea "Staff was short with residents while interacting with them."
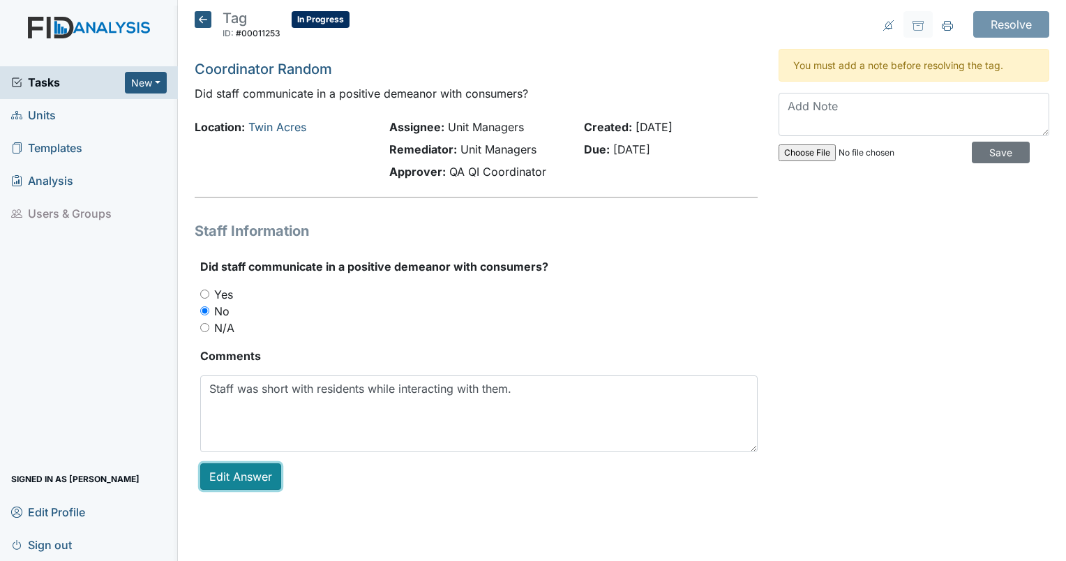
click at [237, 485] on link "Edit Answer" at bounding box center [240, 476] width 81 height 27
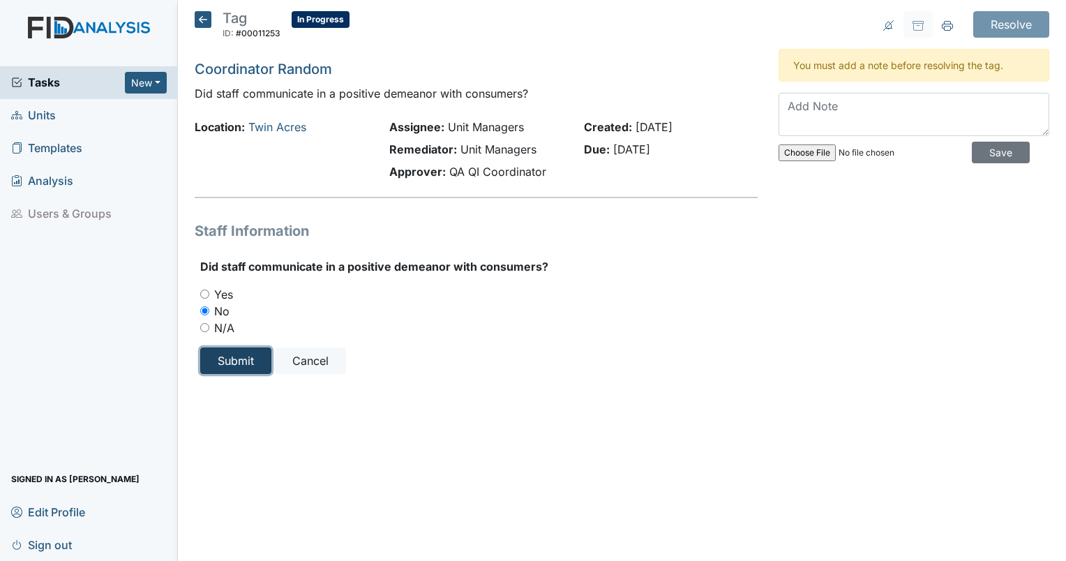
click at [236, 367] on input "Submit" at bounding box center [235, 360] width 71 height 27
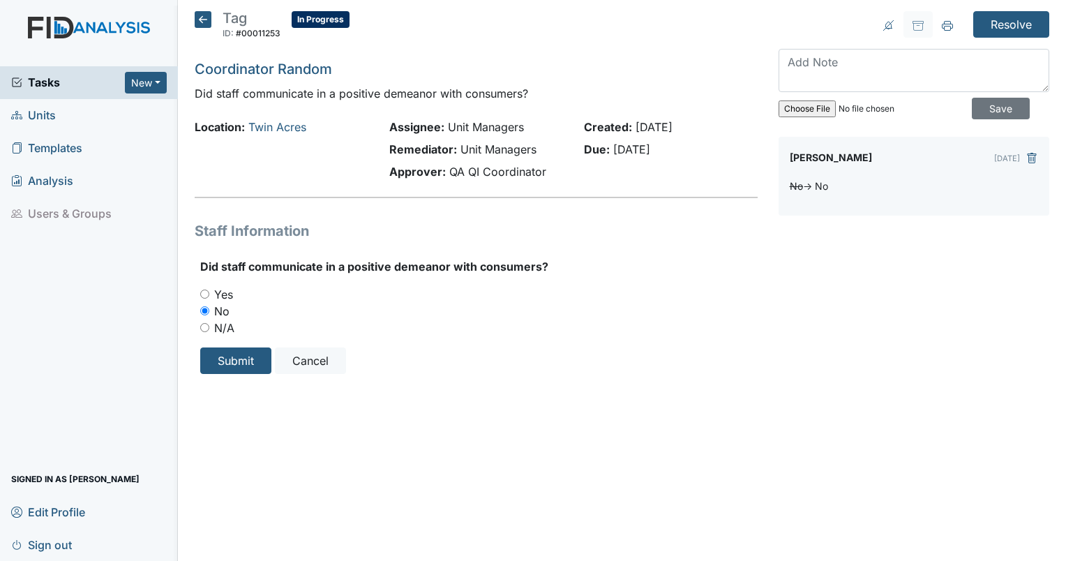
click at [201, 29] on h5 "Tag ID: #00011253 In Progress Autosaving..." at bounding box center [272, 26] width 155 height 31
click at [202, 24] on icon at bounding box center [203, 19] width 17 height 17
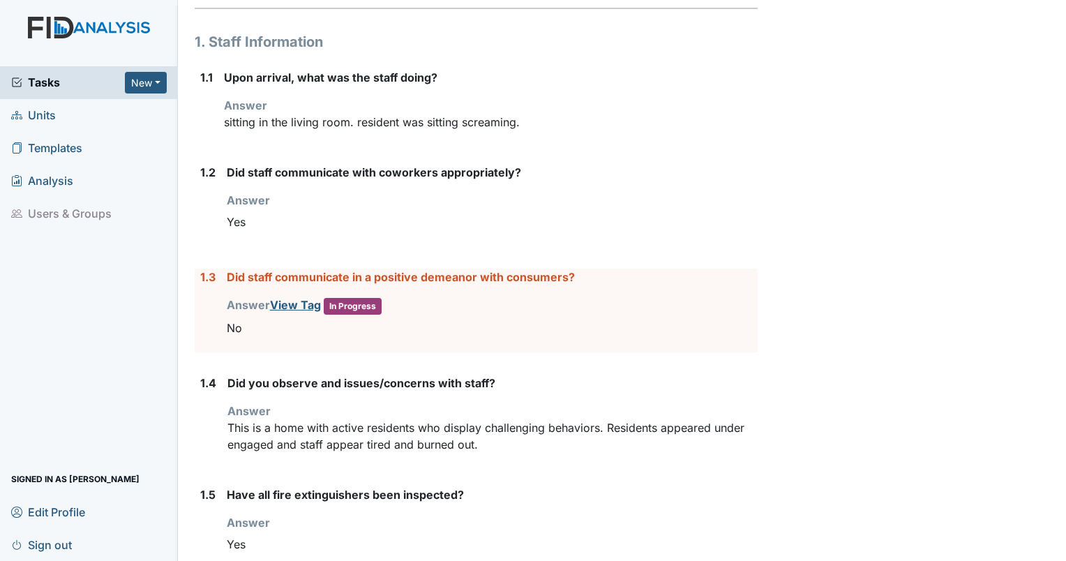
scroll to position [193, 0]
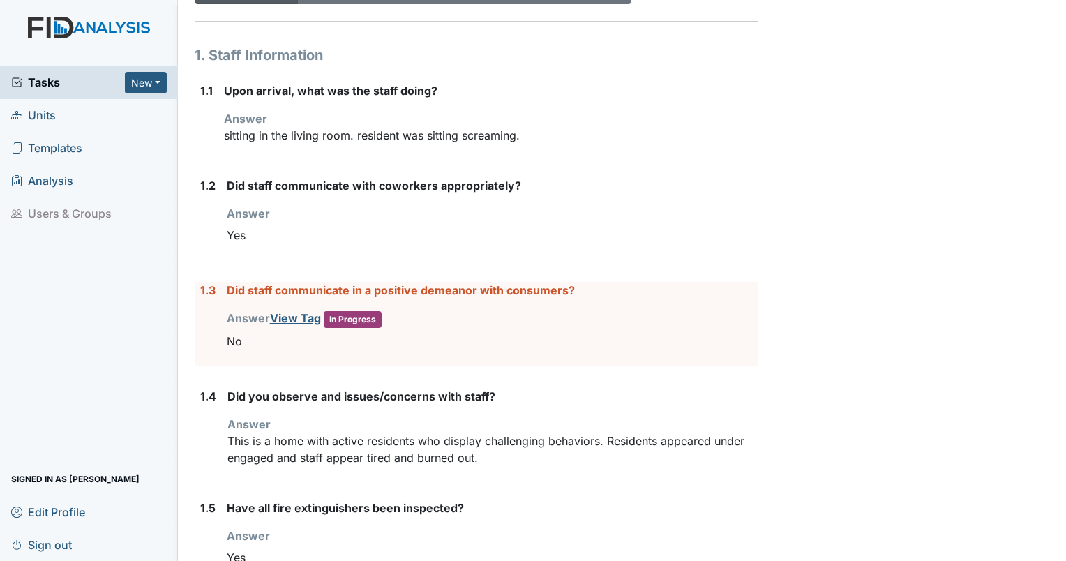
click at [314, 246] on div "Yes" at bounding box center [492, 235] width 531 height 27
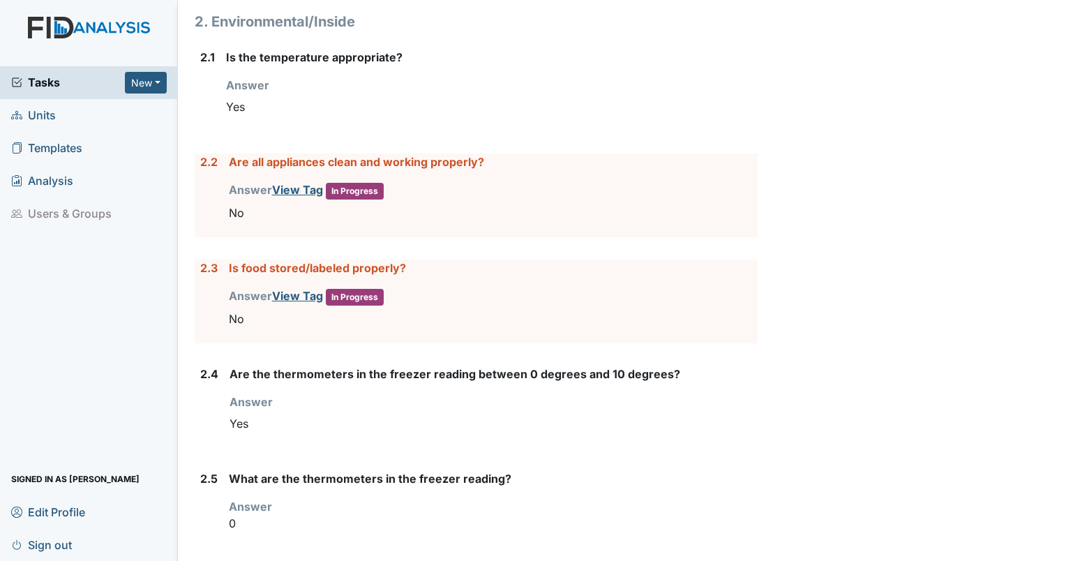
scroll to position [1587, 0]
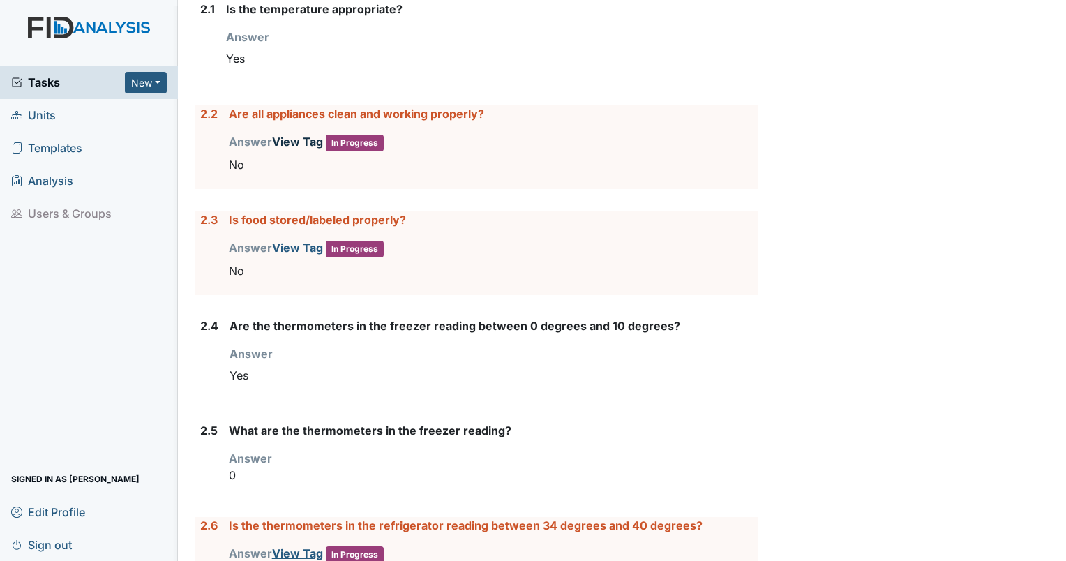
click at [292, 140] on link "View Tag" at bounding box center [297, 142] width 51 height 14
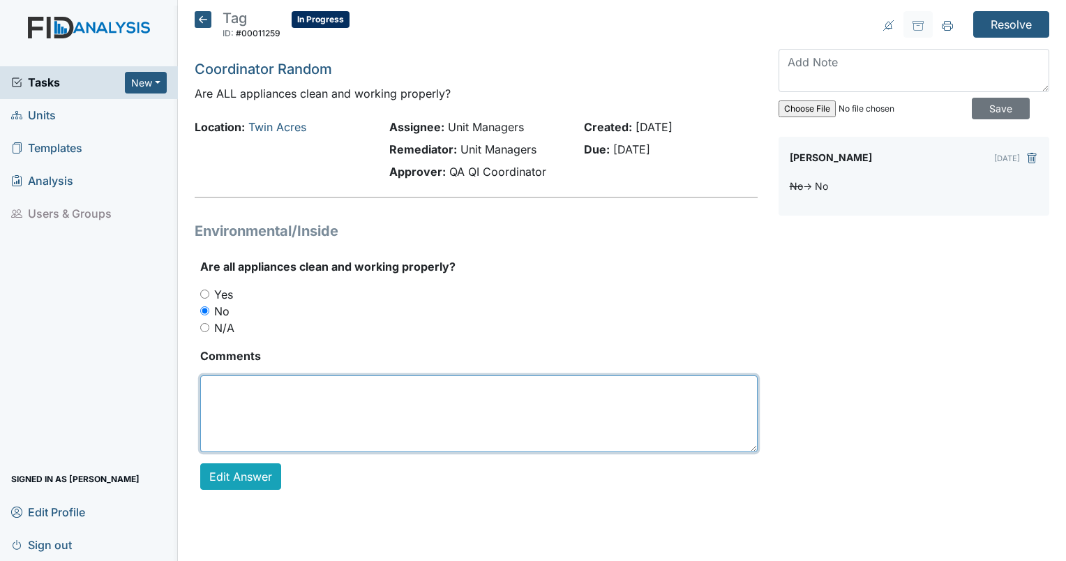
click at [292, 441] on textarea at bounding box center [478, 413] width 557 height 77
type textarea "microwave door handle broken."
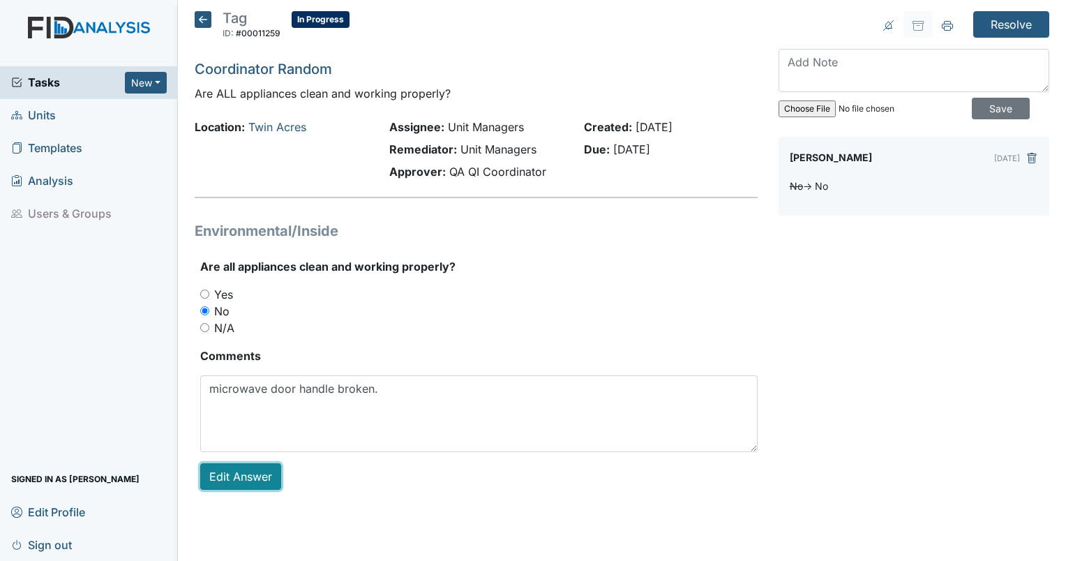
click at [239, 480] on link "Edit Answer" at bounding box center [240, 476] width 81 height 27
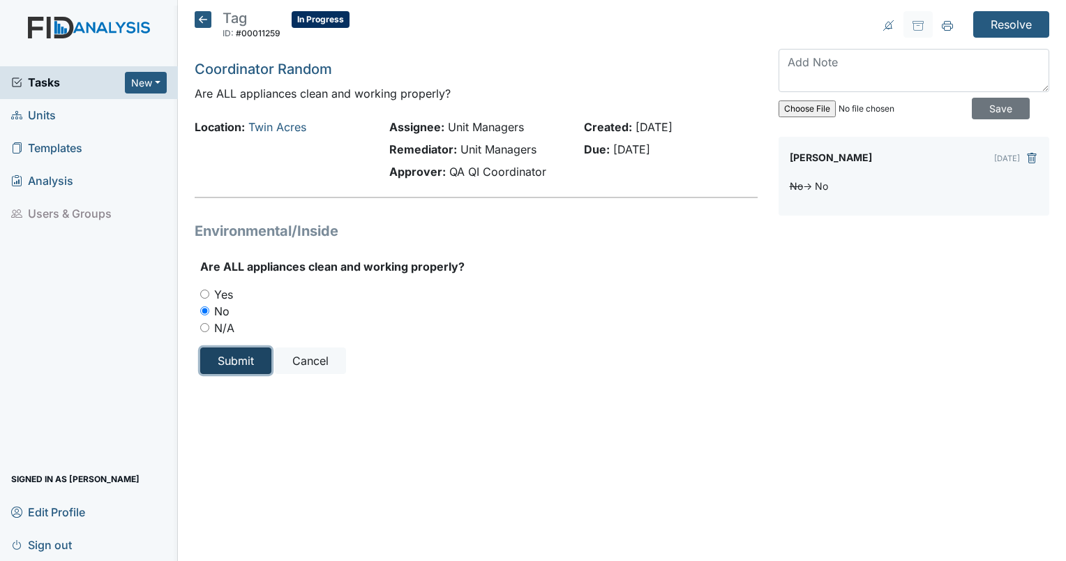
click at [229, 360] on input "Submit" at bounding box center [235, 360] width 71 height 27
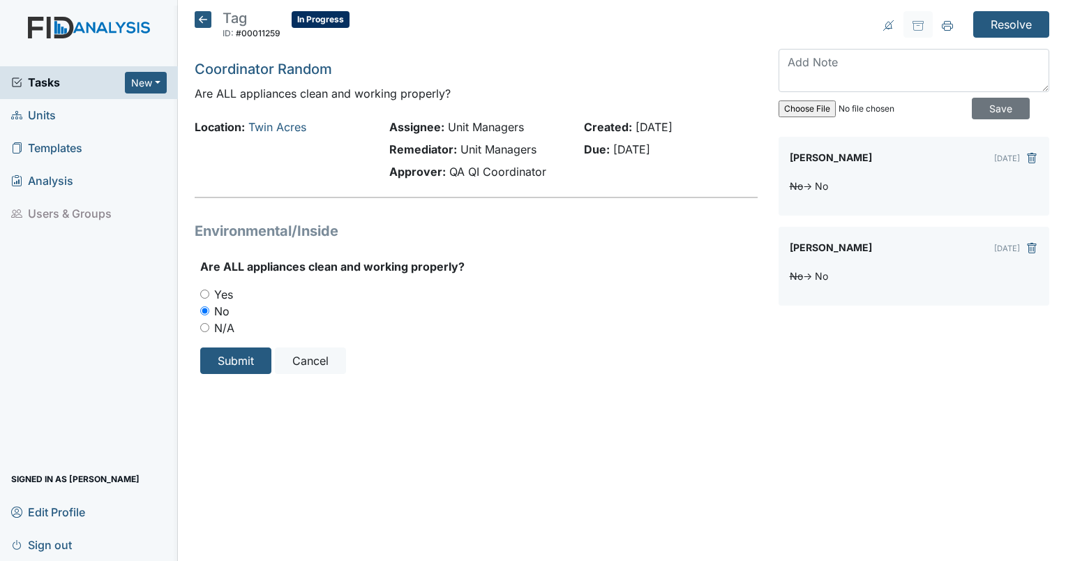
click at [209, 20] on icon at bounding box center [203, 19] width 17 height 17
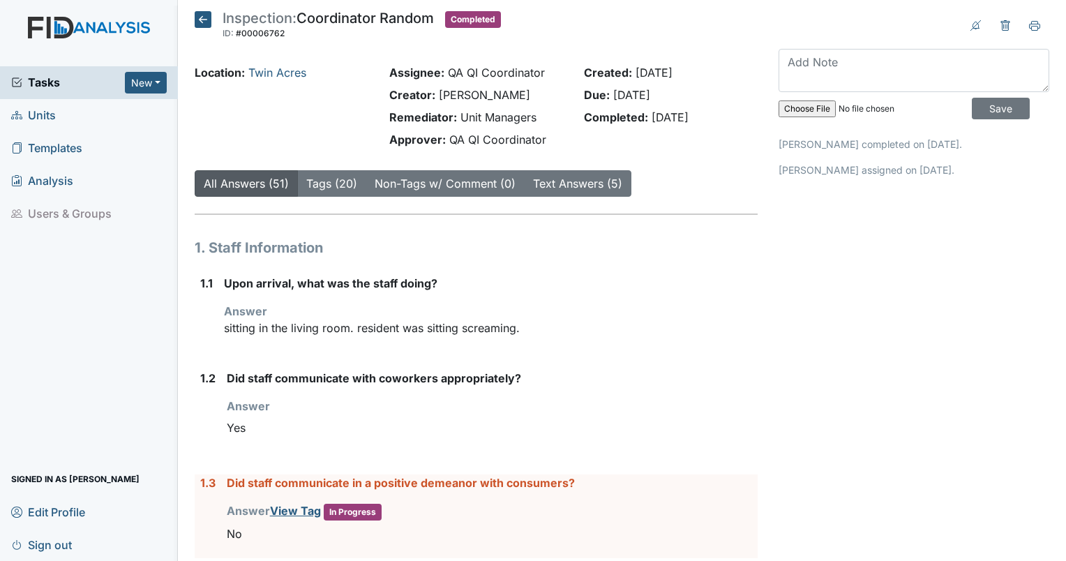
click at [1054, 21] on main "Inspection: Coordinator Random ID: #00006762 Completed Autosaving... Location: …" at bounding box center [622, 280] width 888 height 561
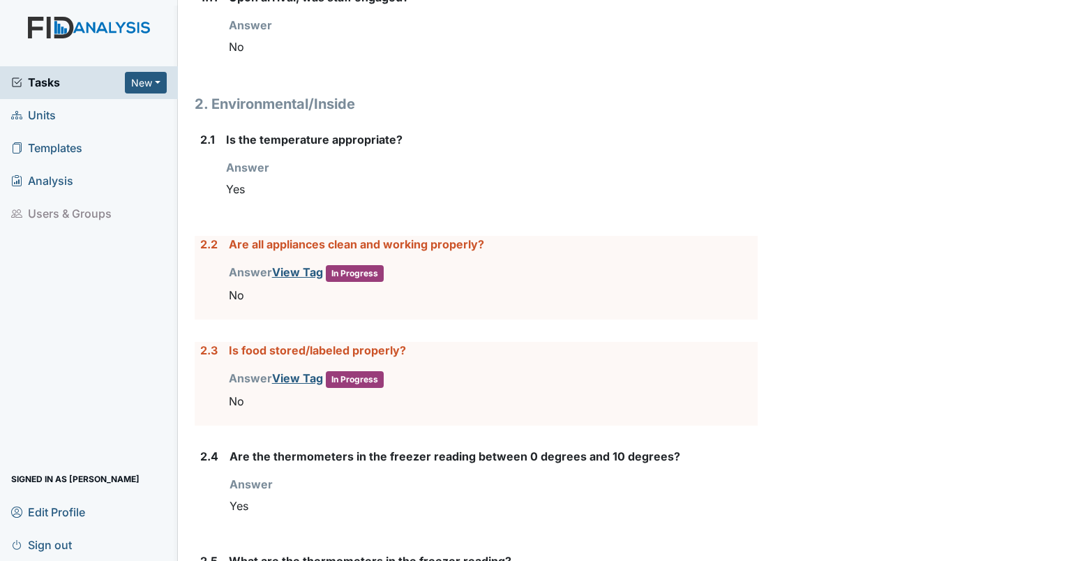
scroll to position [1490, 0]
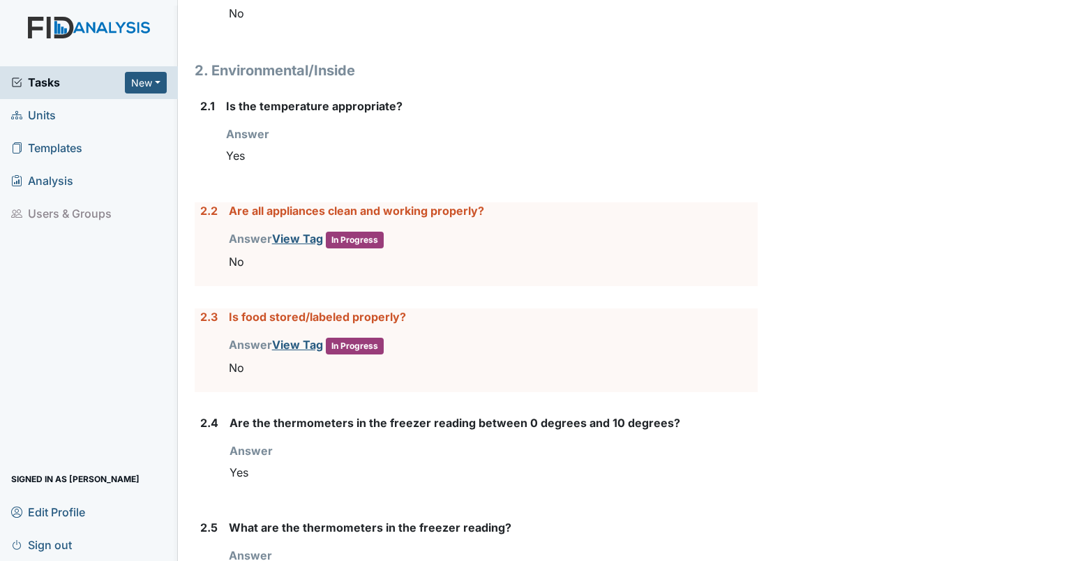
click at [449, 376] on div "Is food stored/labeled properly? Answer View Tag In Progress You must select on…" at bounding box center [493, 350] width 529 height 84
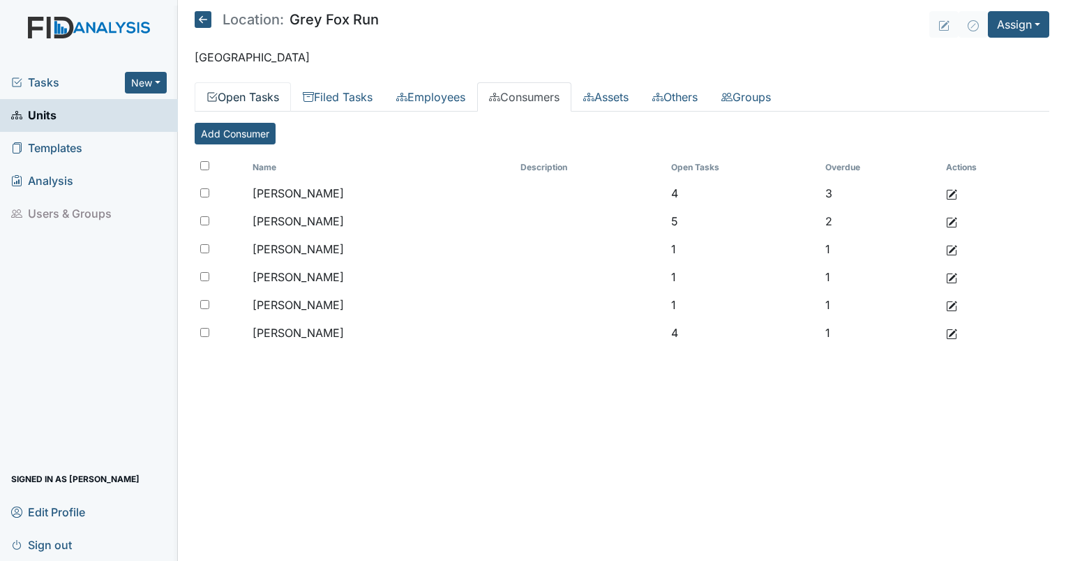
click at [247, 100] on link "Open Tasks" at bounding box center [243, 96] width 96 height 29
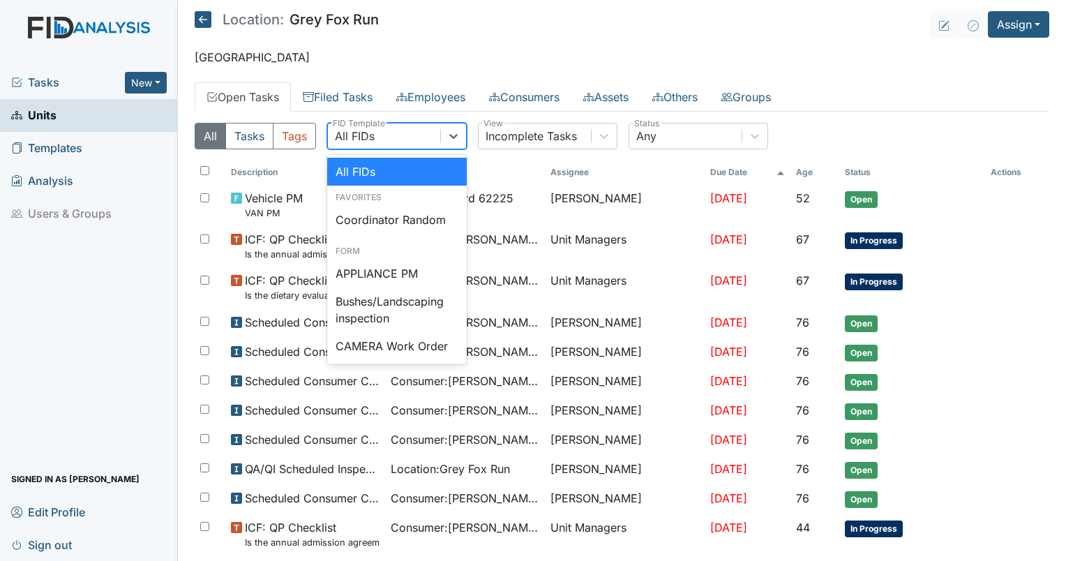
click at [385, 134] on div "All FIDs" at bounding box center [384, 135] width 112 height 25
click at [387, 220] on div "Coordinator Random" at bounding box center [397, 220] width 140 height 28
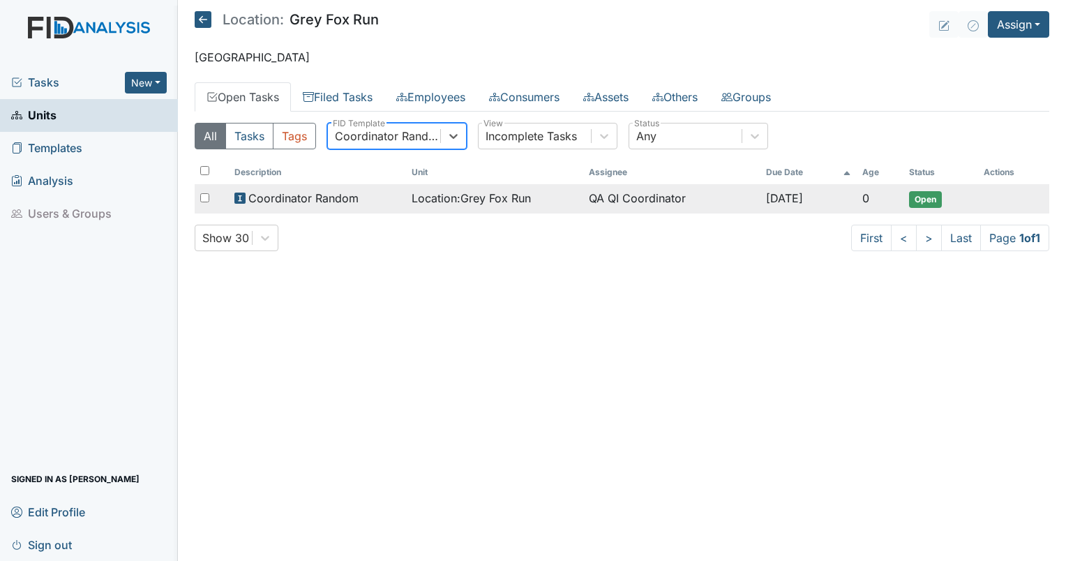
click at [476, 197] on span "Location : Grey Fox Run" at bounding box center [471, 198] width 119 height 17
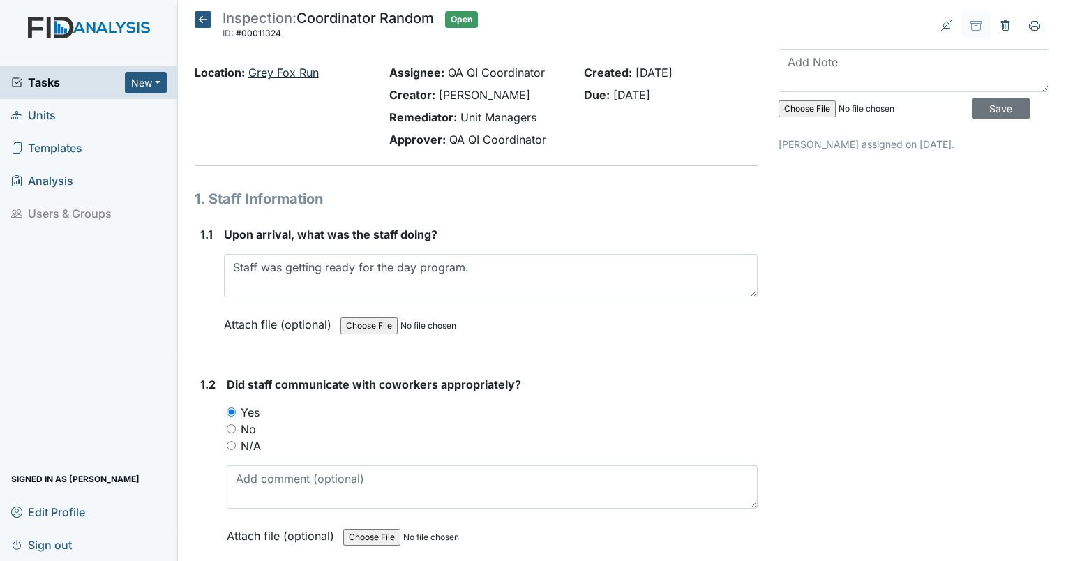
click at [299, 74] on link "Grey Fox Run" at bounding box center [283, 73] width 70 height 14
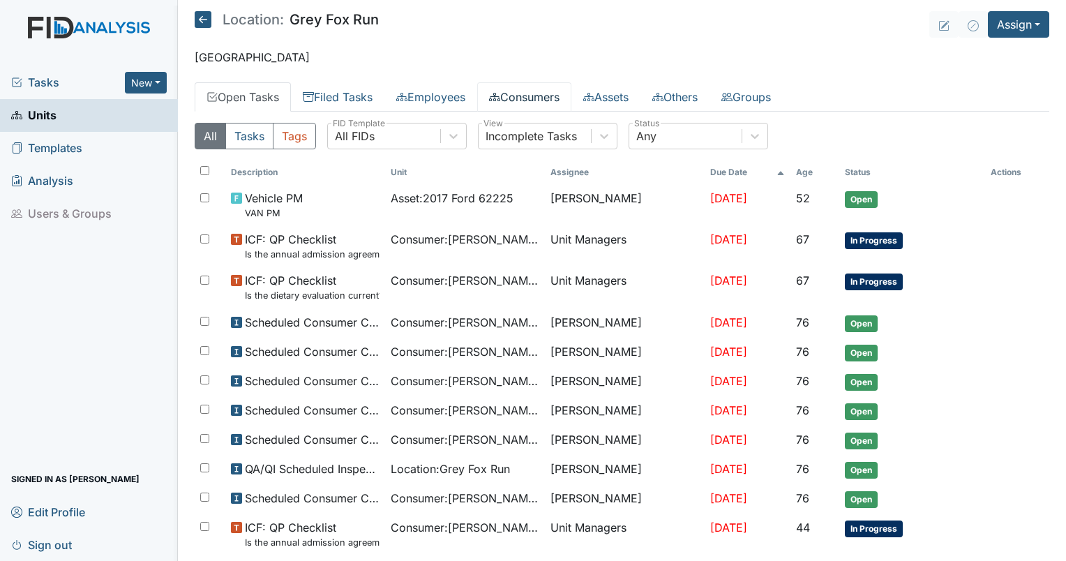
click at [541, 89] on link "Consumers" at bounding box center [524, 96] width 94 height 29
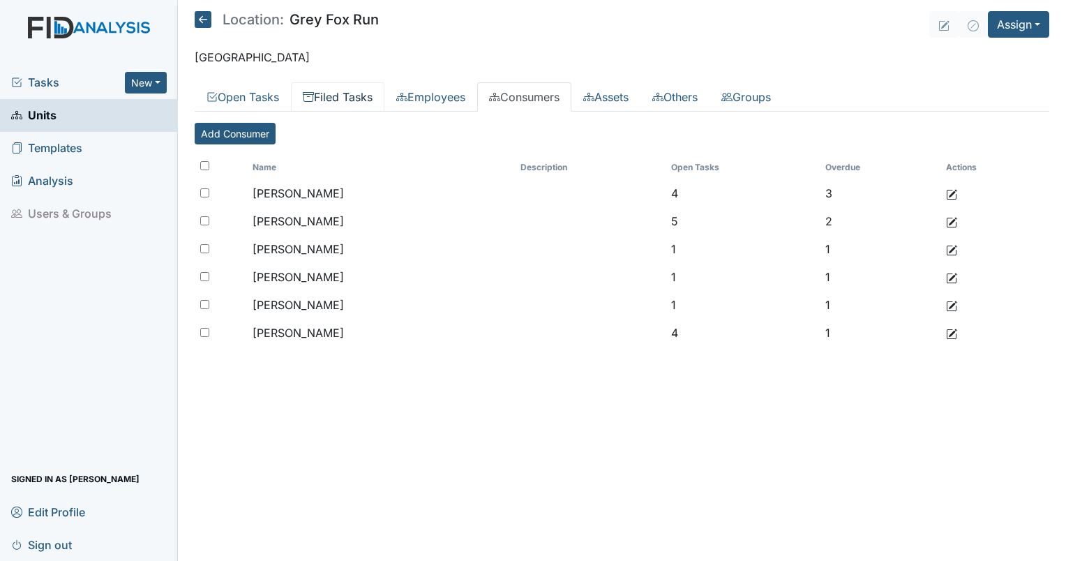
click at [321, 90] on link "Filed Tasks" at bounding box center [337, 96] width 93 height 29
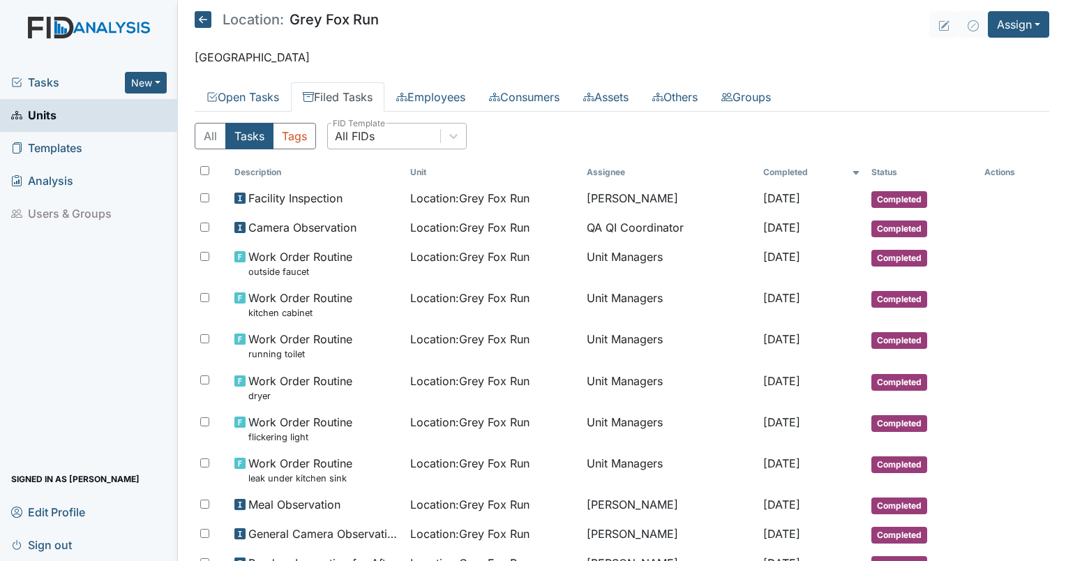
click at [372, 146] on div "All FIDs" at bounding box center [384, 135] width 112 height 25
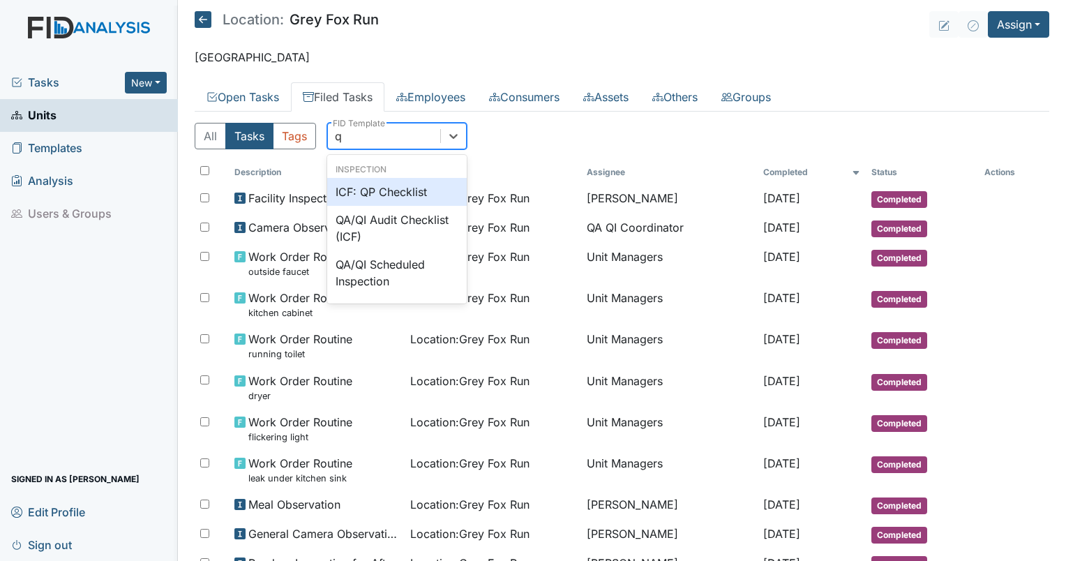
type input "qp"
click at [359, 190] on div "ICF: QP Checklist" at bounding box center [397, 192] width 140 height 28
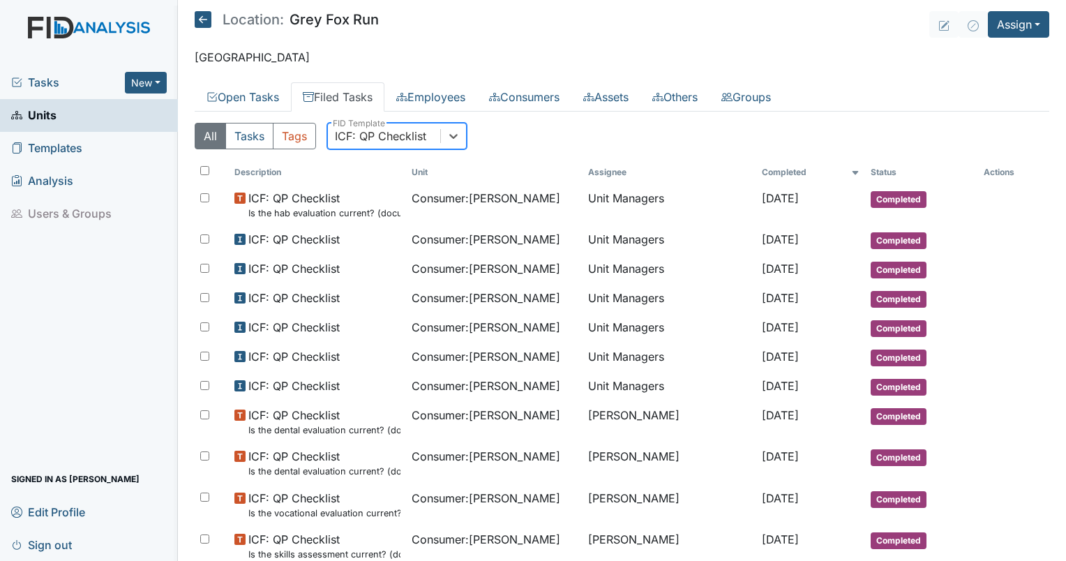
click at [420, 138] on div "ICF: QP Checklist" at bounding box center [380, 136] width 91 height 17
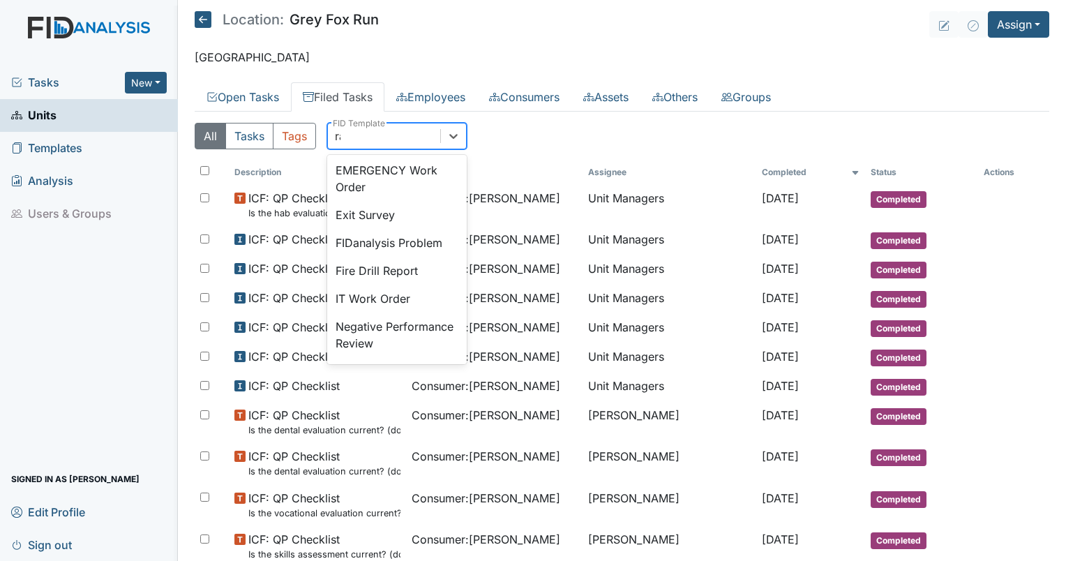
scroll to position [50, 0]
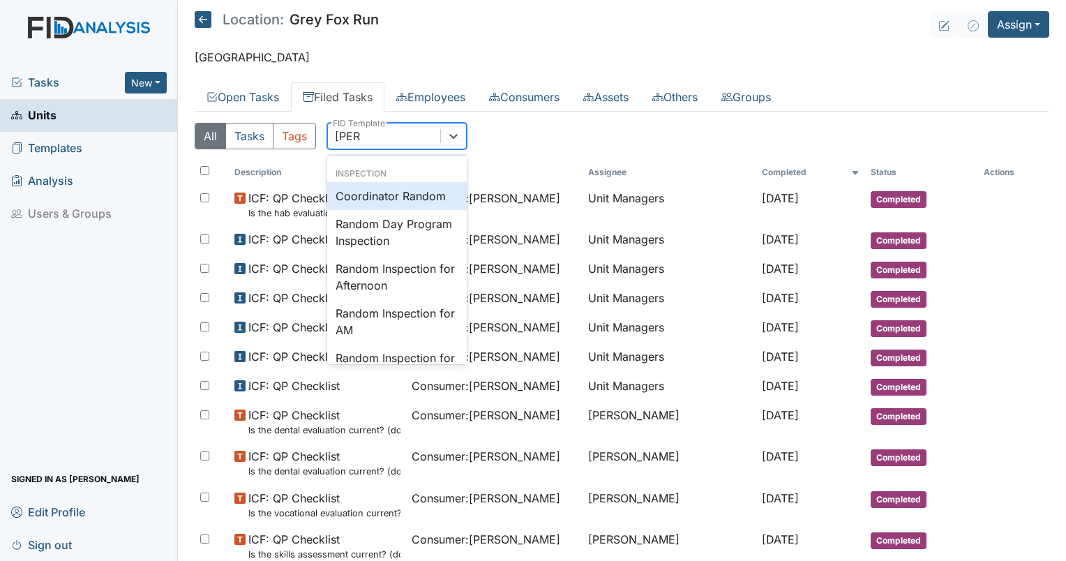
type input "random"
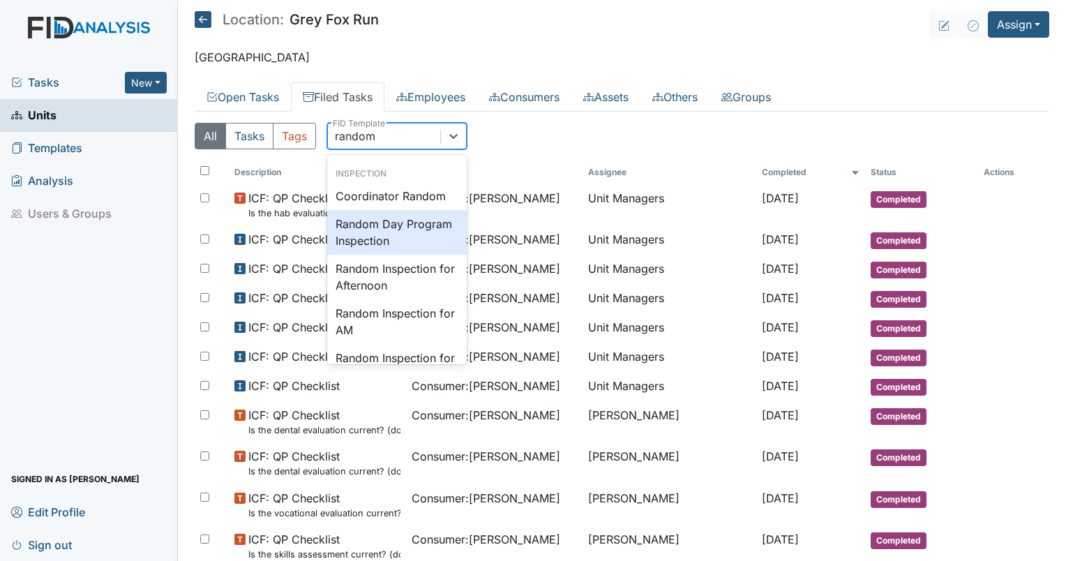
click at [396, 236] on div "Random Day Program Inspection" at bounding box center [397, 232] width 140 height 45
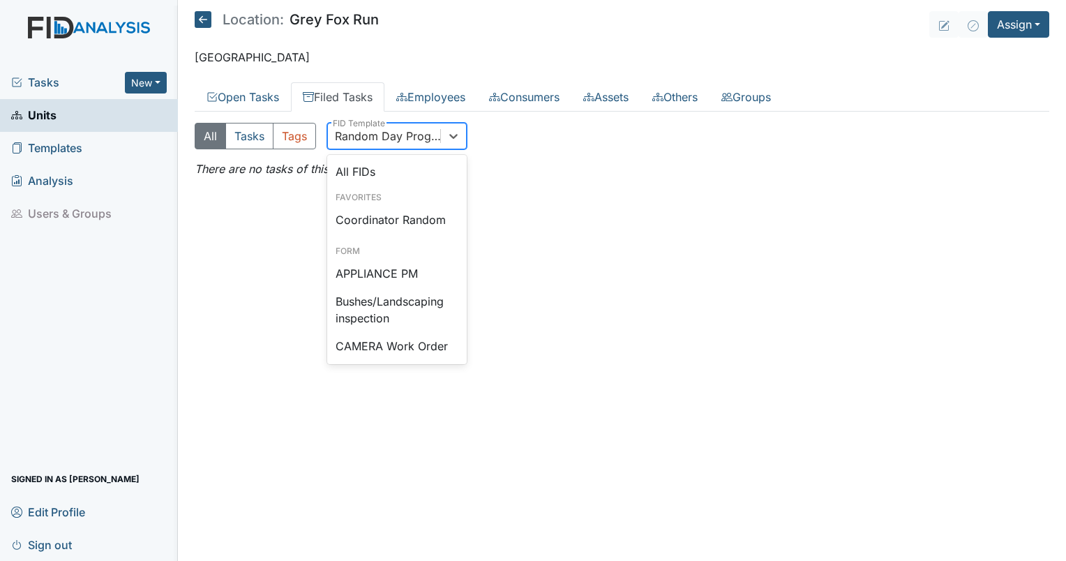
click at [425, 144] on div "Random Day Program Inspection" at bounding box center [384, 135] width 112 height 25
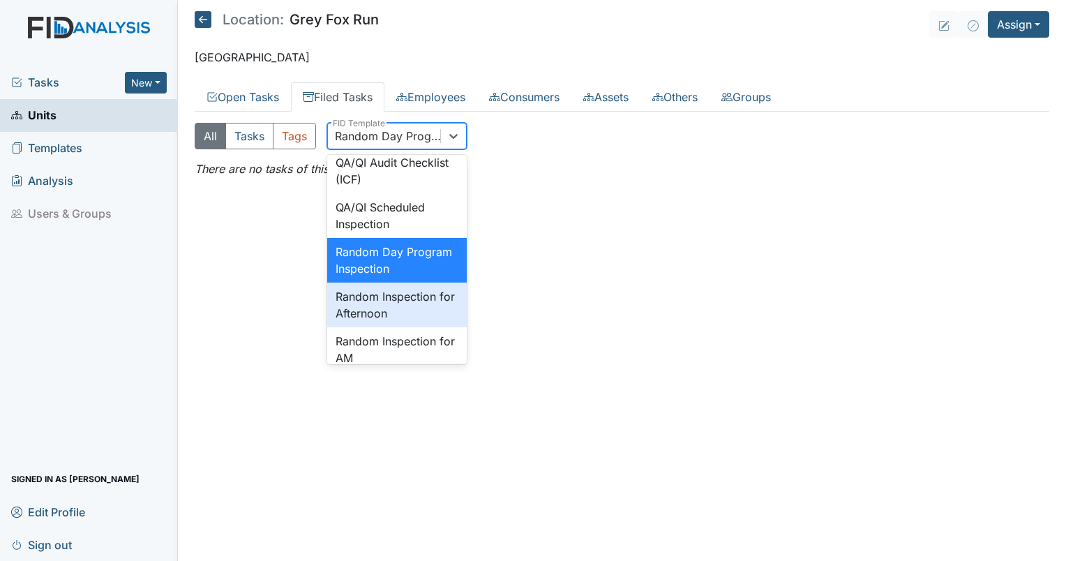
click at [400, 327] on div "Random Inspection for Afternoon" at bounding box center [397, 305] width 140 height 45
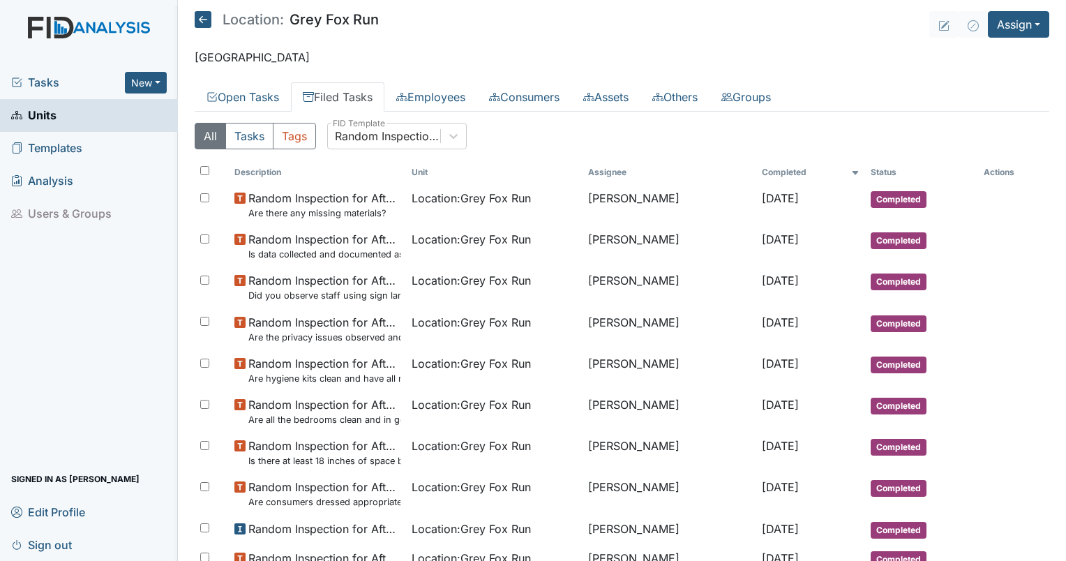
click at [486, 162] on th "Unit" at bounding box center [494, 172] width 177 height 24
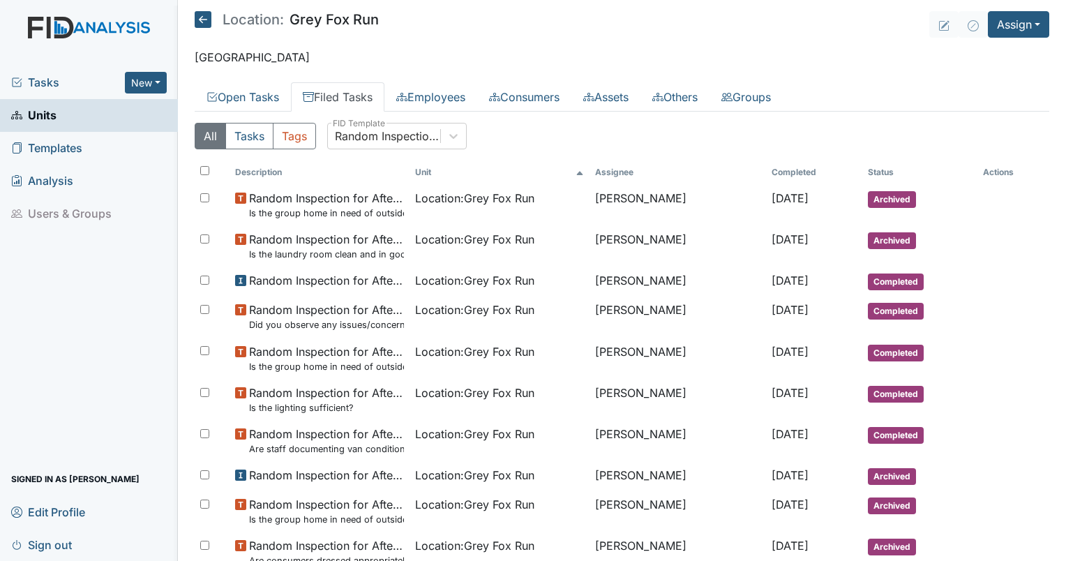
click at [766, 167] on th "Completed" at bounding box center [814, 172] width 96 height 24
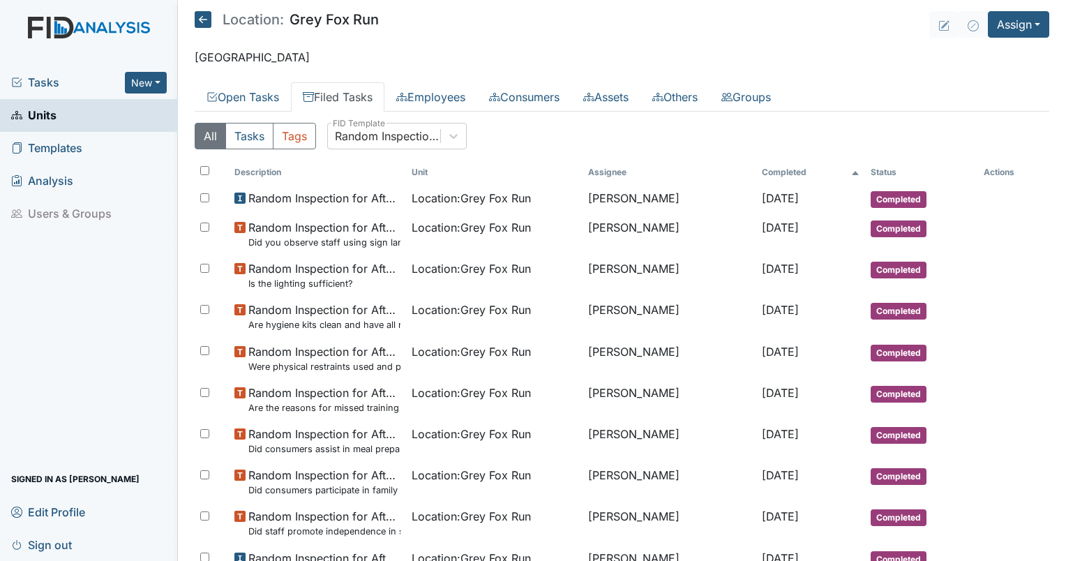
click at [851, 169] on icon at bounding box center [855, 173] width 8 height 8
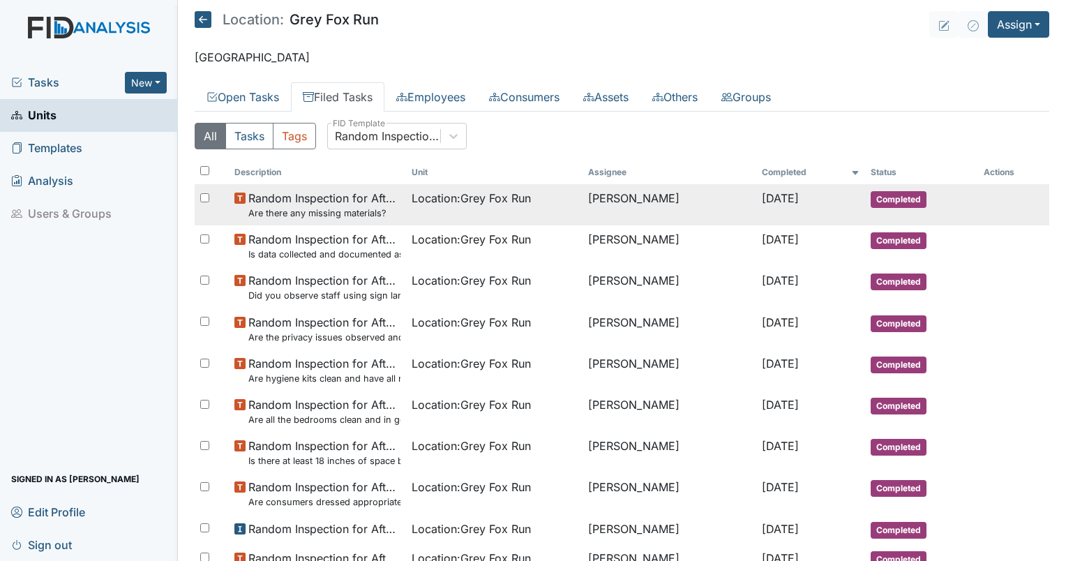
click at [462, 195] on span "Location : Grey Fox Run" at bounding box center [471, 198] width 119 height 17
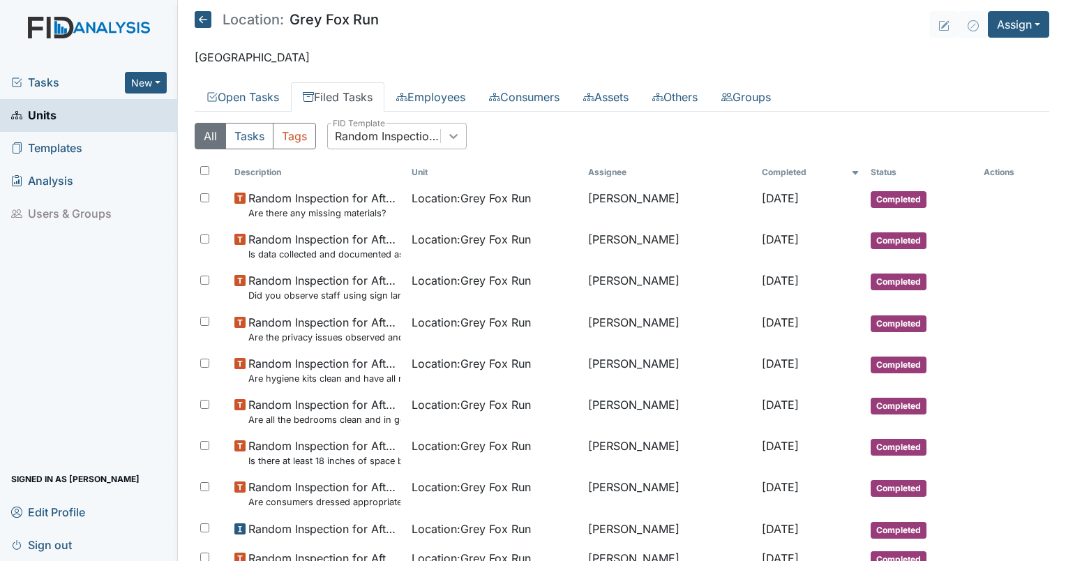
click at [444, 135] on div at bounding box center [453, 135] width 25 height 25
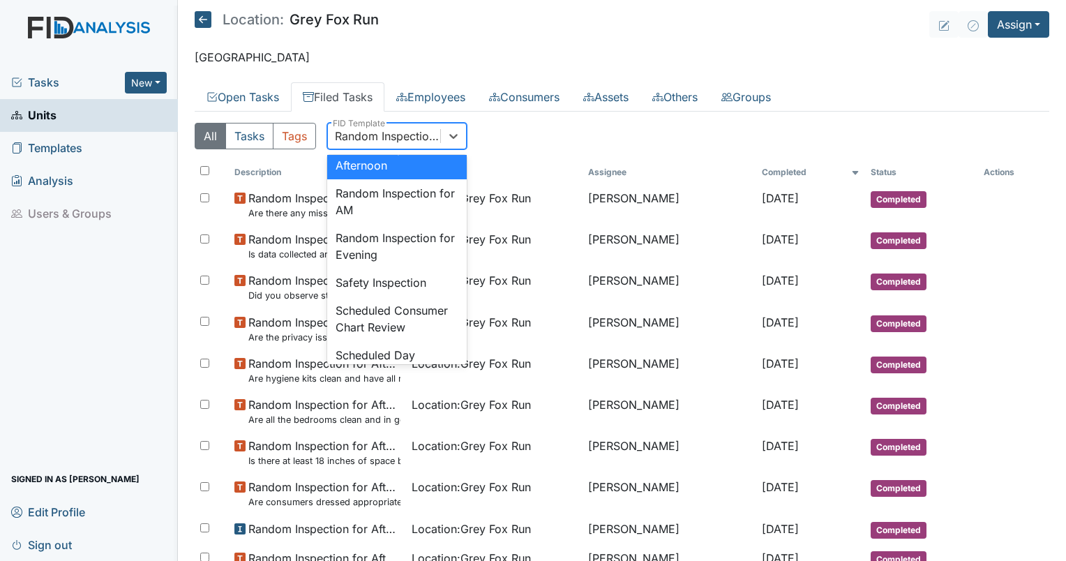
scroll to position [1353, 0]
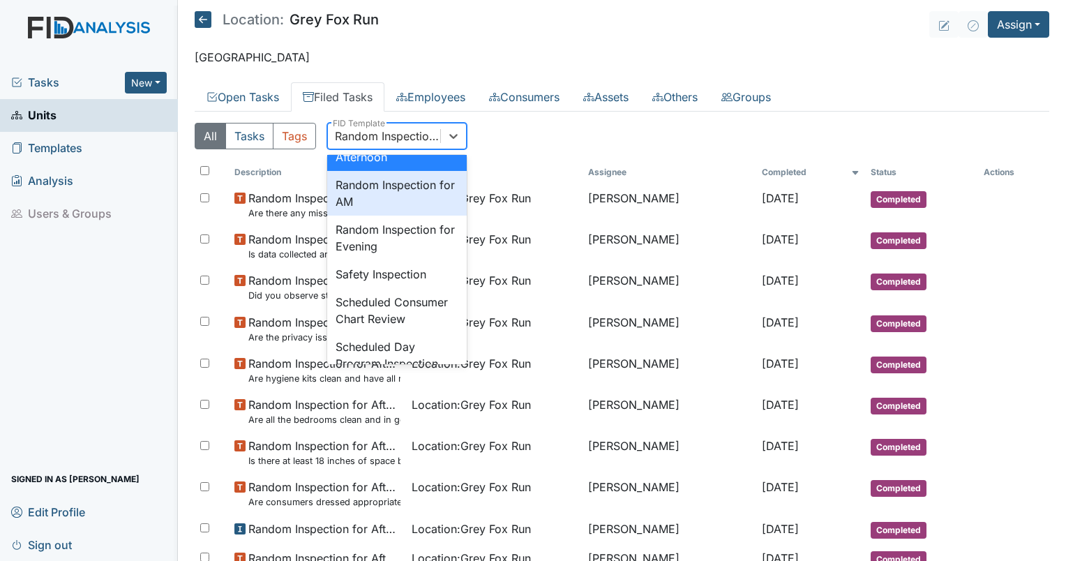
click at [360, 216] on div "Random Inspection for AM" at bounding box center [397, 193] width 140 height 45
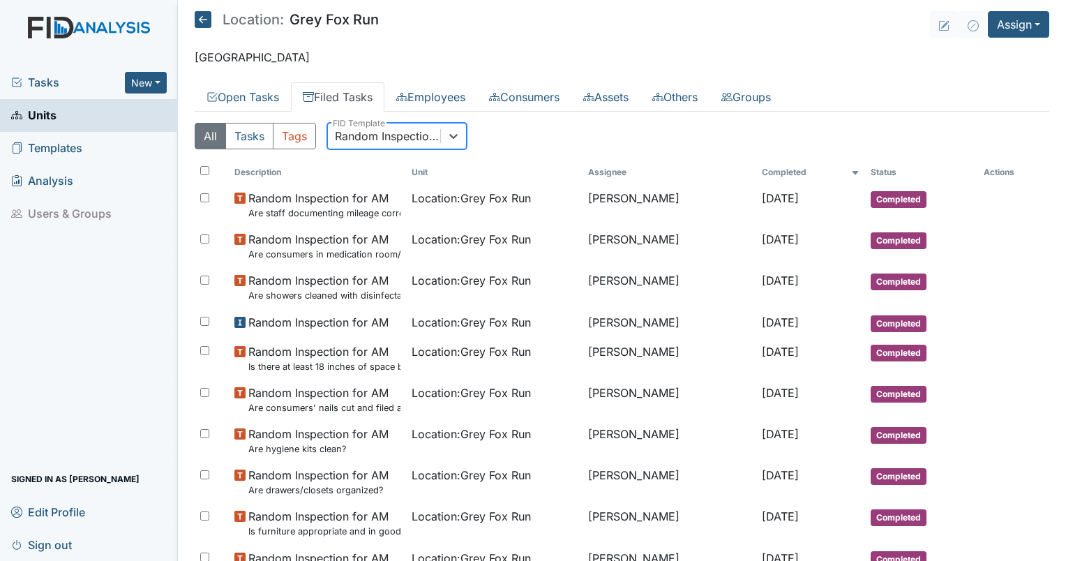
click at [466, 133] on div "All Tasks Tags option Random Inspection for AM, selected. 0 results available. …" at bounding box center [622, 142] width 855 height 38
click at [455, 138] on icon at bounding box center [453, 136] width 14 height 14
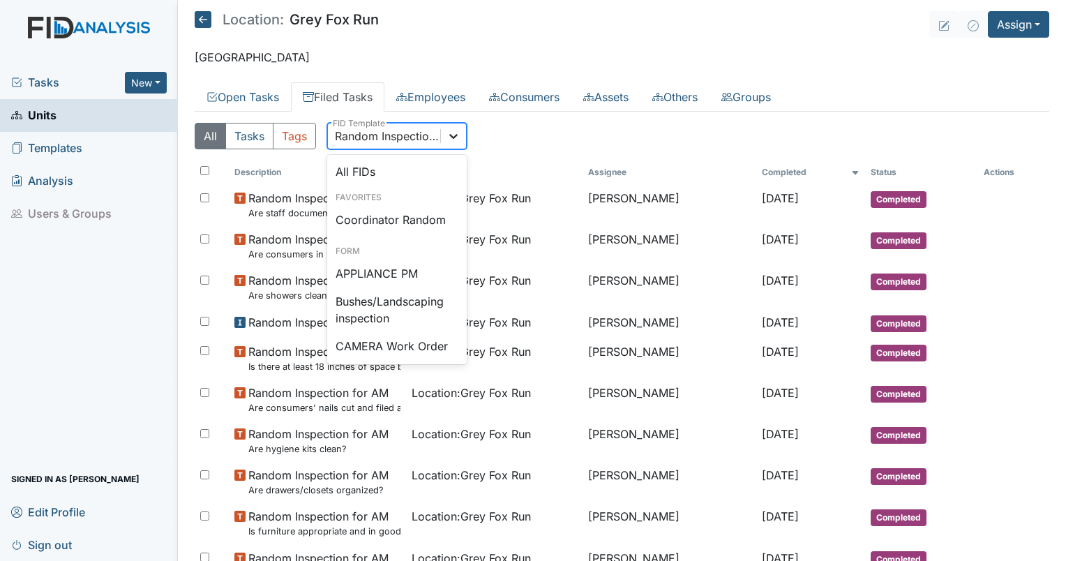
scroll to position [1286, 0]
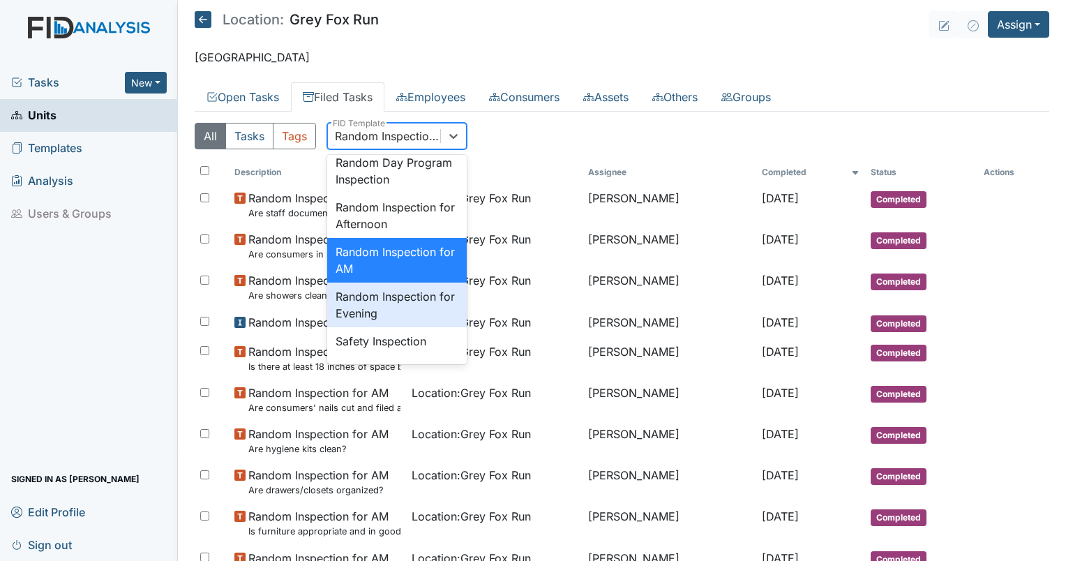
click at [409, 327] on div "Random Inspection for Evening" at bounding box center [397, 305] width 140 height 45
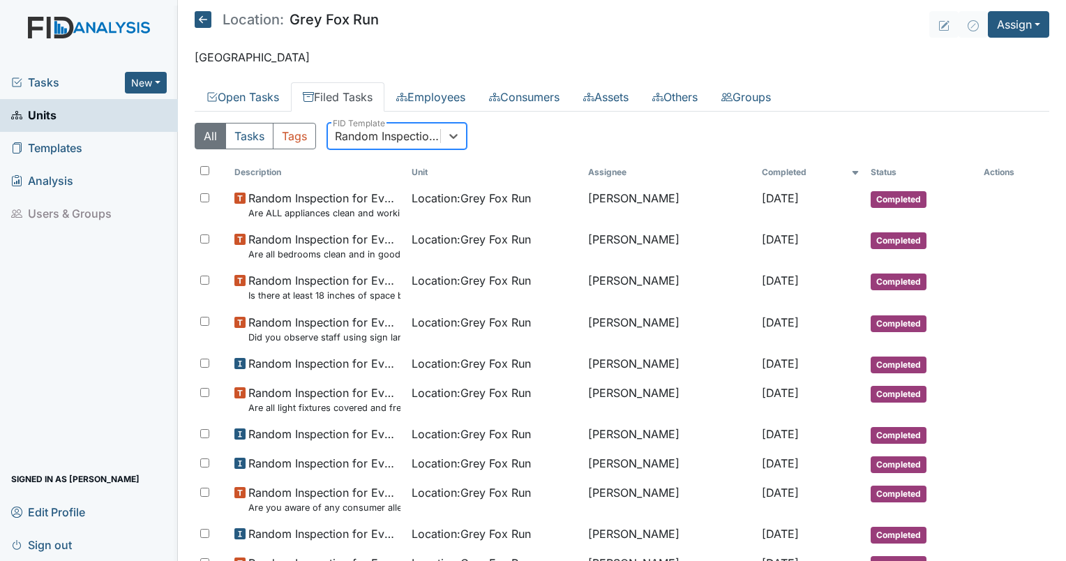
click at [385, 135] on div "Random Inspection for Evening" at bounding box center [388, 136] width 107 height 17
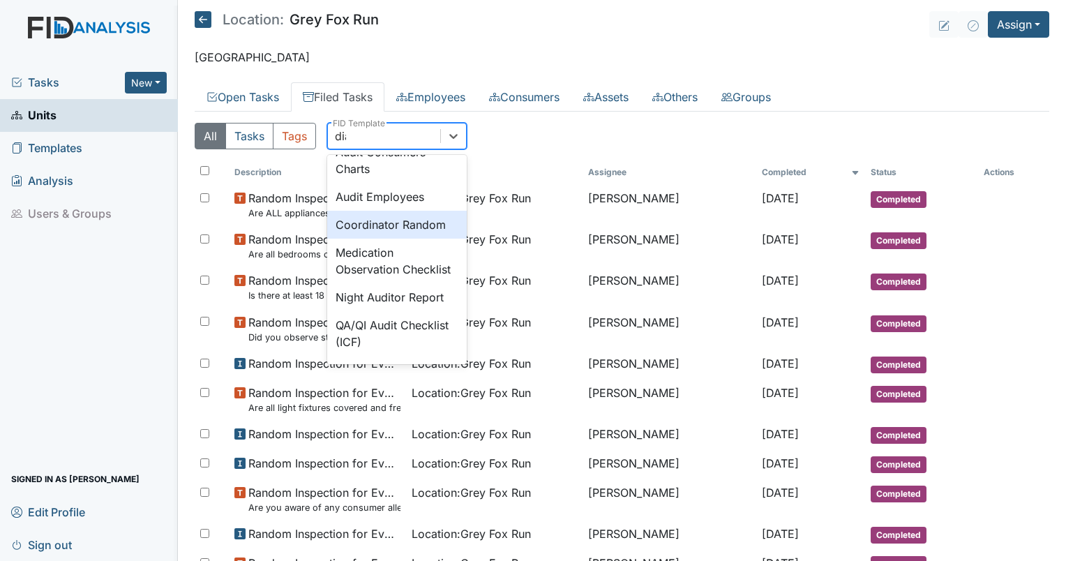
scroll to position [0, 0]
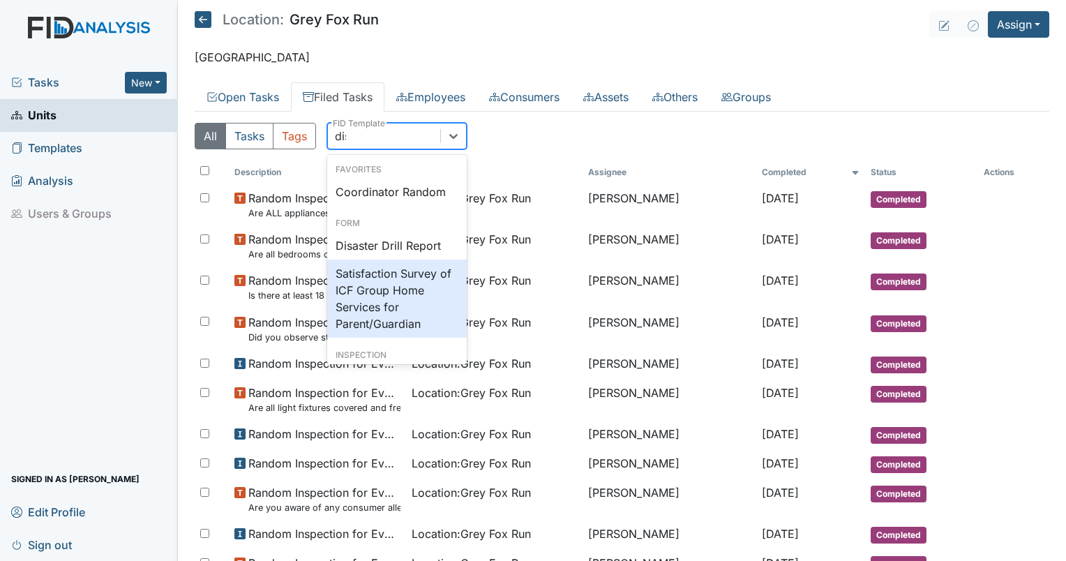
type input "disa"
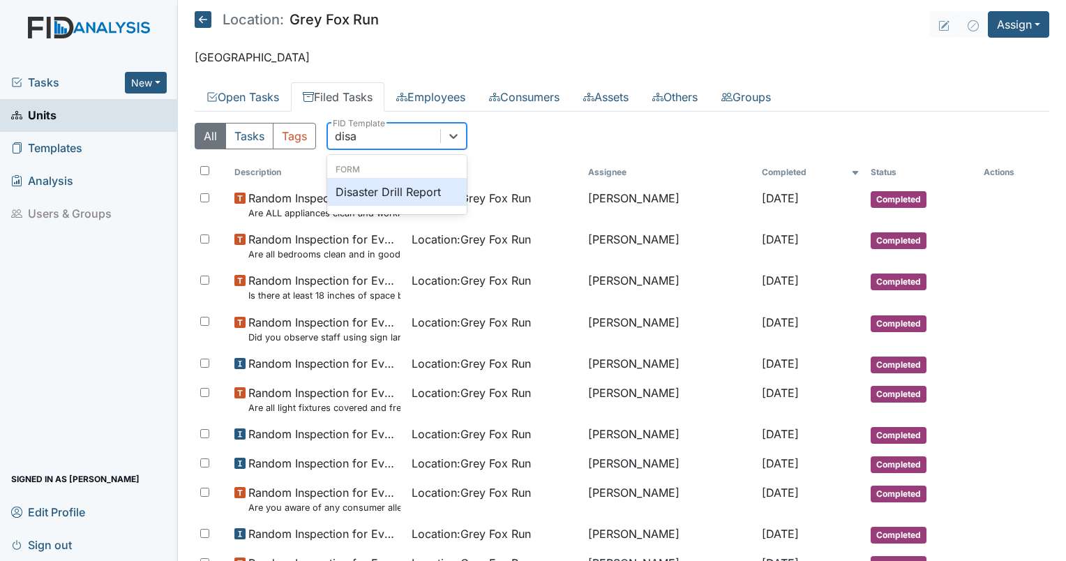
click at [374, 198] on div "Disaster Drill Report" at bounding box center [397, 192] width 140 height 28
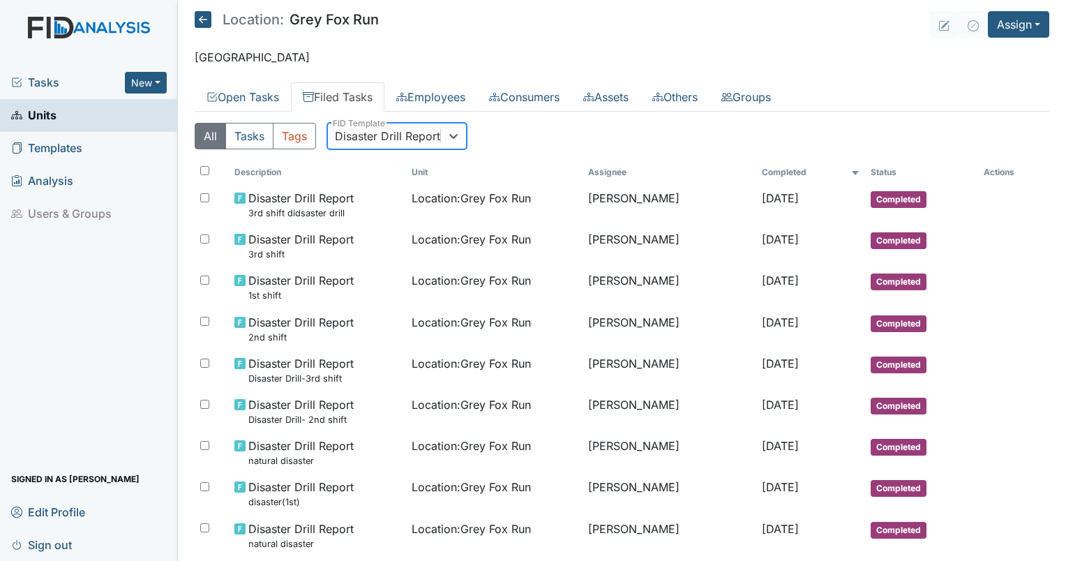
click at [401, 142] on div "Disaster Drill Report" at bounding box center [387, 136] width 105 height 17
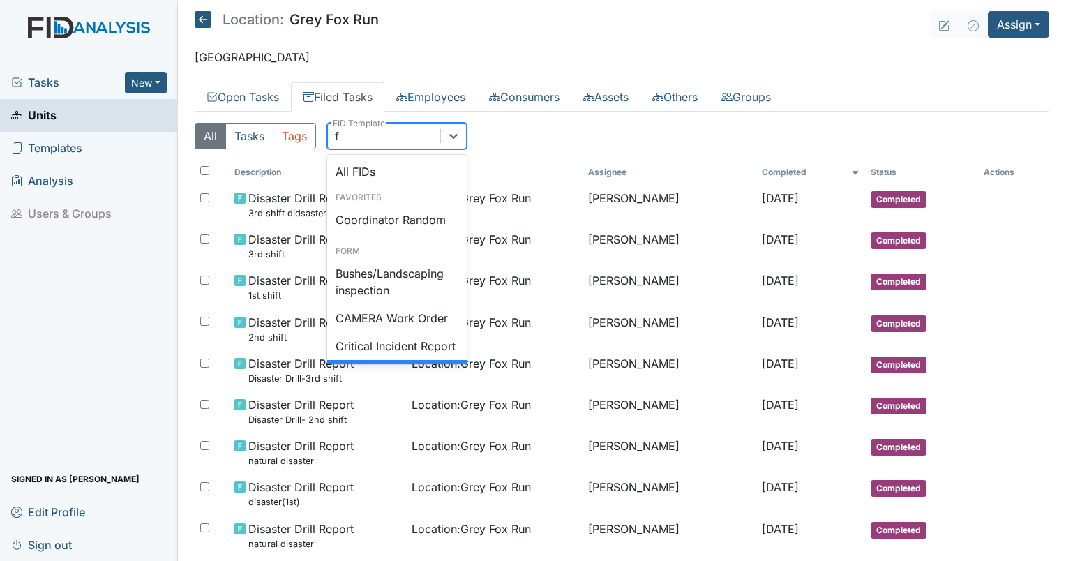
type input "fire"
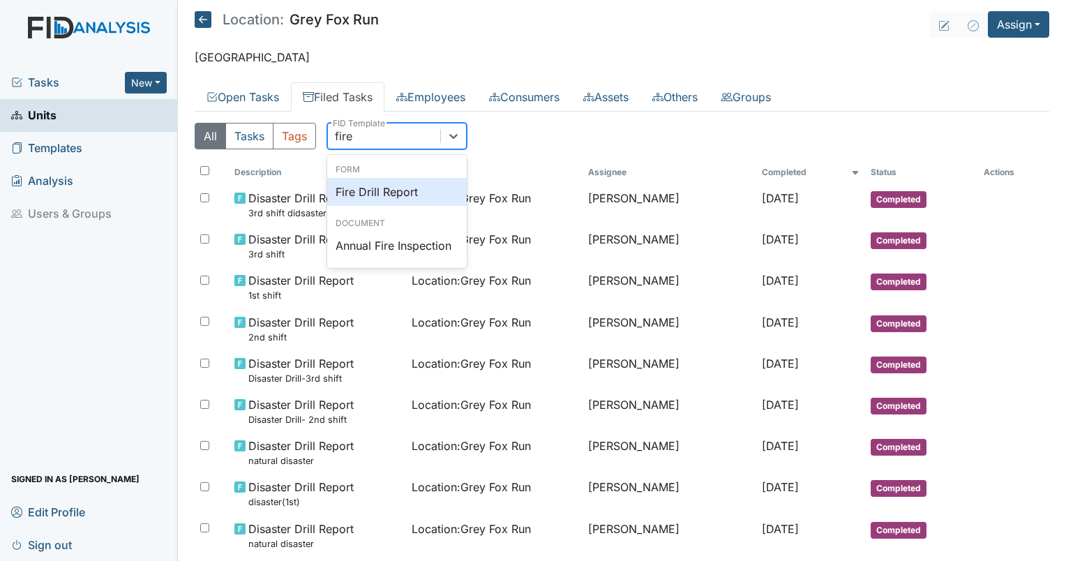
click at [391, 180] on div "Fire Drill Report" at bounding box center [397, 192] width 140 height 28
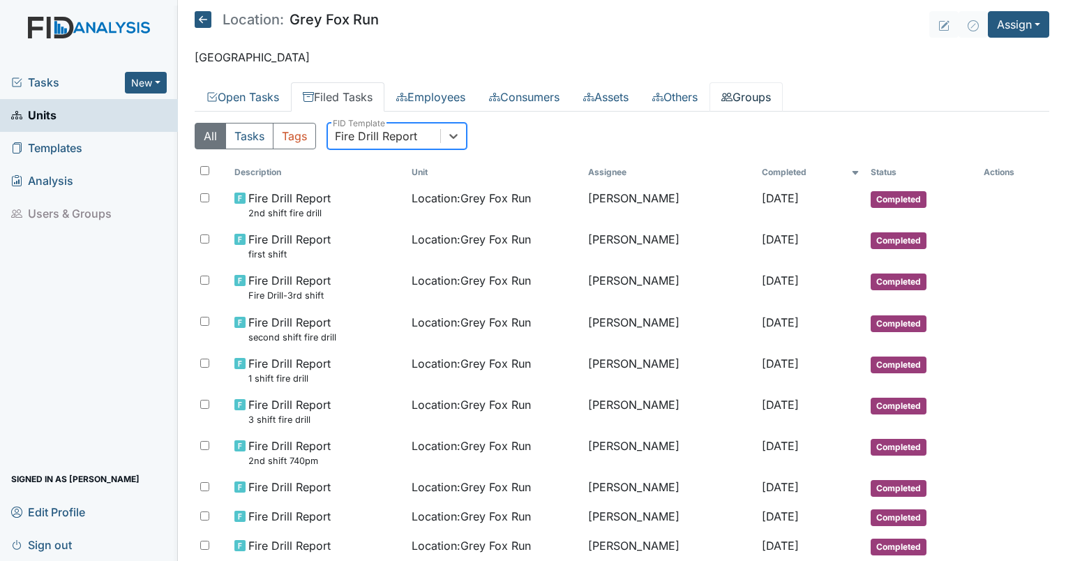
click at [756, 89] on link "Groups" at bounding box center [745, 96] width 73 height 29
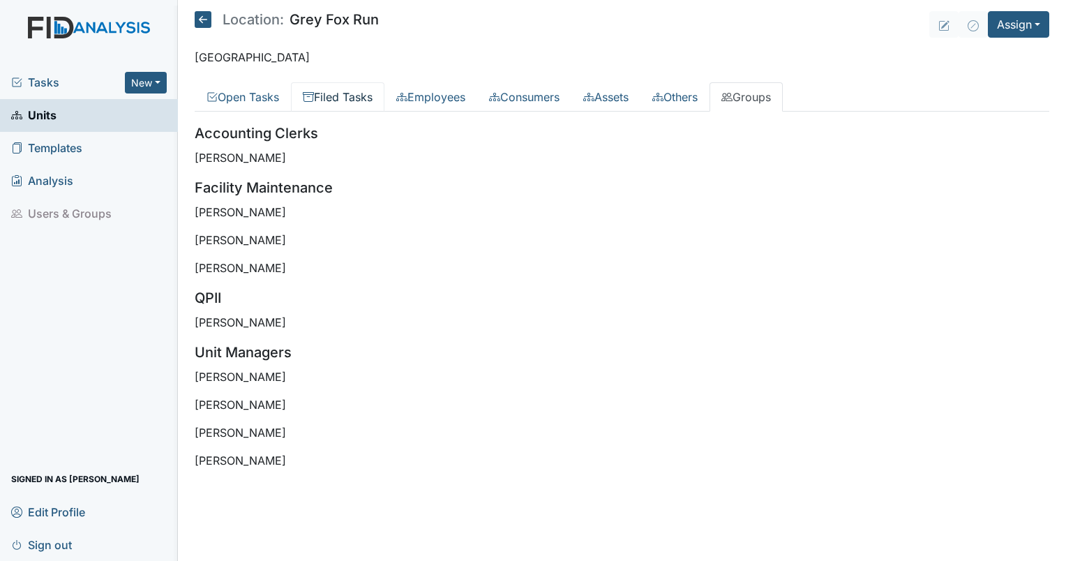
click at [354, 95] on link "Filed Tasks" at bounding box center [337, 96] width 93 height 29
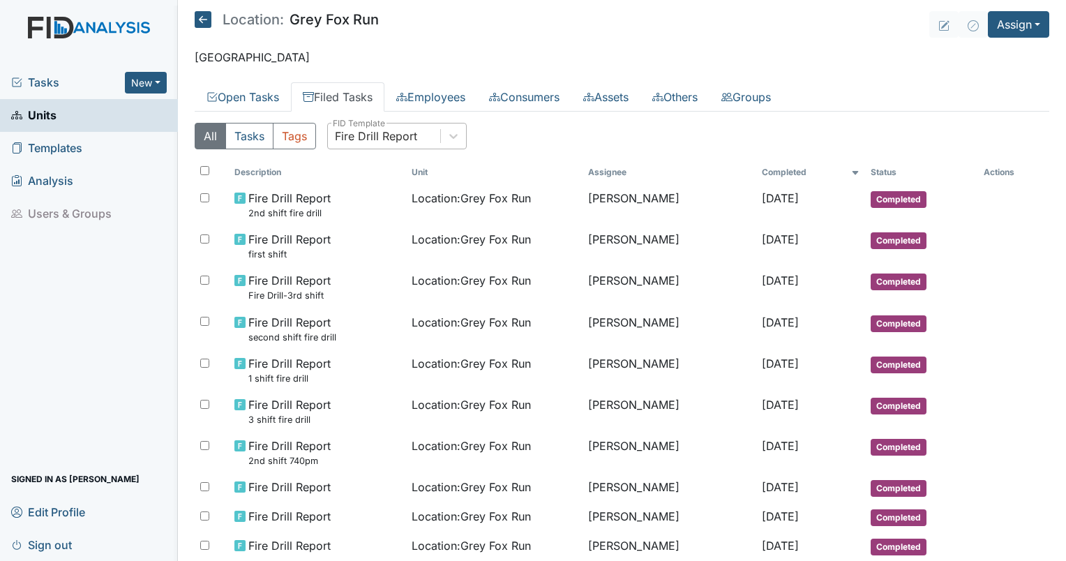
click at [414, 142] on div "Fire Drill Report" at bounding box center [376, 136] width 82 height 17
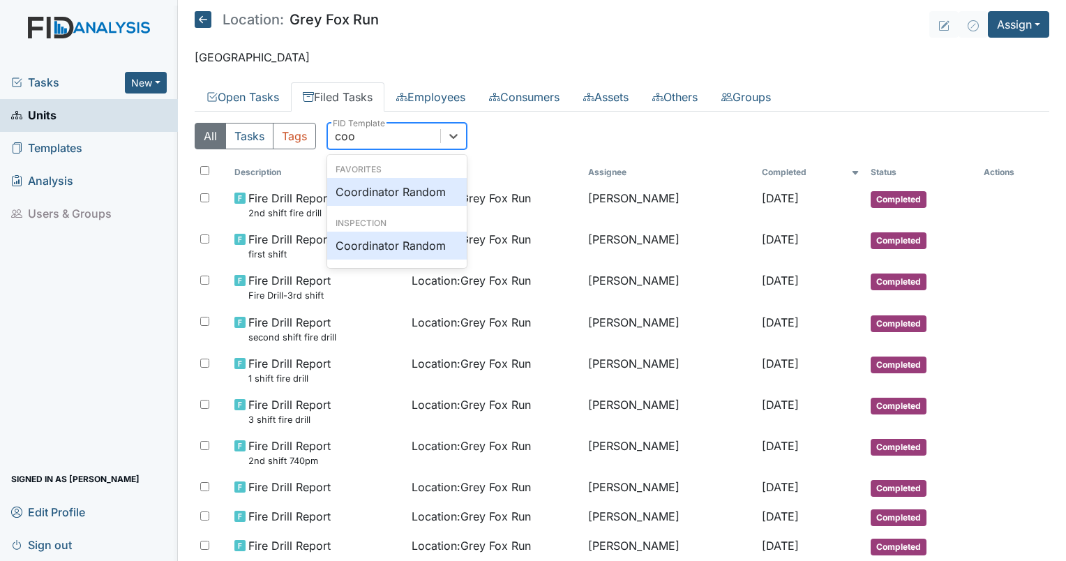
type input "coor"
click at [416, 178] on div "Coordinator Random" at bounding box center [397, 192] width 140 height 28
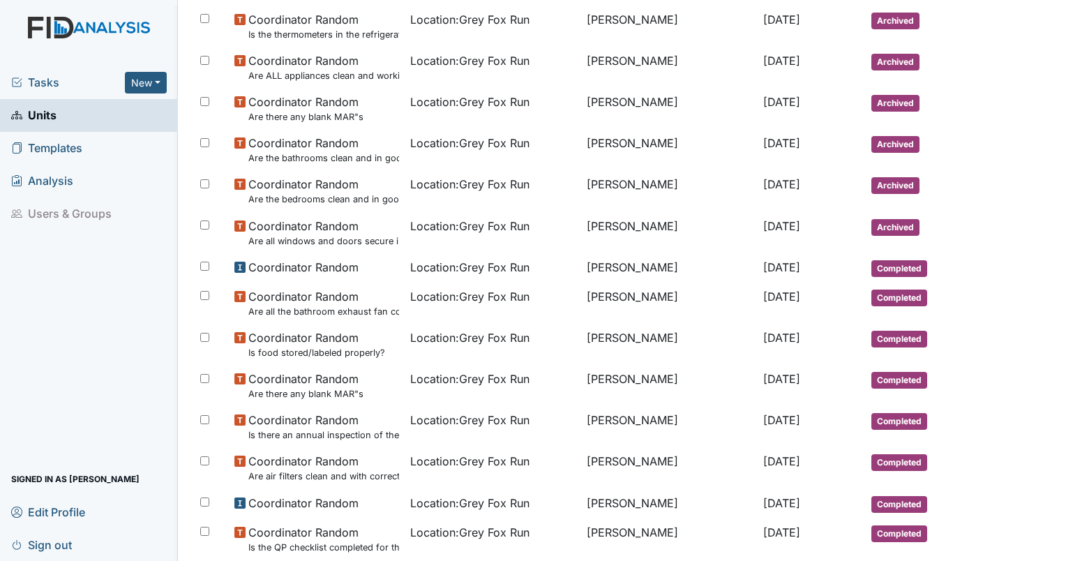
scroll to position [331, 0]
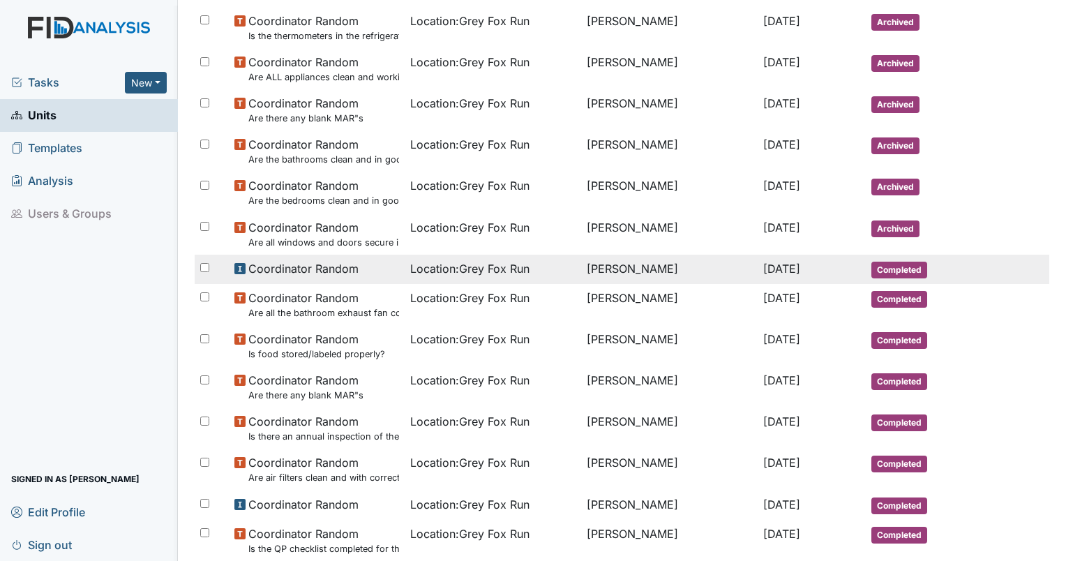
click at [626, 276] on td "[PERSON_NAME]" at bounding box center [669, 269] width 176 height 29
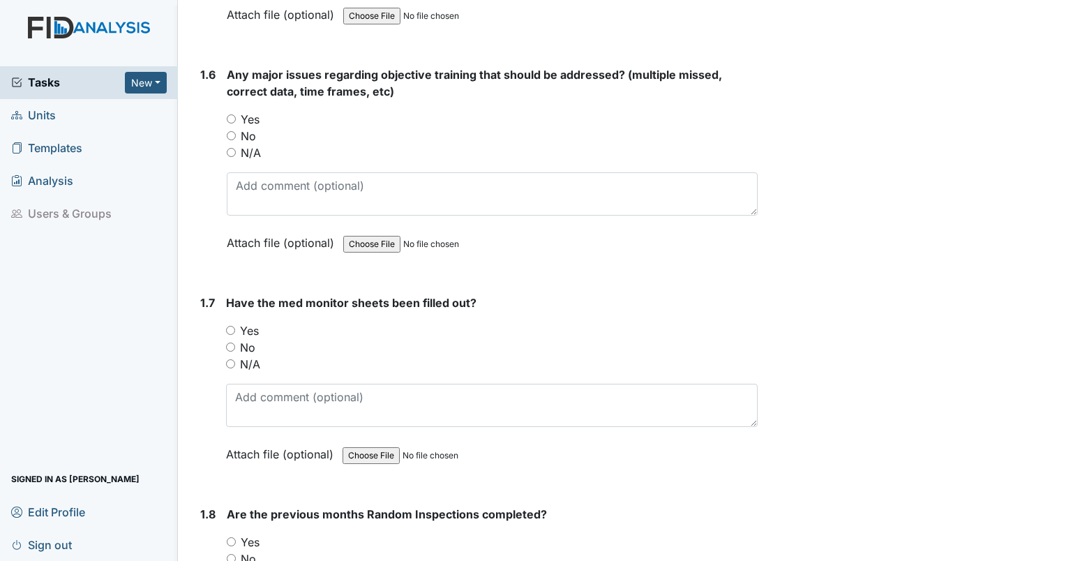
scroll to position [1106, 0]
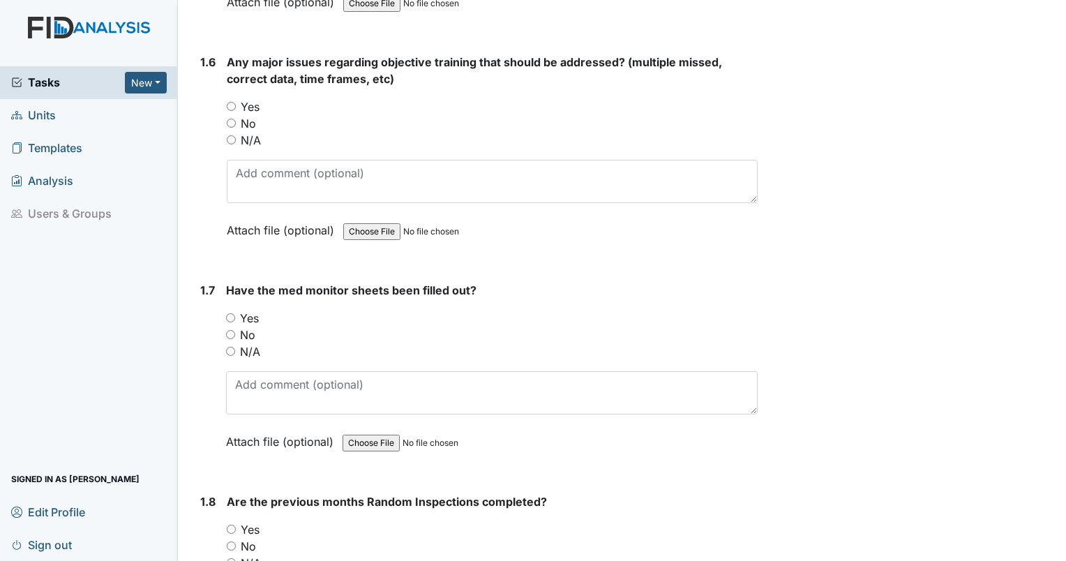
click at [227, 105] on input "Yes" at bounding box center [231, 106] width 9 height 9
radio input "true"
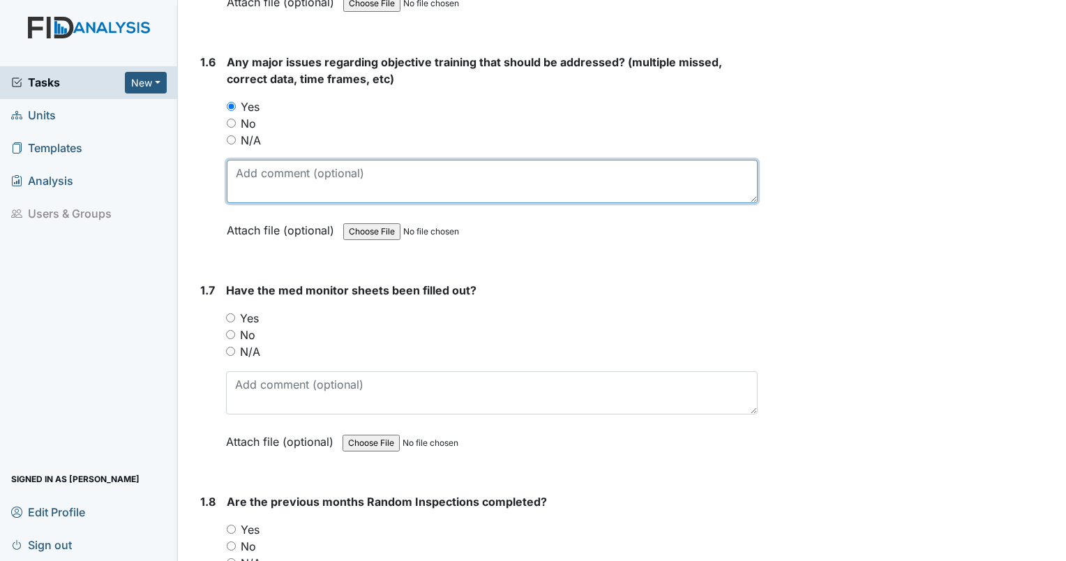
click at [272, 167] on textarea at bounding box center [492, 181] width 531 height 43
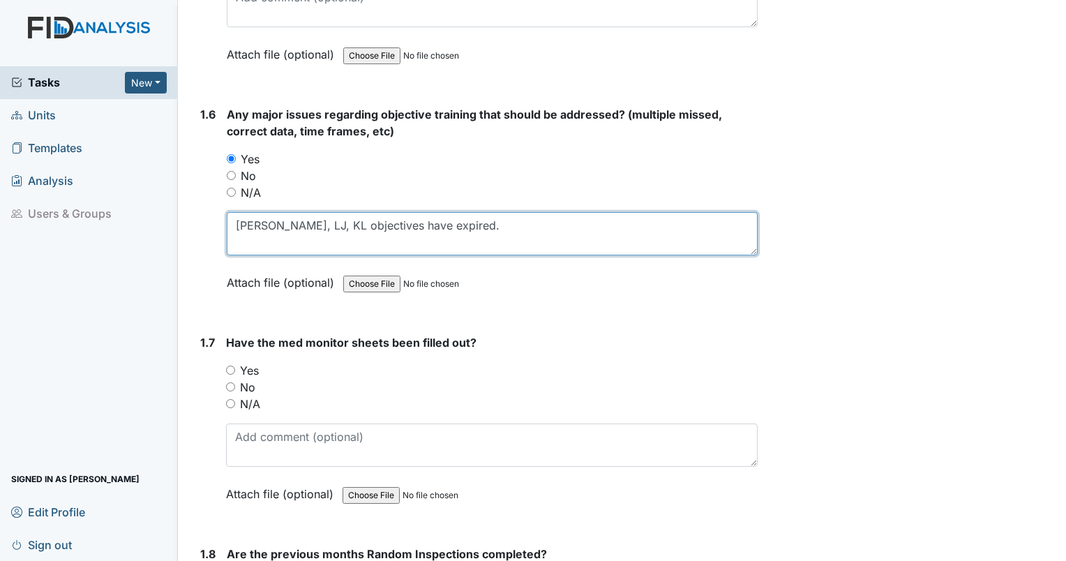
scroll to position [1053, 0]
type textarea "[PERSON_NAME], LJ, KL objectives have expired."
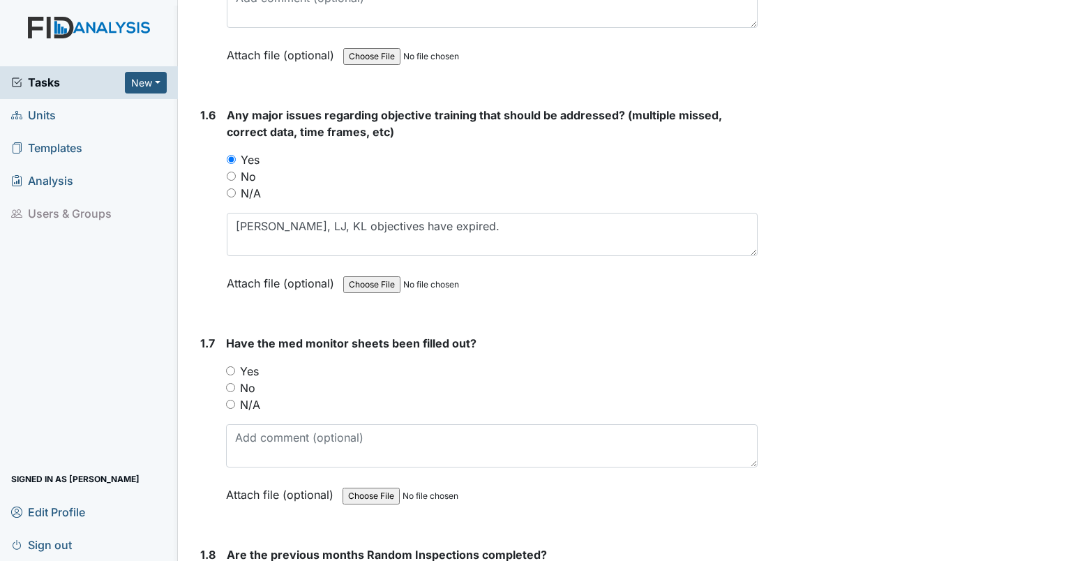
click at [229, 383] on input "No" at bounding box center [230, 387] width 9 height 9
radio input "true"
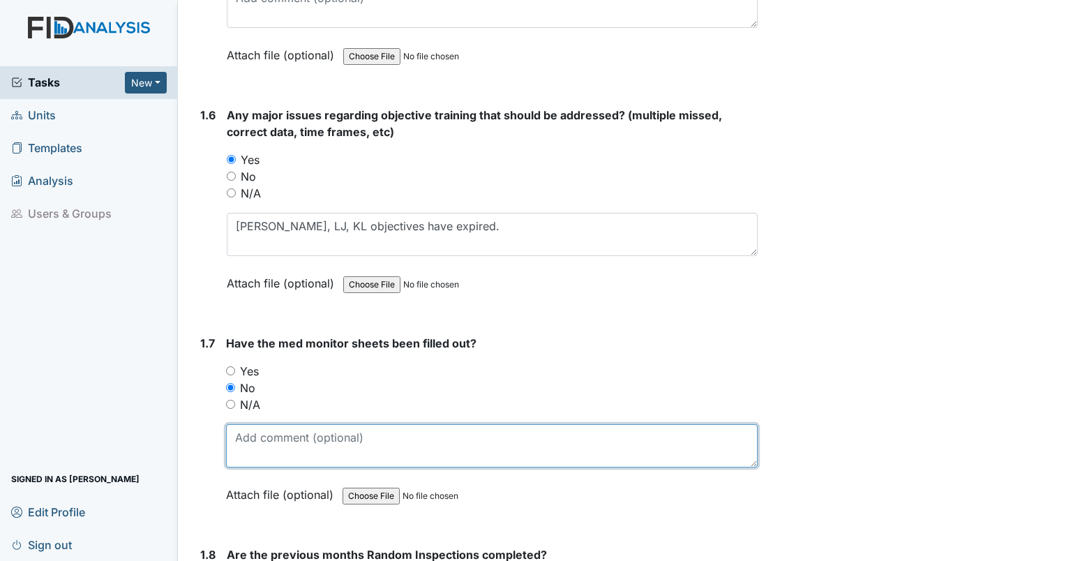
click at [301, 446] on textarea at bounding box center [492, 445] width 532 height 43
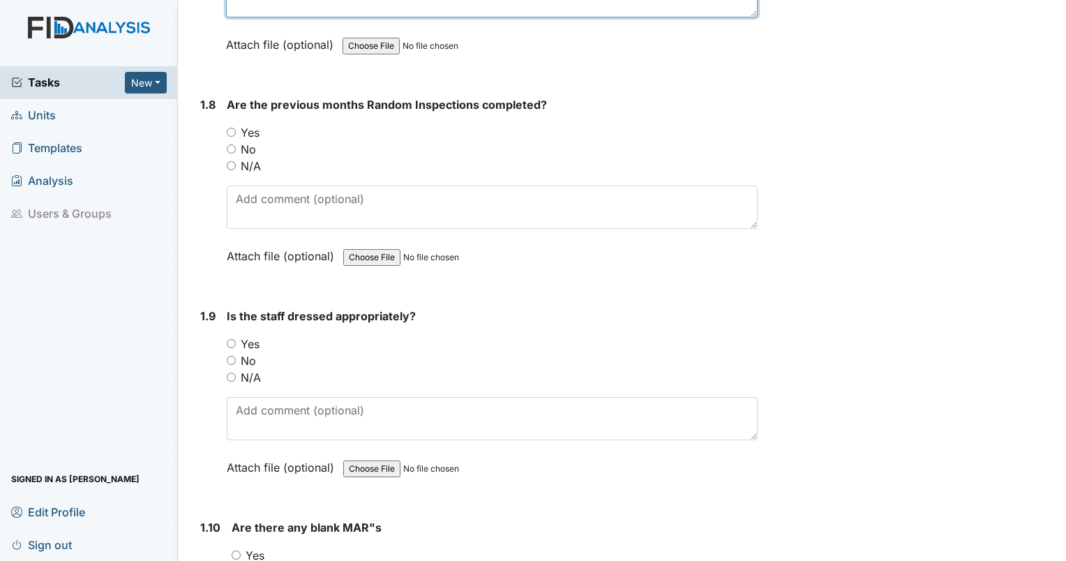
scroll to position [1528, 0]
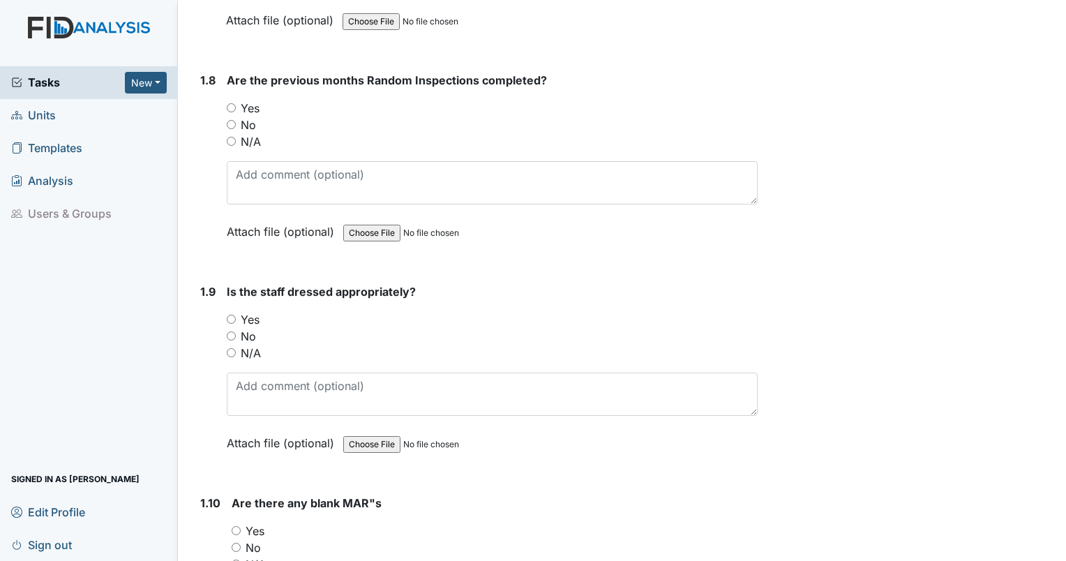
type textarea "multiple dates missing second signature."
click at [229, 103] on input "Yes" at bounding box center [231, 107] width 9 height 9
radio input "true"
click at [232, 315] on input "Yes" at bounding box center [231, 319] width 9 height 9
radio input "true"
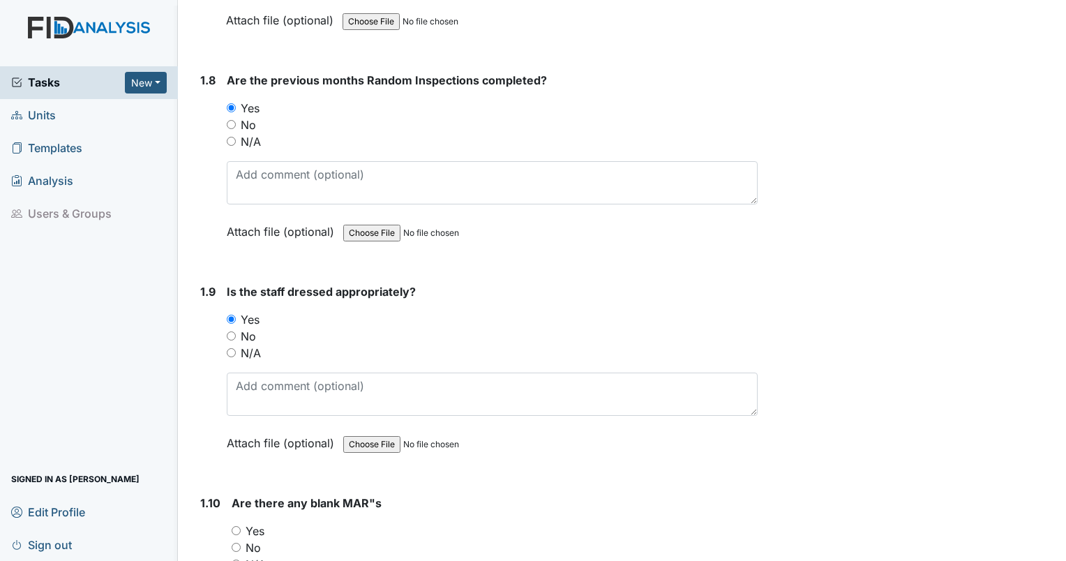
click at [236, 526] on input "Yes" at bounding box center [236, 530] width 9 height 9
radio input "true"
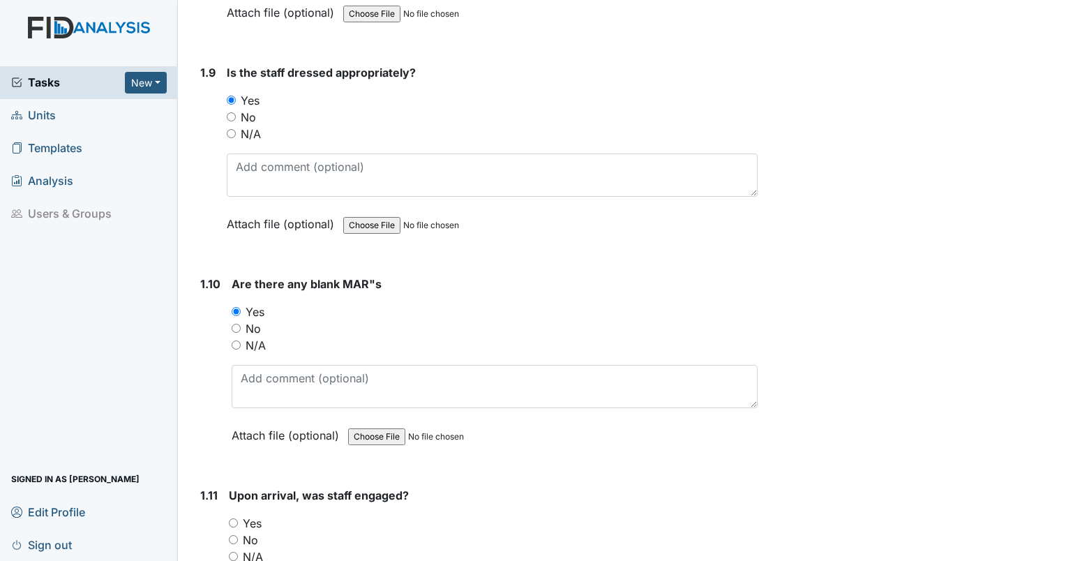
scroll to position [1770, 0]
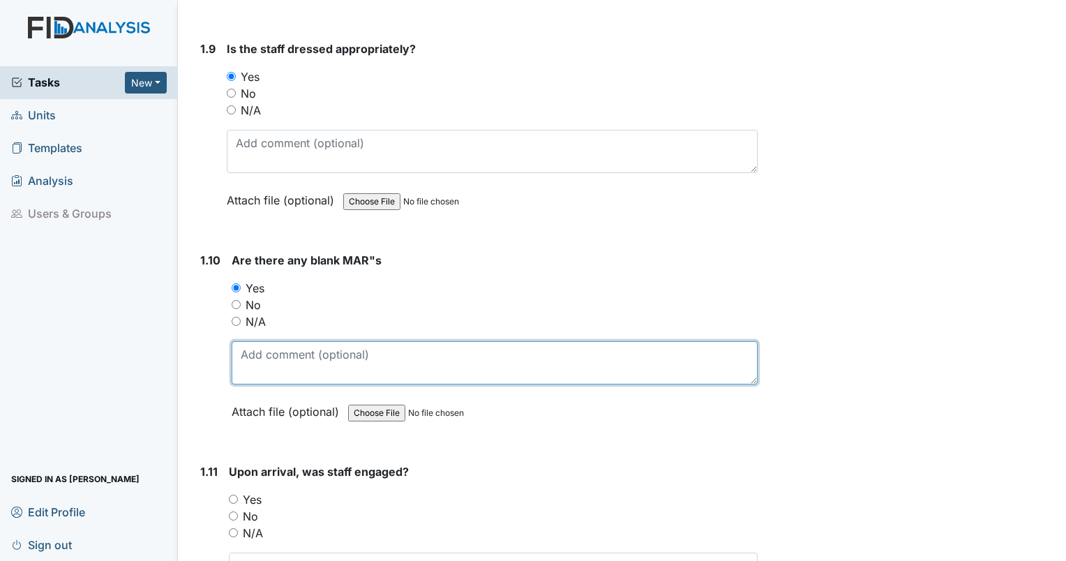
click at [361, 356] on textarea at bounding box center [495, 362] width 526 height 43
type textarea "CB 8/29"
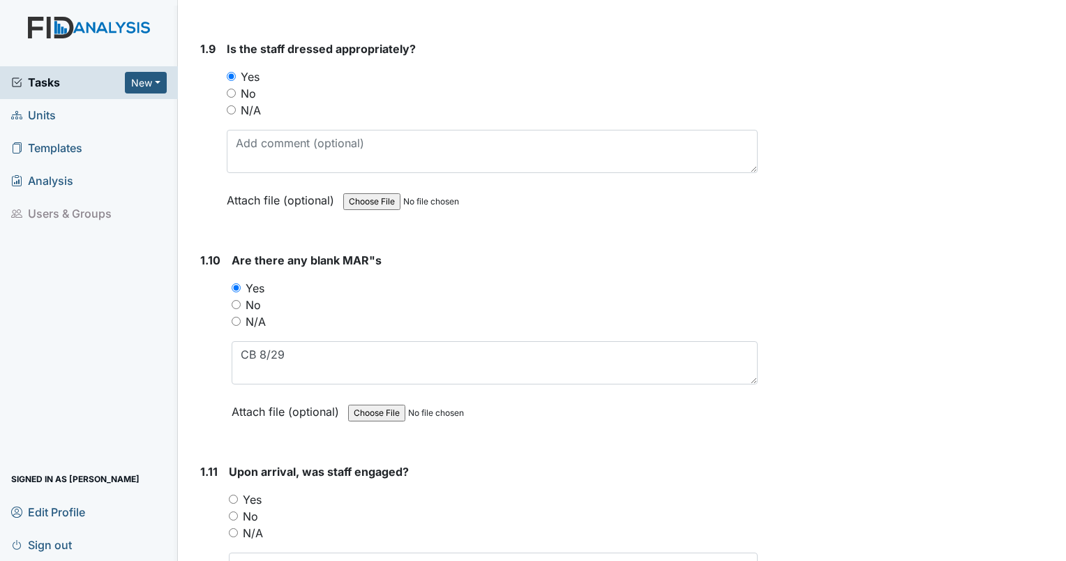
click at [234, 496] on div "Yes" at bounding box center [493, 499] width 529 height 17
click at [234, 495] on input "Yes" at bounding box center [233, 499] width 9 height 9
radio input "true"
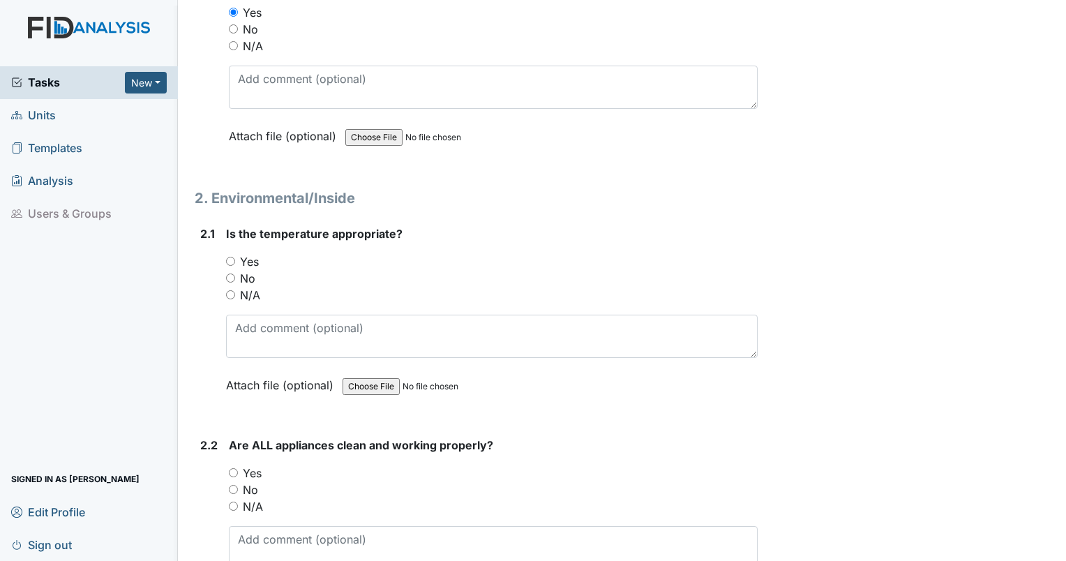
scroll to position [2342, 0]
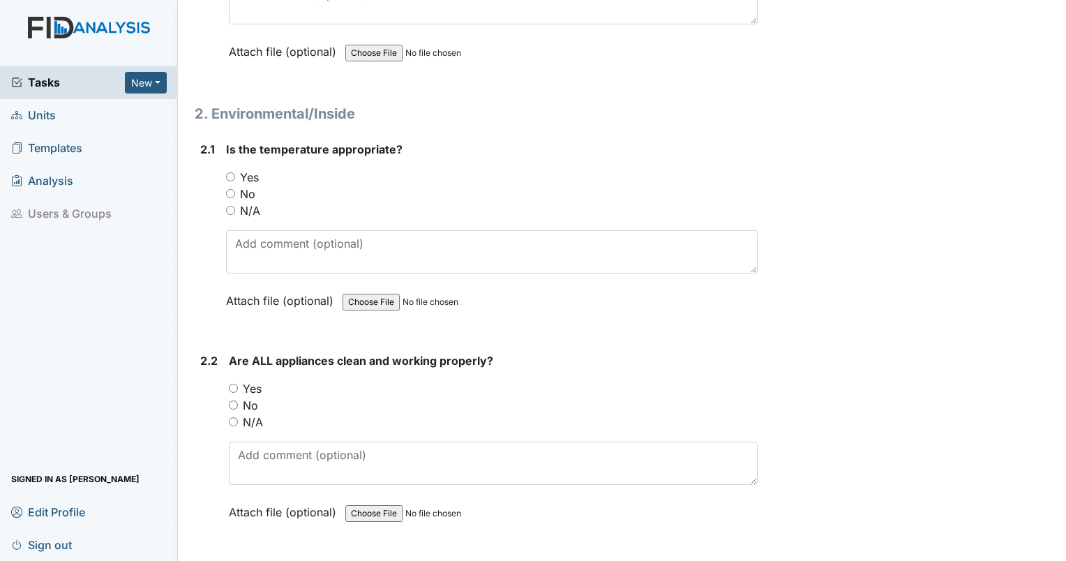
click at [229, 172] on input "Yes" at bounding box center [230, 176] width 9 height 9
radio input "true"
click at [232, 384] on input "Yes" at bounding box center [233, 388] width 9 height 9
radio input "true"
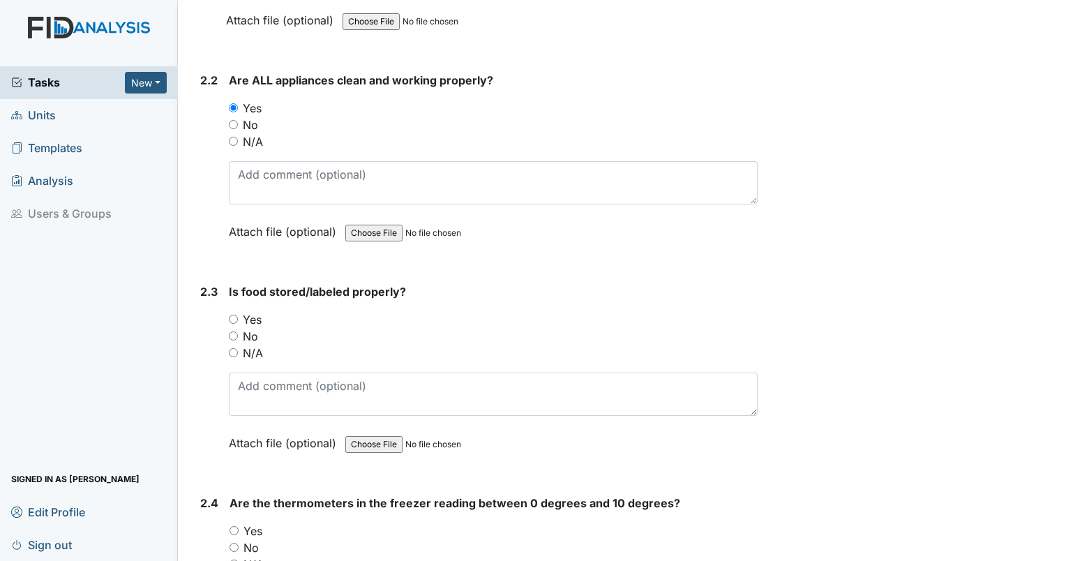
scroll to position [2719, 0]
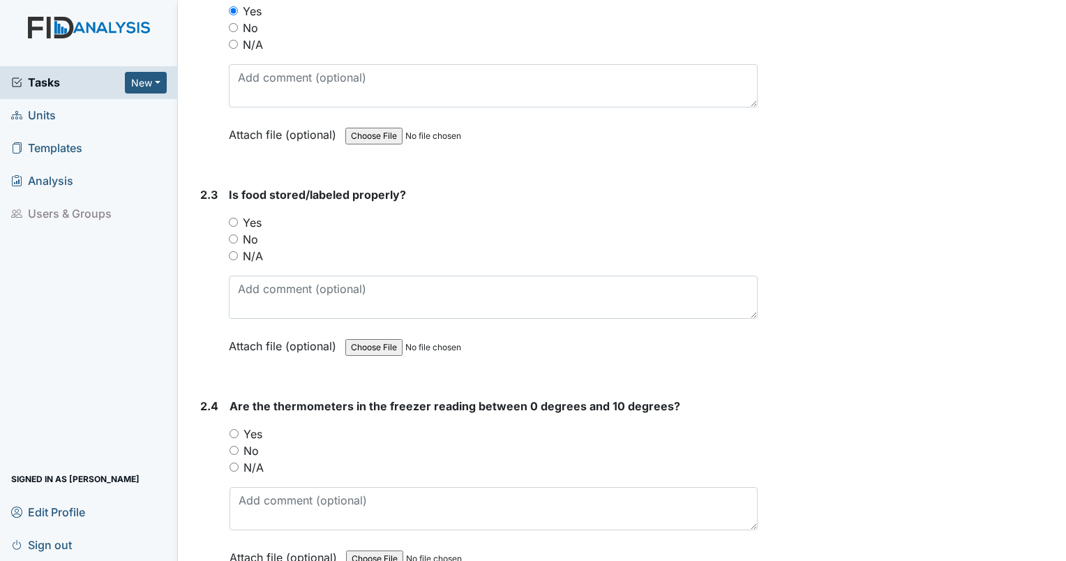
click at [229, 218] on input "Yes" at bounding box center [233, 222] width 9 height 9
radio input "true"
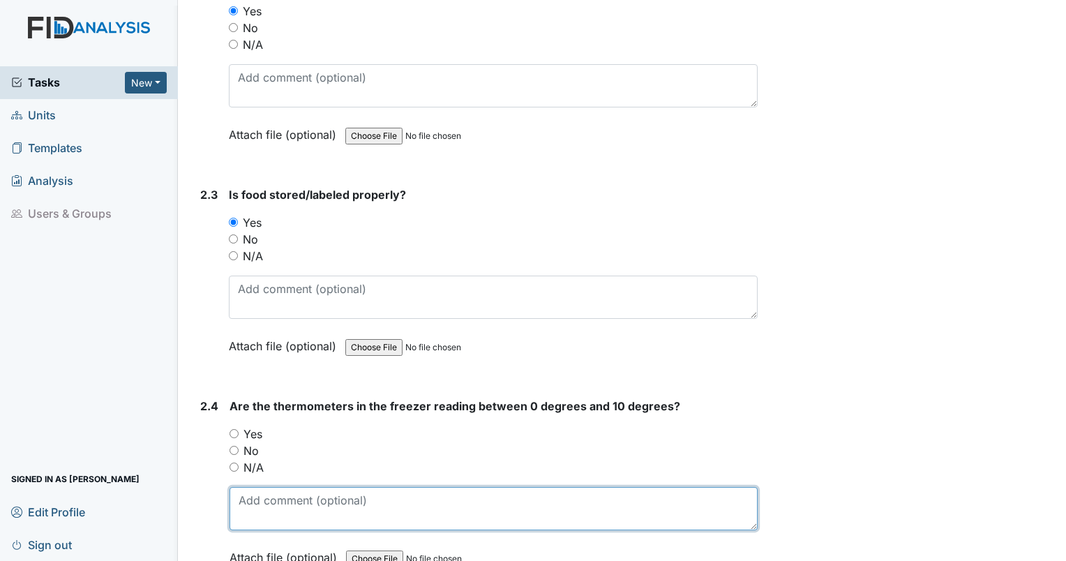
click at [251, 495] on textarea at bounding box center [493, 508] width 528 height 43
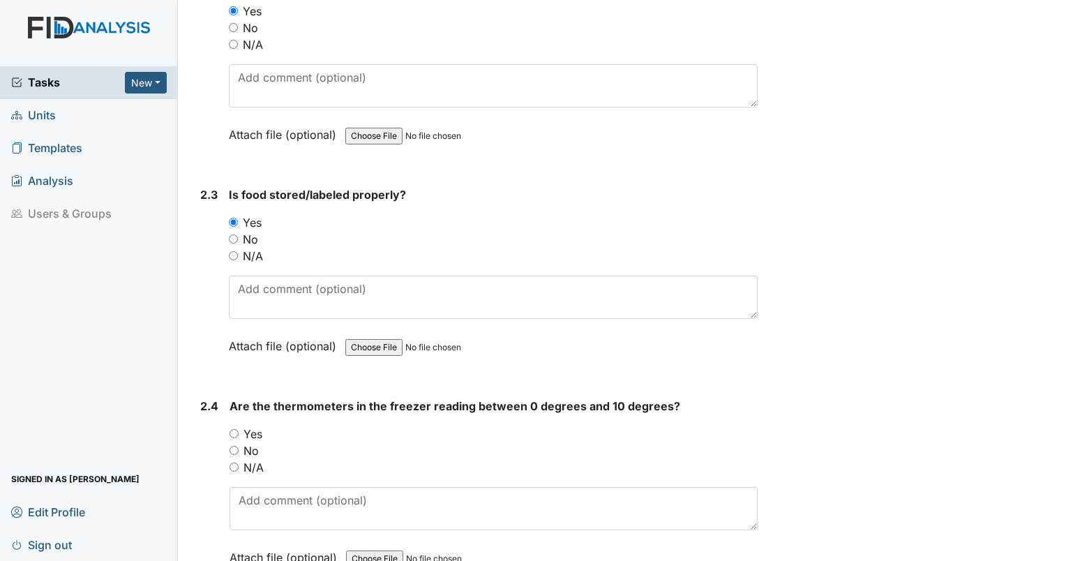
click at [234, 446] on input "No" at bounding box center [233, 450] width 9 height 9
click at [232, 446] on input "No" at bounding box center [233, 450] width 9 height 9
radio input "true"
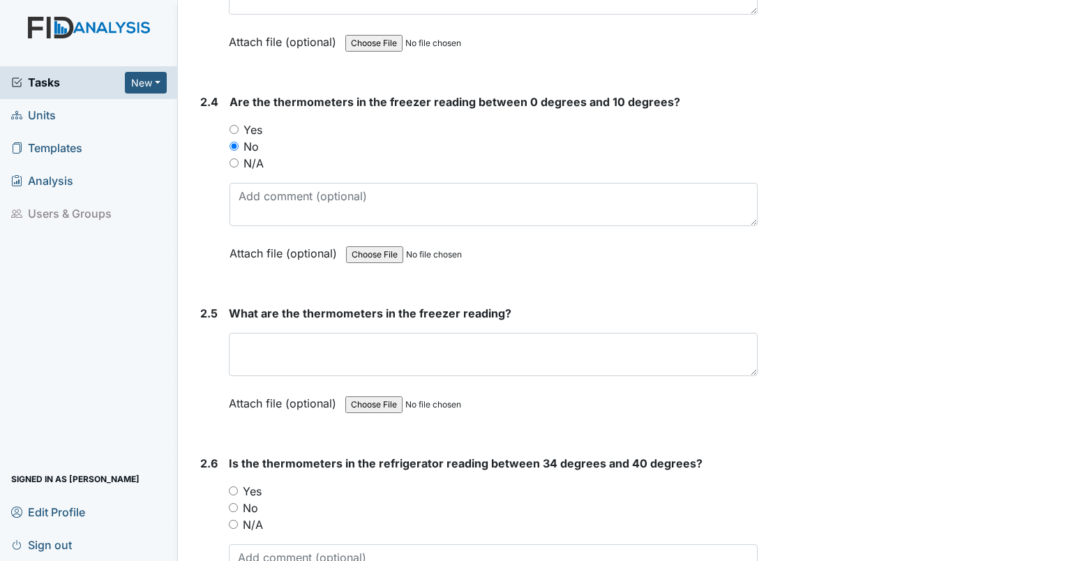
scroll to position [3047, 0]
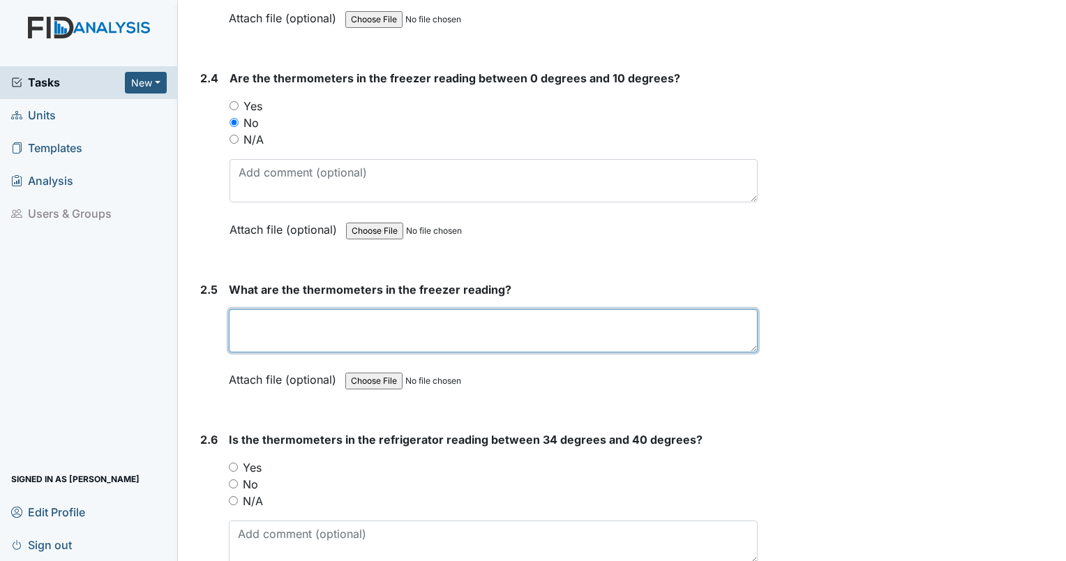
click at [463, 309] on textarea at bounding box center [493, 330] width 529 height 43
type textarea "-10"
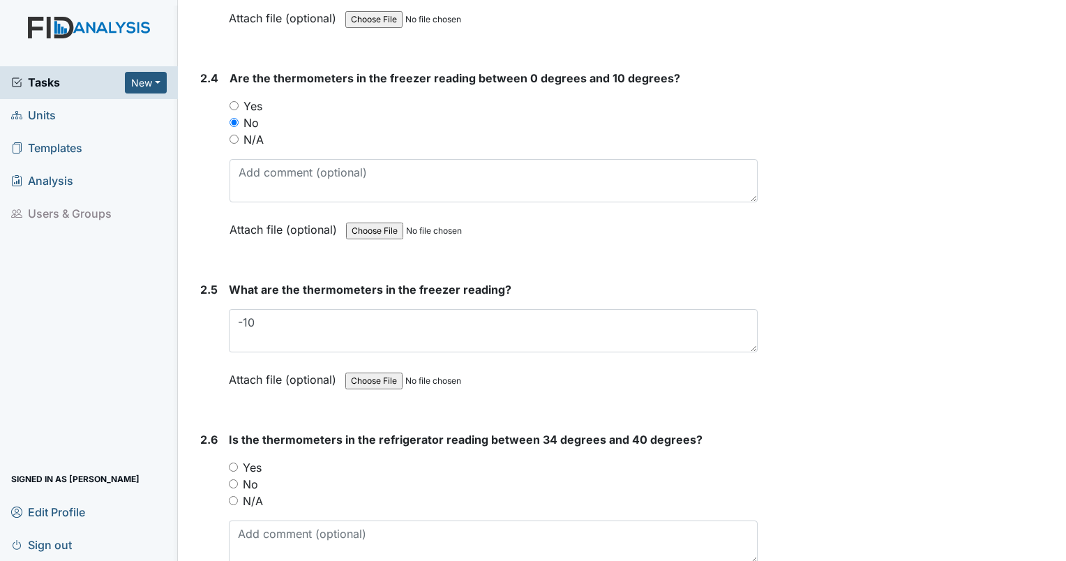
click at [229, 462] on input "Yes" at bounding box center [233, 466] width 9 height 9
radio input "true"
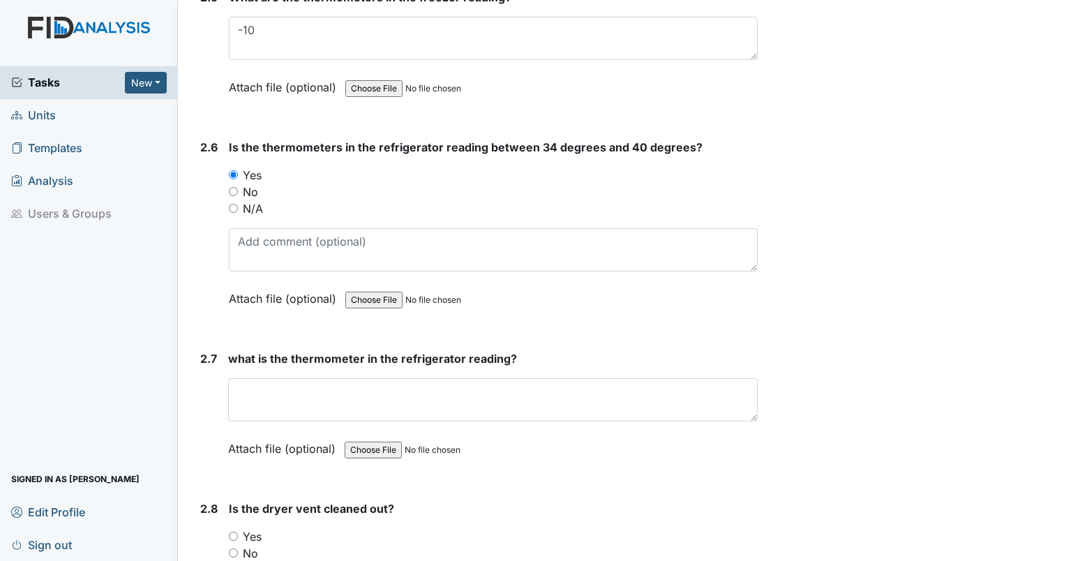
scroll to position [3351, 0]
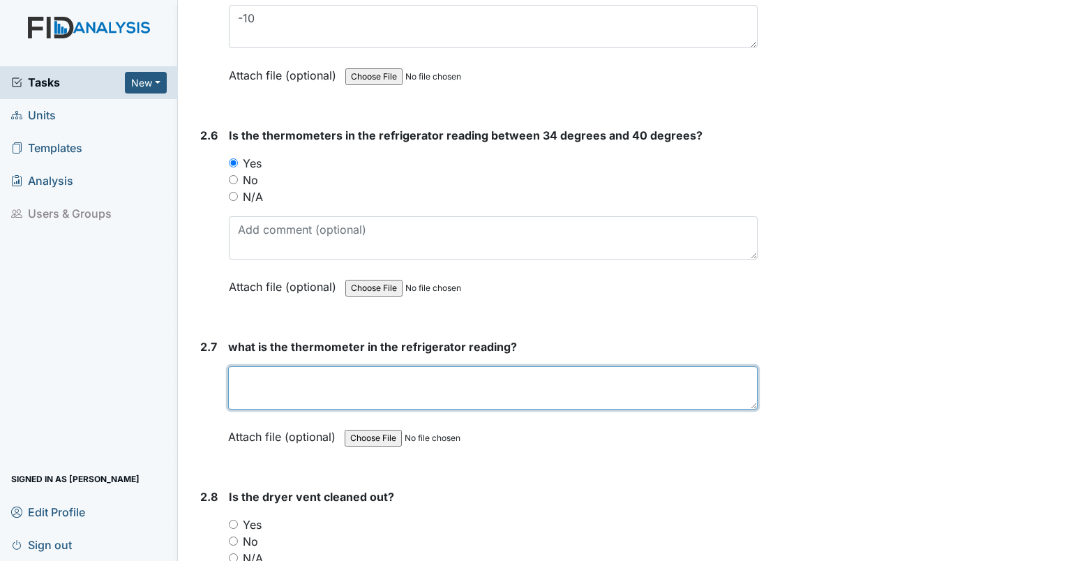
click at [403, 366] on textarea at bounding box center [492, 387] width 529 height 43
type textarea "34"
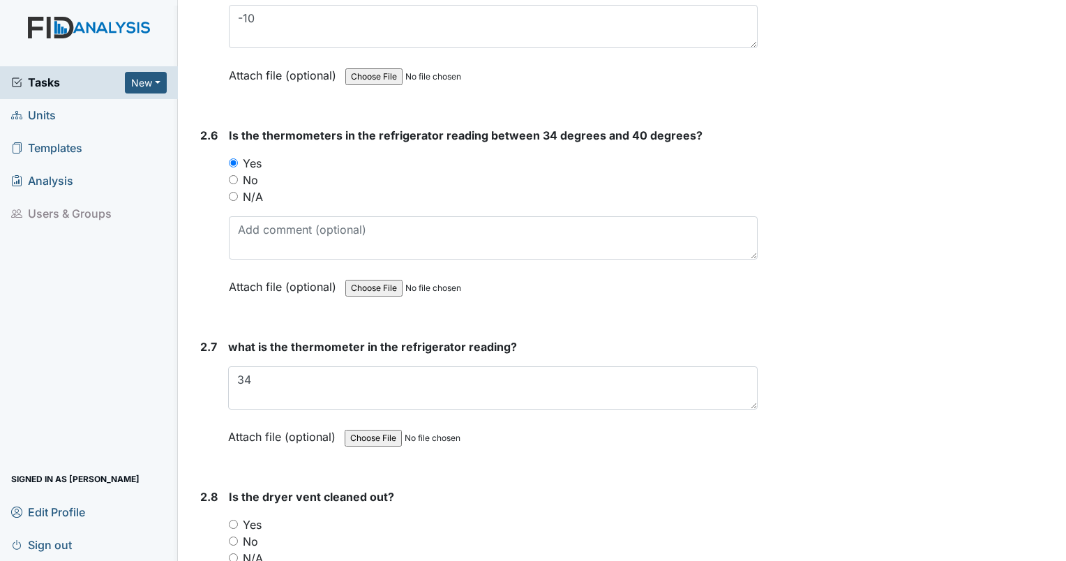
click at [234, 536] on input "No" at bounding box center [233, 540] width 9 height 9
radio input "true"
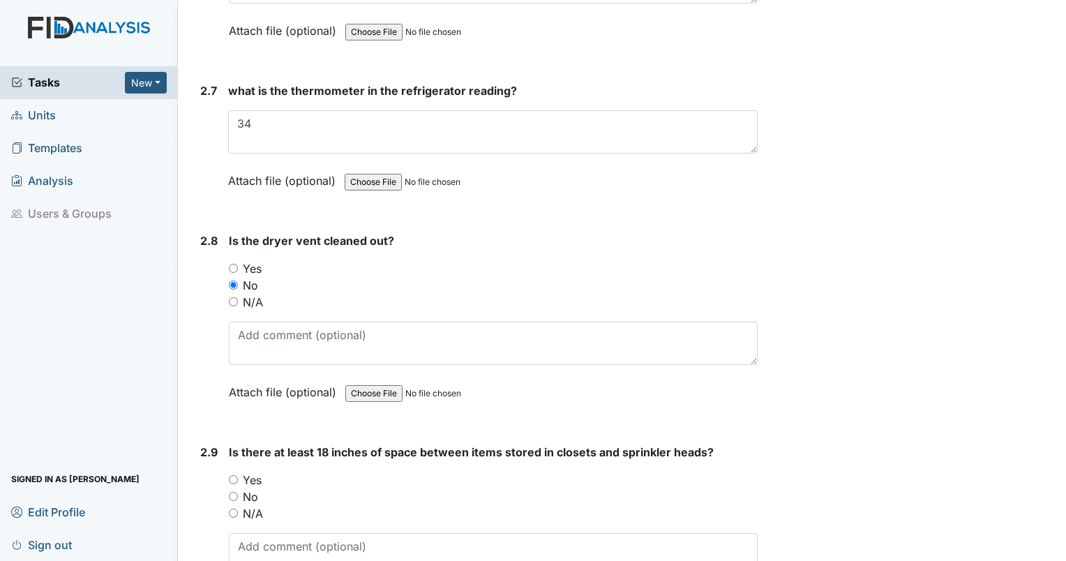
scroll to position [3631, 0]
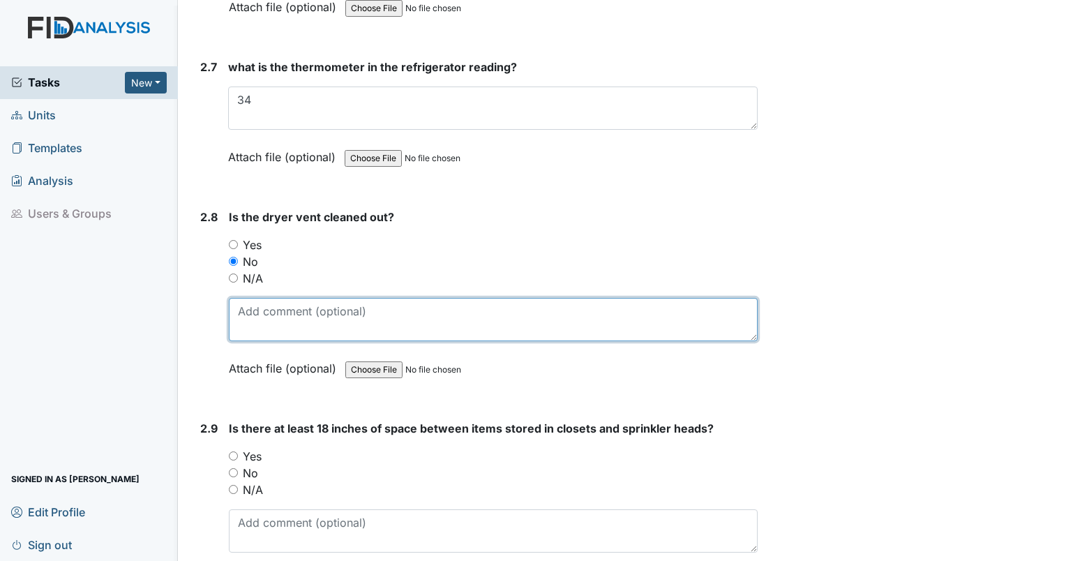
click at [460, 306] on textarea at bounding box center [493, 319] width 529 height 43
type textarea "lint in dryer"
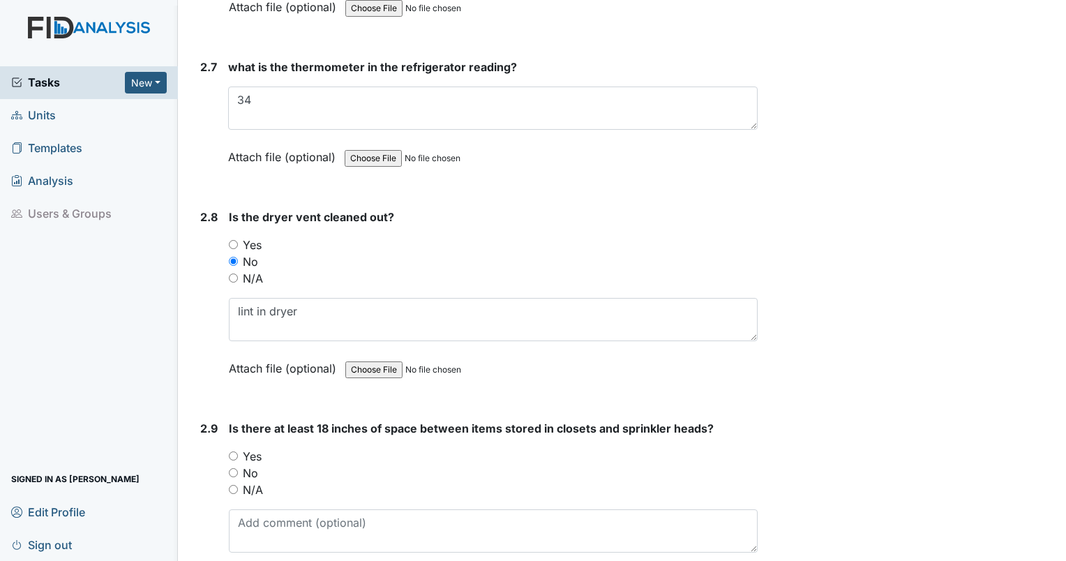
click at [236, 451] on input "Yes" at bounding box center [233, 455] width 9 height 9
radio input "true"
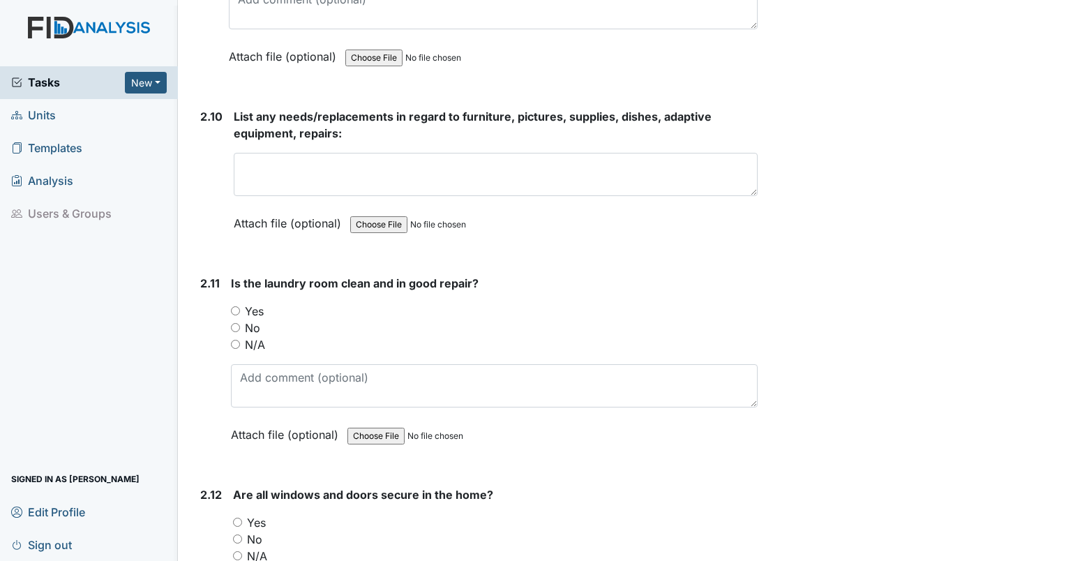
scroll to position [4166, 0]
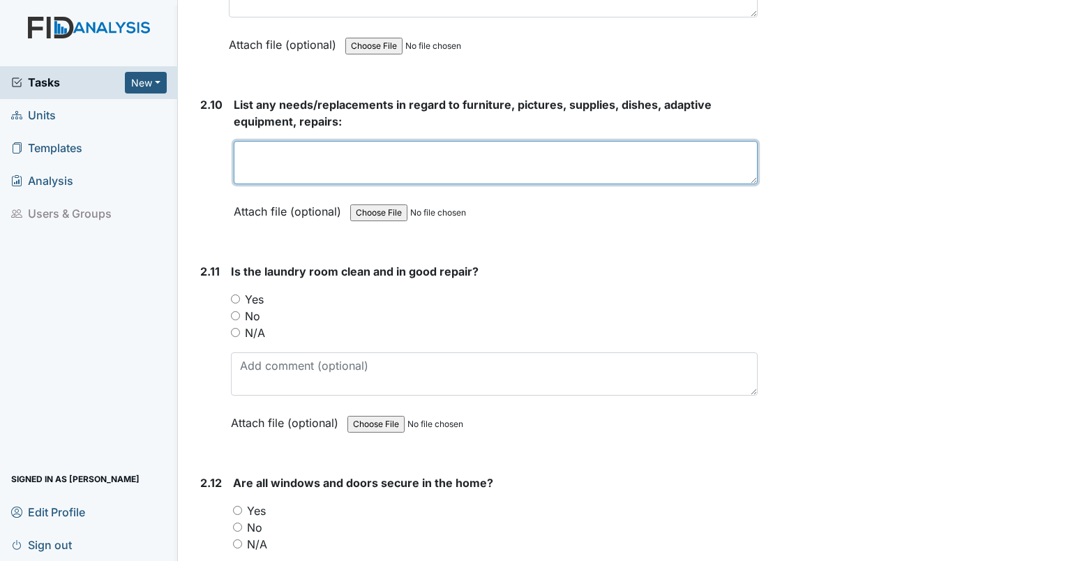
click at [345, 144] on textarea at bounding box center [496, 162] width 524 height 43
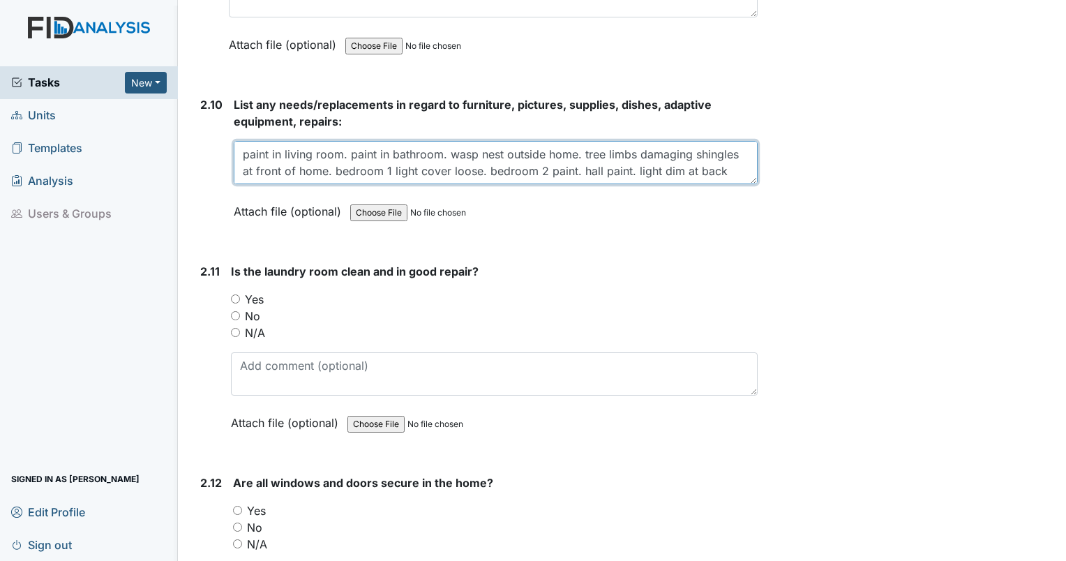
scroll to position [11, 0]
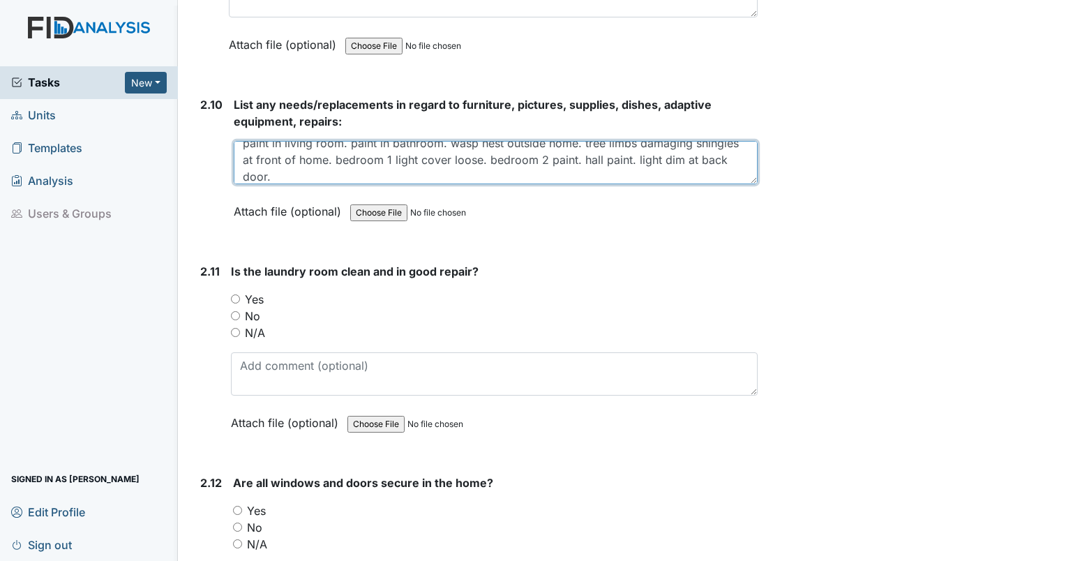
type textarea "paint in living room. paint in bathroom. wasp nest outside home. tree limbs dam…"
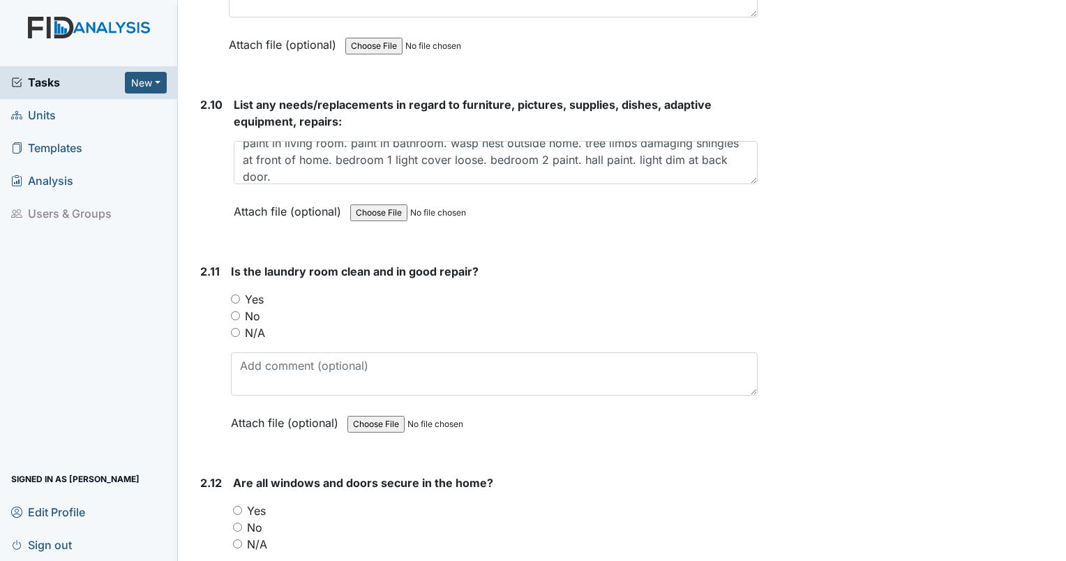
click at [239, 294] on input "Yes" at bounding box center [235, 298] width 9 height 9
radio input "true"
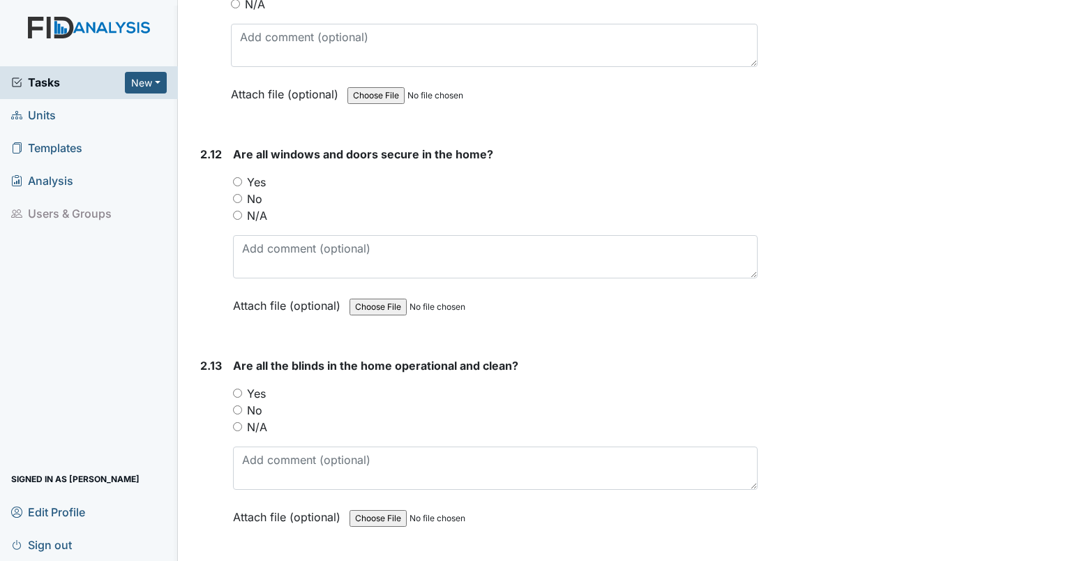
scroll to position [4519, 0]
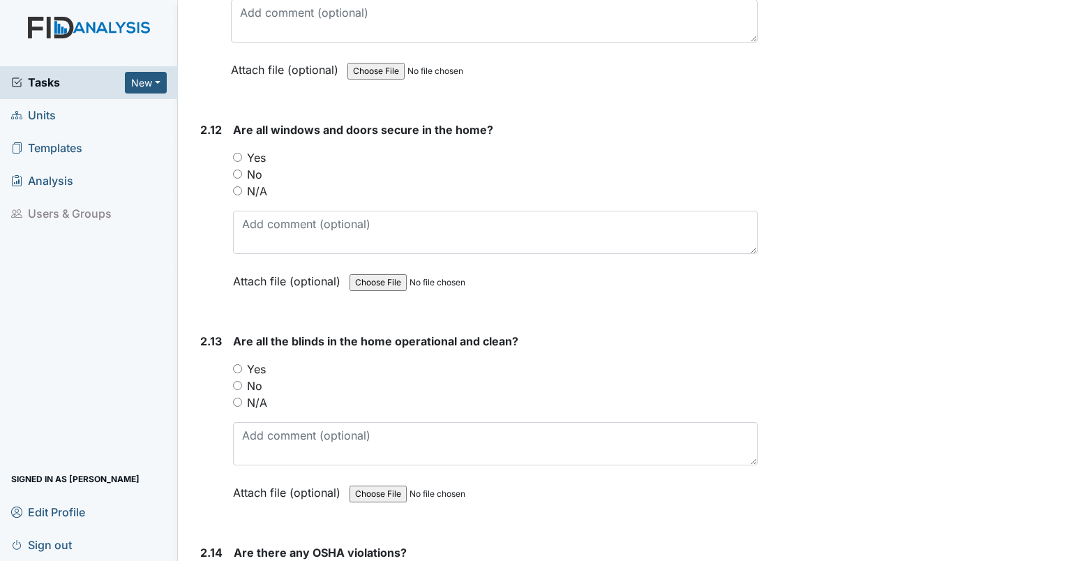
click at [238, 153] on input "Yes" at bounding box center [237, 157] width 9 height 9
radio input "true"
click at [236, 381] on input "No" at bounding box center [237, 385] width 9 height 9
radio input "true"
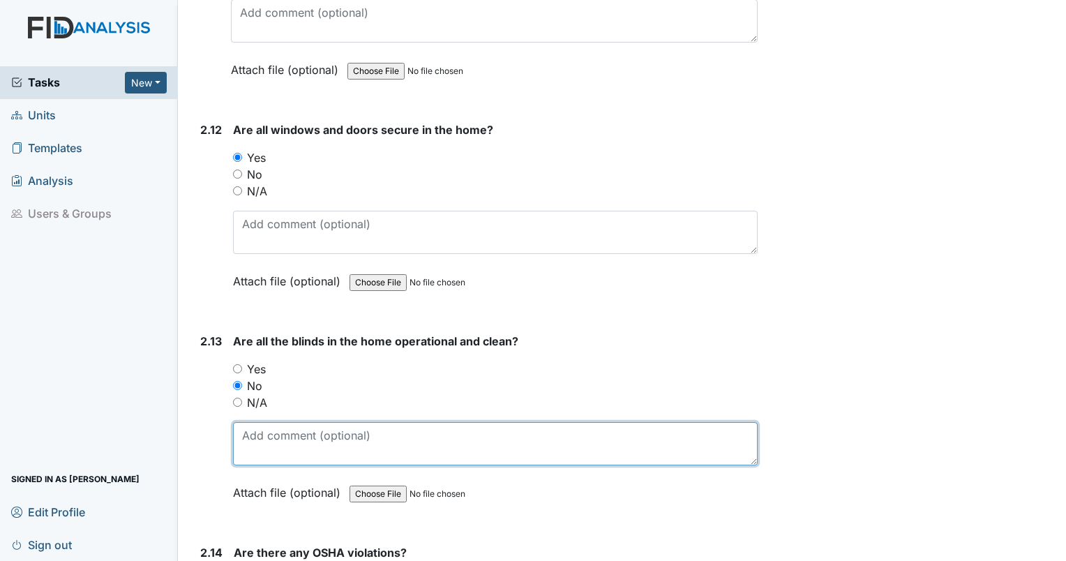
click at [262, 422] on textarea at bounding box center [495, 443] width 525 height 43
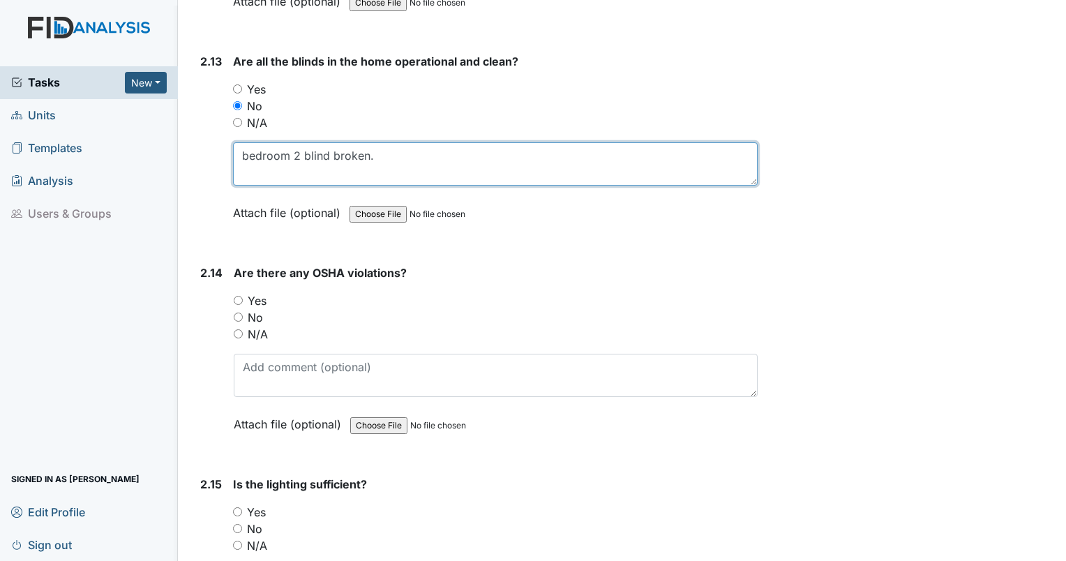
scroll to position [4847, 0]
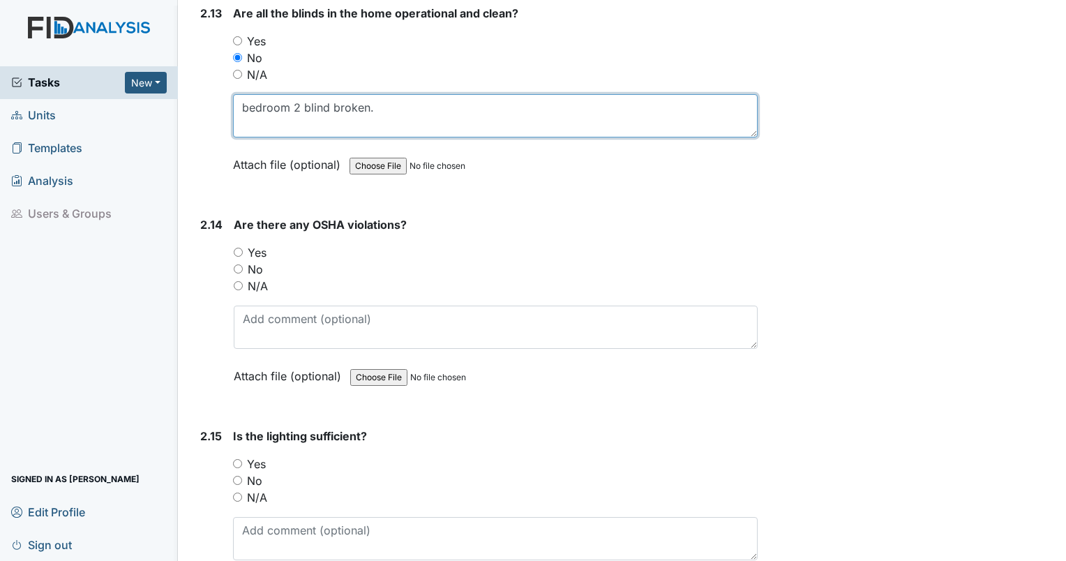
type textarea "bedroom 2 blind broken."
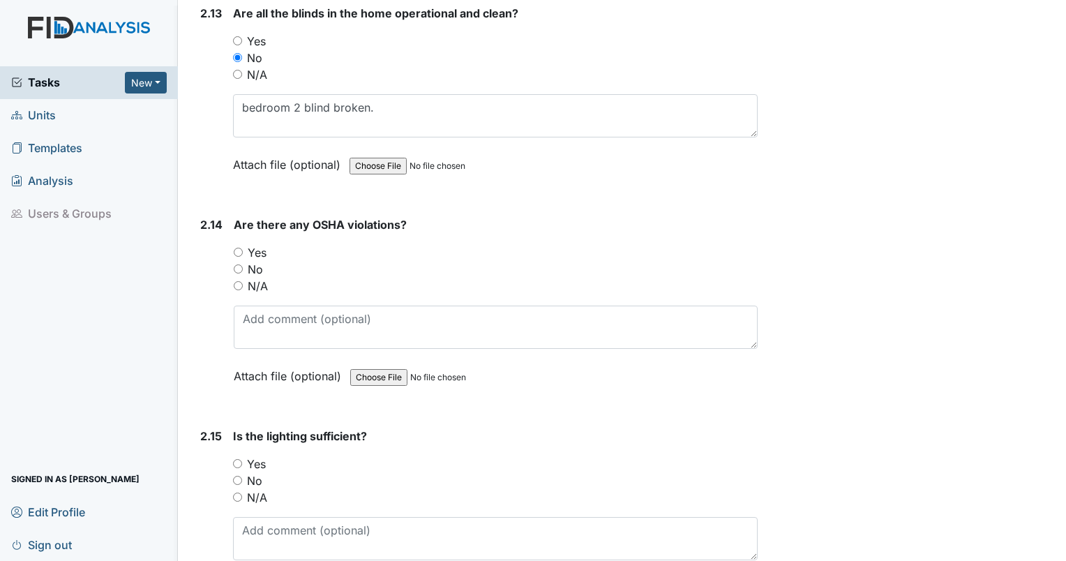
click at [239, 264] on input "No" at bounding box center [238, 268] width 9 height 9
radio input "true"
click at [236, 476] on input "No" at bounding box center [237, 480] width 9 height 9
radio input "true"
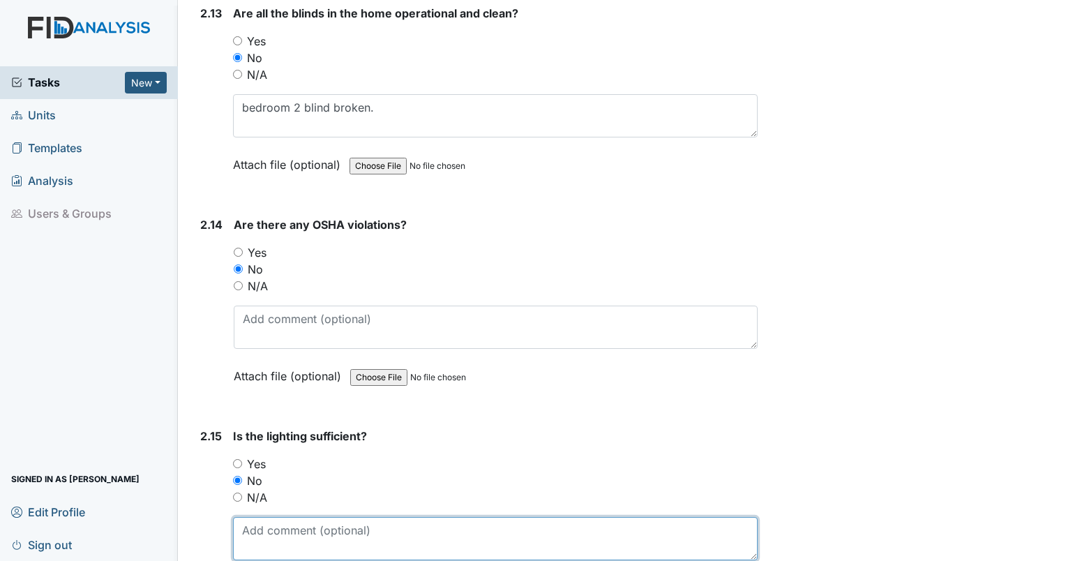
click at [266, 522] on textarea at bounding box center [495, 538] width 525 height 43
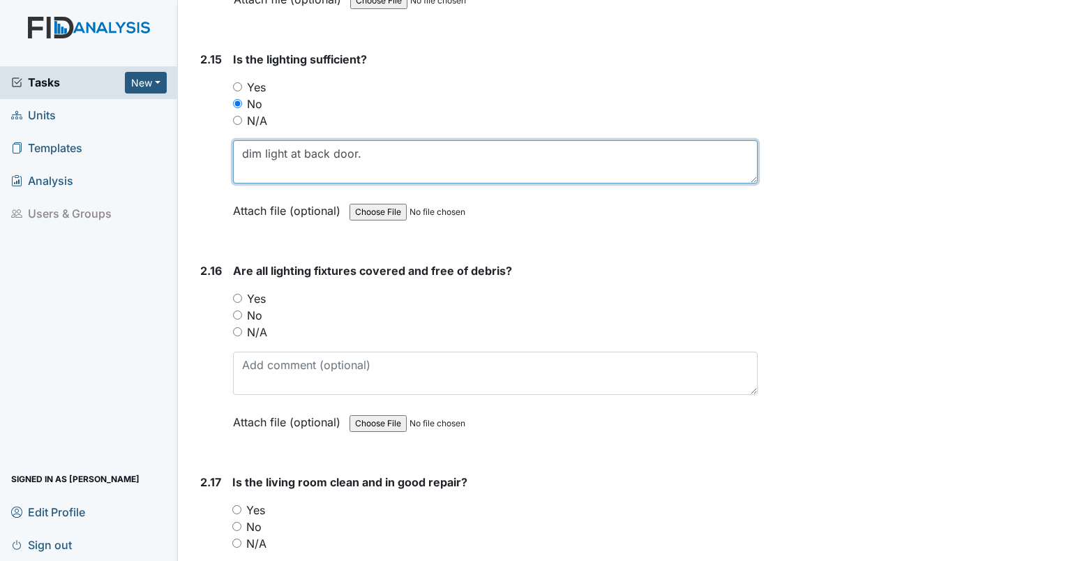
scroll to position [5273, 0]
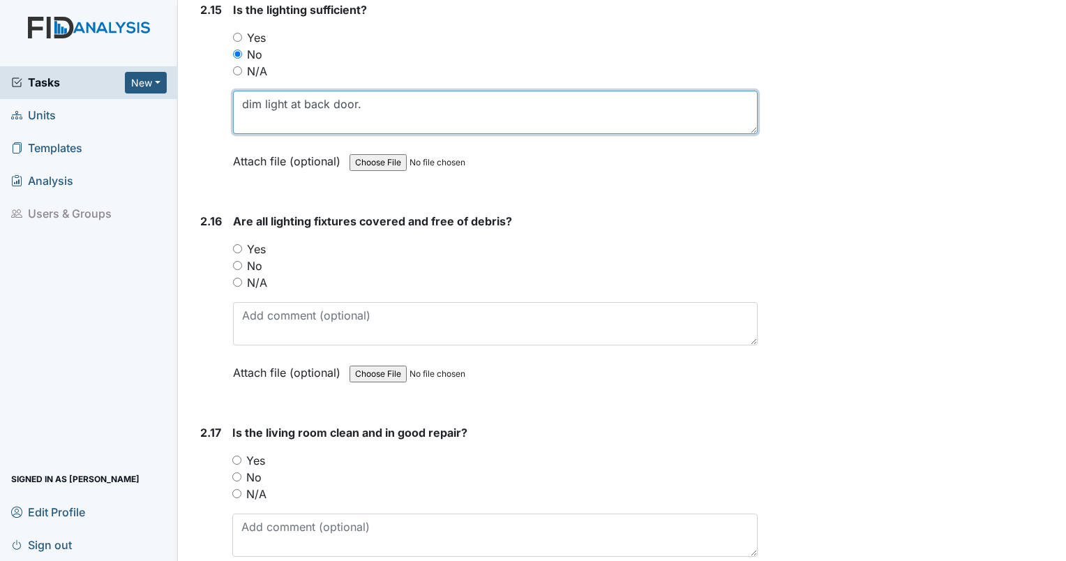
type textarea "dim light at back door."
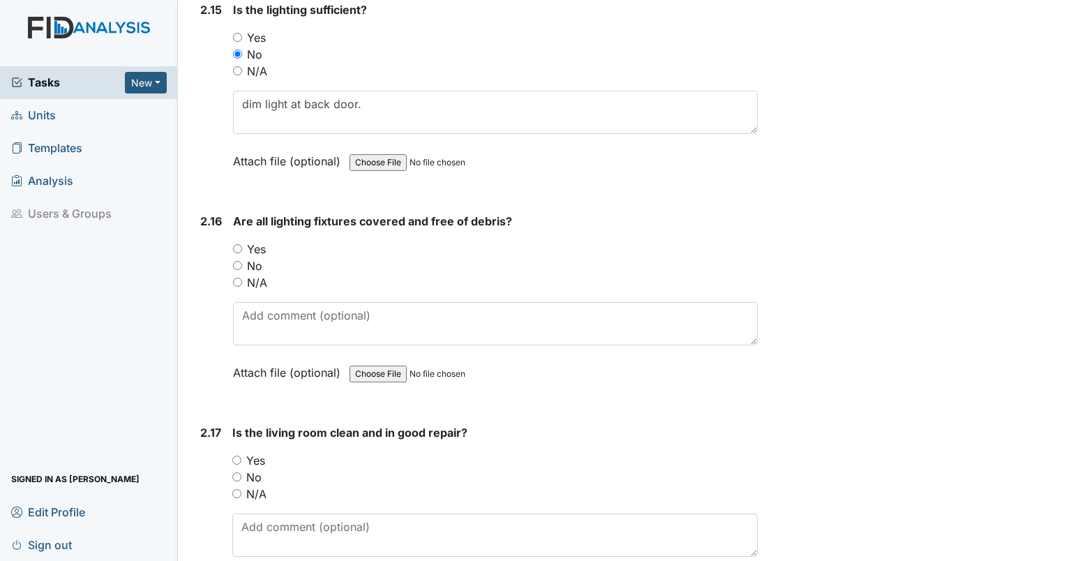
click at [239, 261] on input "No" at bounding box center [237, 265] width 9 height 9
radio input "true"
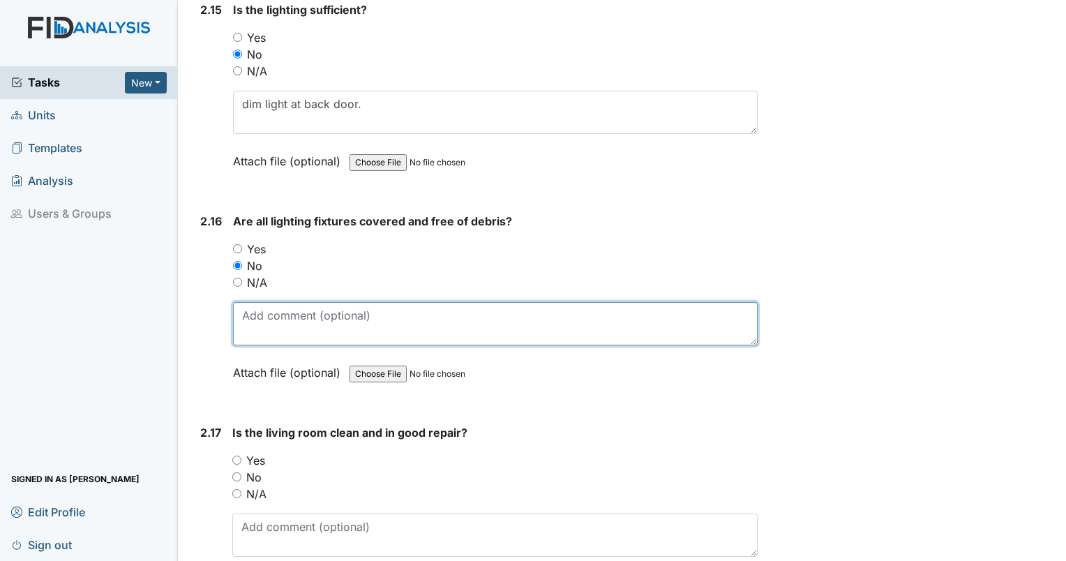
click at [278, 302] on textarea at bounding box center [495, 323] width 525 height 43
type textarea "bedroom 1 light cover loose."
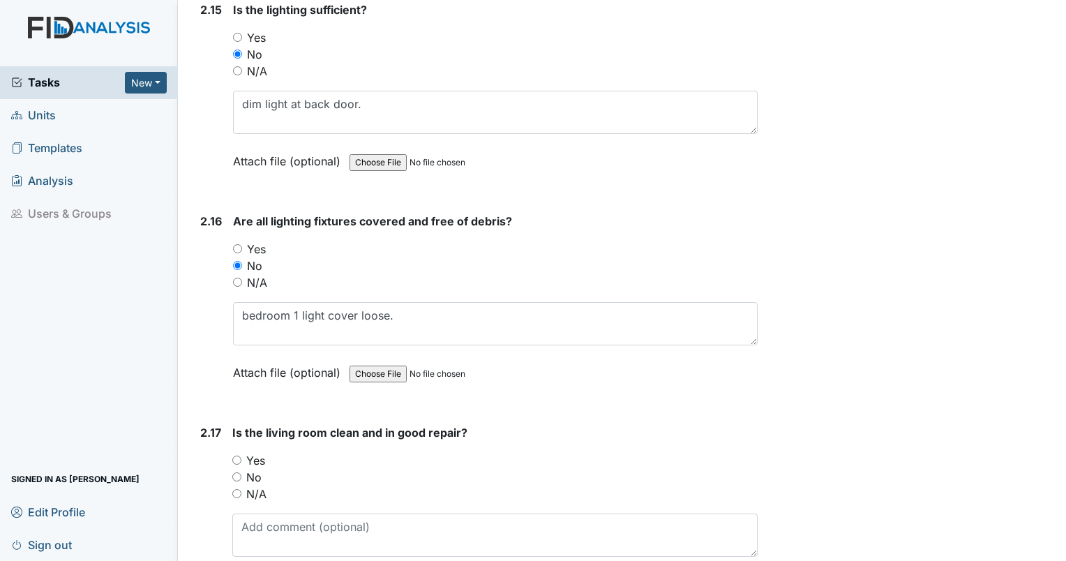
click at [236, 456] on input "Yes" at bounding box center [236, 460] width 9 height 9
radio input "true"
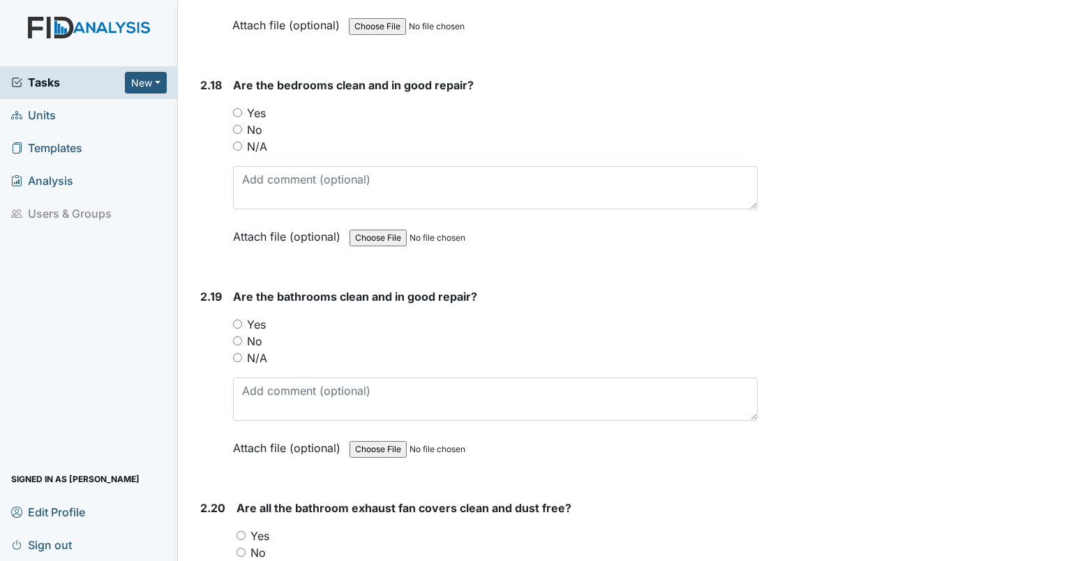
scroll to position [5820, 0]
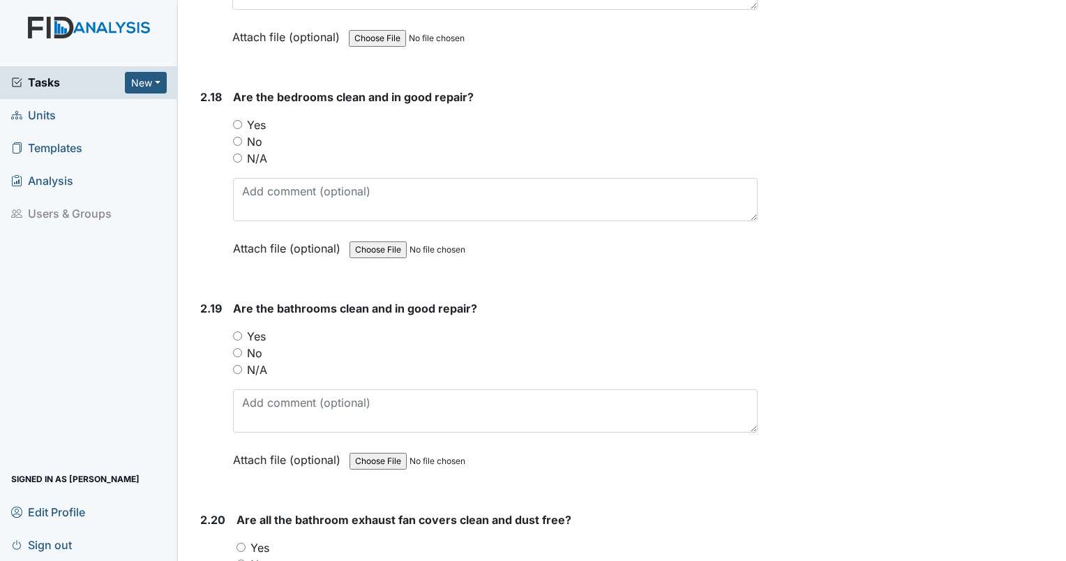
click at [234, 120] on input "Yes" at bounding box center [237, 124] width 9 height 9
radio input "true"
click at [237, 331] on input "Yes" at bounding box center [237, 335] width 9 height 9
radio input "true"
click at [731, 476] on div "1. Staff Information 1.1 Upon arrival, what was the staff doing? Staff was gett…" at bounding box center [476, 46] width 563 height 11355
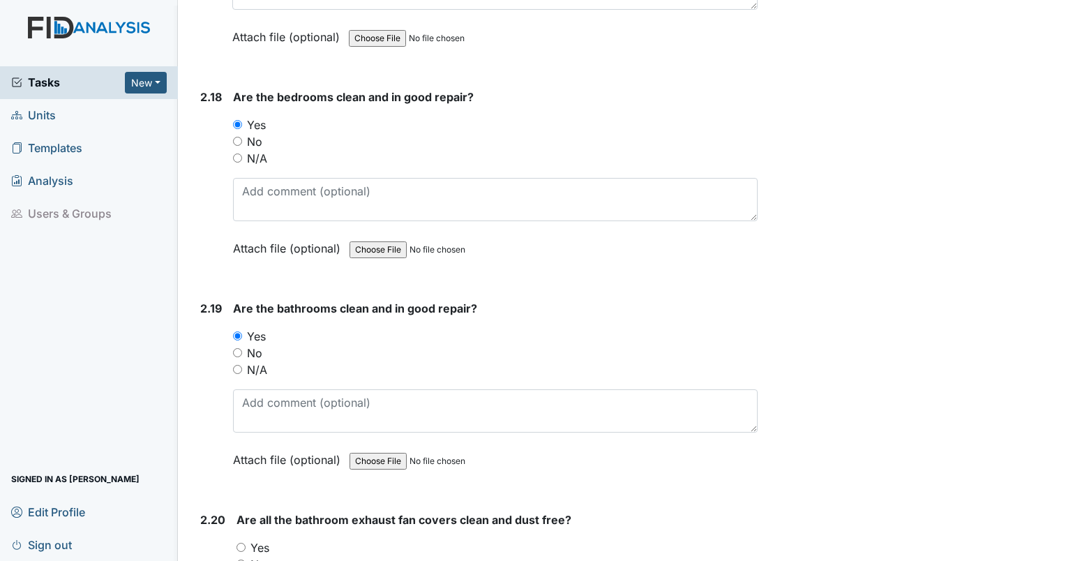
click at [239, 559] on input "No" at bounding box center [240, 563] width 9 height 9
radio input "true"
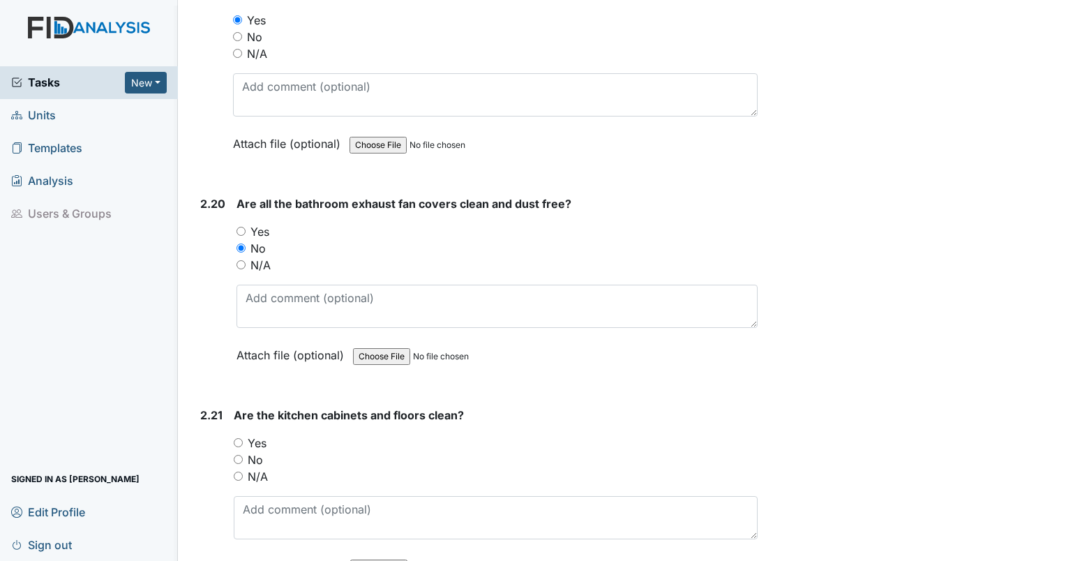
scroll to position [6148, 0]
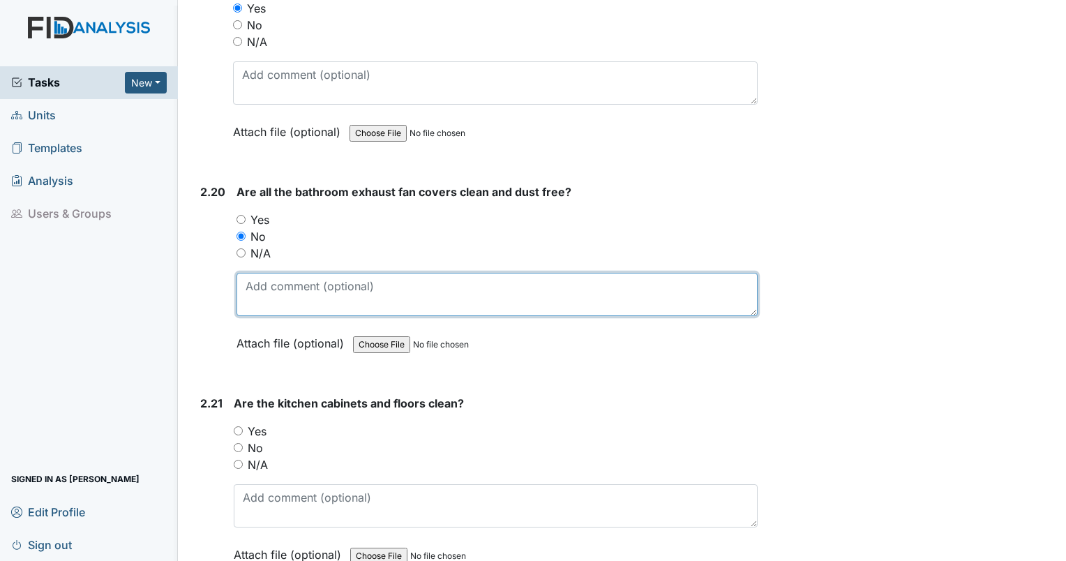
click at [424, 276] on textarea at bounding box center [496, 294] width 521 height 43
type textarea "staff bath exhaust fan dirty."
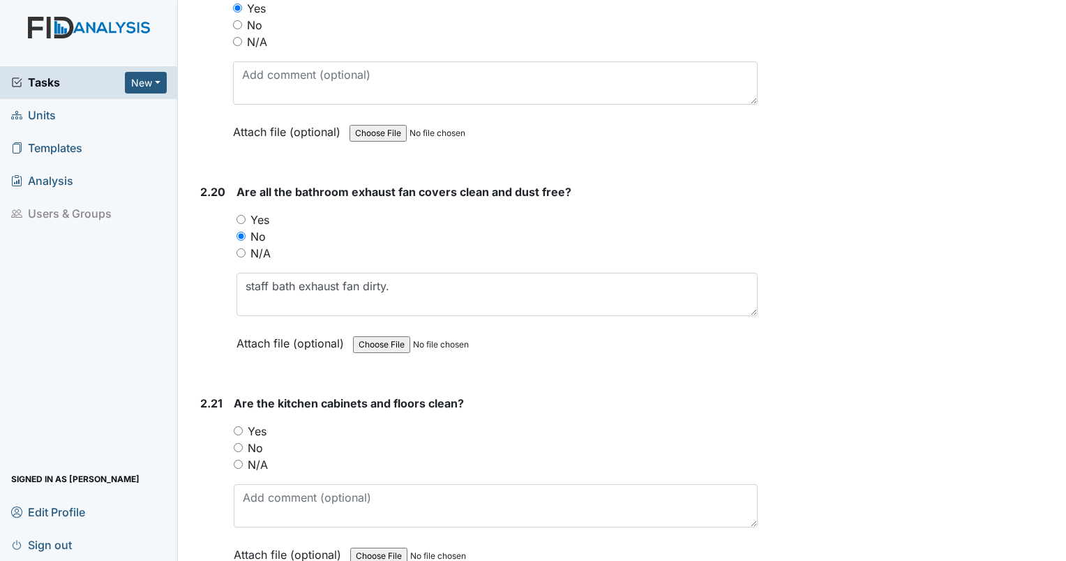
click at [236, 423] on div "Yes" at bounding box center [496, 431] width 524 height 17
click at [237, 426] on input "Yes" at bounding box center [238, 430] width 9 height 9
radio input "true"
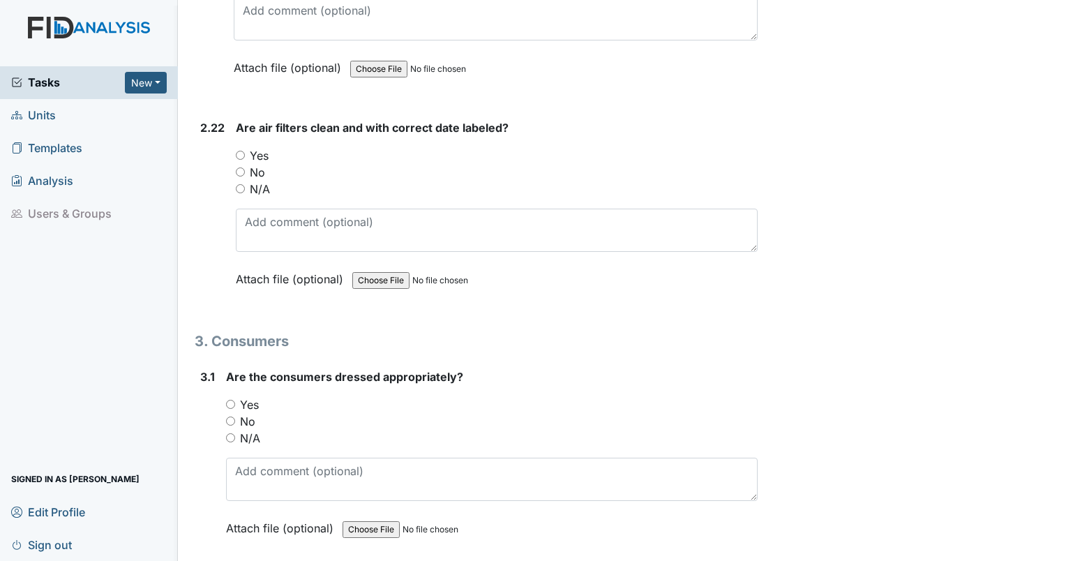
scroll to position [6646, 0]
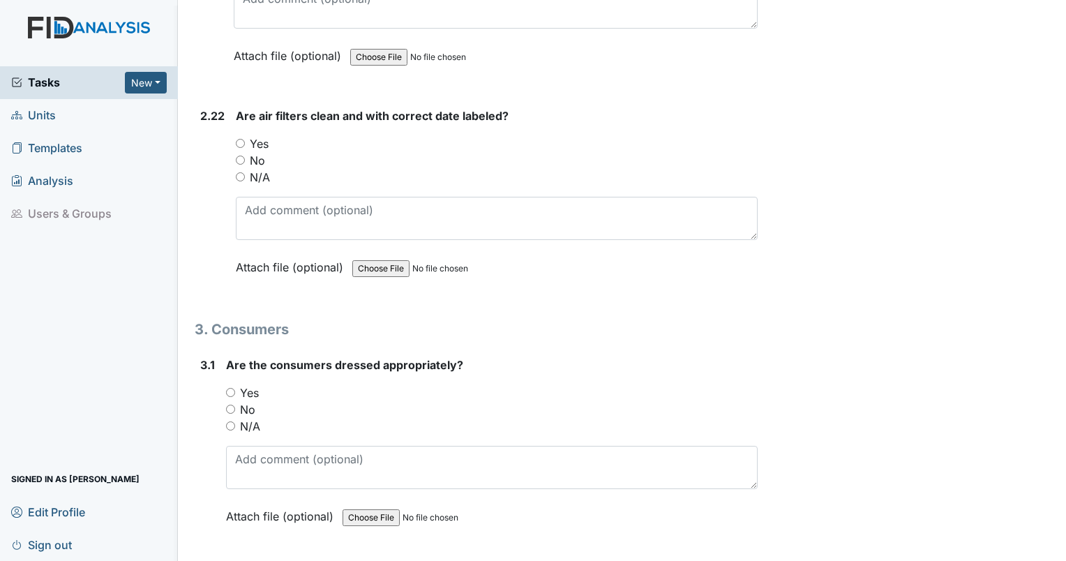
click at [241, 152] on div "No" at bounding box center [497, 160] width 522 height 17
click at [242, 156] on input "No" at bounding box center [240, 160] width 9 height 9
radio input "true"
click at [246, 167] on div "Are air filters clean and with correct date labeled? You must select one of the…" at bounding box center [497, 196] width 522 height 178
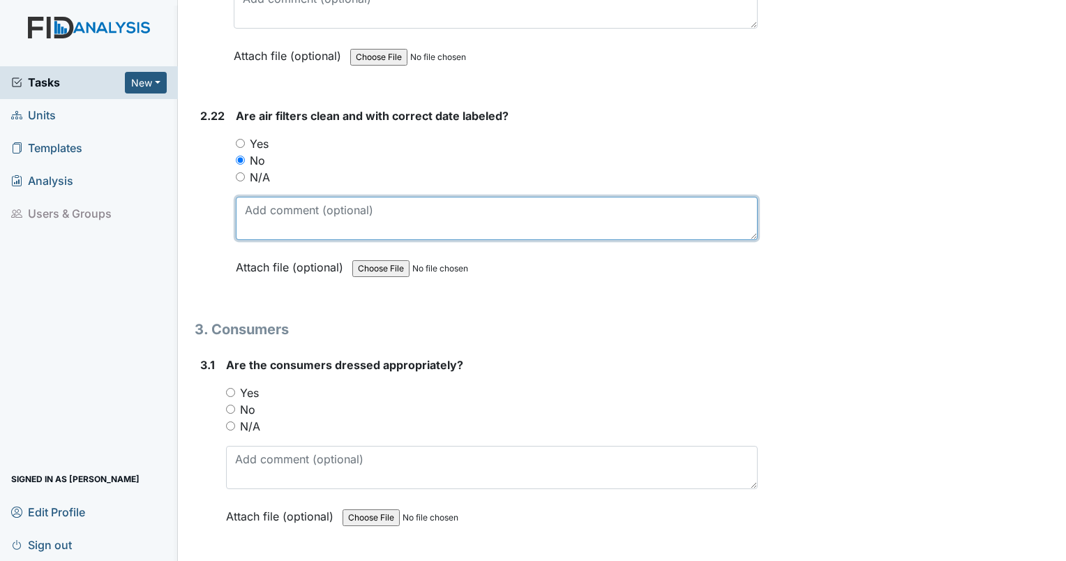
click at [251, 197] on textarea at bounding box center [497, 218] width 522 height 43
type textarea "hall filter installed backwards. should be replaced since the correct interior …"
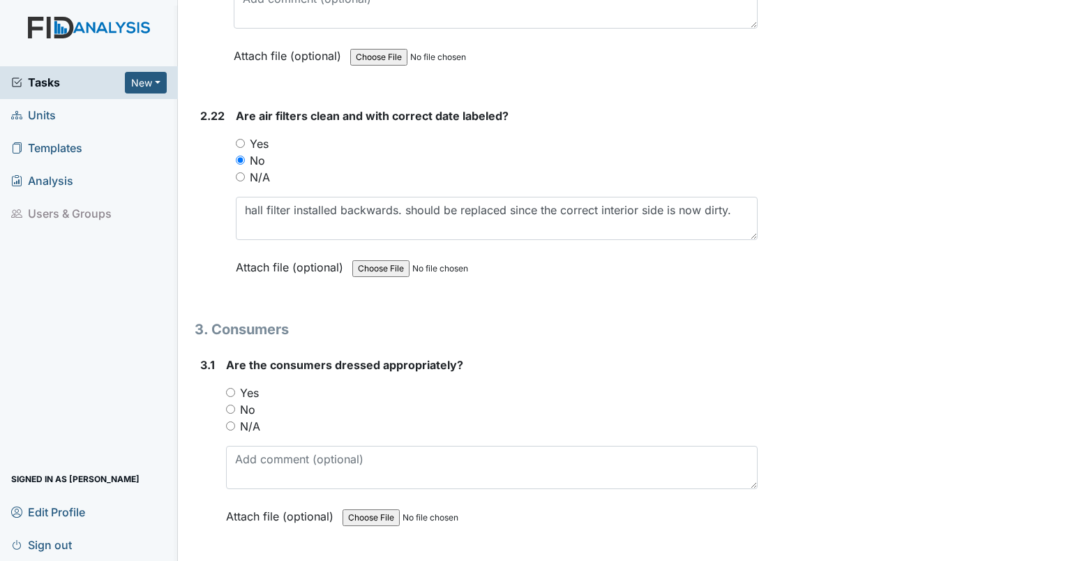
click at [234, 384] on div "Yes" at bounding box center [492, 392] width 532 height 17
click at [229, 388] on input "Yes" at bounding box center [230, 392] width 9 height 9
radio input "true"
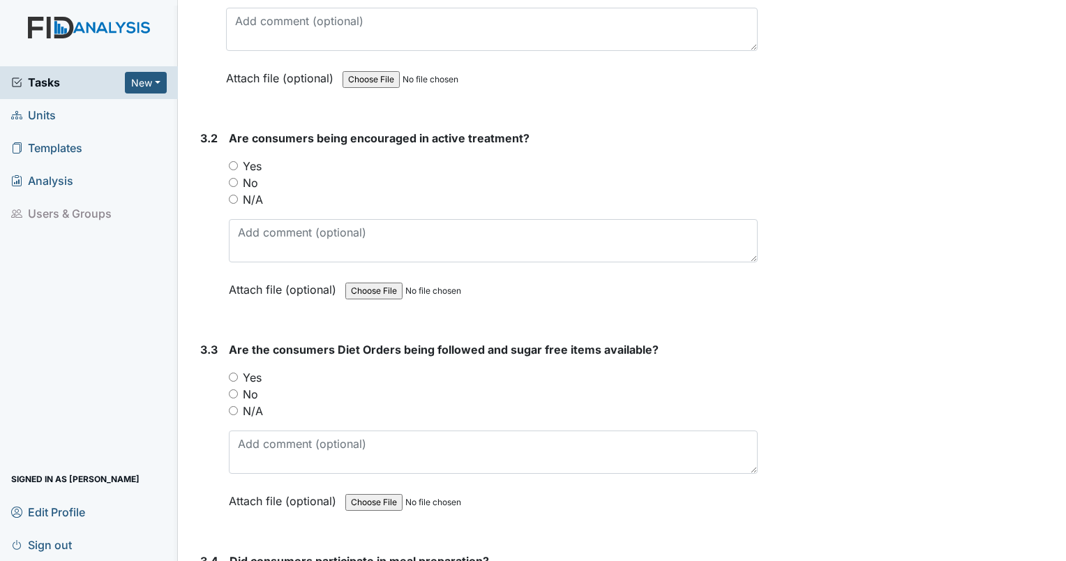
scroll to position [7109, 0]
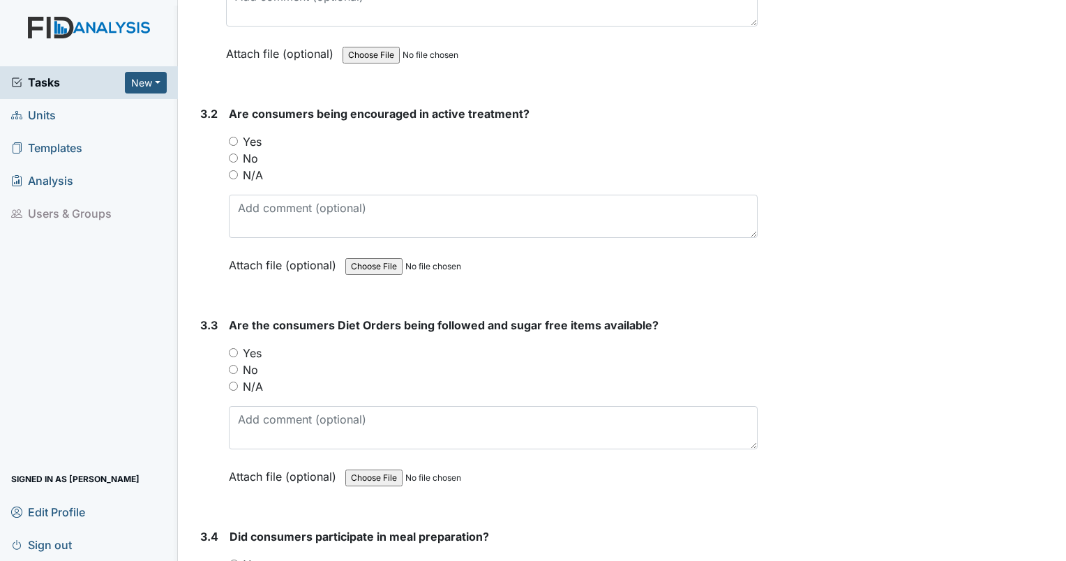
click at [231, 137] on input "Yes" at bounding box center [233, 141] width 9 height 9
radio input "true"
click at [232, 348] on input "Yes" at bounding box center [233, 352] width 9 height 9
radio input "true"
click at [232, 348] on input "Yes" at bounding box center [233, 352] width 9 height 9
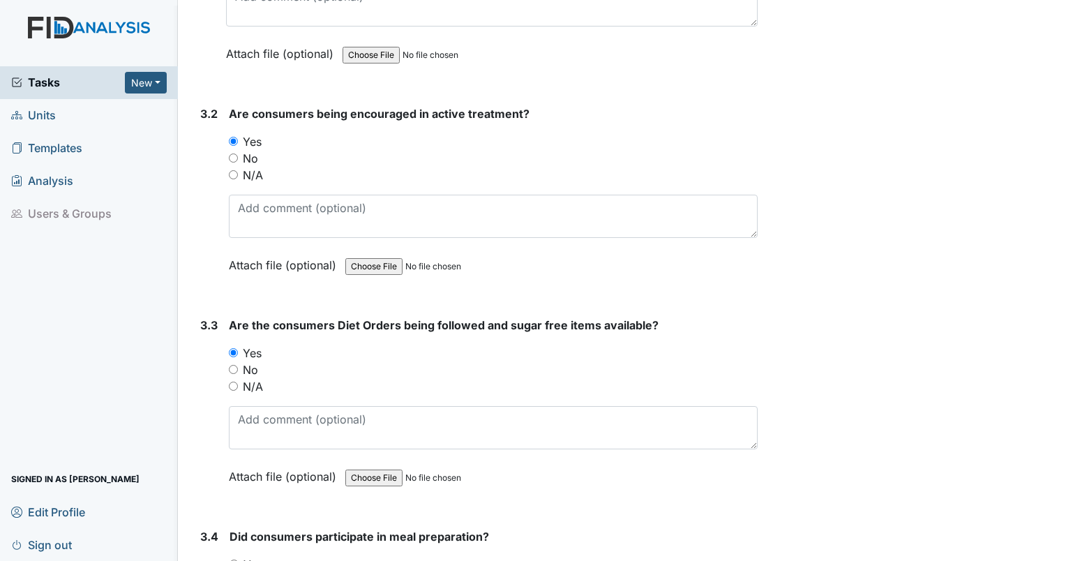
click at [235, 559] on input "Yes" at bounding box center [233, 563] width 9 height 9
radio input "true"
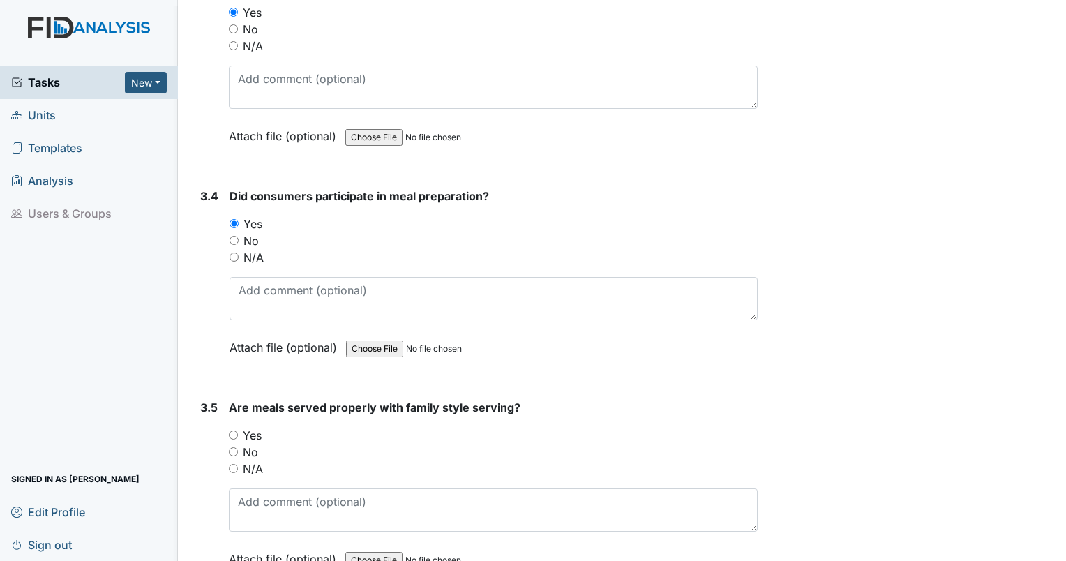
scroll to position [7497, 0]
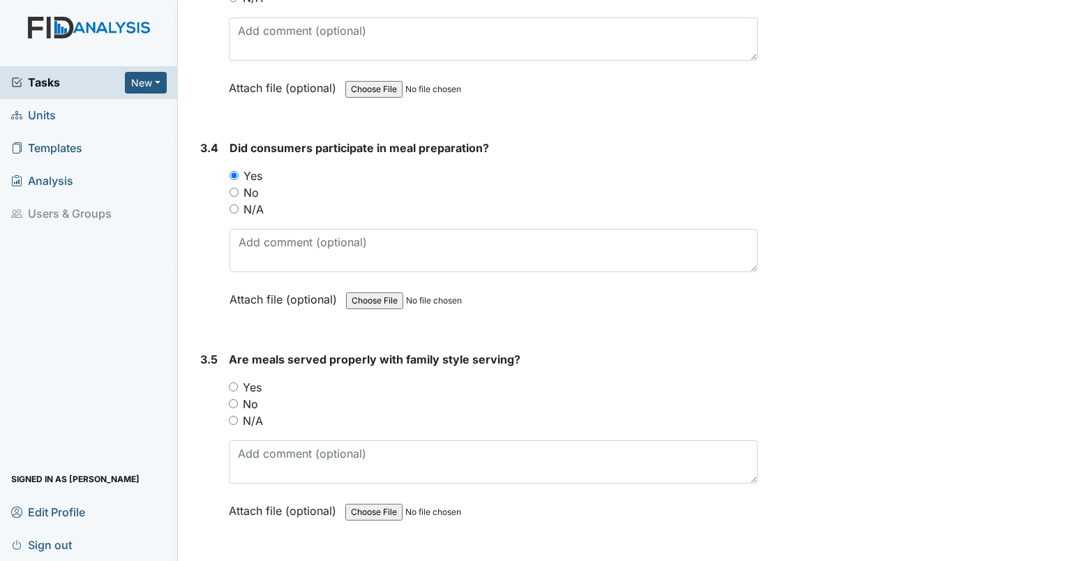
click at [232, 204] on input "N/A" at bounding box center [233, 208] width 9 height 9
radio input "true"
click at [235, 416] on input "N/A" at bounding box center [233, 420] width 9 height 9
radio input "true"
click at [235, 416] on input "N/A" at bounding box center [233, 420] width 9 height 9
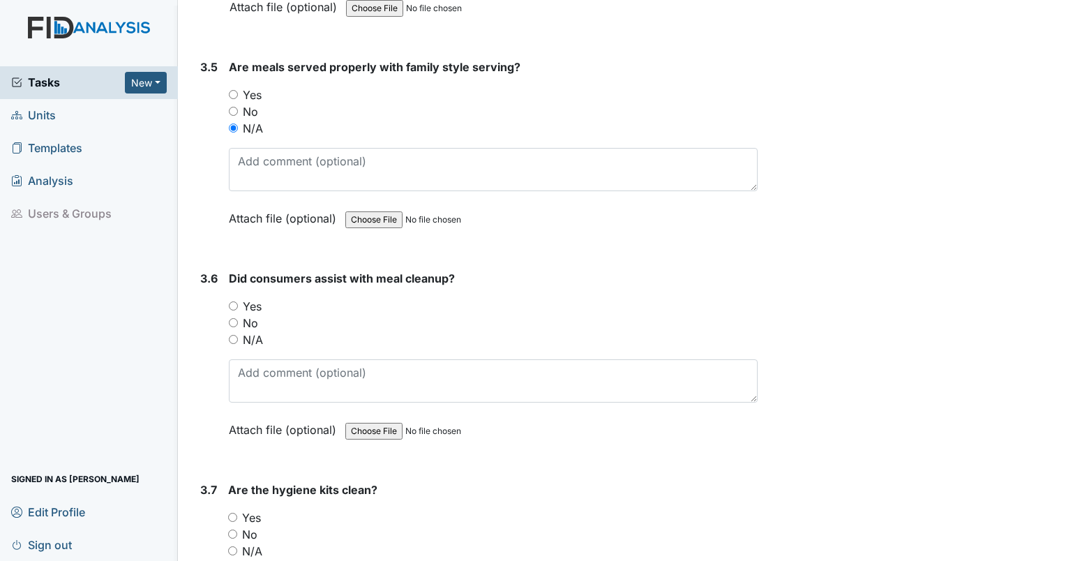
scroll to position [7801, 0]
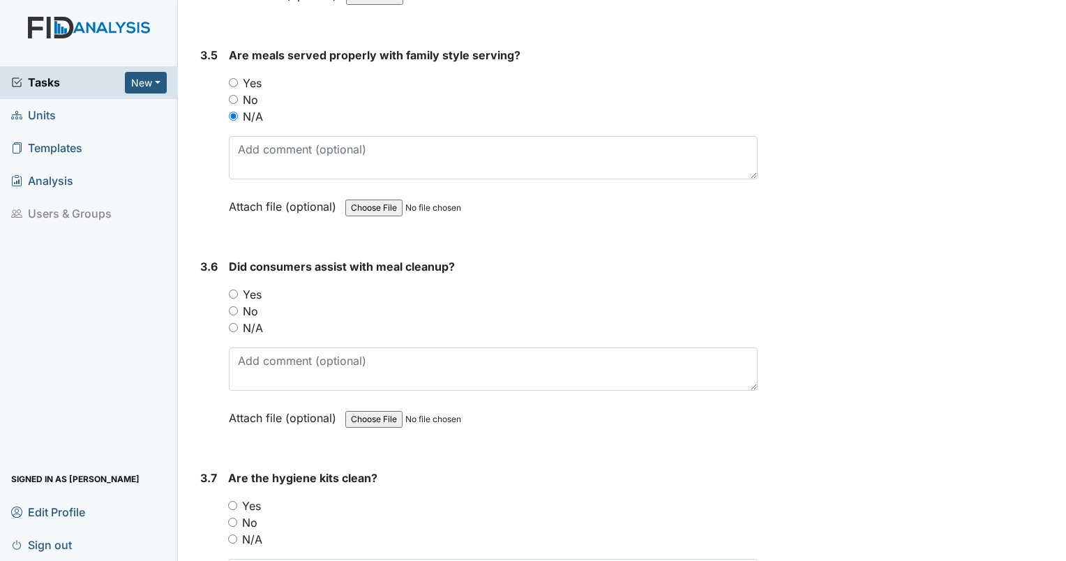
click at [237, 323] on input "N/A" at bounding box center [233, 327] width 9 height 9
radio input "true"
click at [232, 501] on input "Yes" at bounding box center [232, 505] width 9 height 9
radio input "true"
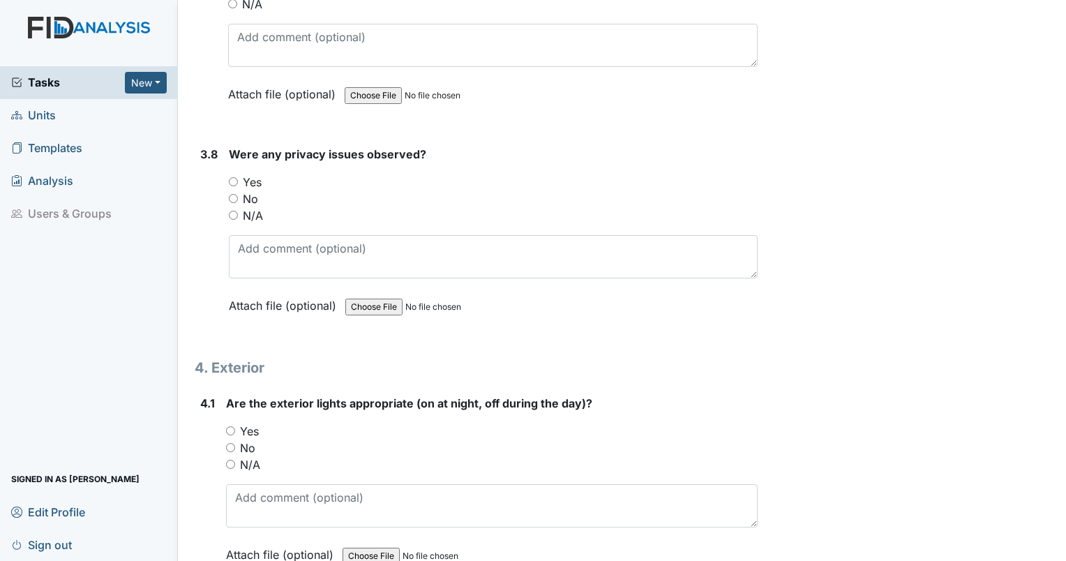
scroll to position [8348, 0]
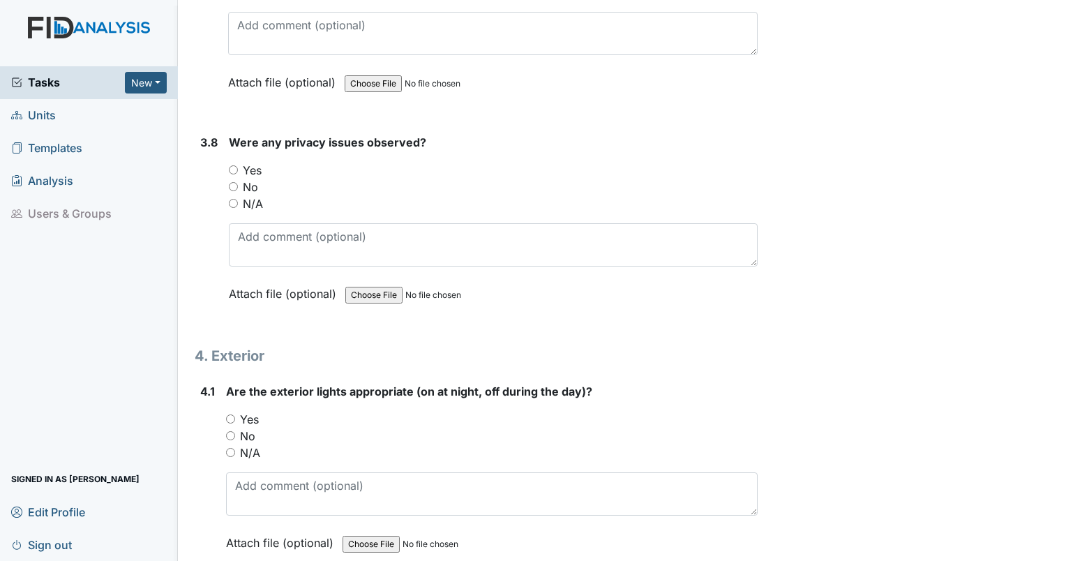
click at [232, 182] on input "No" at bounding box center [233, 186] width 9 height 9
radio input "true"
click at [230, 431] on input "No" at bounding box center [230, 435] width 9 height 9
radio input "true"
click at [230, 431] on input "No" at bounding box center [230, 435] width 9 height 9
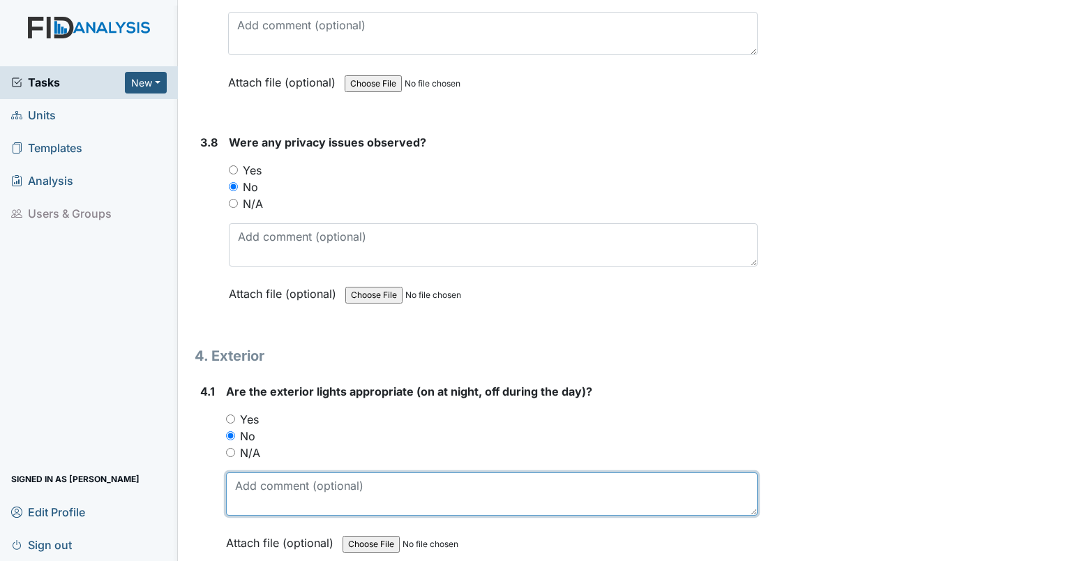
click at [238, 472] on textarea at bounding box center [492, 493] width 532 height 43
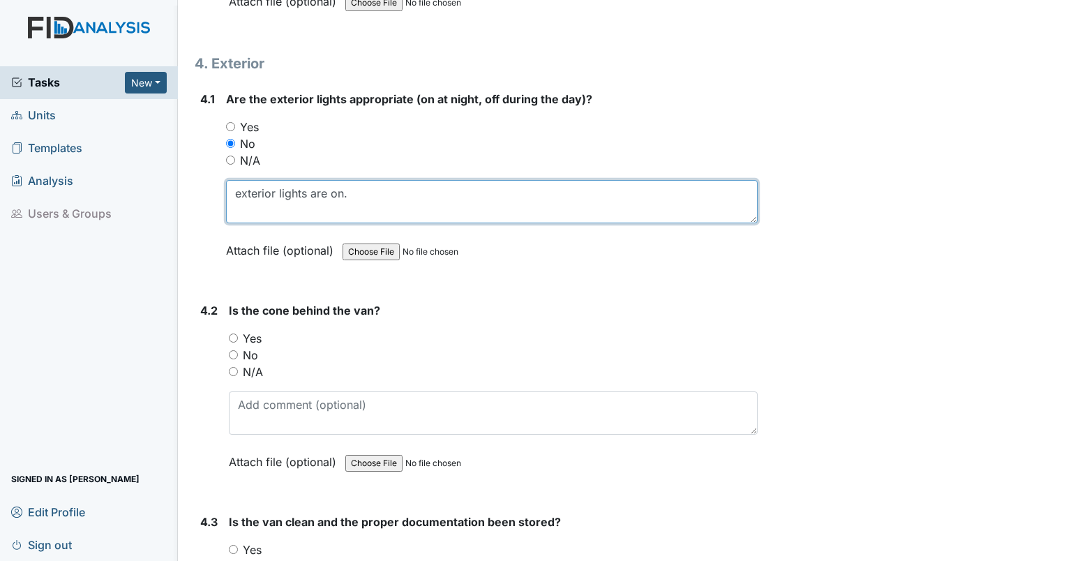
scroll to position [8714, 0]
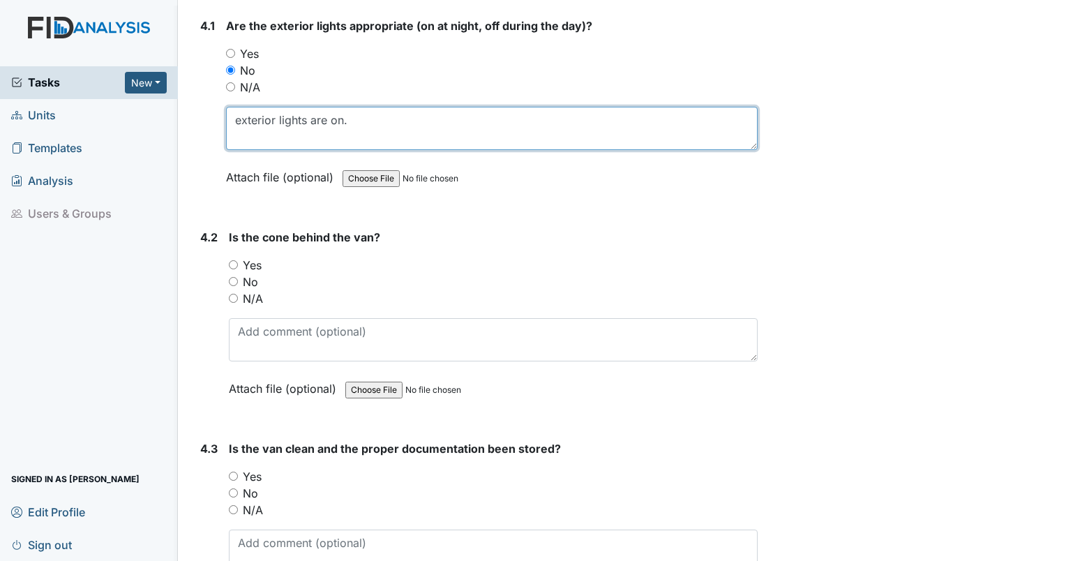
type textarea "exterior lights are on."
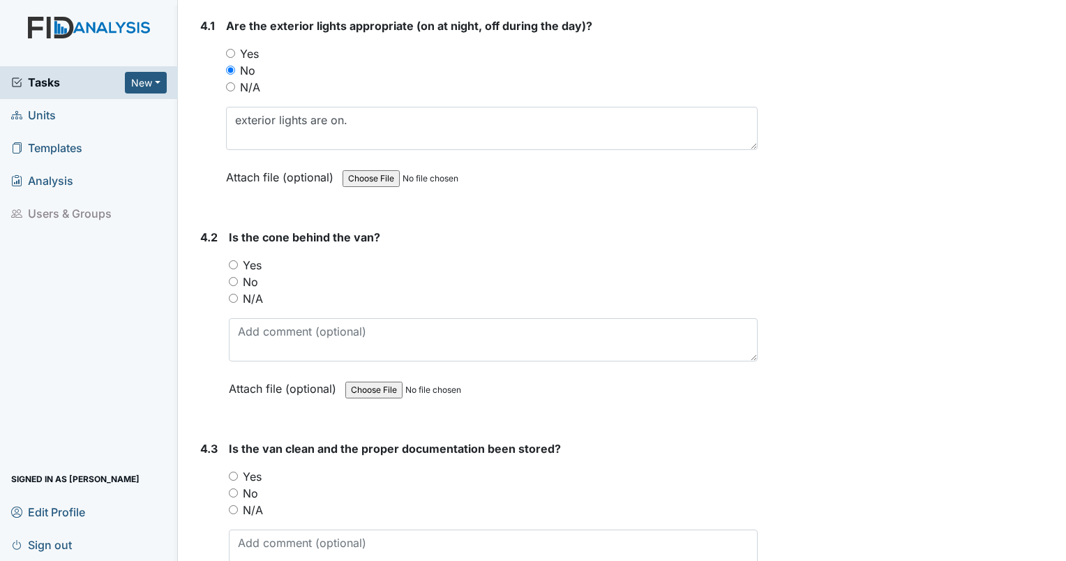
click at [229, 260] on input "Yes" at bounding box center [233, 264] width 9 height 9
radio input "true"
click at [232, 472] on input "Yes" at bounding box center [233, 476] width 9 height 9
radio input "true"
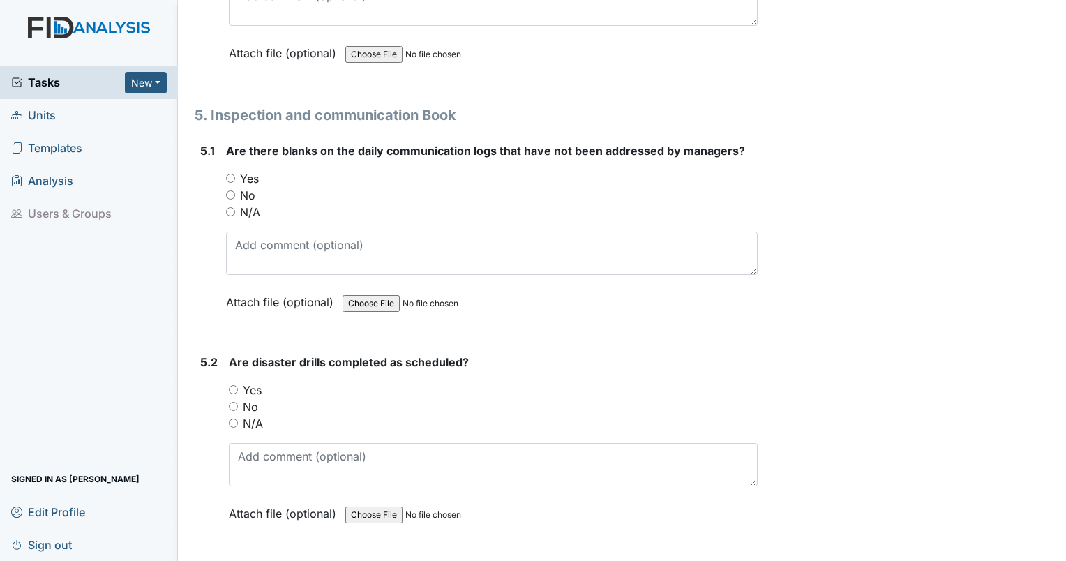
scroll to position [9273, 0]
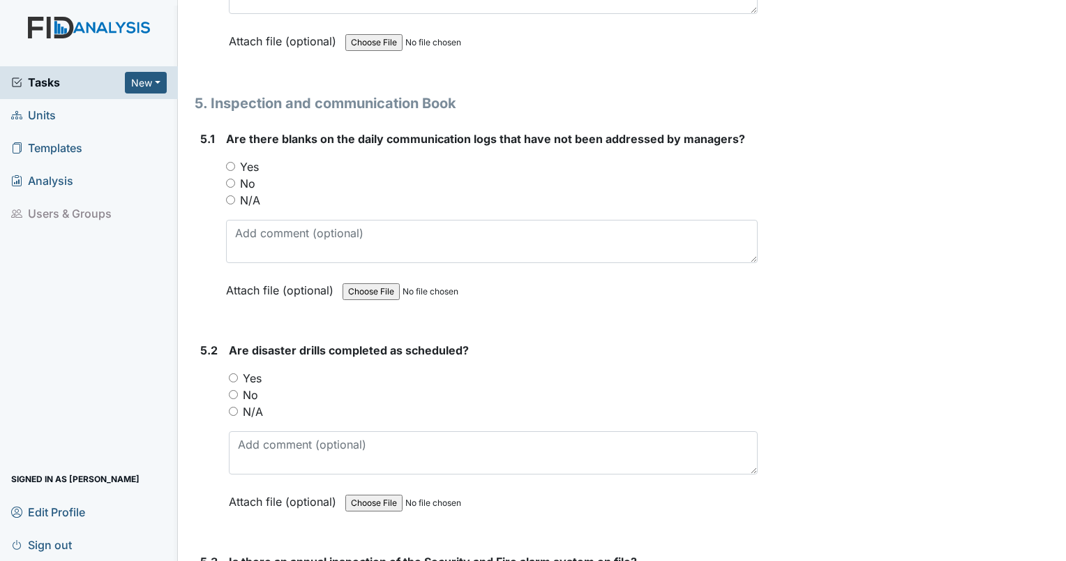
click at [224, 148] on div "5.1 Are there blanks on the daily communication logs that have not been address…" at bounding box center [476, 224] width 563 height 189
click at [231, 179] on input "No" at bounding box center [230, 183] width 9 height 9
radio input "true"
click at [235, 373] on input "Yes" at bounding box center [233, 377] width 9 height 9
radio input "true"
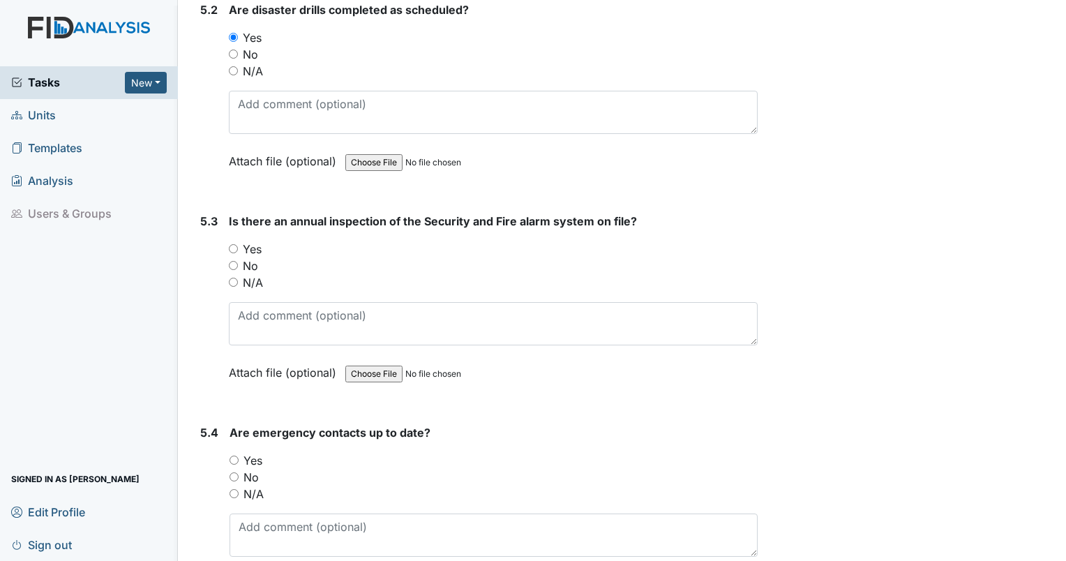
scroll to position [9674, 0]
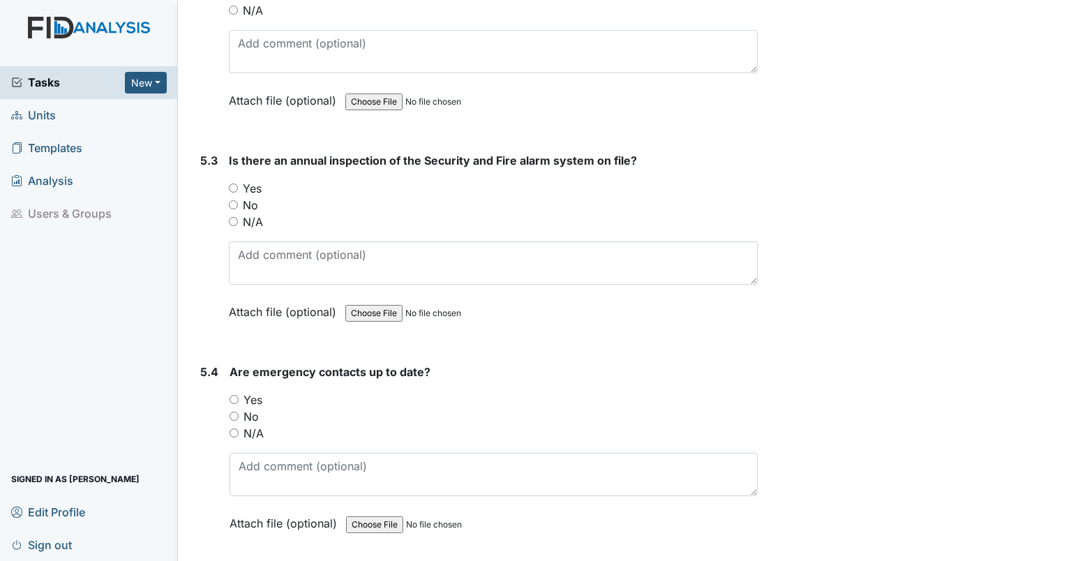
click at [230, 183] on input "Yes" at bounding box center [233, 187] width 9 height 9
radio input "true"
click at [232, 395] on input "Yes" at bounding box center [233, 399] width 9 height 9
radio input "true"
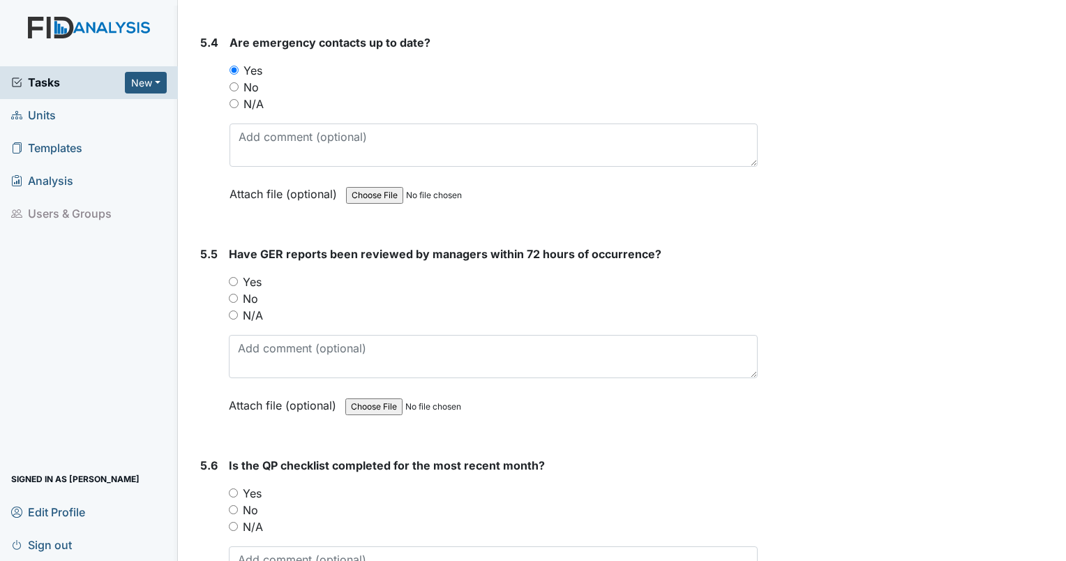
scroll to position [10064, 0]
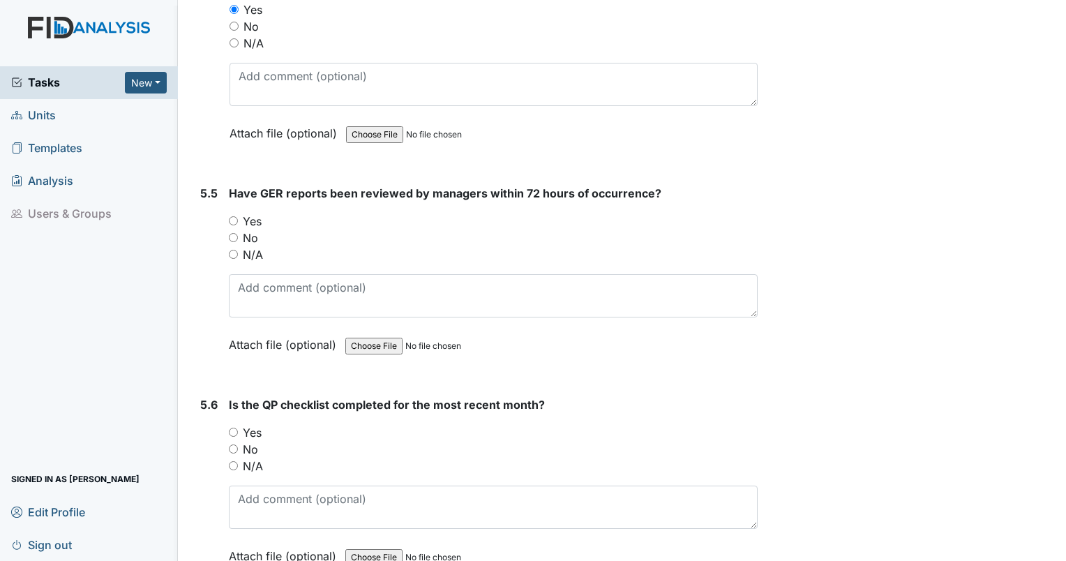
click at [234, 229] on div "No" at bounding box center [493, 237] width 529 height 17
click at [232, 233] on input "No" at bounding box center [233, 237] width 9 height 9
radio input "true"
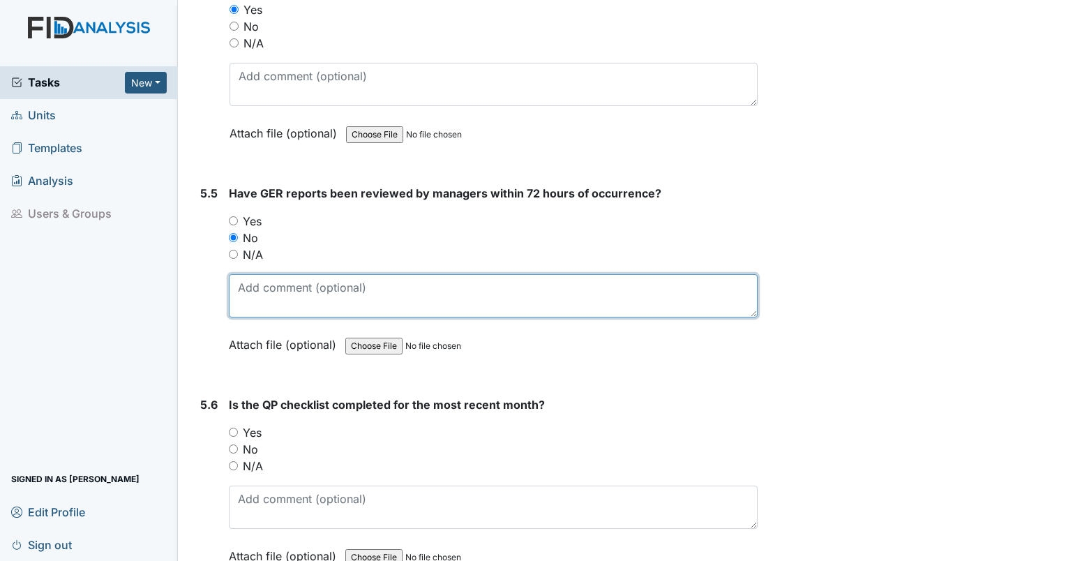
click at [251, 274] on textarea at bounding box center [493, 295] width 529 height 43
type textarea "8/30 and 8/21 GER not reviewed within 72 hours."
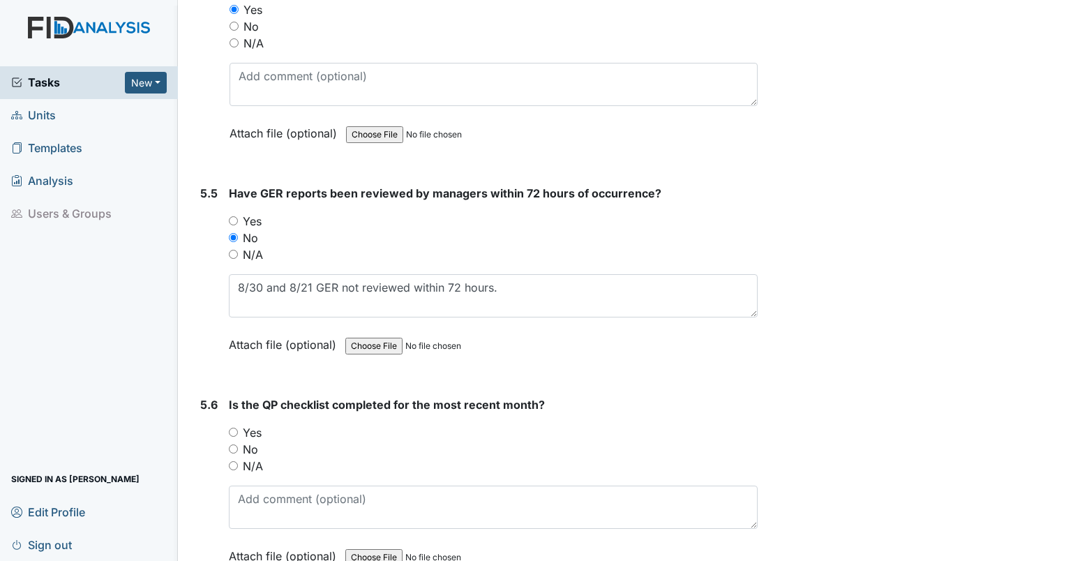
click at [234, 428] on input "Yes" at bounding box center [233, 432] width 9 height 9
radio input "true"
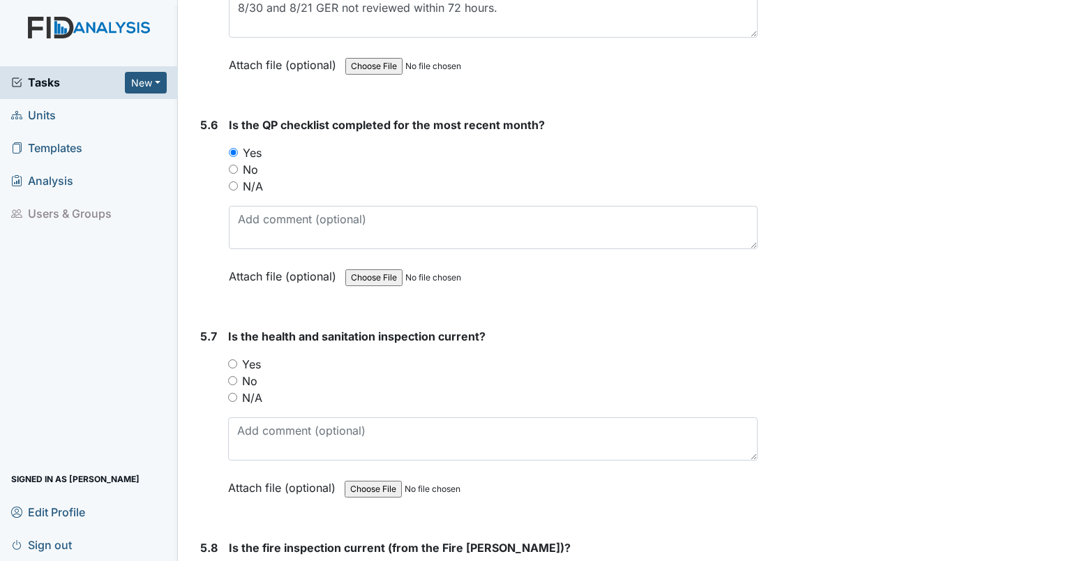
scroll to position [10367, 0]
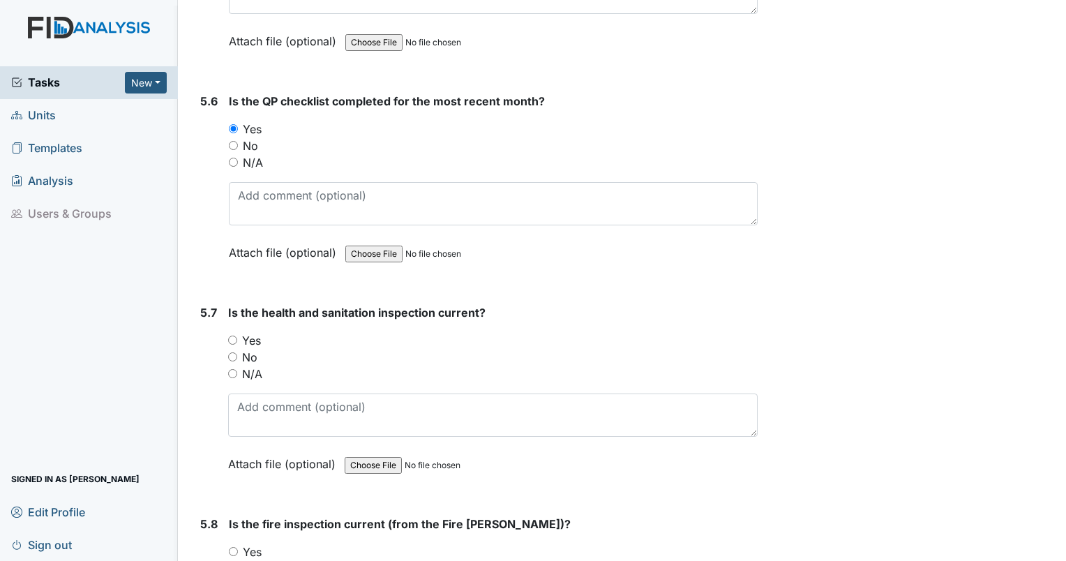
click at [232, 369] on input "N/A" at bounding box center [232, 373] width 9 height 9
radio input "true"
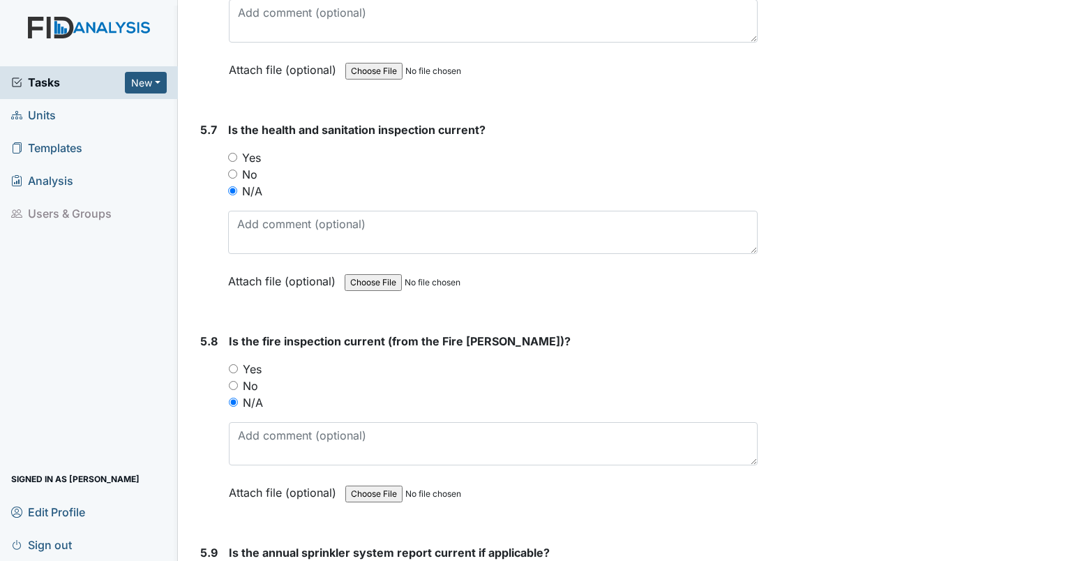
scroll to position [10574, 0]
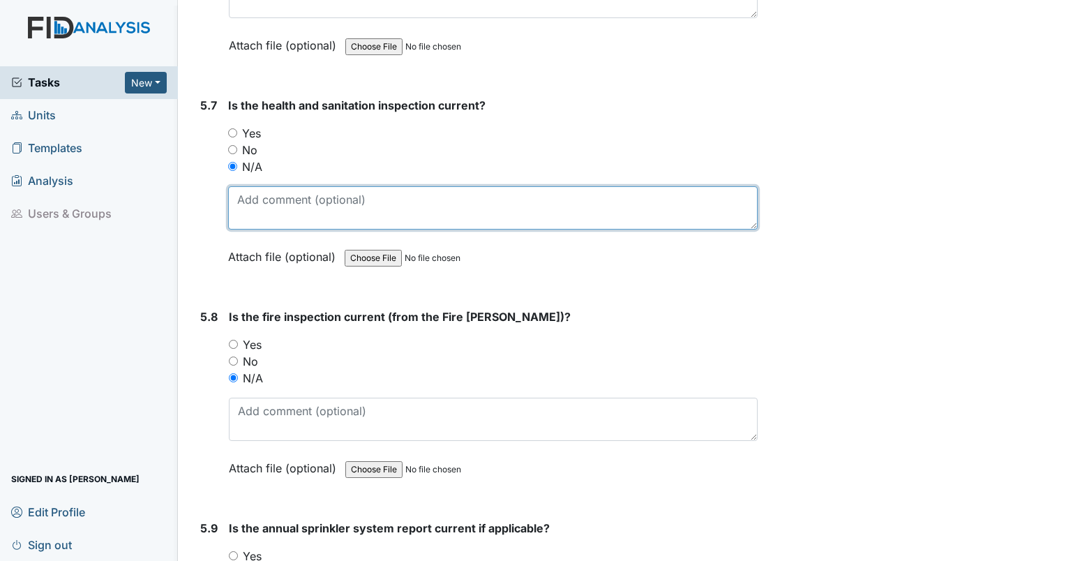
click at [306, 186] on textarea at bounding box center [492, 207] width 529 height 43
type textarea "could not find inspection book"
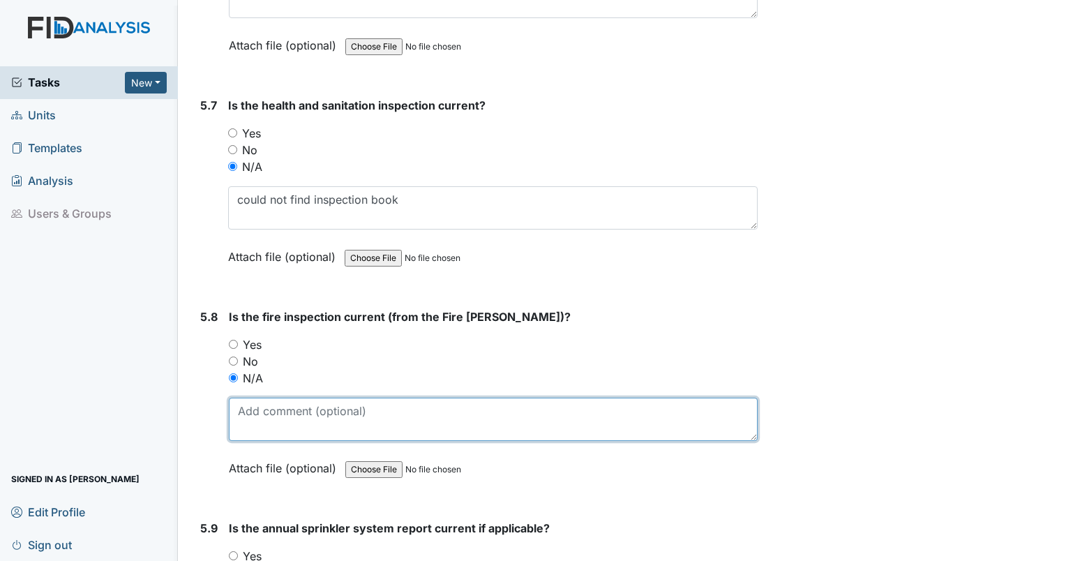
click at [257, 398] on textarea at bounding box center [493, 419] width 529 height 43
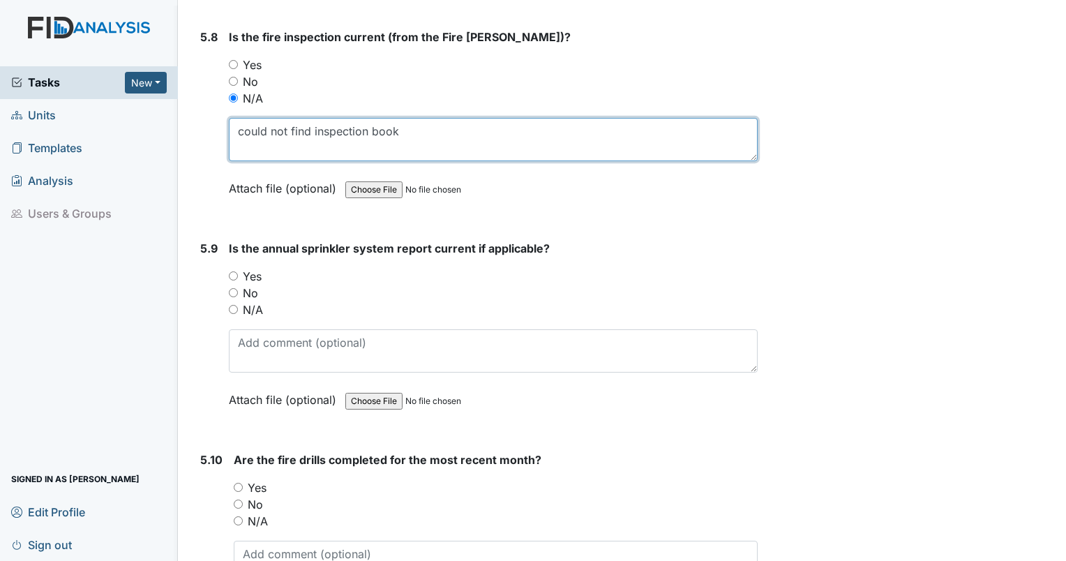
scroll to position [10878, 0]
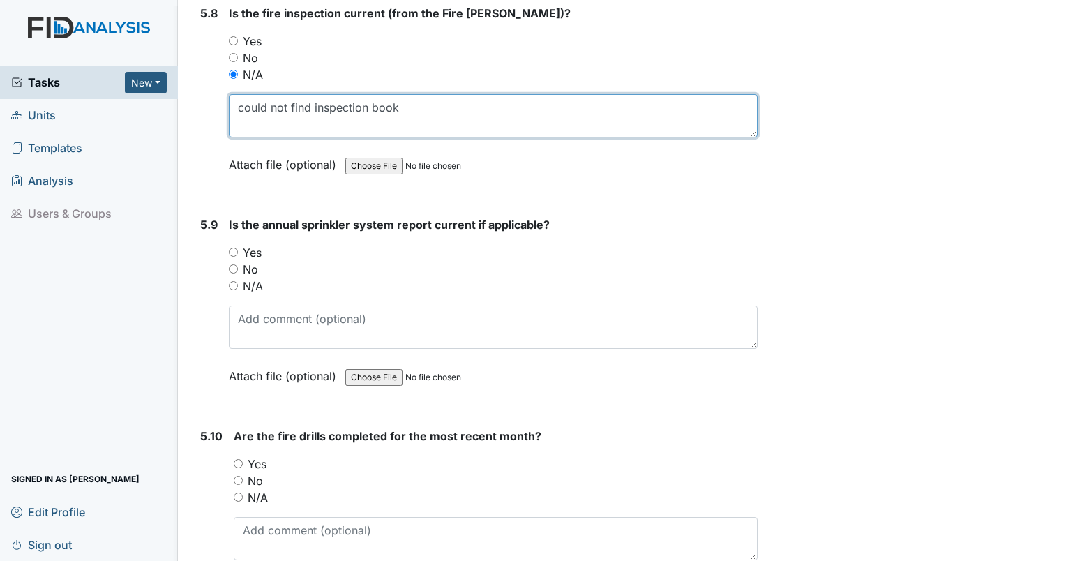
type textarea "could not find inspection book"
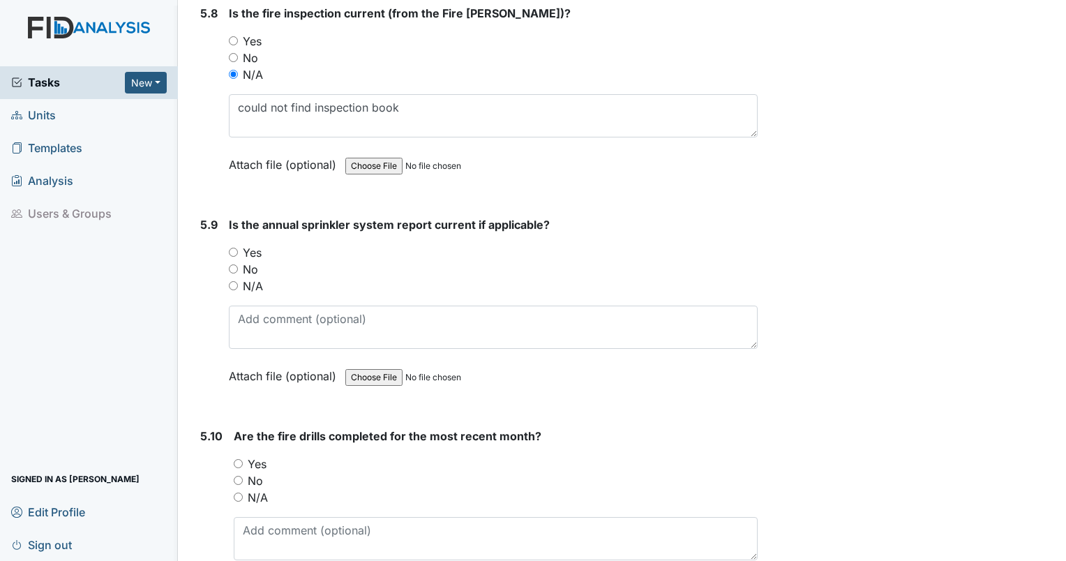
click at [233, 248] on input "Yes" at bounding box center [233, 252] width 9 height 9
radio input "true"
click at [236, 459] on input "Yes" at bounding box center [238, 463] width 9 height 9
radio input "true"
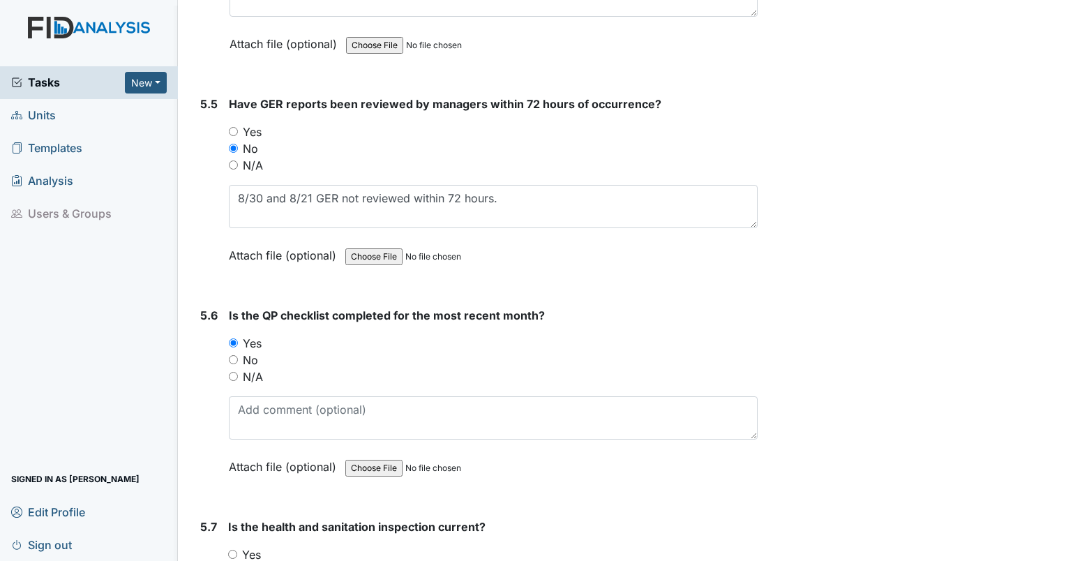
scroll to position [10955, 0]
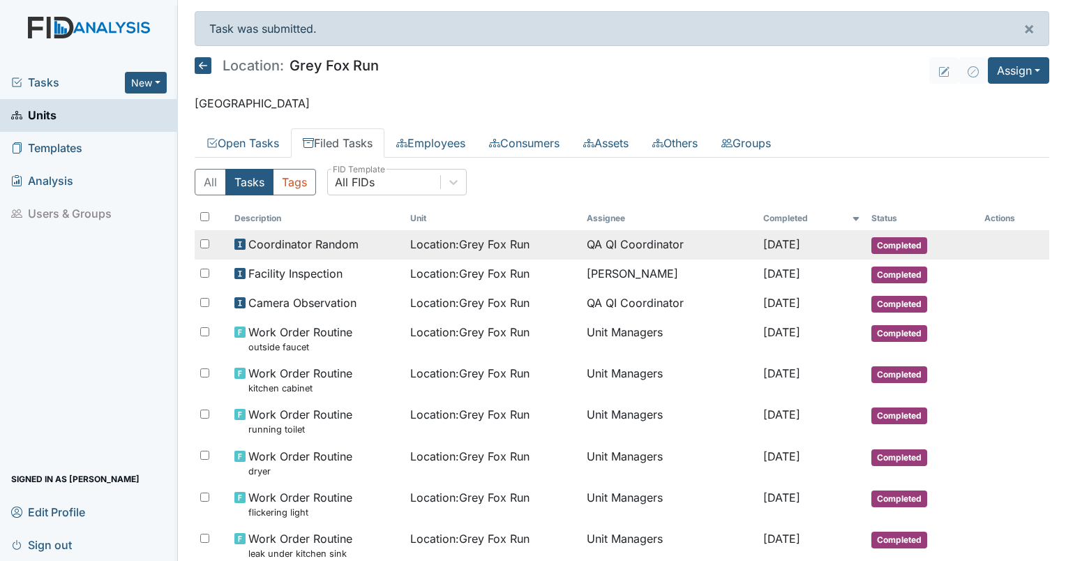
click at [465, 247] on span "Location : Grey Fox Run" at bounding box center [469, 244] width 119 height 17
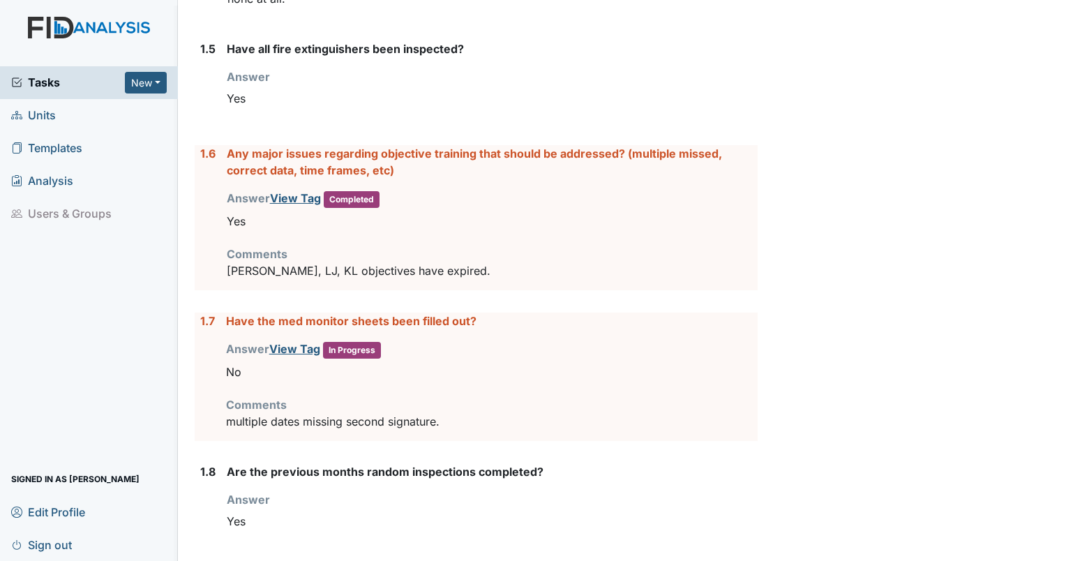
scroll to position [619, 0]
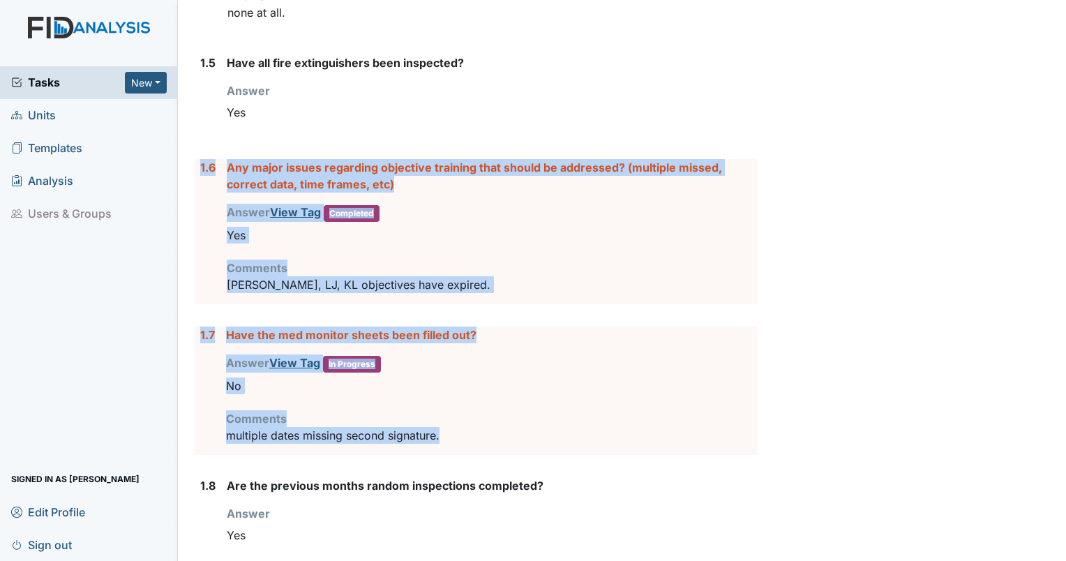
drag, startPoint x: 463, startPoint y: 434, endPoint x: 200, endPoint y: 170, distance: 372.4
drag, startPoint x: 200, startPoint y: 170, endPoint x: 262, endPoint y: 179, distance: 62.0
copy form "1.6 Any major issues regarding objective training that should be addressed? (mu…"
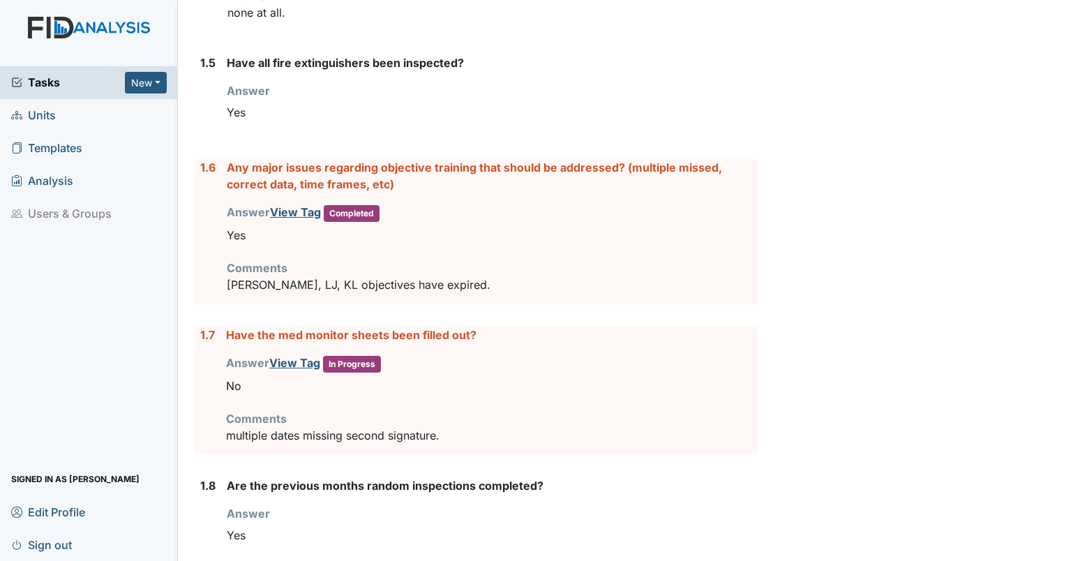
click at [424, 494] on div "Are the previous months random inspections completed? Answer You must select on…" at bounding box center [492, 518] width 531 height 82
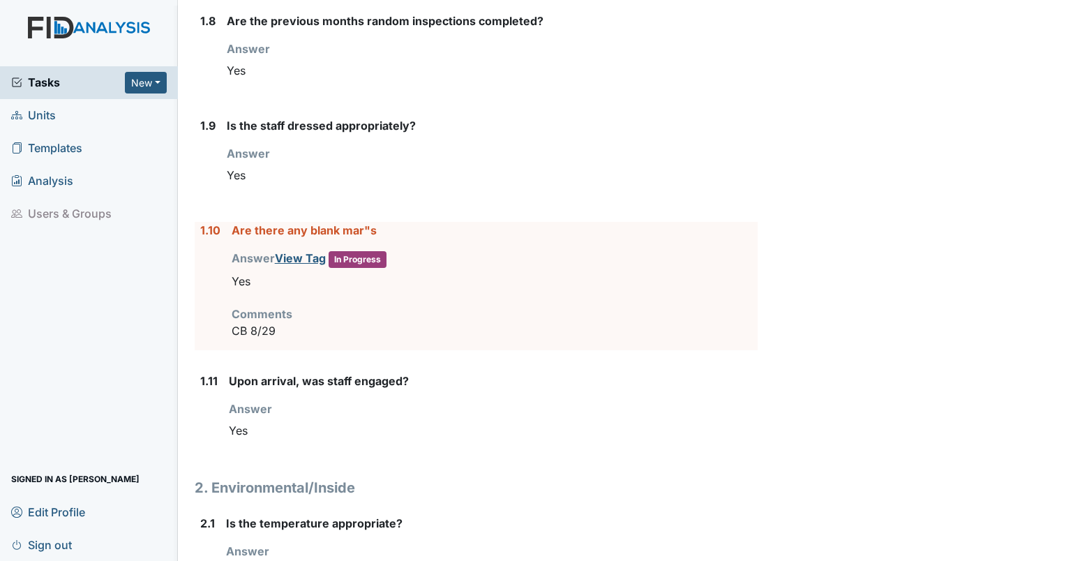
scroll to position [1133, 0]
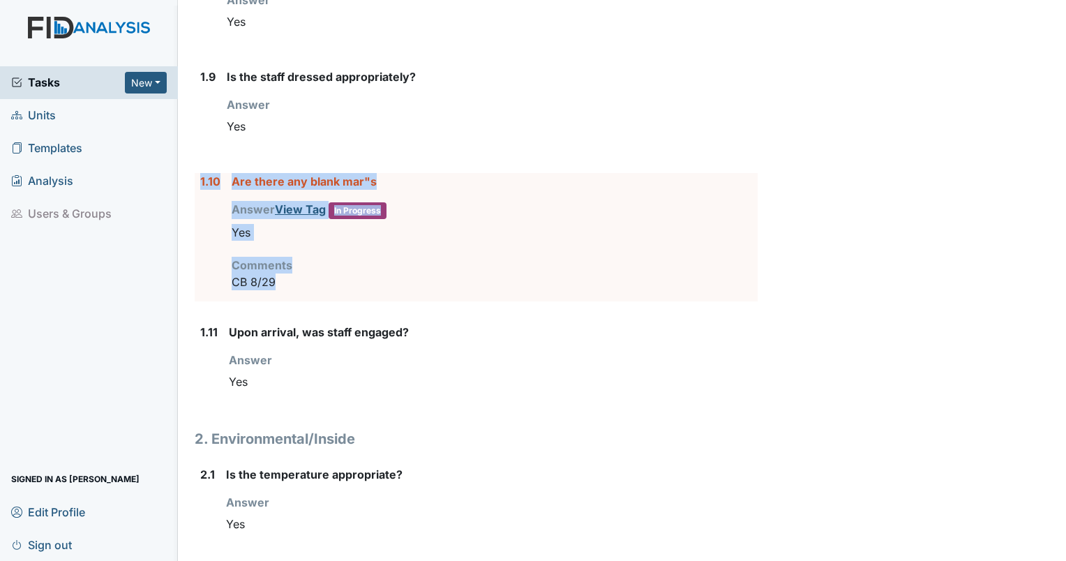
drag, startPoint x: 308, startPoint y: 276, endPoint x: 197, endPoint y: 181, distance: 145.4
click at [197, 181] on div "1.10 Are there any blank mar"s Answer View Tag In Progress You must select one …" at bounding box center [476, 237] width 563 height 128
drag, startPoint x: 197, startPoint y: 181, endPoint x: 258, endPoint y: 181, distance: 60.7
copy div "1.10 Are there any blank mar"s Answer View Tag In Progress You must select one …"
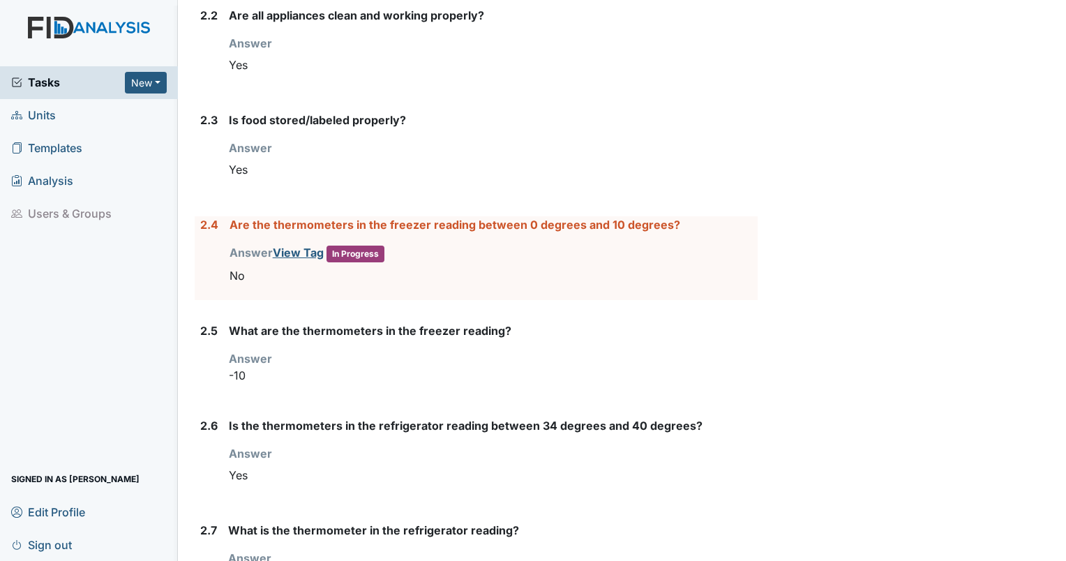
scroll to position [1732, 0]
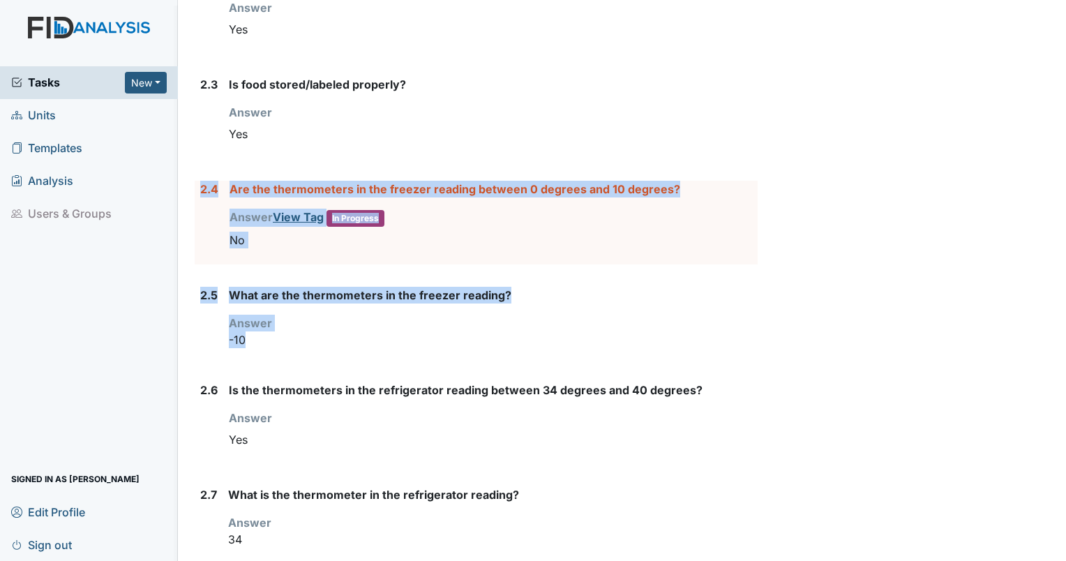
drag, startPoint x: 289, startPoint y: 342, endPoint x: 198, endPoint y: 194, distance: 173.8
drag, startPoint x: 198, startPoint y: 194, endPoint x: 266, endPoint y: 188, distance: 68.0
copy form "2.4 Are the thermometers in the freezer reading between 0 degrees and 10 degree…"
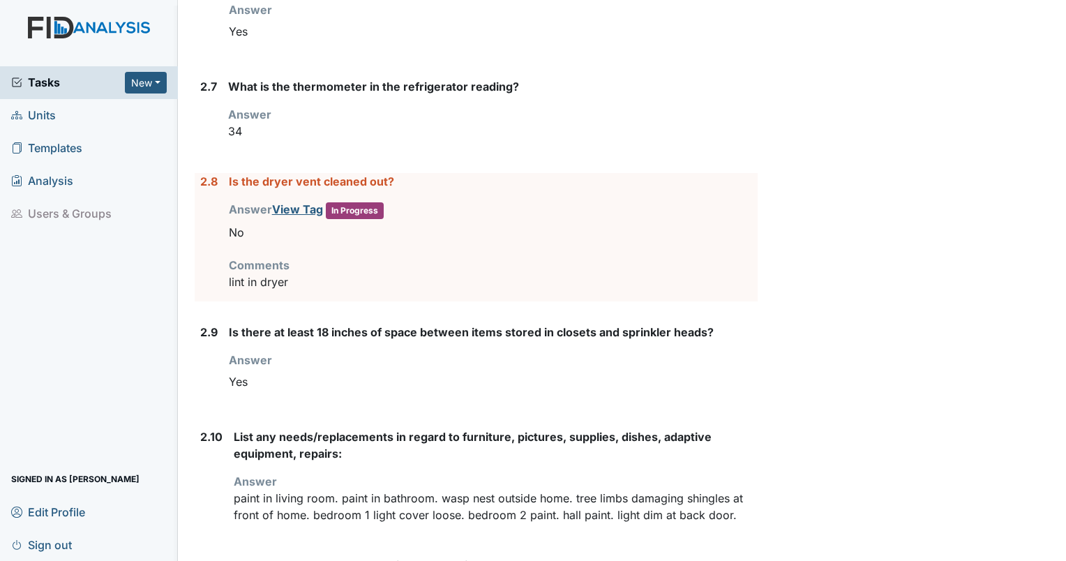
scroll to position [2154, 0]
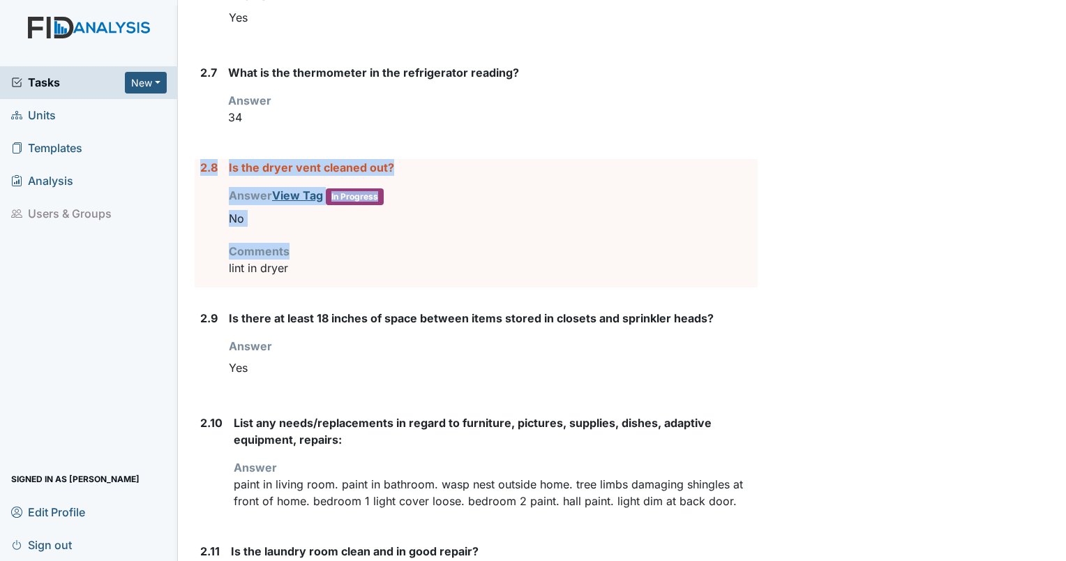
drag, startPoint x: 321, startPoint y: 250, endPoint x: 198, endPoint y: 167, distance: 148.2
click at [198, 167] on div "2.8 Is the dryer vent cleaned out? Answer View Tag In Progress You must select …" at bounding box center [476, 223] width 563 height 128
drag, startPoint x: 198, startPoint y: 167, endPoint x: 189, endPoint y: 171, distance: 9.7
drag, startPoint x: 189, startPoint y: 171, endPoint x: 246, endPoint y: 165, distance: 56.8
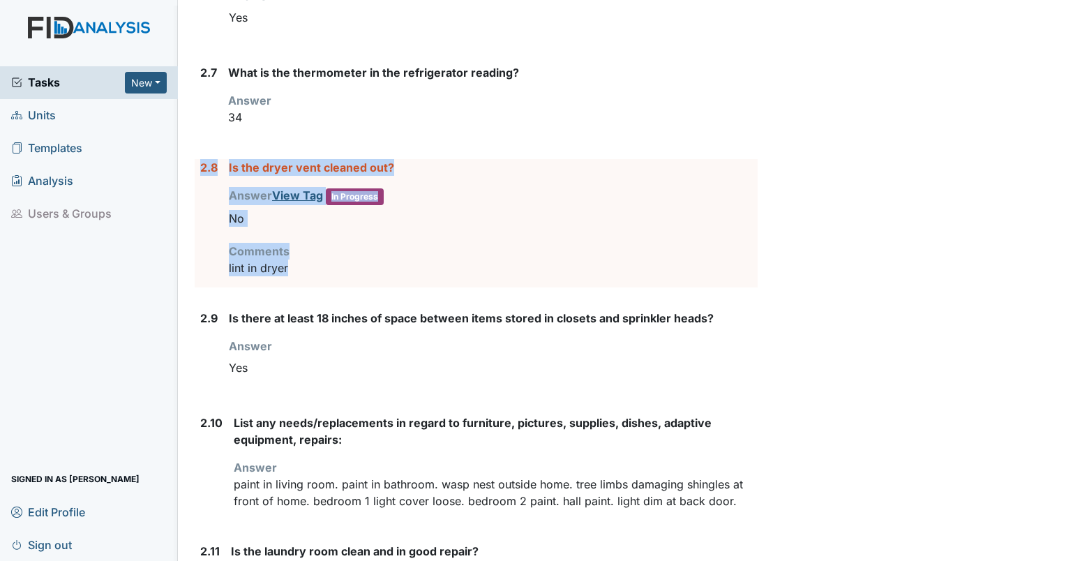
copy div "2.8 Is the dryer vent cleaned out? Answer View Tag In Progress You must select …"
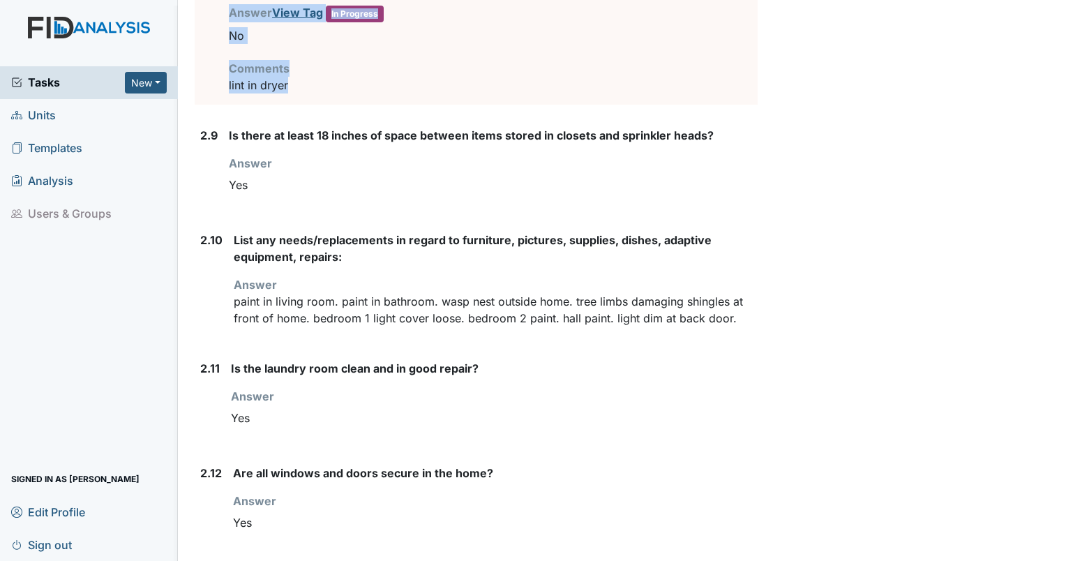
scroll to position [2330, 0]
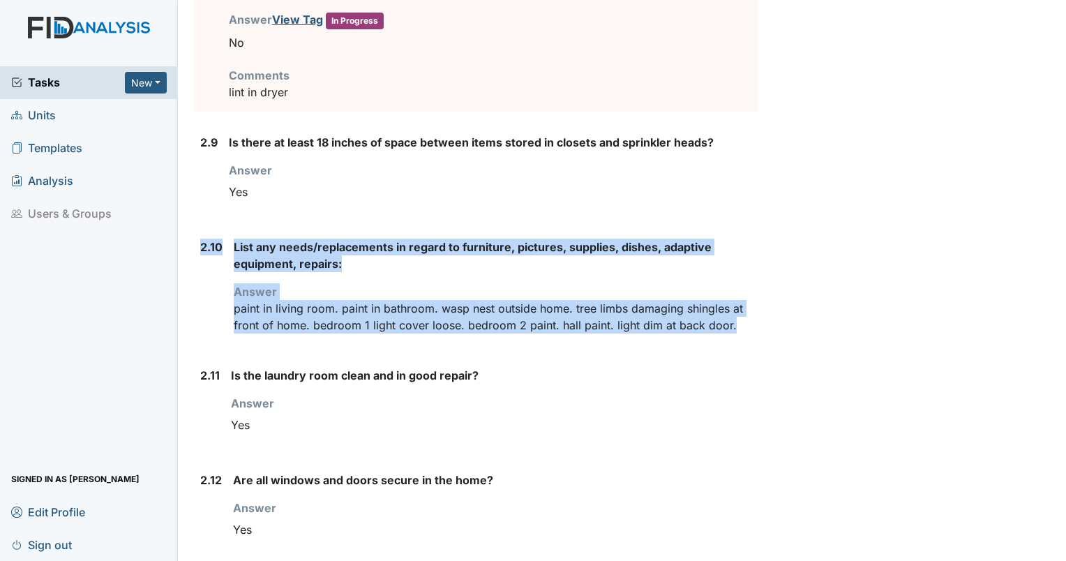
drag, startPoint x: 749, startPoint y: 321, endPoint x: 197, endPoint y: 234, distance: 558.6
click at [197, 239] on div "2.10 List any needs/replacements in regard to furniture, pictures, supplies, di…" at bounding box center [476, 292] width 563 height 106
drag, startPoint x: 197, startPoint y: 234, endPoint x: 244, endPoint y: 236, distance: 46.8
copy div "2.10 List any needs/replacements in regard to furniture, pictures, supplies, di…"
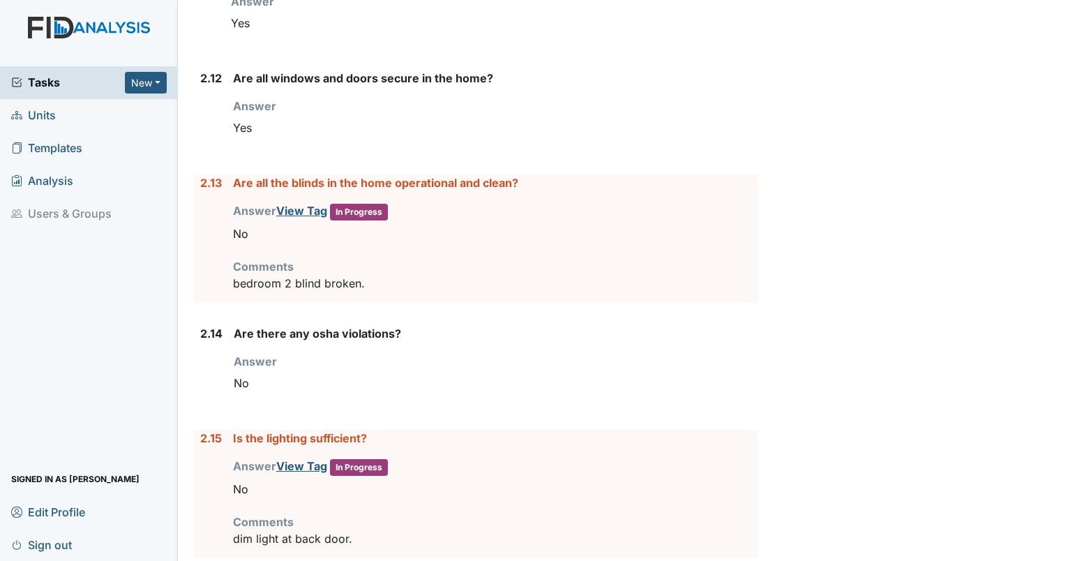
scroll to position [2830, 0]
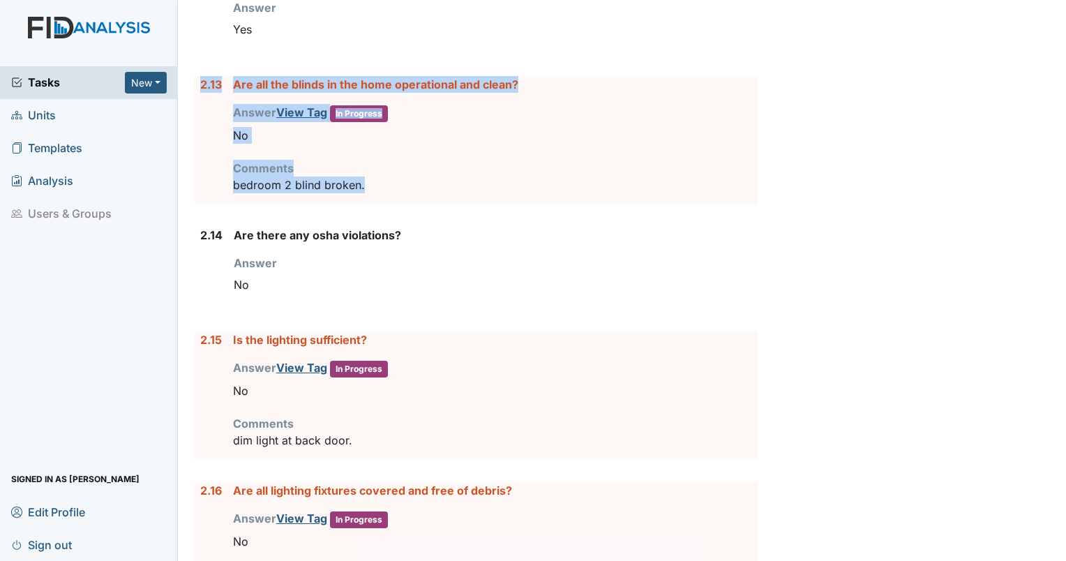
drag, startPoint x: 375, startPoint y: 186, endPoint x: 202, endPoint y: 83, distance: 201.1
click at [202, 83] on div "2.13 Are all the blinds in the home operational and clean? Answer View Tag In P…" at bounding box center [476, 140] width 563 height 128
copy div "2.13 Are all the blinds in the home operational and clean? Answer View Tag In P…"
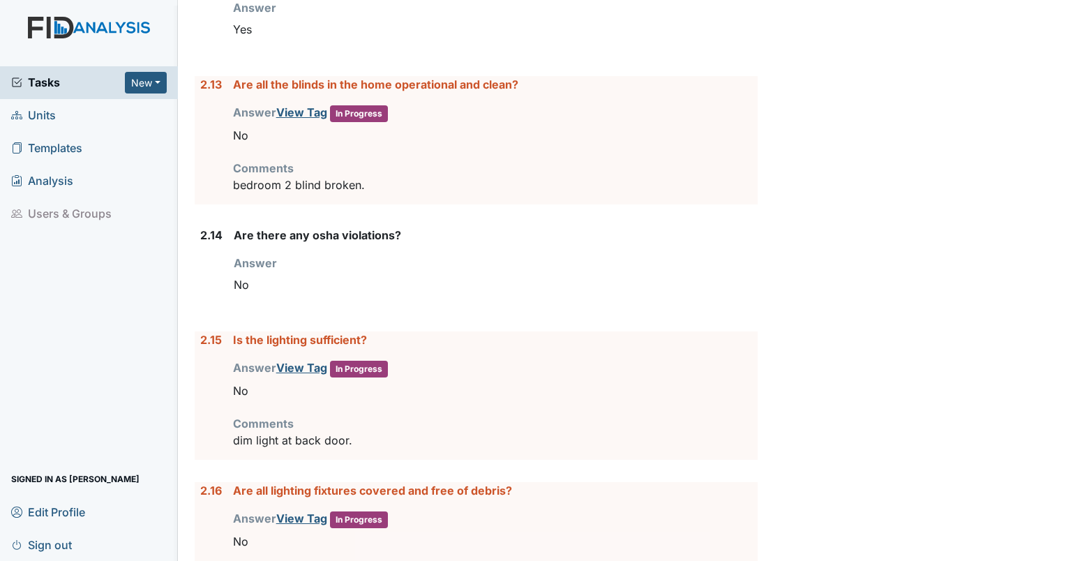
click at [774, 453] on div "Archive Task × Are you sure you want to archive this task? It will appear as in…" at bounding box center [914, 512] width 292 height 6663
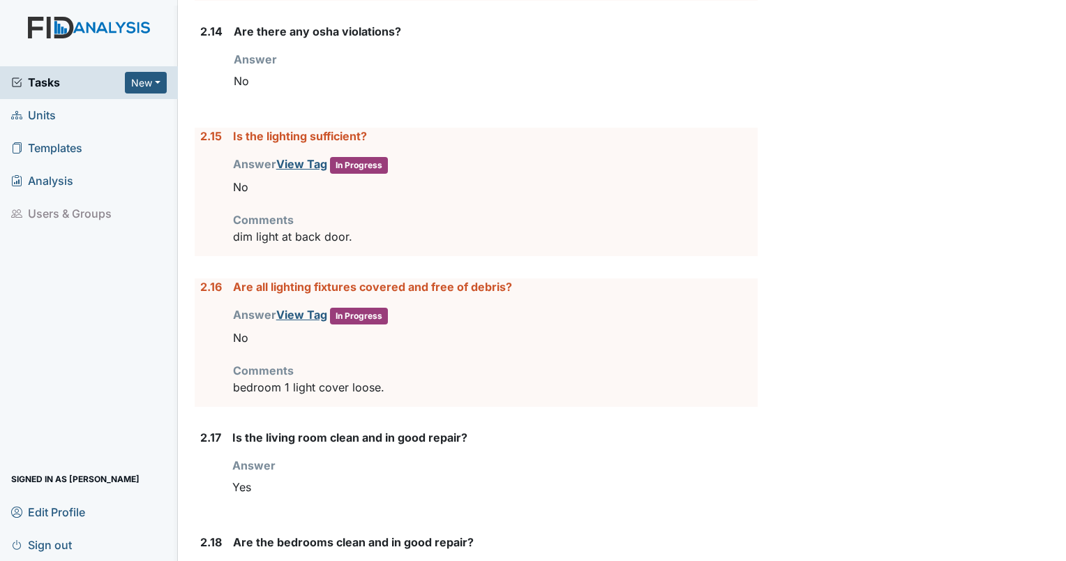
scroll to position [3076, 0]
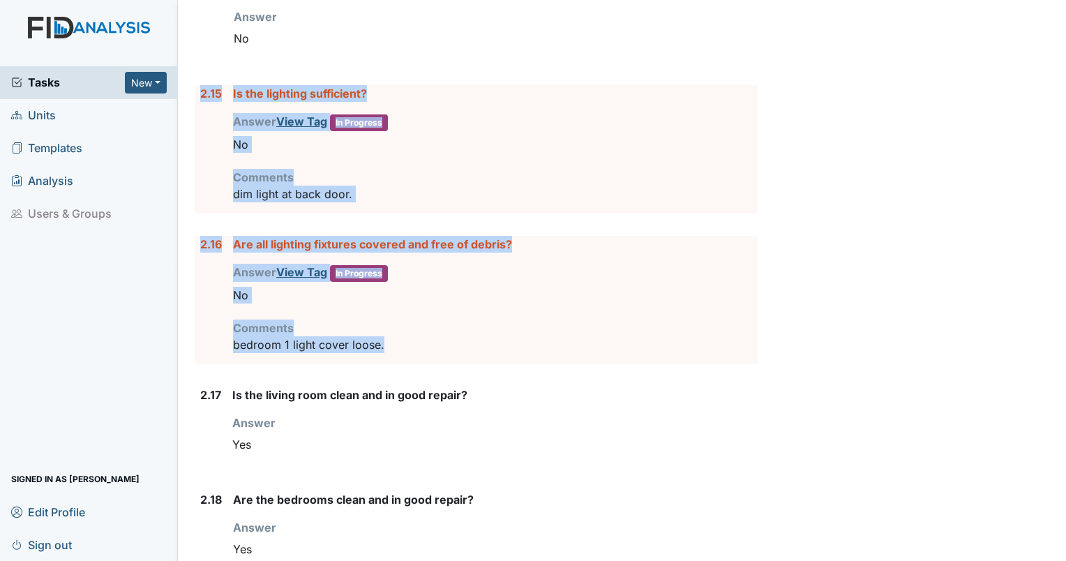
drag, startPoint x: 398, startPoint y: 338, endPoint x: 196, endPoint y: 95, distance: 316.5
click at [196, 95] on form "1. Staff Information 1.1 Upon arrival, what was the staff doing? Answer Staff w…" at bounding box center [476, 368] width 563 height 6415
drag, startPoint x: 196, startPoint y: 95, endPoint x: 276, endPoint y: 86, distance: 80.0
copy form "2.15 Is the lighting sufficient? Answer View Tag In Progress You must select on…"
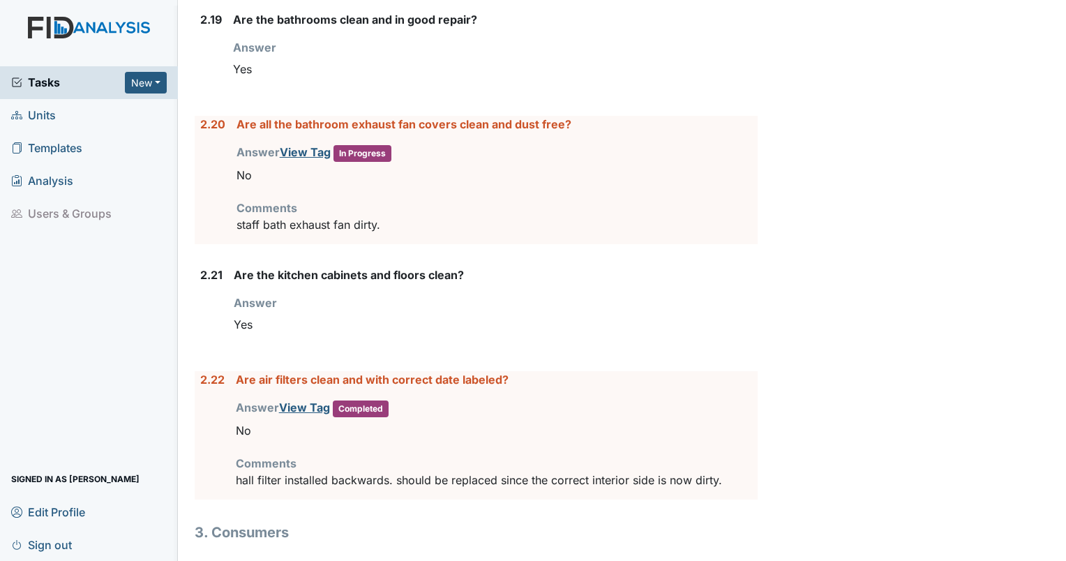
scroll to position [3675, 0]
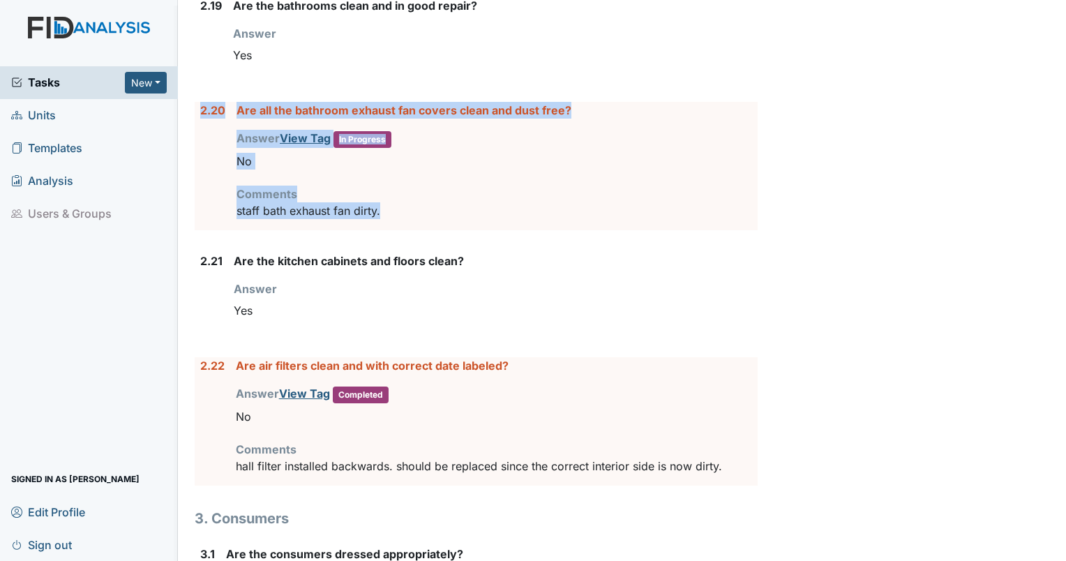
drag, startPoint x: 409, startPoint y: 195, endPoint x: 200, endPoint y: 103, distance: 229.3
click at [200, 103] on div "2.20 Are all the bathroom exhaust fan covers clean and dust free? Answer View T…" at bounding box center [476, 166] width 563 height 128
drag, startPoint x: 200, startPoint y: 103, endPoint x: 285, endPoint y: 100, distance: 85.1
copy div "2.20 Are all the bathroom exhaust fan covers clean and dust free? Answer View T…"
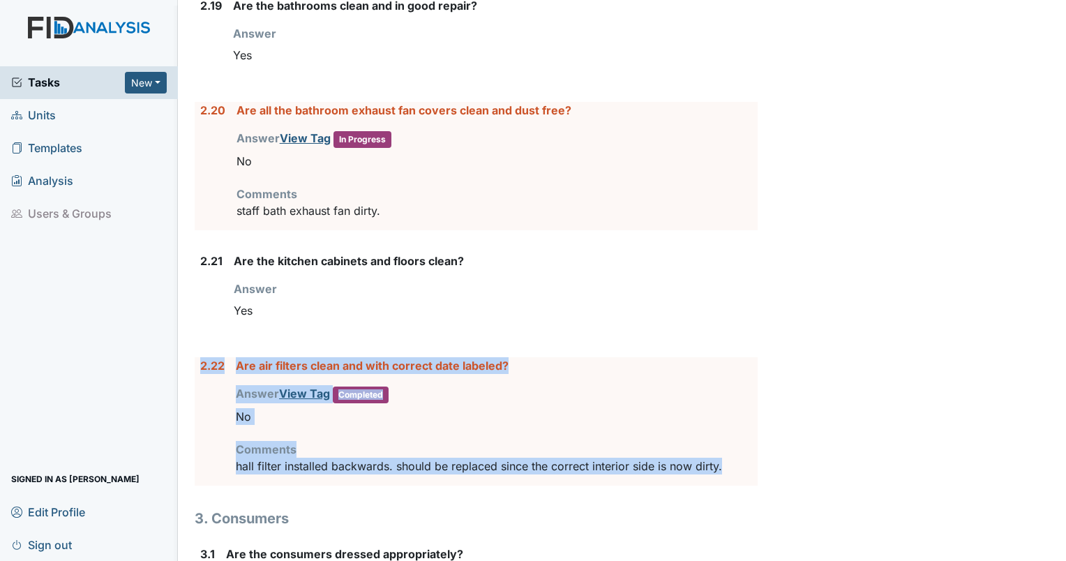
drag, startPoint x: 728, startPoint y: 453, endPoint x: 189, endPoint y: 349, distance: 549.3
drag, startPoint x: 189, startPoint y: 349, endPoint x: 248, endPoint y: 352, distance: 58.7
copy div "2.22 Are air filters clean and with correct date labeled? Answer View Tag Compl…"
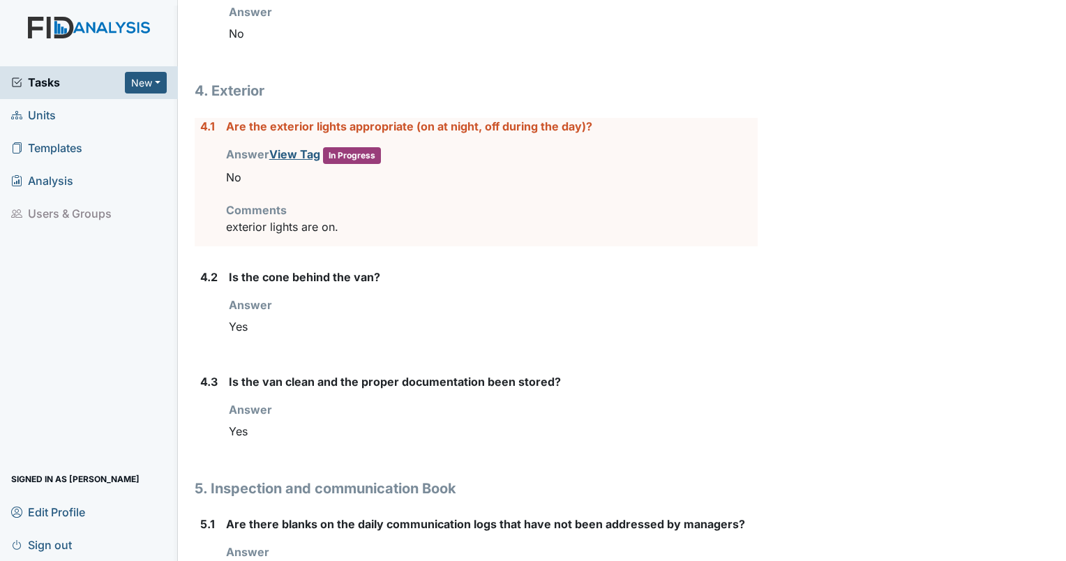
scroll to position [5013, 0]
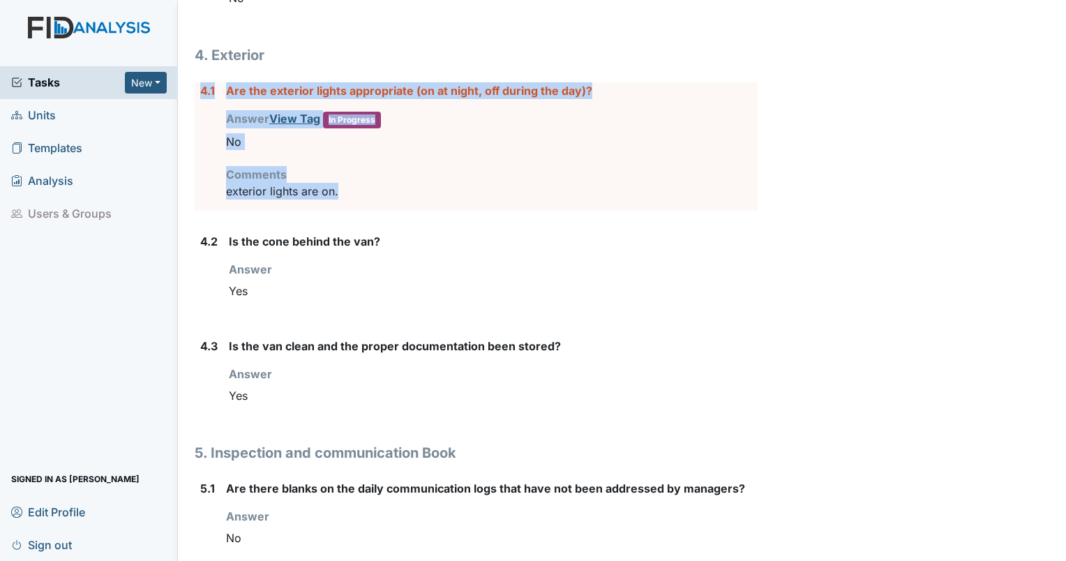
drag, startPoint x: 359, startPoint y: 185, endPoint x: 188, endPoint y: 88, distance: 196.5
copy div "4.1 Are the exterior lights appropriate (on at night, off during the day)? Answ…"
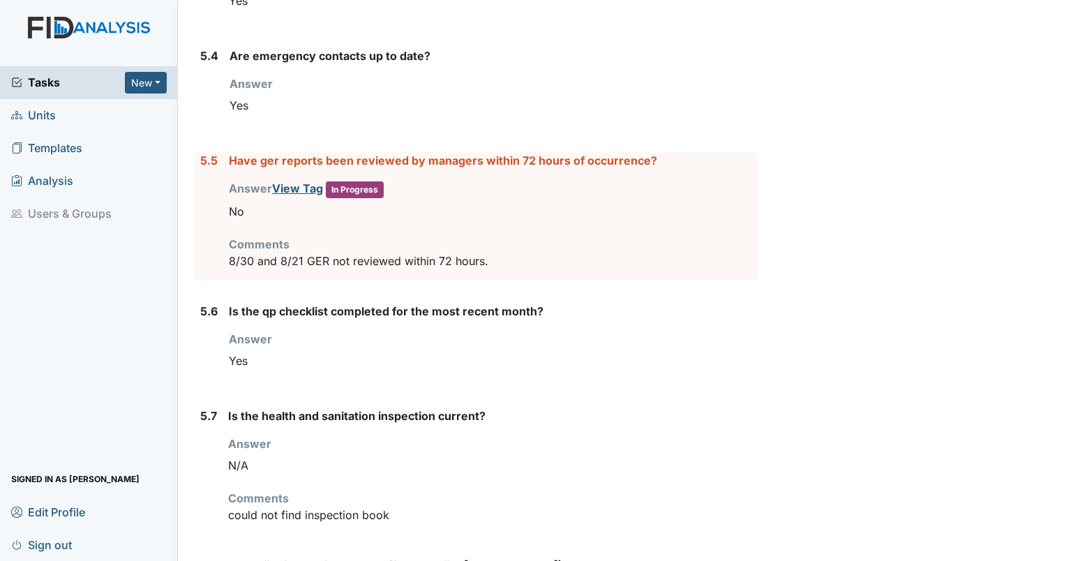
scroll to position [5765, 0]
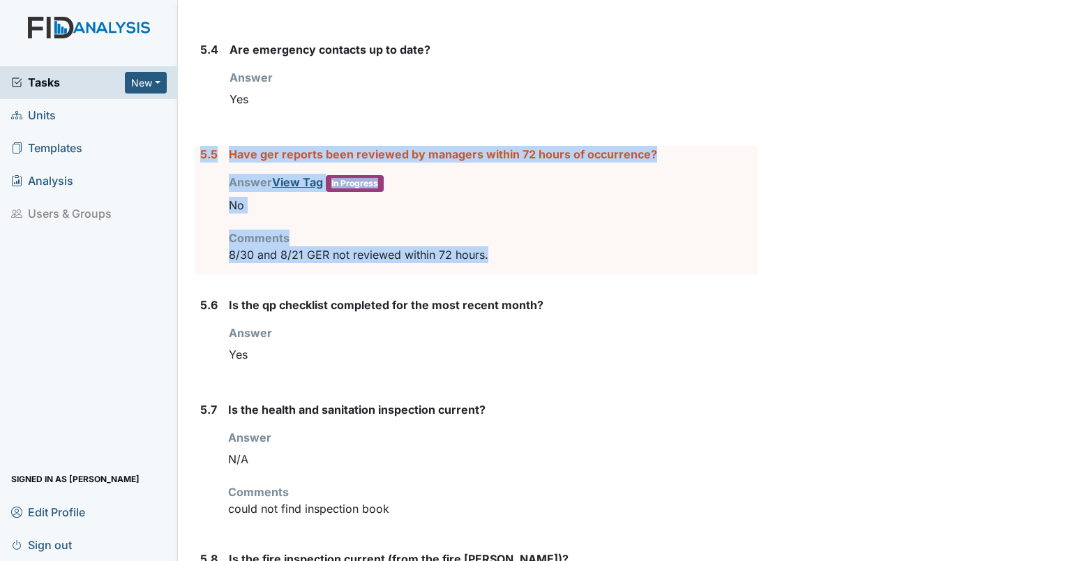
drag, startPoint x: 514, startPoint y: 235, endPoint x: 194, endPoint y: 141, distance: 333.7
click at [195, 146] on div "5.5 Have ger reports been reviewed by managers within 72 hours of occurrence? A…" at bounding box center [476, 210] width 563 height 128
drag, startPoint x: 194, startPoint y: 141, endPoint x: 271, endPoint y: 138, distance: 76.8
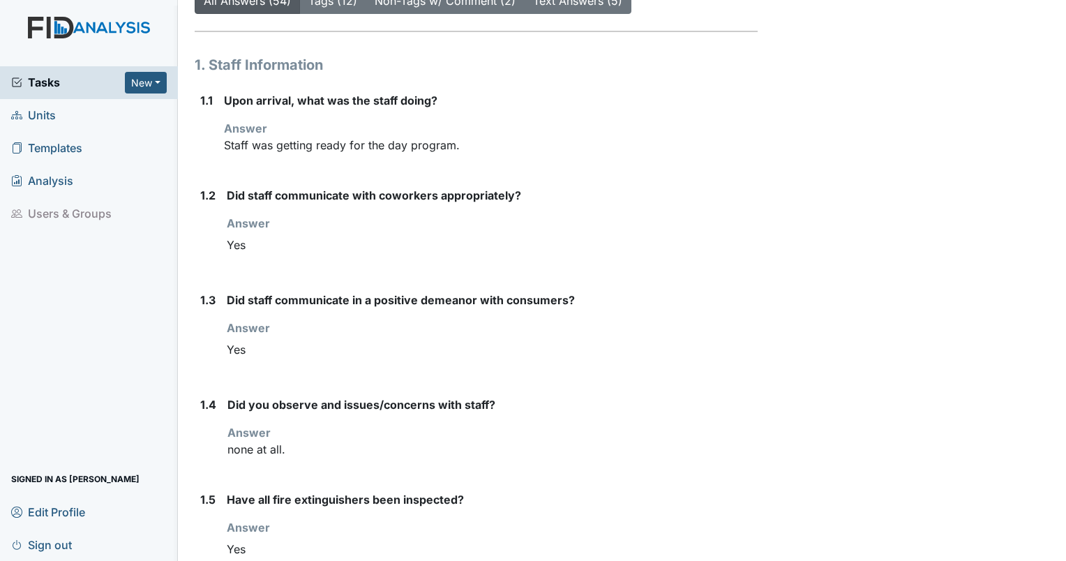
scroll to position [0, 0]
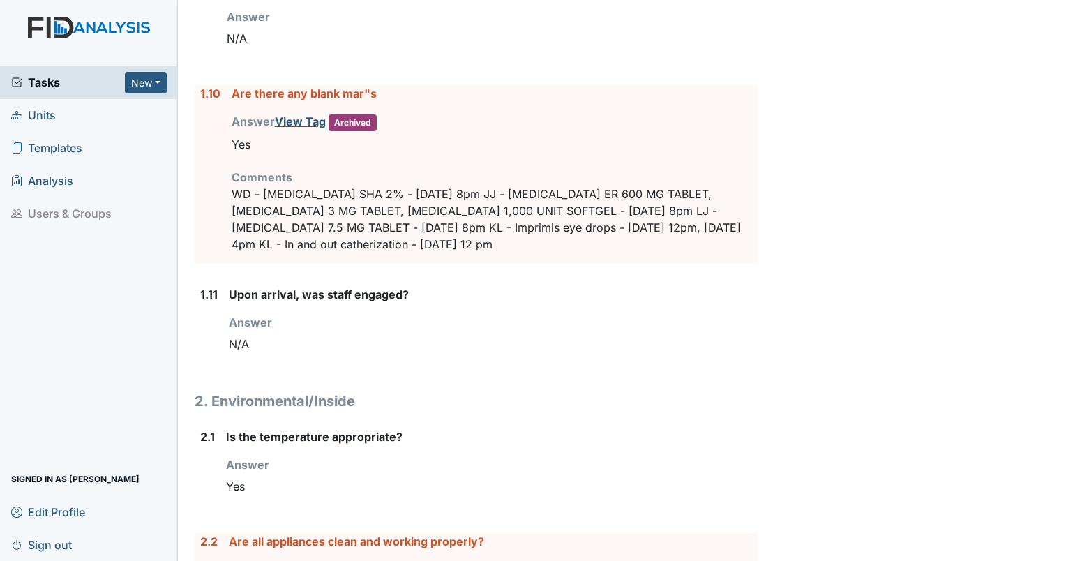
scroll to position [1218, 0]
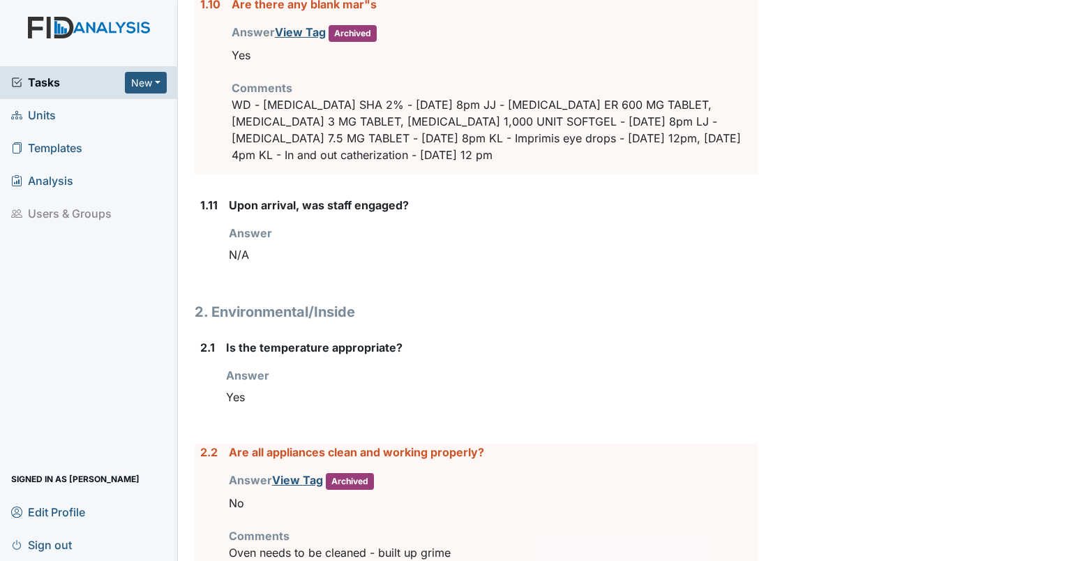
click at [692, 483] on div "Answer View Tag Archived You must select one of the below options. No" at bounding box center [493, 494] width 529 height 45
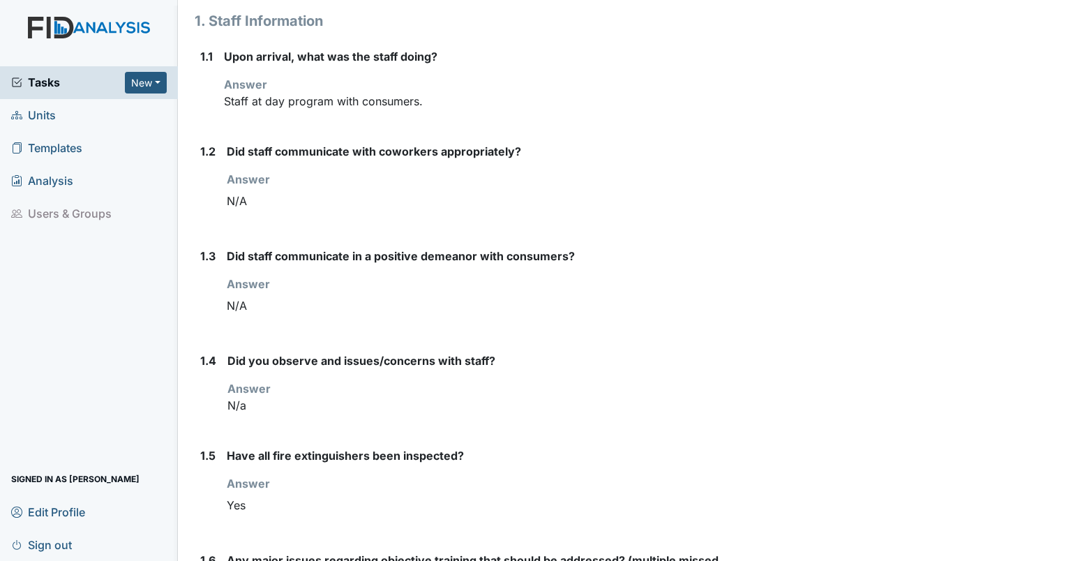
scroll to position [0, 0]
